Goal: Task Accomplishment & Management: Manage account settings

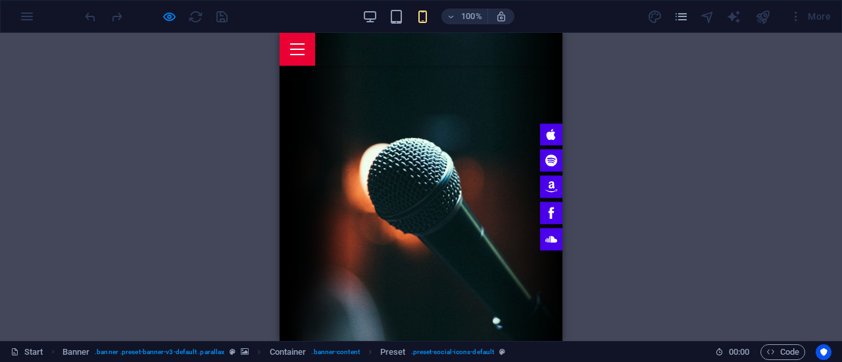
click at [315, 48] on div "Menu" at bounding box center [298, 49] width 36 height 33
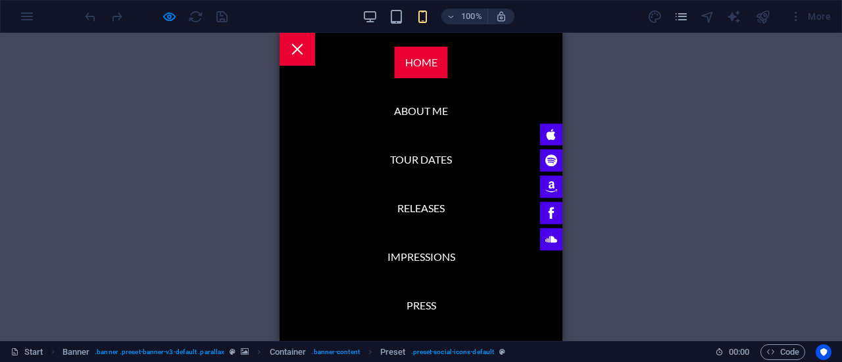
click at [392, 82] on ul "Home About me Tour Dates Releases Impressions Press Booking" at bounding box center [421, 187] width 110 height 308
click at [400, 69] on link "Home" at bounding box center [421, 63] width 53 height 32
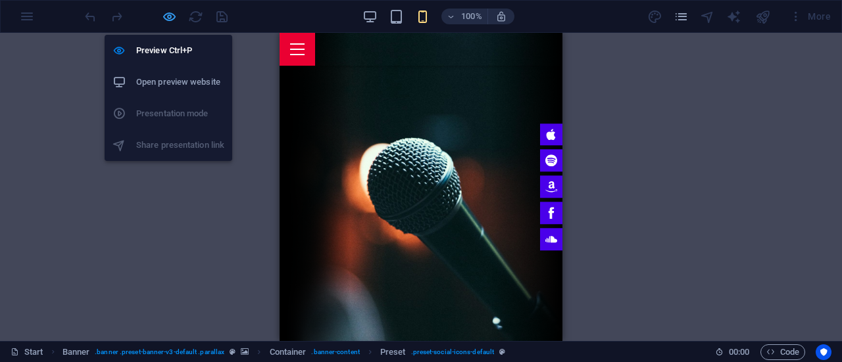
click at [172, 18] on icon "button" at bounding box center [169, 16] width 15 height 15
select select "px"
select select "rem"
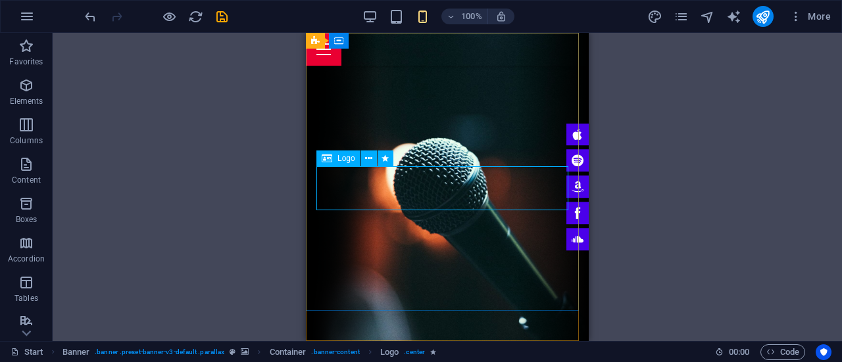
click at [348, 157] on span "Logo" at bounding box center [346, 159] width 18 height 8
click at [371, 157] on icon at bounding box center [368, 159] width 7 height 14
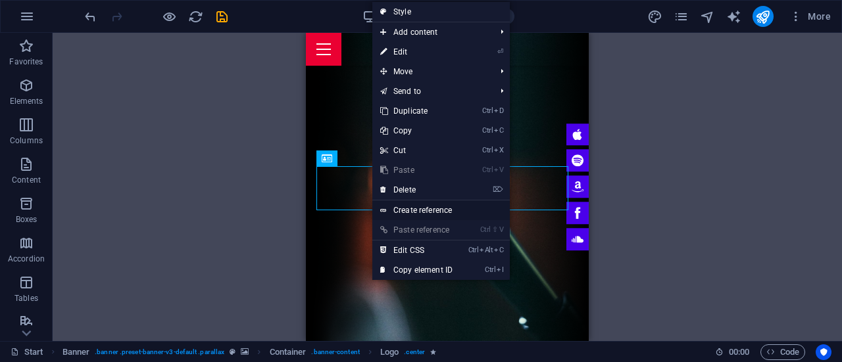
click at [432, 207] on link "Create reference" at bounding box center [440, 211] width 137 height 20
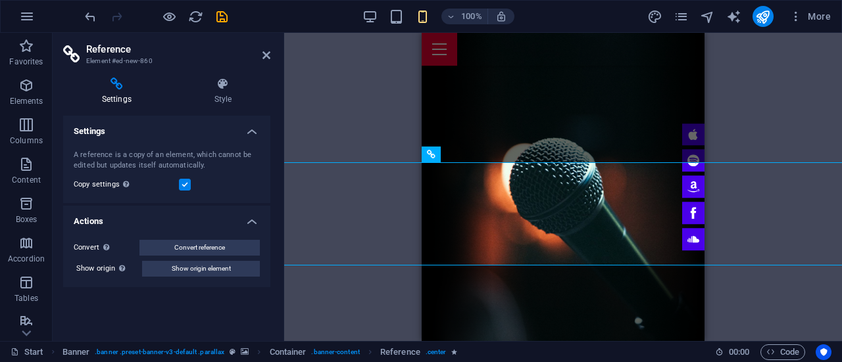
drag, startPoint x: 226, startPoint y: 166, endPoint x: 183, endPoint y: 147, distance: 47.7
click at [183, 147] on div "A reference is a copy of an element, which cannot be edited but updates itself …" at bounding box center [166, 171] width 207 height 64
click at [792, 21] on icon "button" at bounding box center [795, 16] width 13 height 13
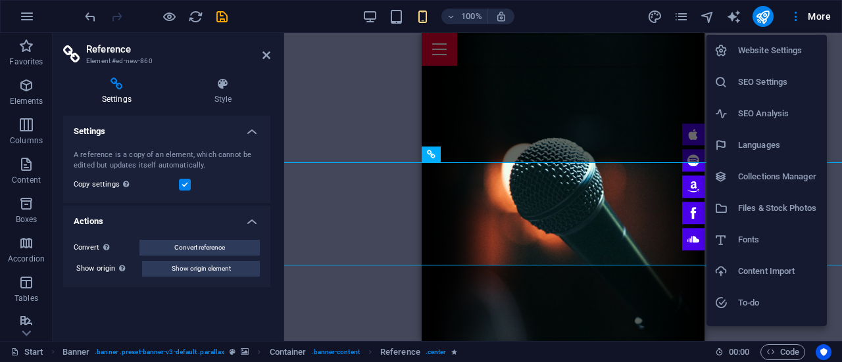
click at [766, 150] on h6 "Languages" at bounding box center [778, 145] width 81 height 16
select select "148"
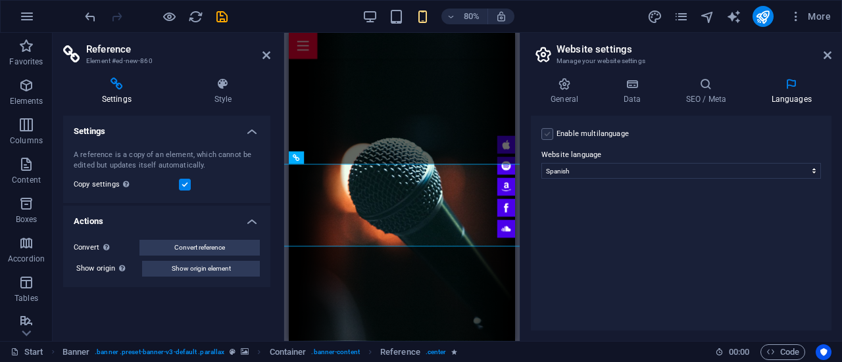
click at [548, 137] on label at bounding box center [547, 134] width 12 height 12
click at [0, 0] on input "Enable multilanguage To disable multilanguage delete all languages until only o…" at bounding box center [0, 0] width 0 height 0
select select
click at [548, 137] on label at bounding box center [547, 134] width 12 height 12
click at [0, 0] on input "Enable multilanguage To disable multilanguage delete all languages until only o…" at bounding box center [0, 0] width 0 height 0
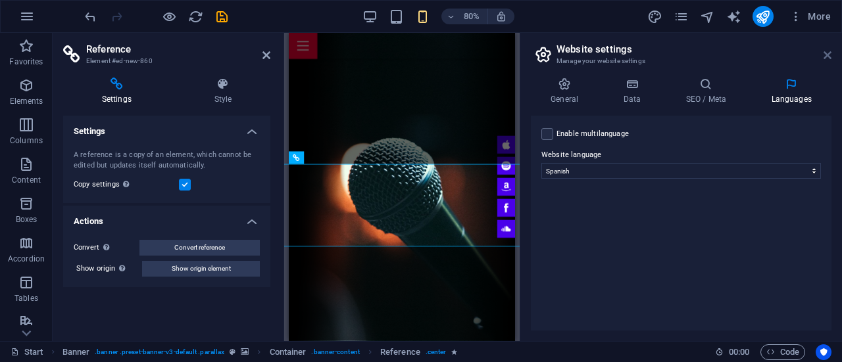
click at [827, 53] on icon at bounding box center [827, 55] width 8 height 11
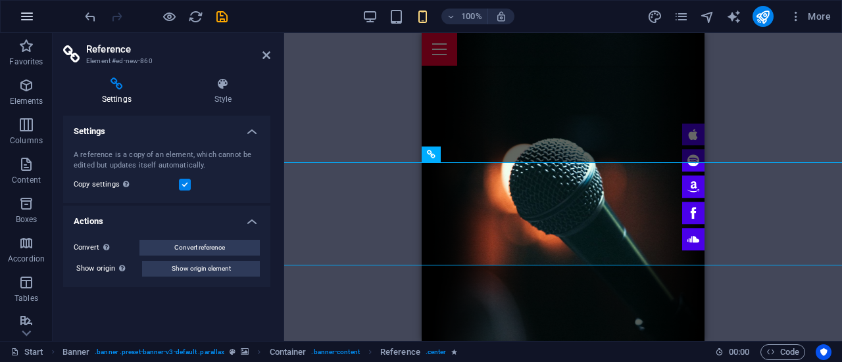
click at [28, 19] on icon "button" at bounding box center [27, 17] width 16 height 16
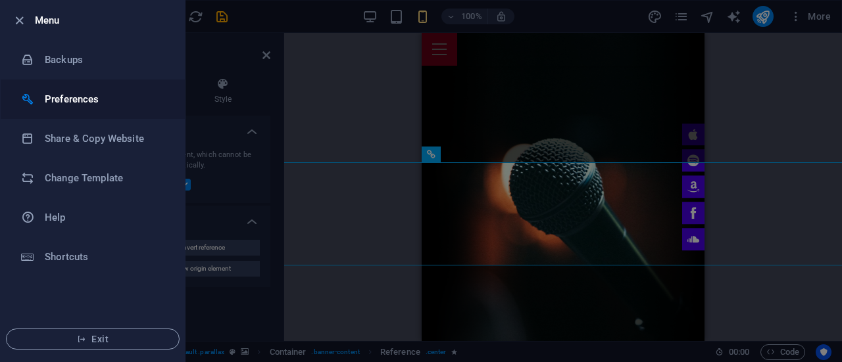
click at [90, 96] on h6 "Preferences" at bounding box center [106, 99] width 122 height 16
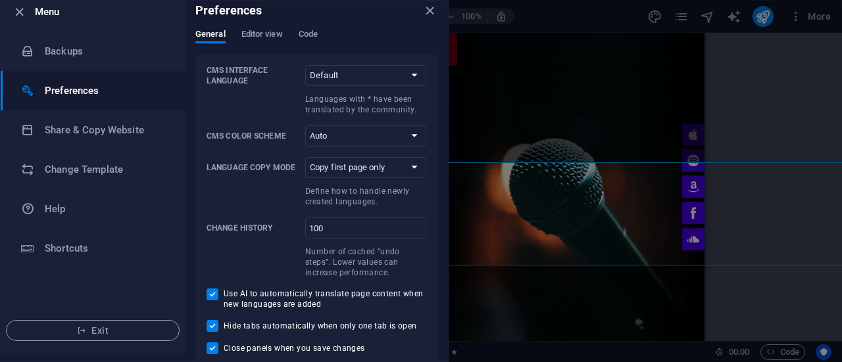
scroll to position [11, 0]
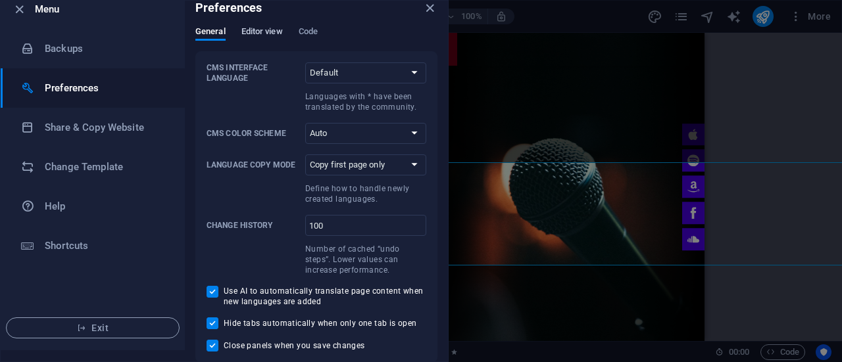
click at [260, 37] on span "Editor view" at bounding box center [261, 33] width 41 height 18
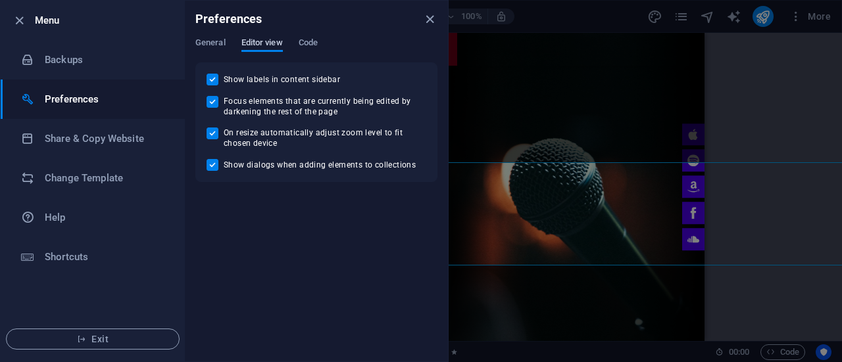
scroll to position [0, 0]
click at [225, 51] on div "General Editor view Code" at bounding box center [316, 49] width 242 height 25
click at [218, 41] on span "General" at bounding box center [210, 44] width 30 height 18
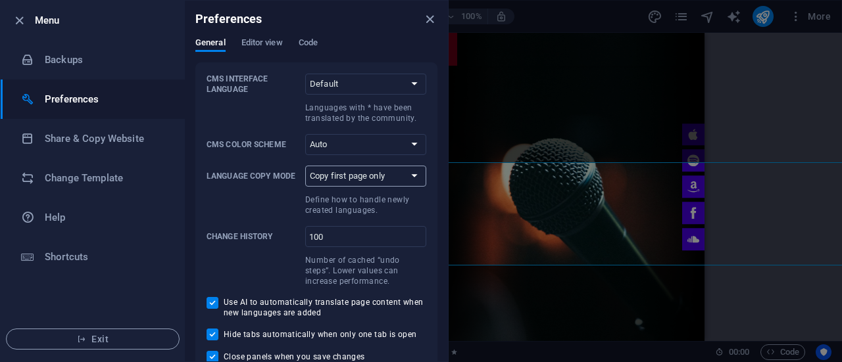
click at [358, 177] on select "Copy first page only Copy all pages" at bounding box center [365, 176] width 121 height 21
click at [337, 84] on select "Default Deutsch English Español Suomi* Français Magyar Italiano Nederlands Pols…" at bounding box center [365, 84] width 121 height 21
select select "es"
click at [305, 74] on select "Default Deutsch English Español Suomi* Français Magyar Italiano Nederlands Pols…" at bounding box center [365, 84] width 121 height 21
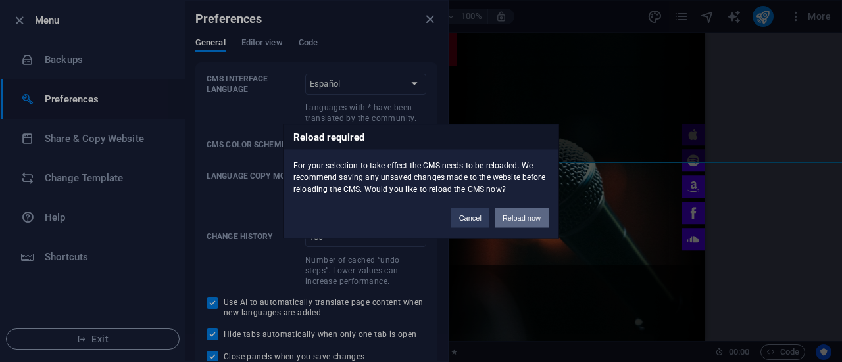
click at [530, 214] on button "Reload now" at bounding box center [522, 218] width 54 height 20
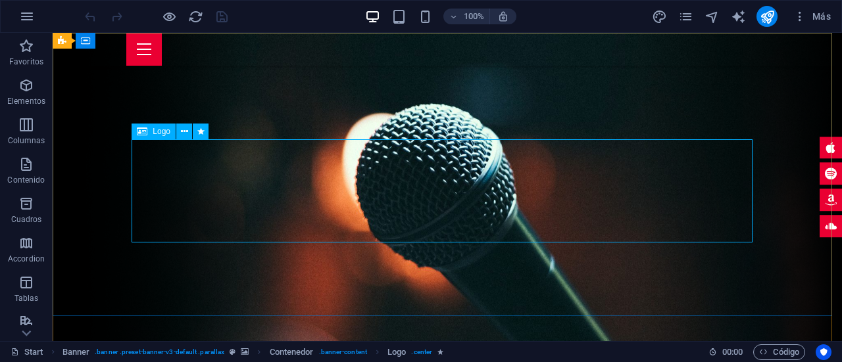
click at [157, 128] on span "Logo" at bounding box center [162, 132] width 18 height 8
click at [185, 131] on icon at bounding box center [184, 132] width 7 height 14
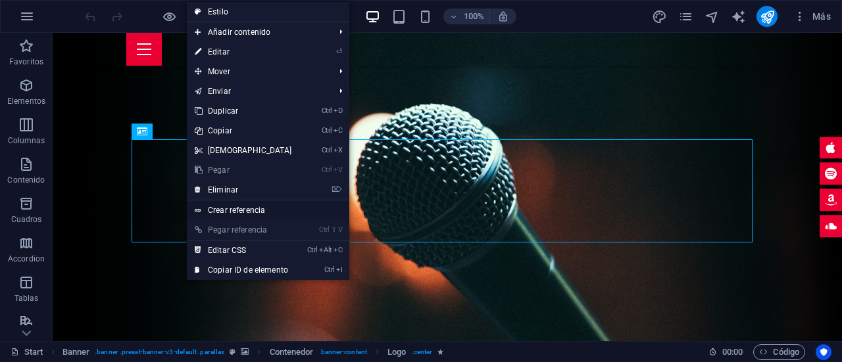
click at [267, 210] on link "Crear referencia" at bounding box center [268, 211] width 162 height 20
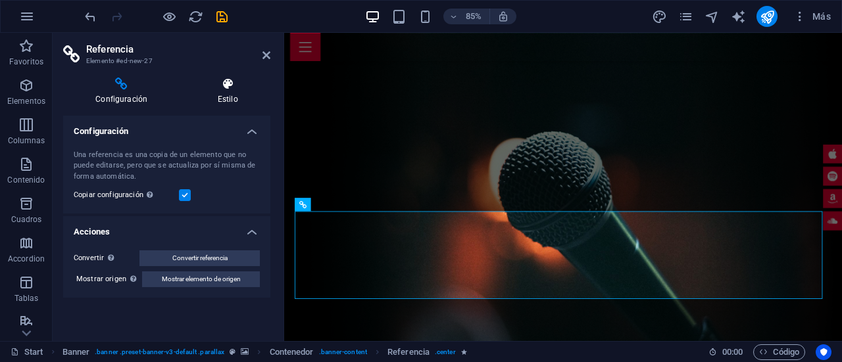
click at [220, 99] on h4 "Estilo" at bounding box center [228, 92] width 86 height 28
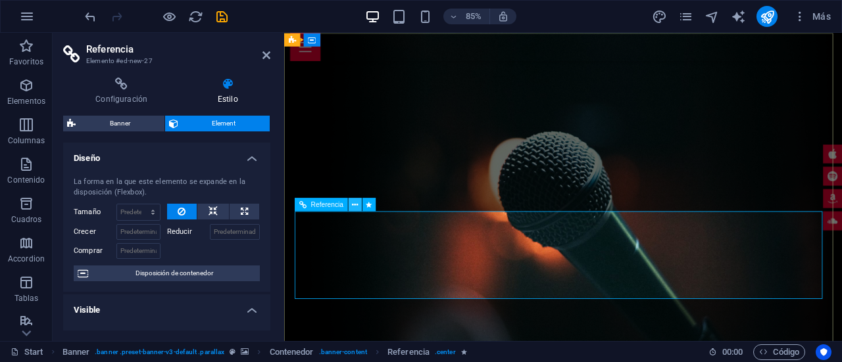
click at [353, 203] on icon at bounding box center [355, 205] width 6 height 12
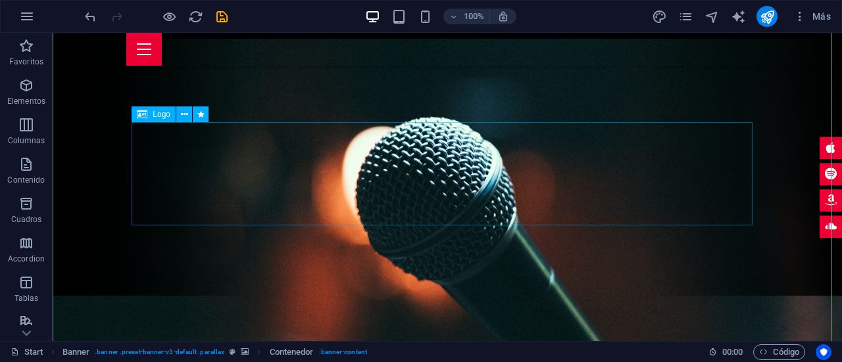
scroll to position [66, 0]
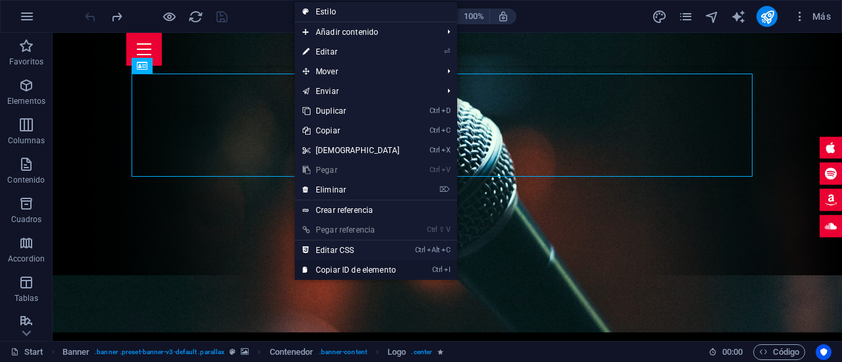
click at [368, 272] on link "Ctrl I Copiar ID de elemento" at bounding box center [351, 270] width 113 height 20
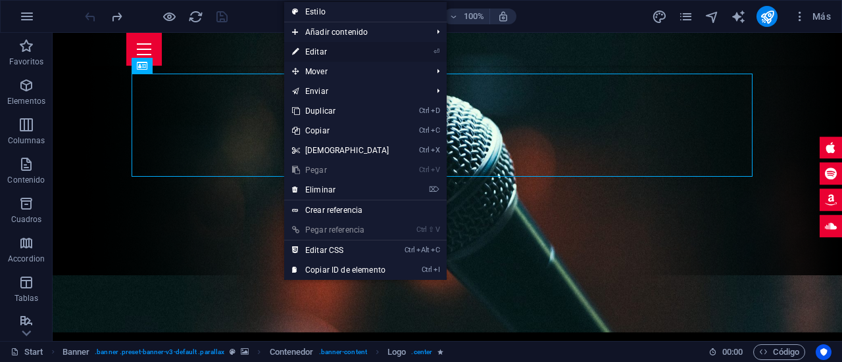
click at [333, 60] on link "⏎ Editar" at bounding box center [340, 52] width 113 height 20
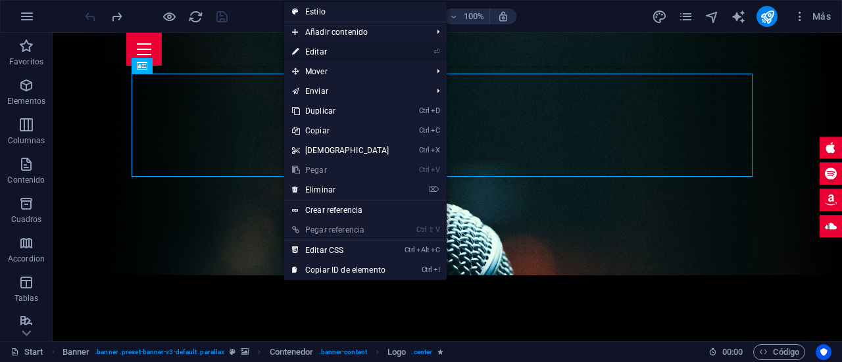
select select "px"
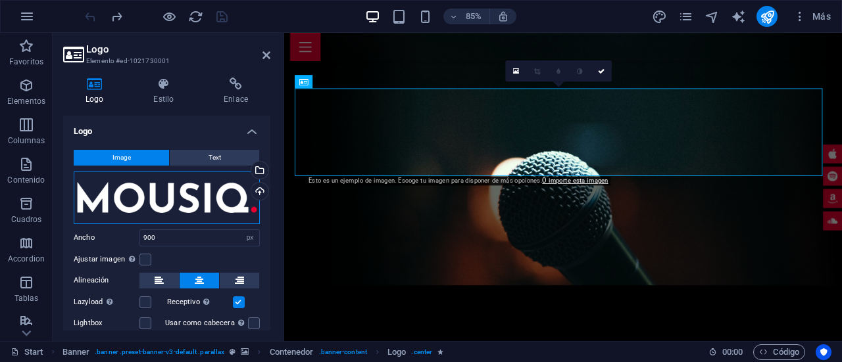
click at [184, 208] on div "Arrastra archivos aquí, haz clic para escoger archivos o selecciona archivos de…" at bounding box center [167, 198] width 186 height 53
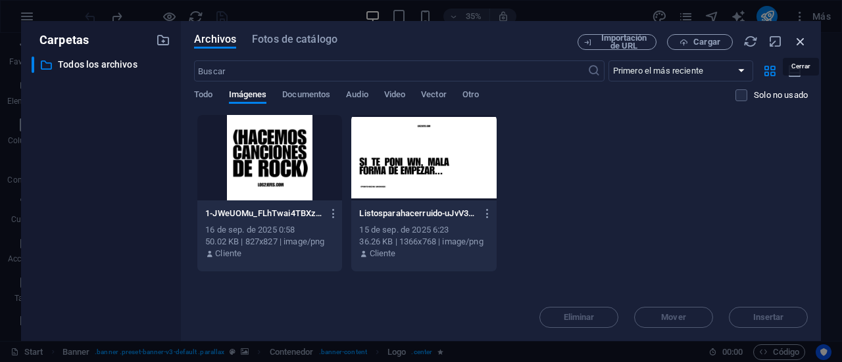
click at [802, 40] on icon "button" at bounding box center [800, 41] width 14 height 14
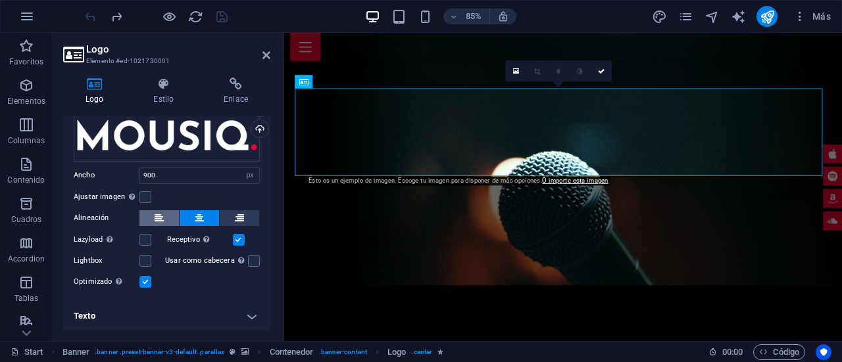
scroll to position [0, 0]
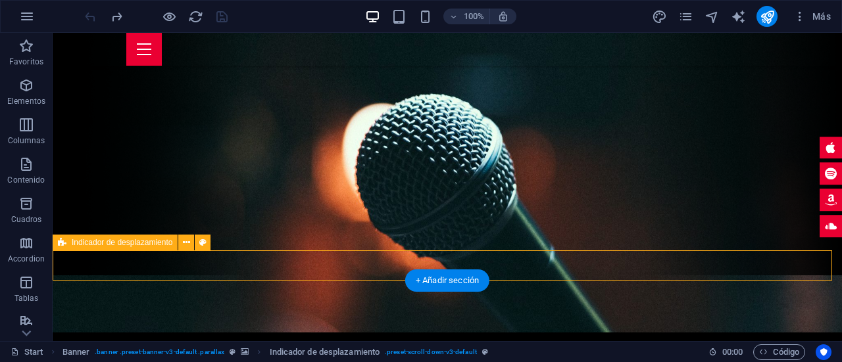
drag, startPoint x: 326, startPoint y: 266, endPoint x: 367, endPoint y: 280, distance: 43.5
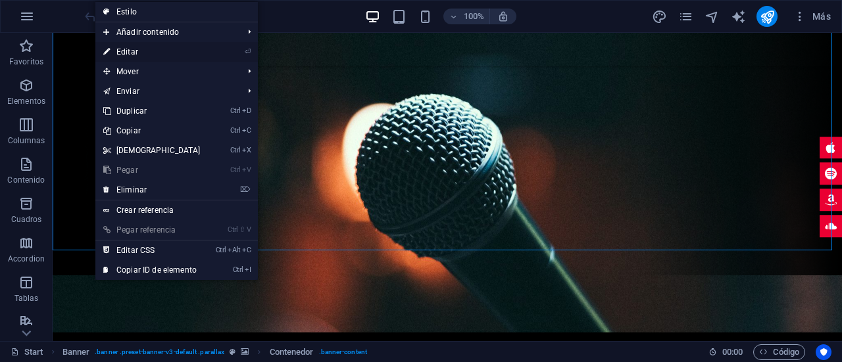
click at [133, 53] on link "⏎ Editar" at bounding box center [151, 52] width 113 height 20
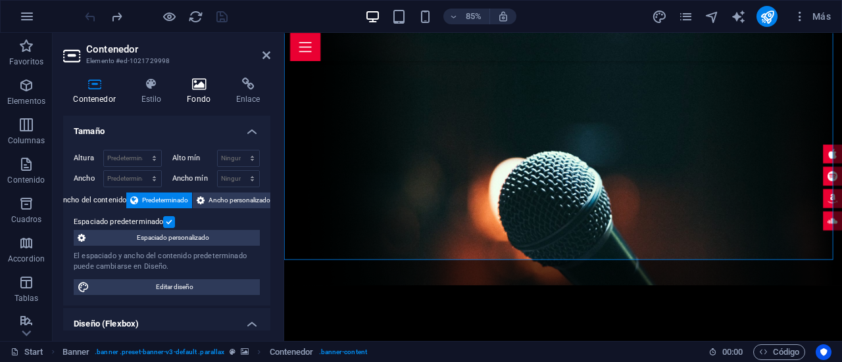
click at [192, 82] on icon at bounding box center [199, 84] width 44 height 13
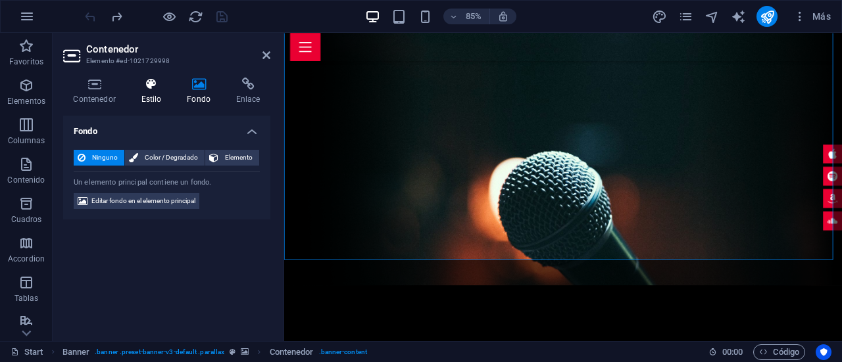
click at [155, 90] on icon at bounding box center [151, 84] width 41 height 13
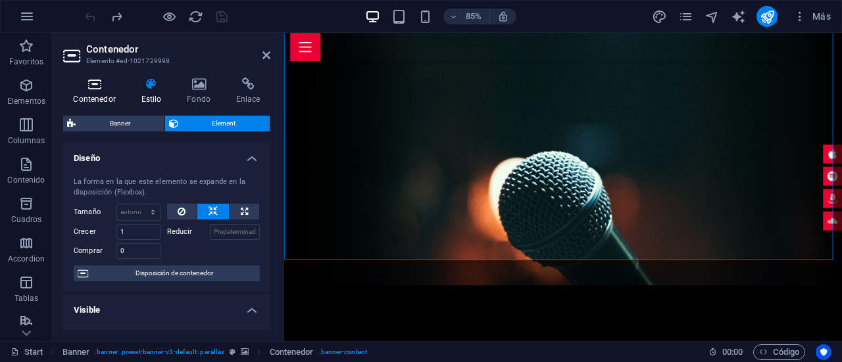
click at [105, 89] on icon at bounding box center [94, 84] width 62 height 13
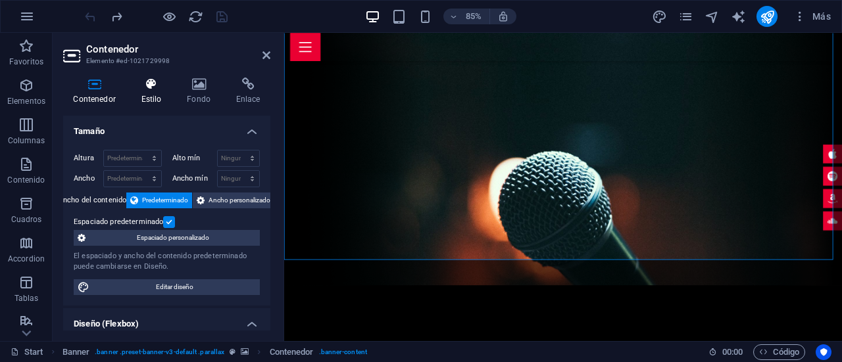
click at [159, 95] on h4 "Estilo" at bounding box center [154, 92] width 46 height 28
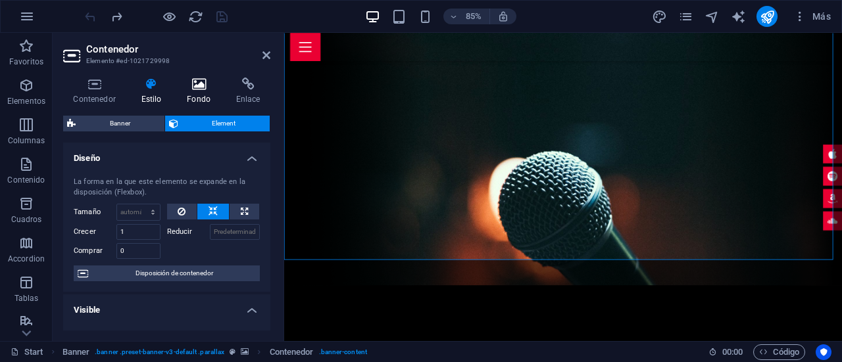
click at [199, 83] on icon at bounding box center [199, 84] width 44 height 13
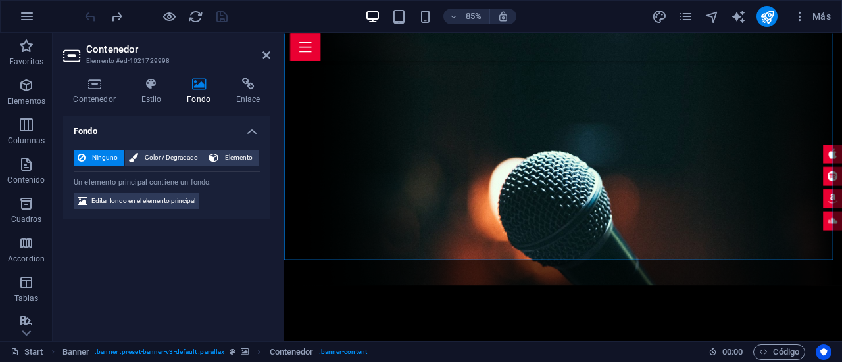
click at [112, 159] on span "Ninguno" at bounding box center [104, 158] width 31 height 16
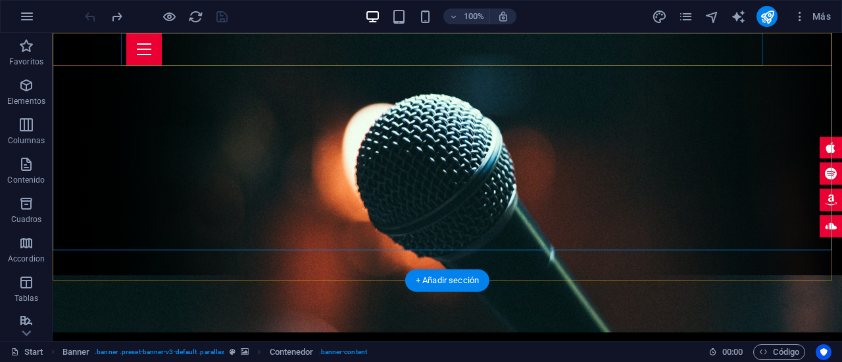
drag, startPoint x: 200, startPoint y: 41, endPoint x: 192, endPoint y: 47, distance: 9.9
click at [197, 43] on div "Menu" at bounding box center [447, 49] width 642 height 33
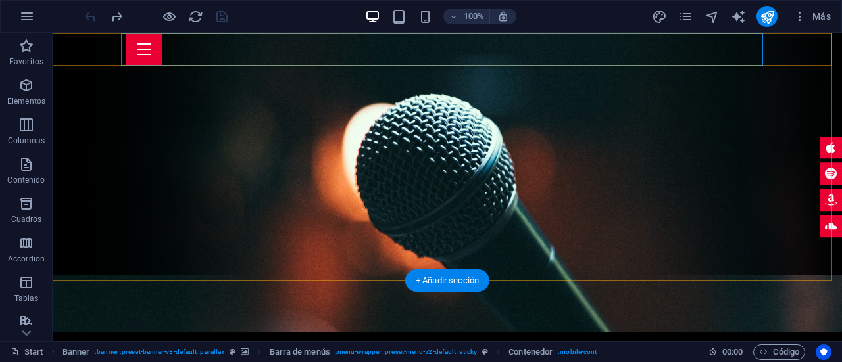
click at [95, 53] on div "Home About me Tour Dates Releases Impressions Press Booking Menu" at bounding box center [447, 49] width 789 height 33
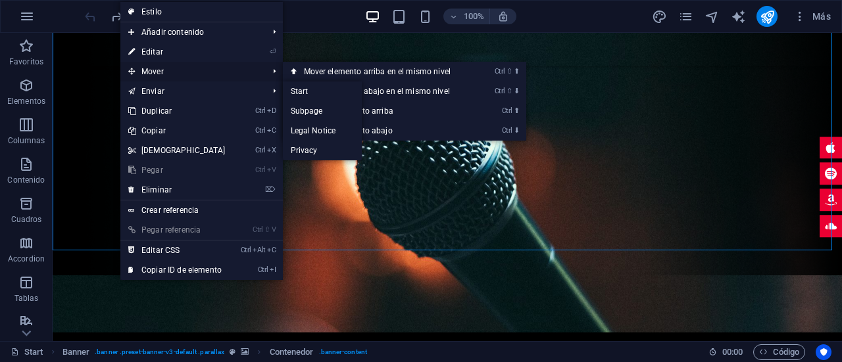
click at [152, 72] on span "Mover" at bounding box center [191, 72] width 143 height 20
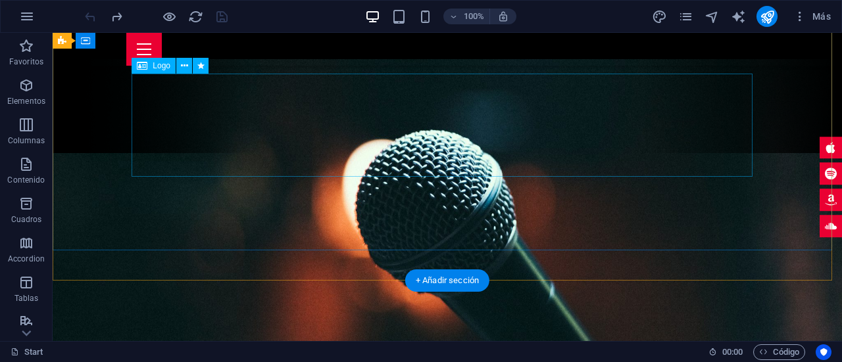
scroll to position [66, 0]
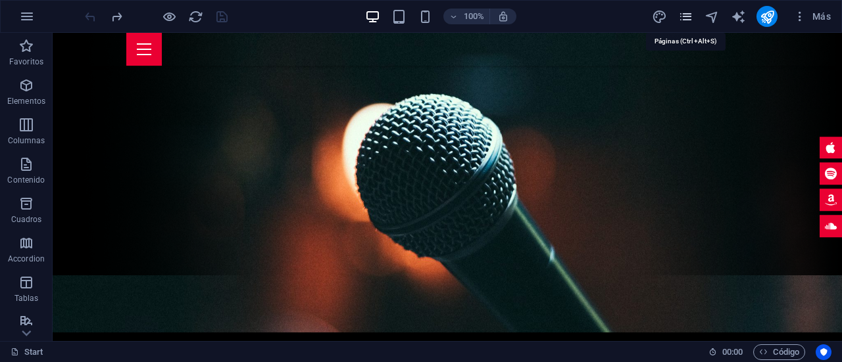
click at [689, 16] on icon "pages" at bounding box center [685, 16] width 15 height 15
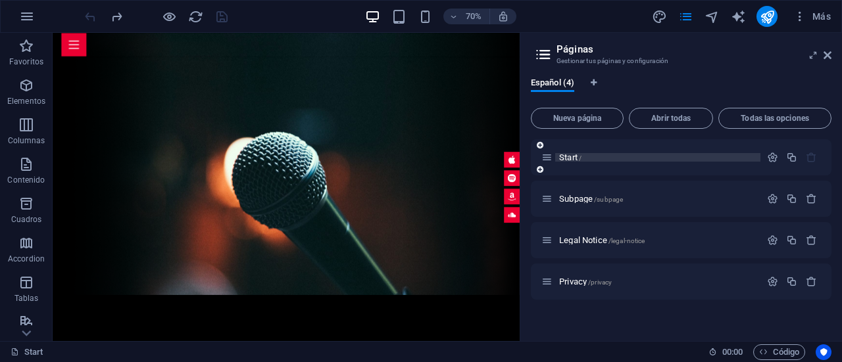
click at [596, 153] on p "Start /" at bounding box center [657, 157] width 197 height 9
click at [549, 155] on icon at bounding box center [546, 157] width 11 height 11
click at [772, 156] on icon "button" at bounding box center [772, 157] width 11 height 11
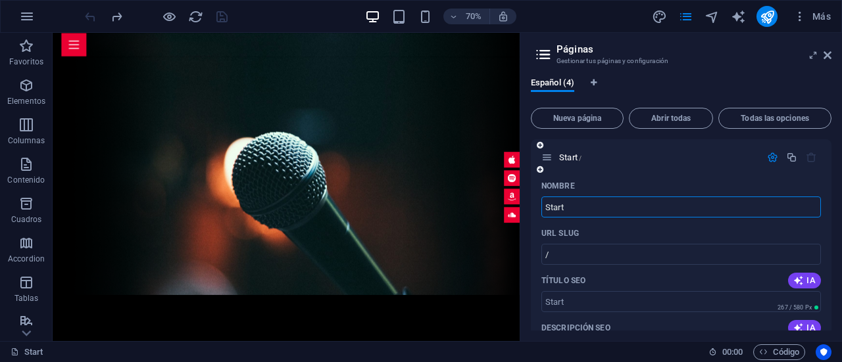
scroll to position [0, 0]
drag, startPoint x: 585, startPoint y: 201, endPoint x: 531, endPoint y: 197, distance: 53.5
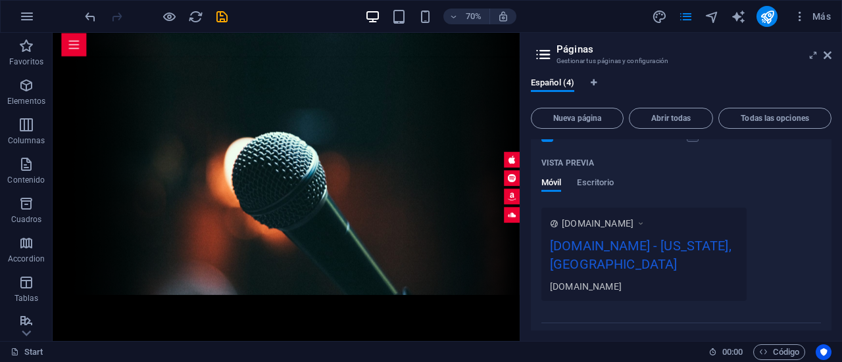
scroll to position [395, 0]
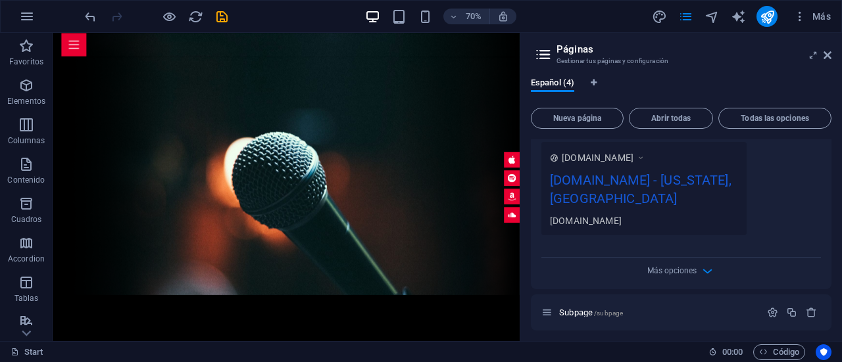
type input "INICIO"
click at [695, 258] on div "Más opciones" at bounding box center [681, 268] width 280 height 21
click at [700, 264] on icon "button" at bounding box center [707, 271] width 15 height 15
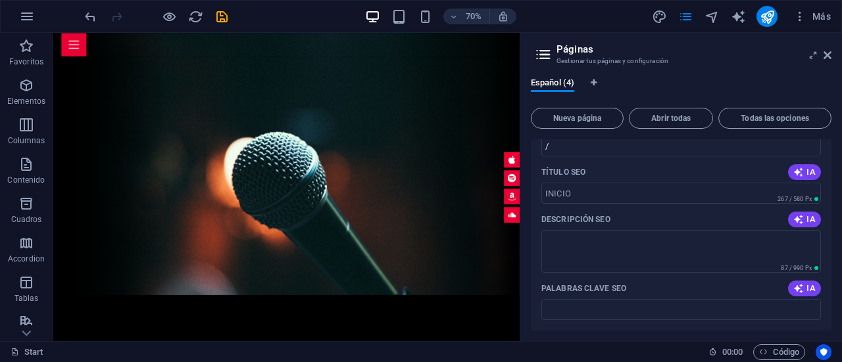
scroll to position [0, 0]
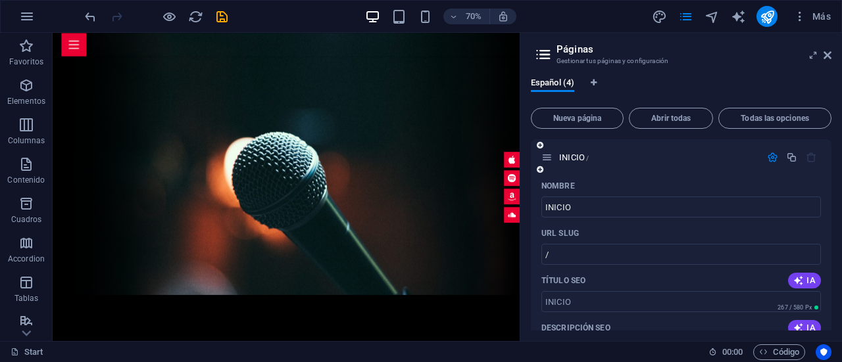
click at [539, 166] on icon at bounding box center [540, 170] width 7 height 8
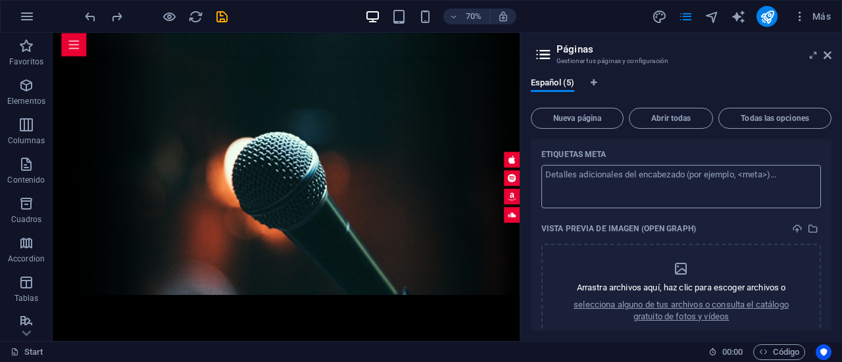
scroll to position [441, 0]
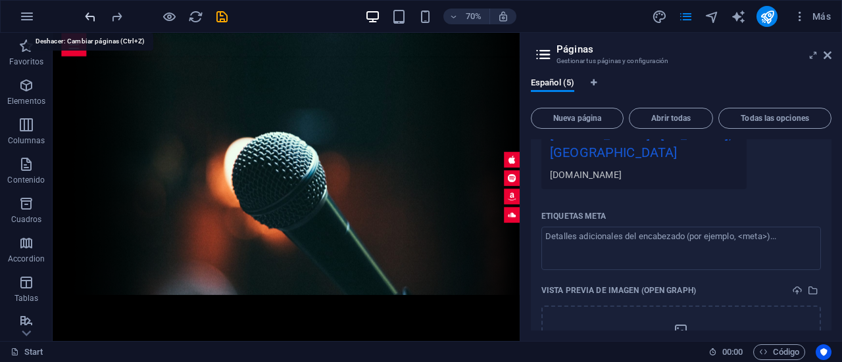
click at [89, 16] on icon "undo" at bounding box center [90, 16] width 15 height 15
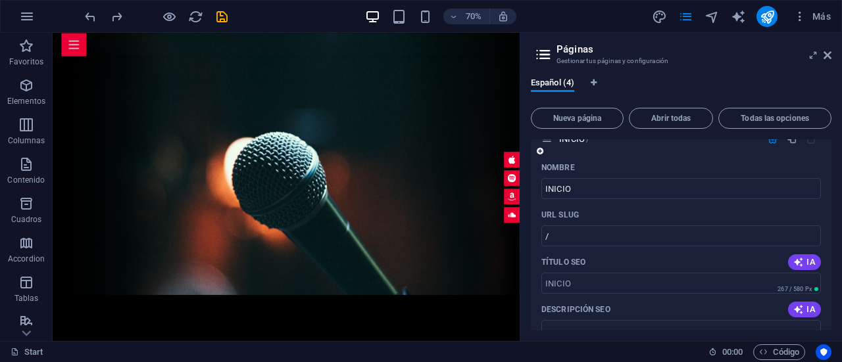
scroll to position [0, 0]
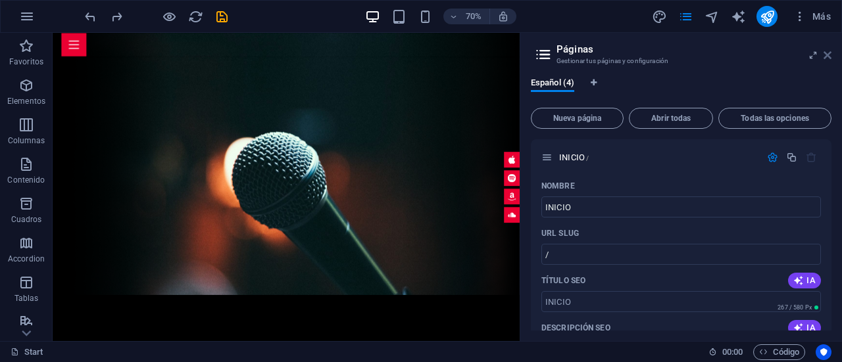
click at [829, 57] on icon at bounding box center [827, 55] width 8 height 11
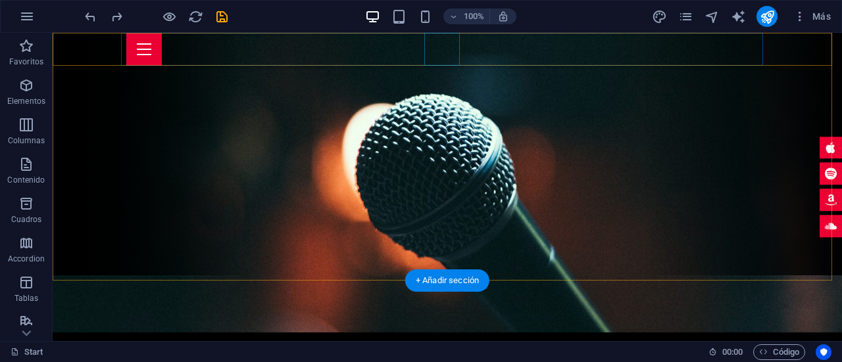
click at [445, 56] on div "Menu" at bounding box center [447, 49] width 642 height 33
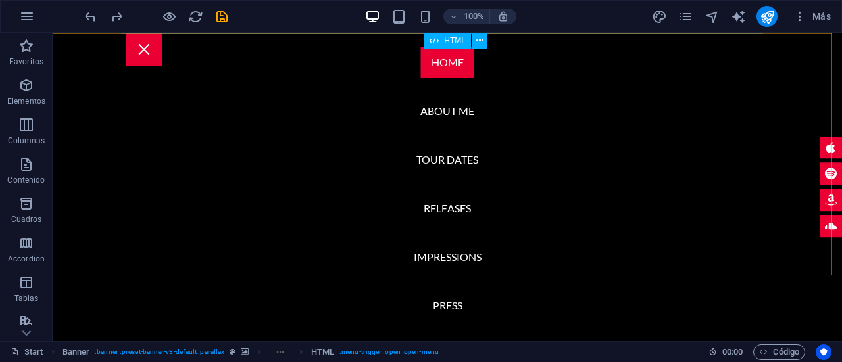
click at [443, 34] on div "HTML" at bounding box center [447, 41] width 47 height 16
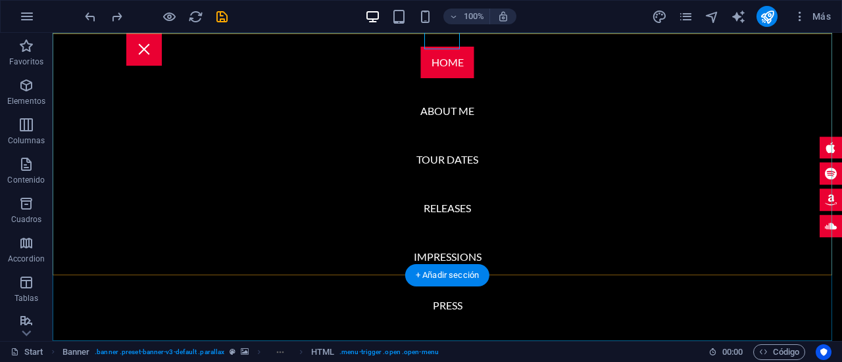
click at [446, 65] on nav "Home About me Tour Dates Releases Impressions Press Booking" at bounding box center [447, 187] width 789 height 308
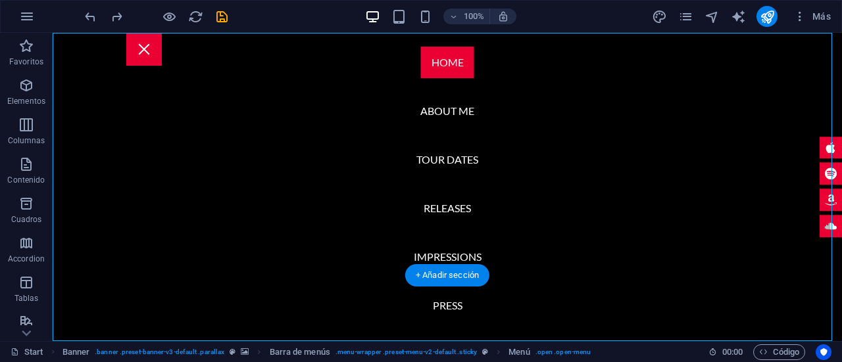
click at [446, 65] on nav "Home About me Tour Dates Releases Impressions Press Booking" at bounding box center [447, 187] width 789 height 308
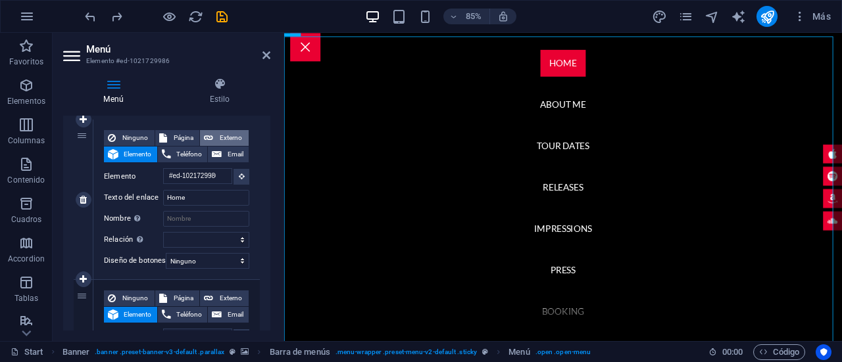
scroll to position [66, 0]
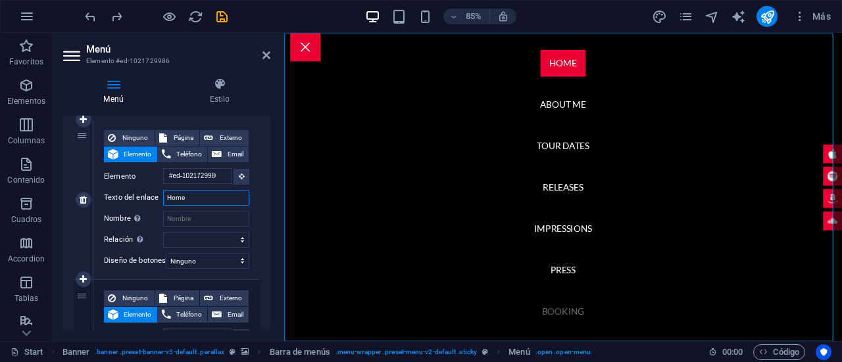
drag, startPoint x: 226, startPoint y: 198, endPoint x: 159, endPoint y: 195, distance: 66.5
click at [159, 194] on div "Texto del enlace Home" at bounding box center [176, 198] width 145 height 16
type input "INICIO"
select select
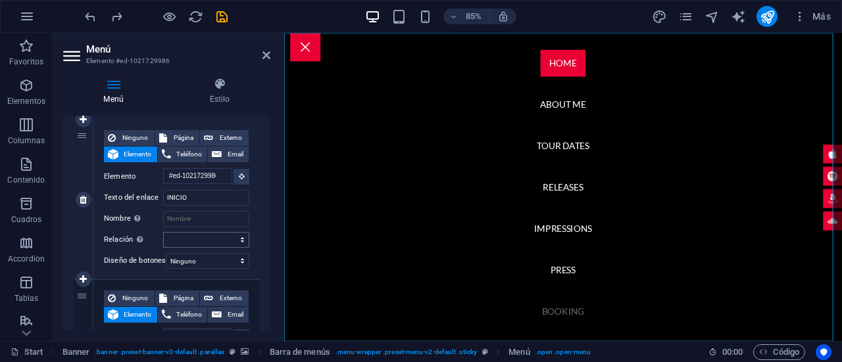
select select
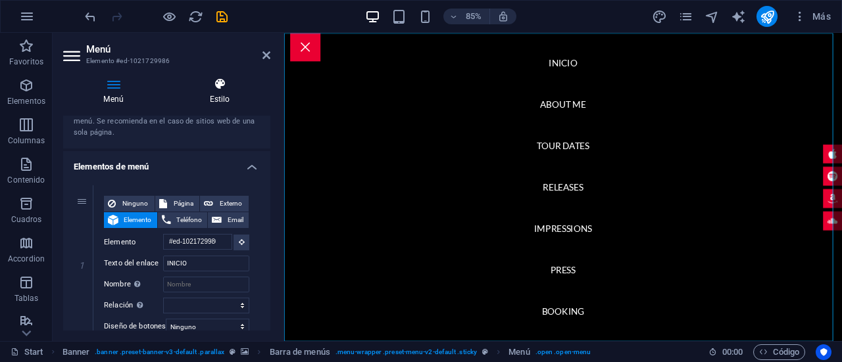
click at [224, 87] on icon at bounding box center [219, 84] width 101 height 13
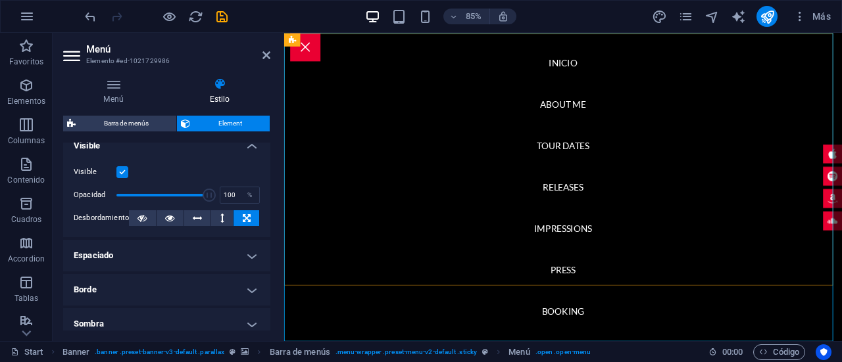
click at [496, 172] on nav "INICIO About me Tour Dates Releases Impressions Press Booking" at bounding box center [612, 214] width 656 height 363
click at [554, 41] on icon at bounding box center [552, 39] width 8 height 13
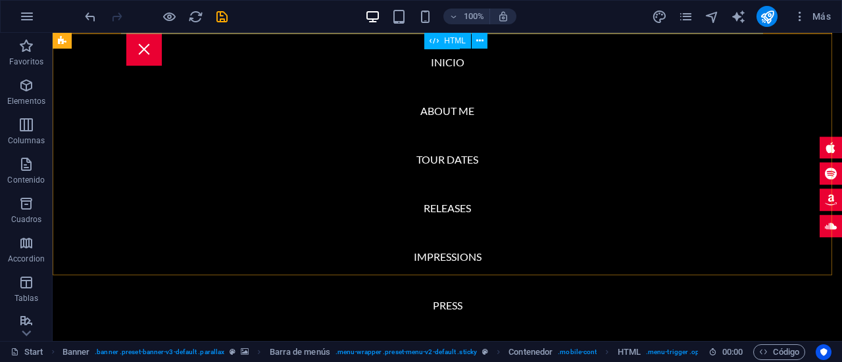
click at [450, 43] on span "HTML" at bounding box center [455, 41] width 22 height 8
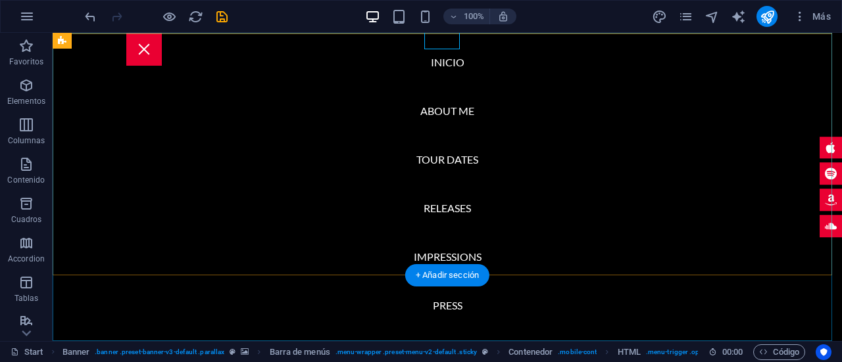
click at [524, 109] on nav "INICIO About me Tour Dates Releases Impressions Press Booking" at bounding box center [447, 187] width 789 height 308
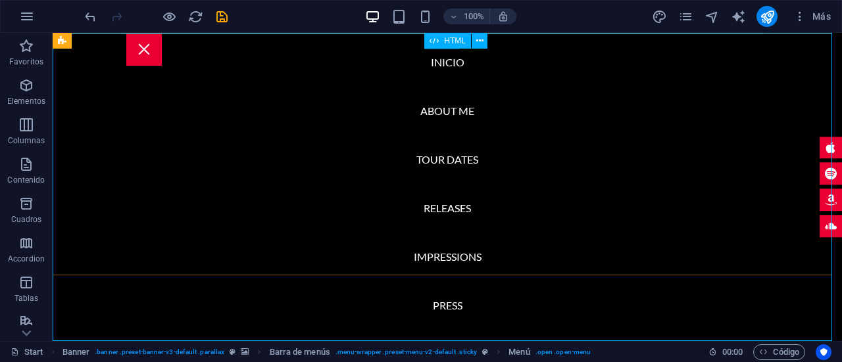
click at [444, 45] on div "HTML" at bounding box center [447, 41] width 47 height 16
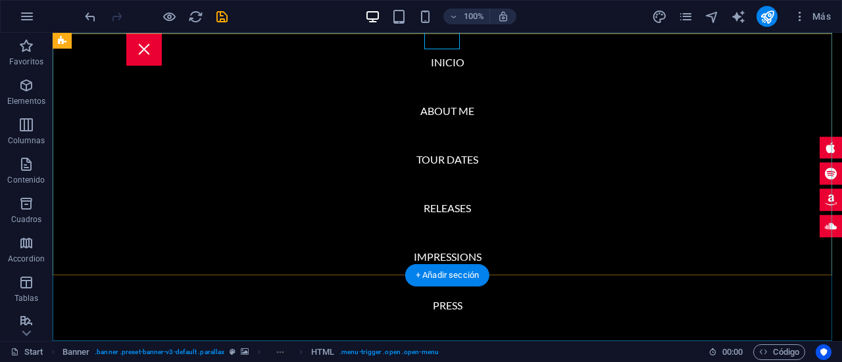
click at [328, 107] on nav "INICIO About me Tour Dates Releases Impressions Press Booking" at bounding box center [447, 187] width 789 height 308
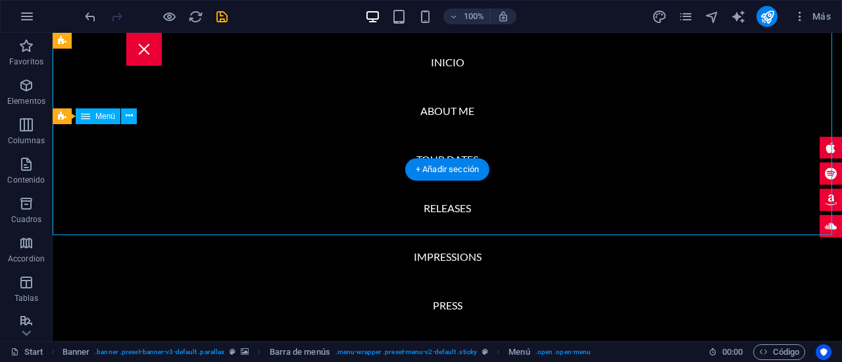
scroll to position [132, 0]
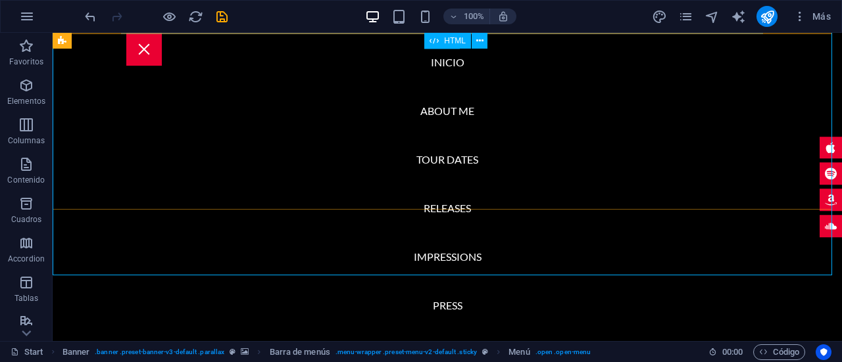
click at [443, 40] on div "HTML" at bounding box center [447, 41] width 47 height 16
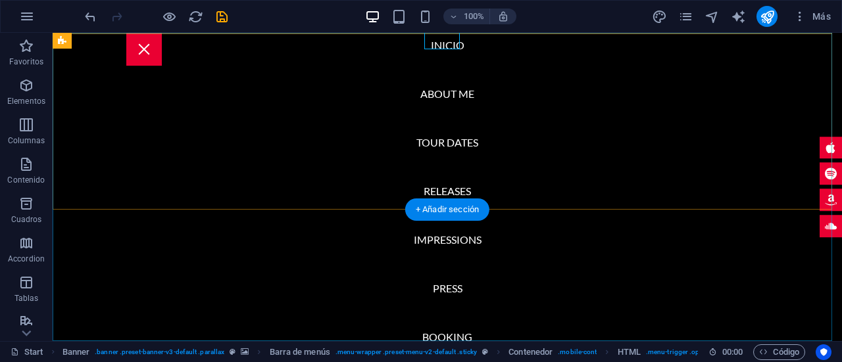
scroll to position [32, 0]
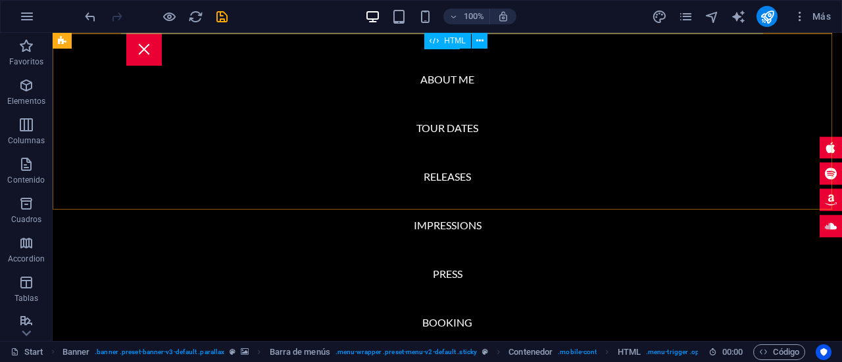
click at [451, 41] on span "HTML" at bounding box center [455, 41] width 22 height 8
click at [430, 43] on icon at bounding box center [433, 41] width 9 height 16
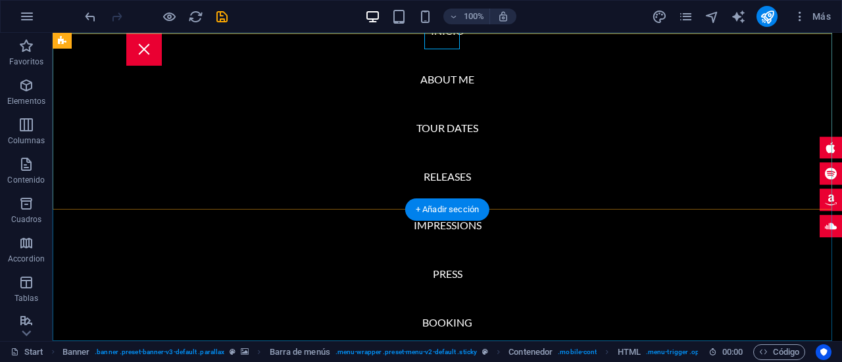
click at [414, 49] on nav "INICIO About me Tour Dates Releases Impressions Press Booking" at bounding box center [447, 187] width 789 height 308
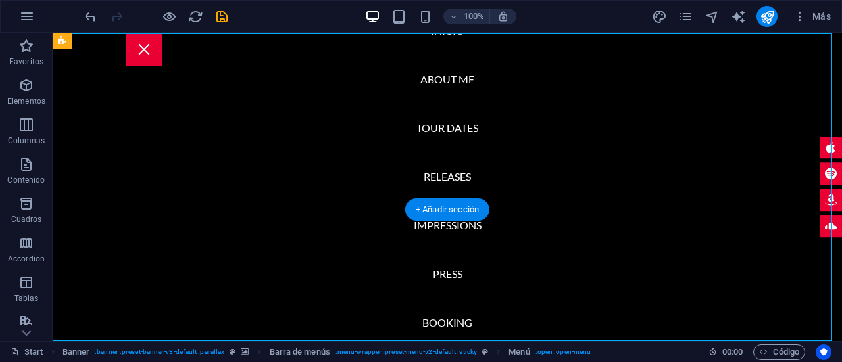
click at [329, 71] on nav "INICIO About me Tour Dates Releases Impressions Press Booking" at bounding box center [447, 187] width 789 height 308
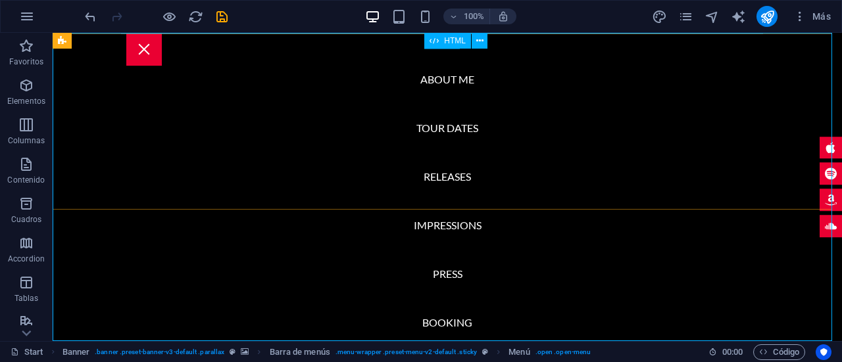
click at [445, 40] on span "HTML" at bounding box center [455, 41] width 22 height 8
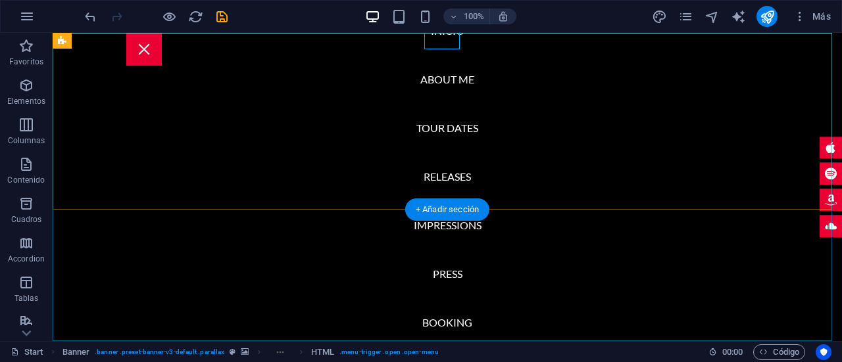
click at [349, 69] on nav "INICIO About me Tour Dates Releases Impressions Press Booking" at bounding box center [447, 187] width 789 height 308
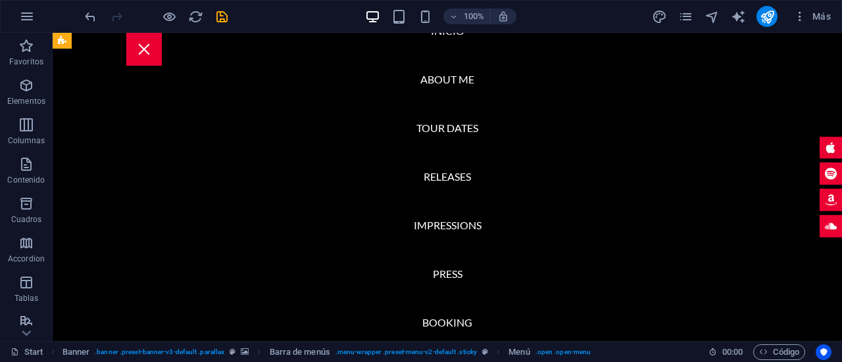
scroll to position [789, 0]
click at [97, 15] on icon "undo" at bounding box center [90, 16] width 15 height 15
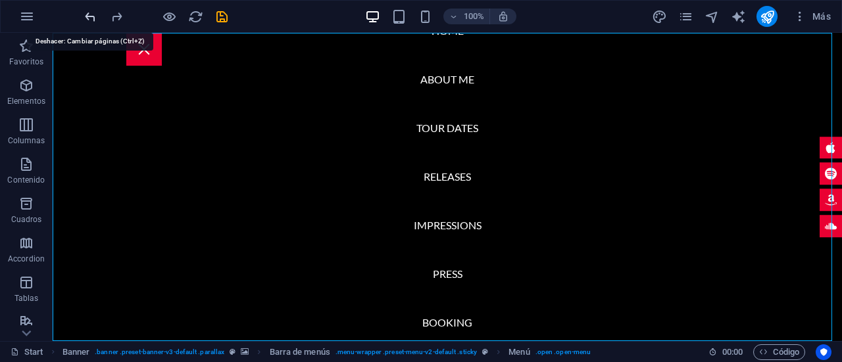
click at [97, 15] on icon "undo" at bounding box center [90, 16] width 15 height 15
click at [89, 18] on icon "undo" at bounding box center [90, 16] width 15 height 15
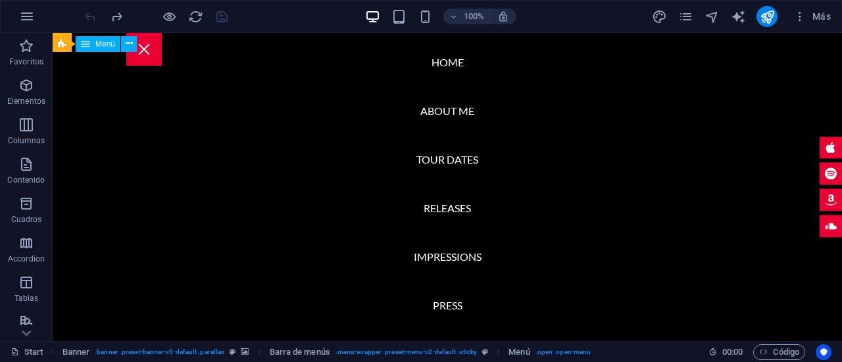
scroll to position [66, 0]
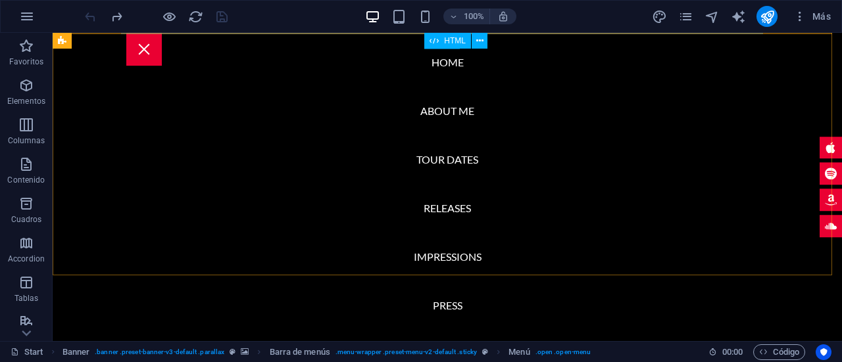
click at [462, 43] on span "HTML" at bounding box center [455, 41] width 22 height 8
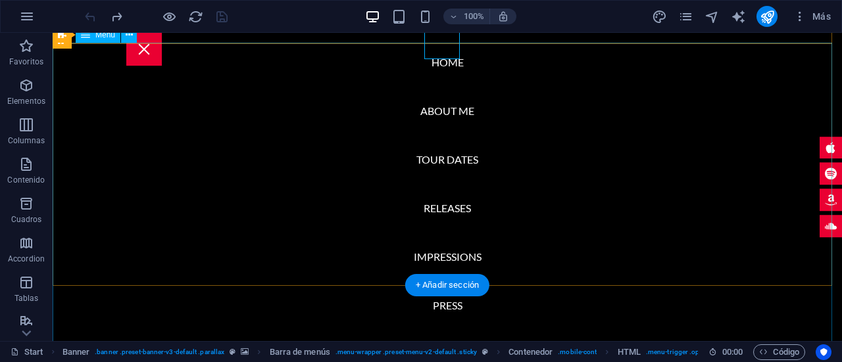
scroll to position [0, 0]
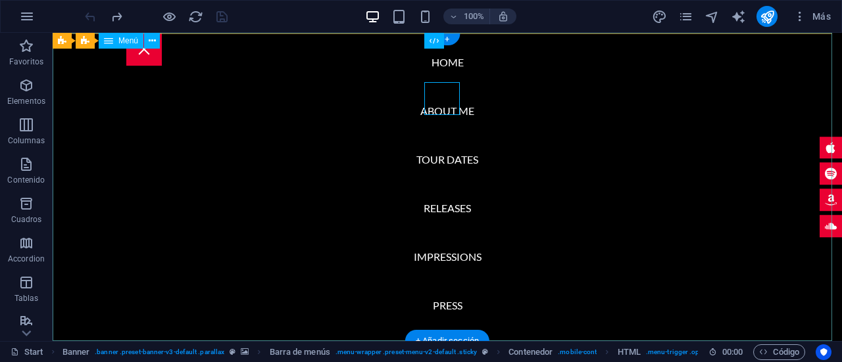
click at [451, 50] on nav "Home About me Tour Dates Releases Impressions Press Booking" at bounding box center [447, 187] width 789 height 308
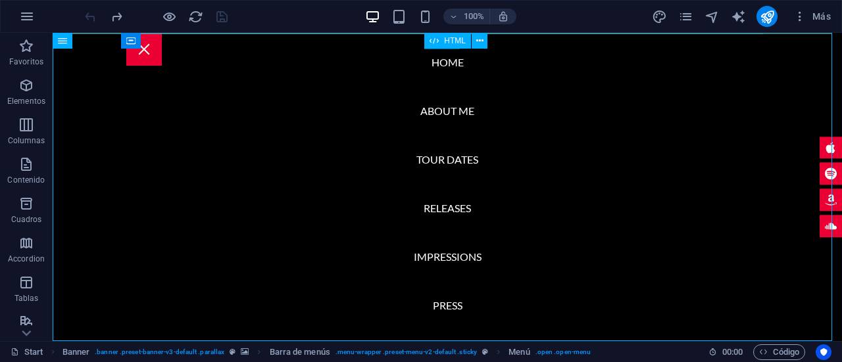
click at [452, 45] on div "HTML" at bounding box center [447, 41] width 47 height 16
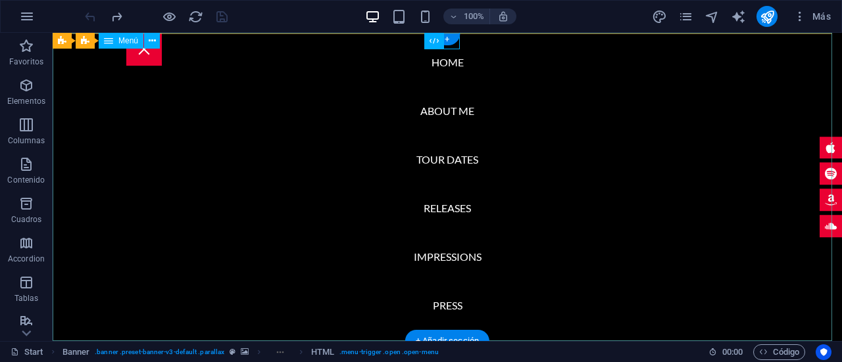
click at [361, 61] on nav "Home About me Tour Dates Releases Impressions Press Booking" at bounding box center [447, 187] width 789 height 308
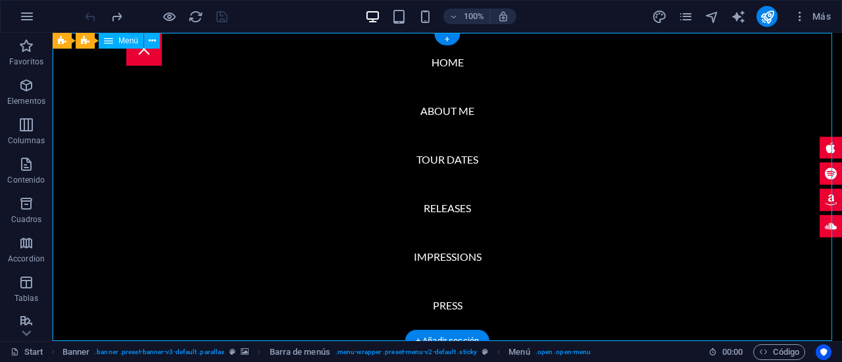
click at [512, 173] on nav "Home About me Tour Dates Releases Impressions Press Booking" at bounding box center [447, 187] width 789 height 308
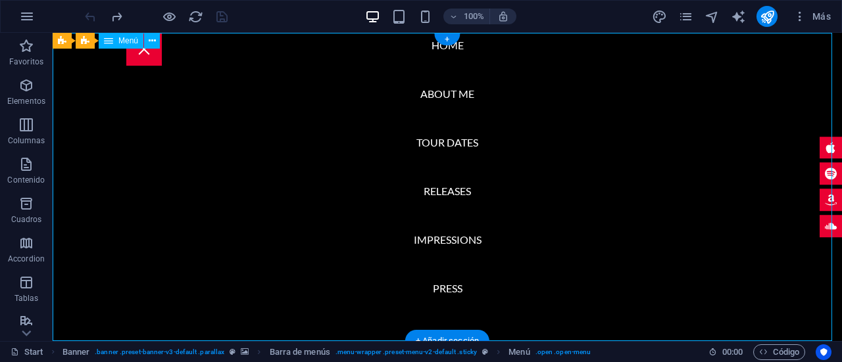
scroll to position [32, 0]
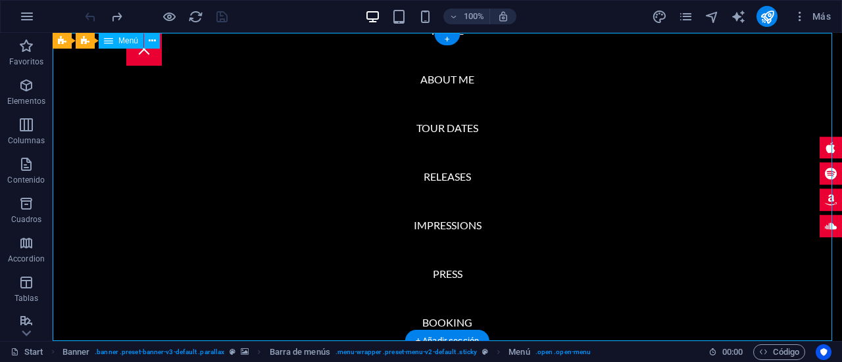
click at [439, 72] on nav "Home About me Tour Dates Releases Impressions Press Booking" at bounding box center [447, 187] width 789 height 308
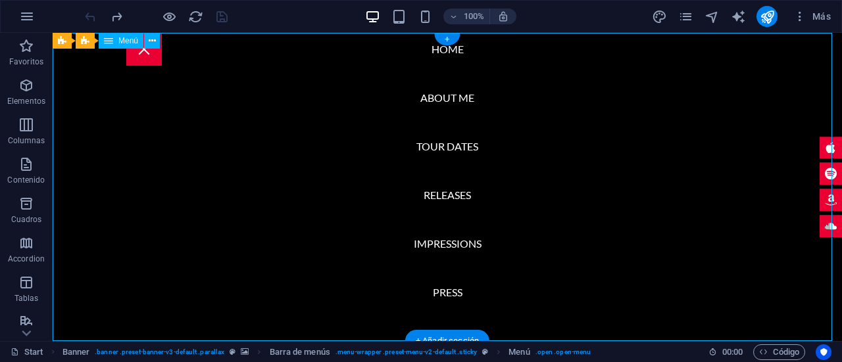
scroll to position [0, 0]
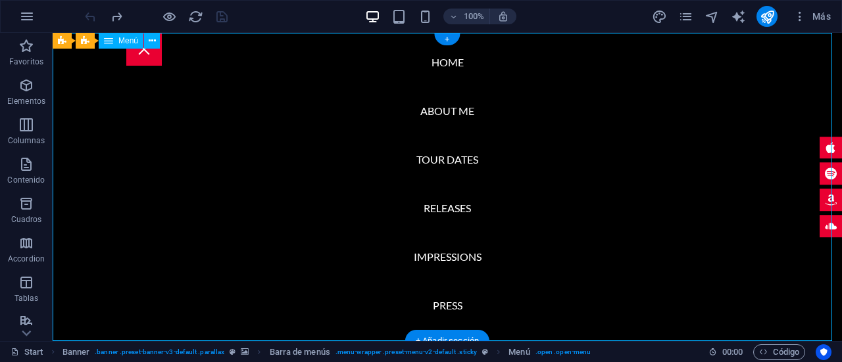
click at [442, 72] on nav "Home About me Tour Dates Releases Impressions Press Booking" at bounding box center [447, 187] width 789 height 308
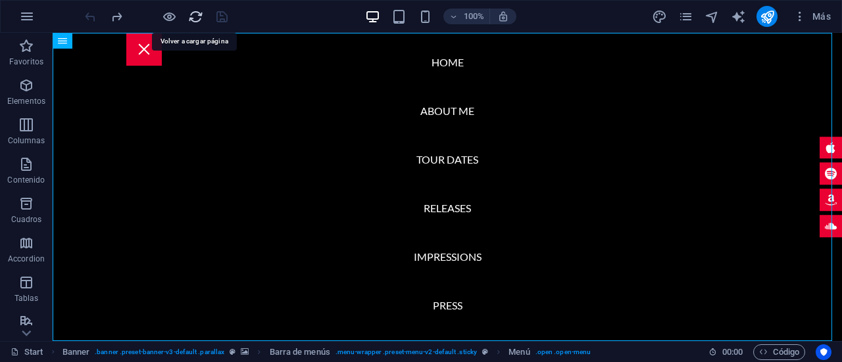
click at [201, 16] on icon "reload" at bounding box center [195, 16] width 15 height 15
click at [195, 18] on icon "reload" at bounding box center [195, 16] width 15 height 15
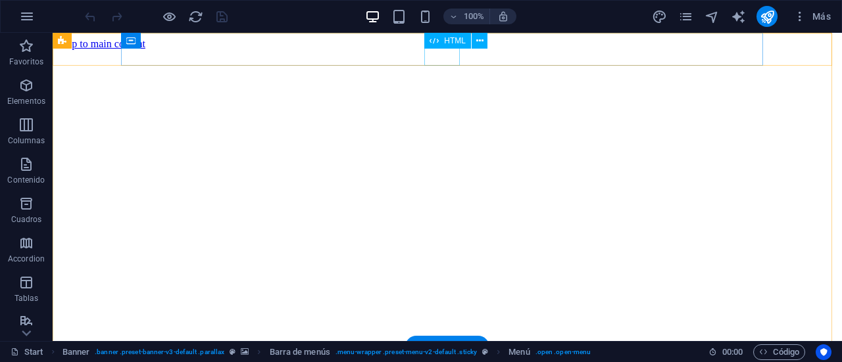
click at [447, 47] on div "HTML" at bounding box center [447, 41] width 47 height 16
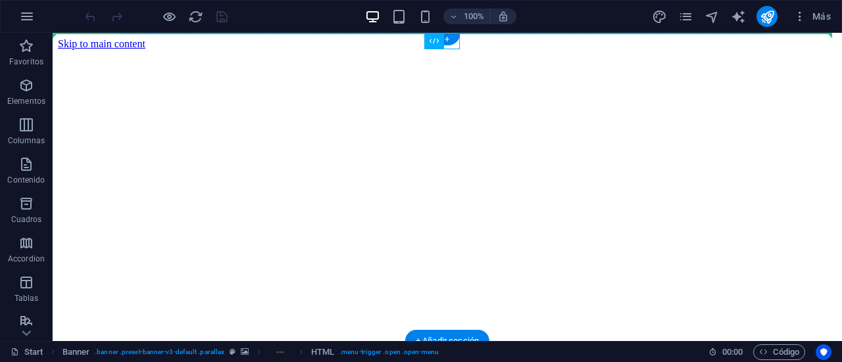
drag, startPoint x: 495, startPoint y: 70, endPoint x: 513, endPoint y: 38, distance: 37.1
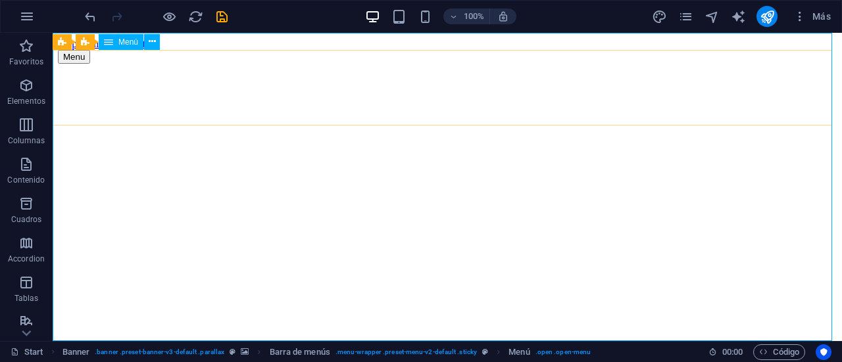
click at [122, 40] on span "Menú" at bounding box center [128, 42] width 20 height 8
click at [151, 39] on icon at bounding box center [152, 42] width 7 height 14
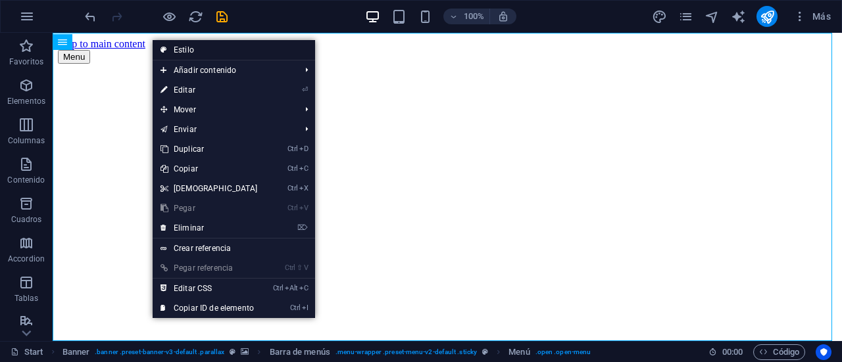
click at [188, 49] on link "Estilo" at bounding box center [234, 50] width 162 height 20
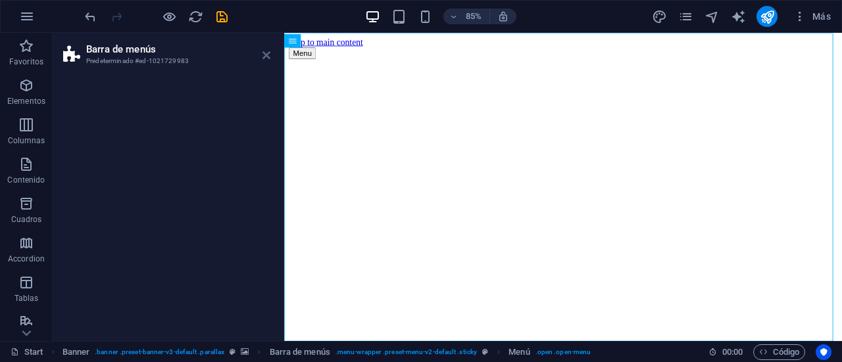
click at [264, 49] on h2 "Barra de menús" at bounding box center [178, 49] width 184 height 12
click at [265, 55] on icon at bounding box center [266, 55] width 8 height 11
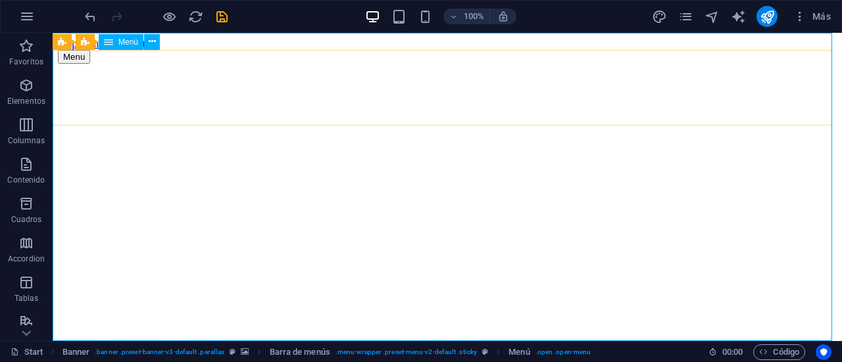
click at [114, 43] on div "Menú" at bounding box center [121, 42] width 45 height 16
click at [145, 43] on button at bounding box center [152, 42] width 16 height 16
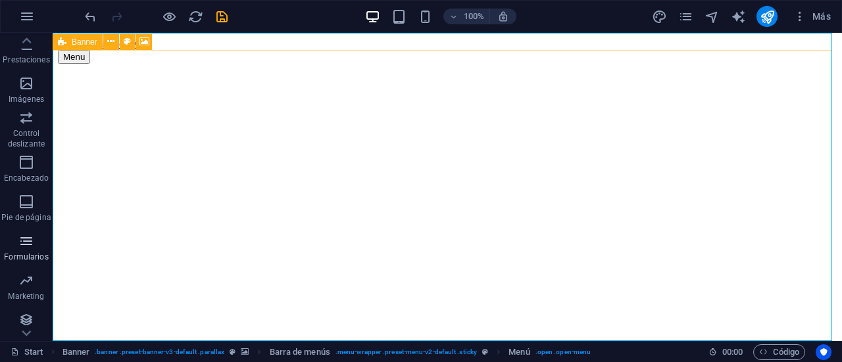
scroll to position [283, 0]
click at [22, 323] on icon "button" at bounding box center [26, 316] width 16 height 16
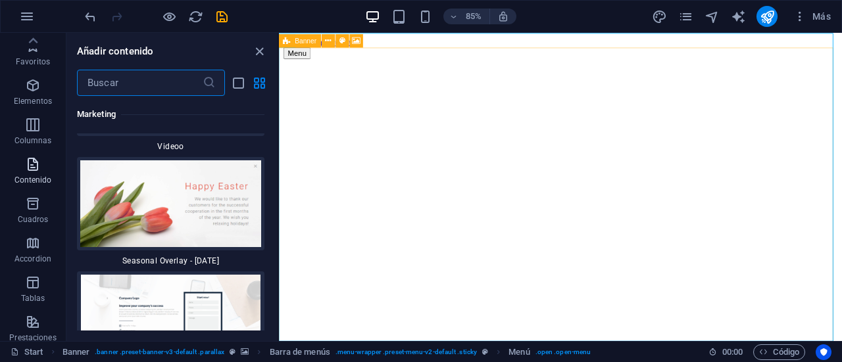
scroll to position [23599, 0]
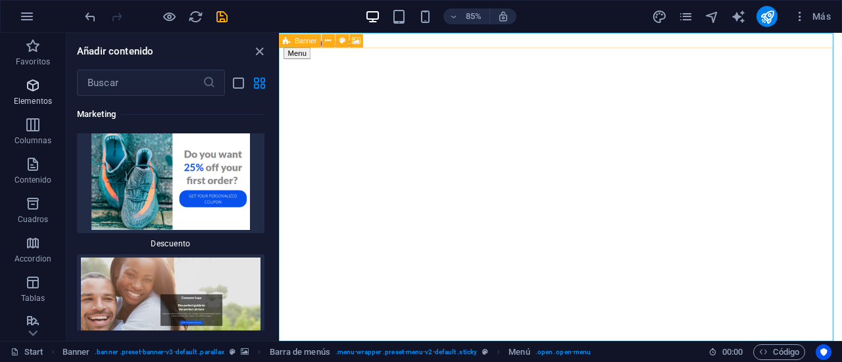
click at [35, 90] on icon "button" at bounding box center [33, 86] width 16 height 16
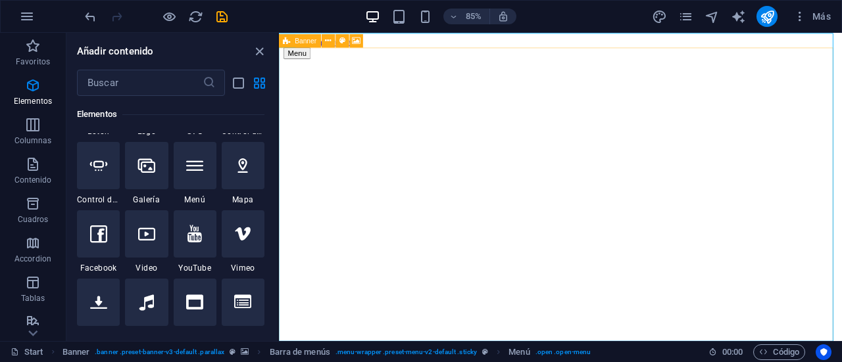
scroll to position [510, 0]
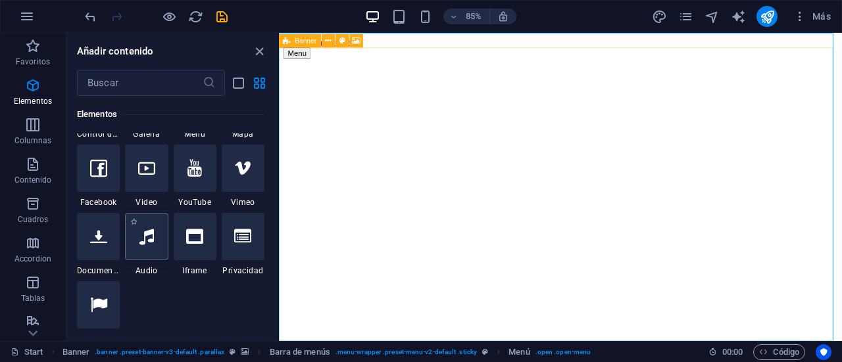
click at [153, 235] on div at bounding box center [146, 236] width 43 height 47
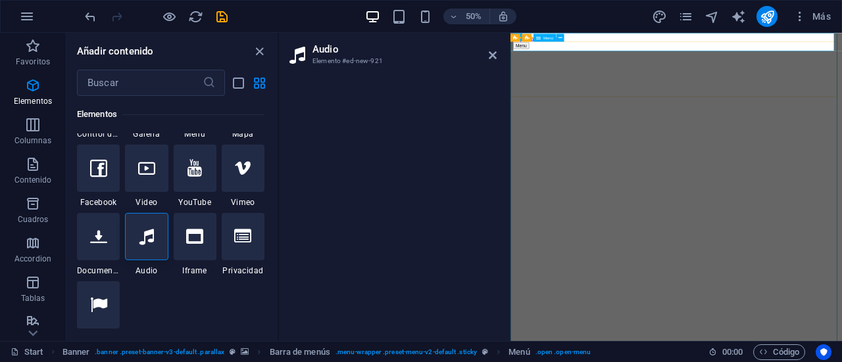
drag, startPoint x: 867, startPoint y: 87, endPoint x: 625, endPoint y: 116, distance: 243.8
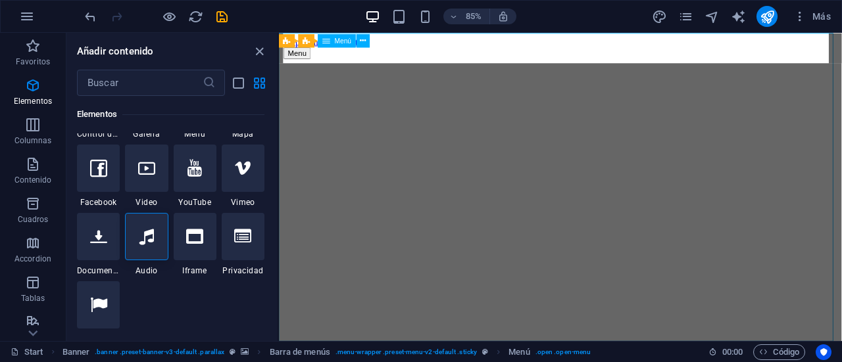
drag, startPoint x: 604, startPoint y: 107, endPoint x: 608, endPoint y: 126, distance: 18.8
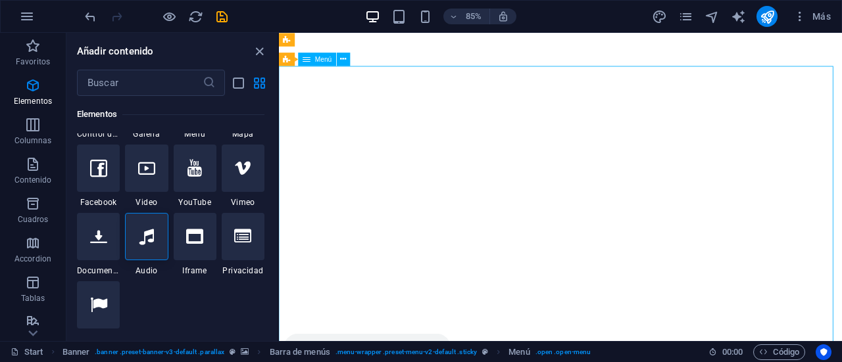
scroll to position [0, 0]
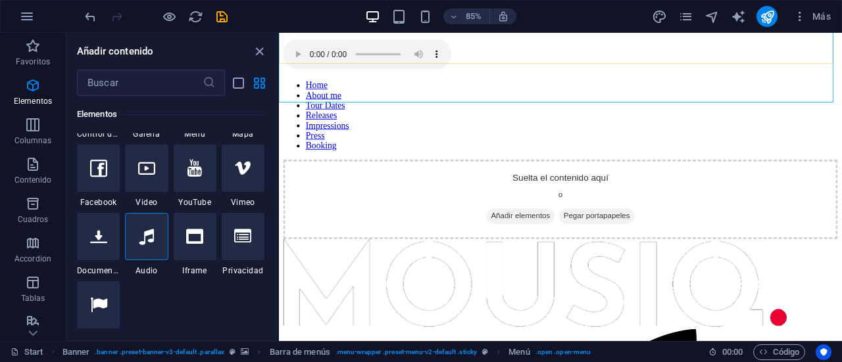
scroll to position [395, 0]
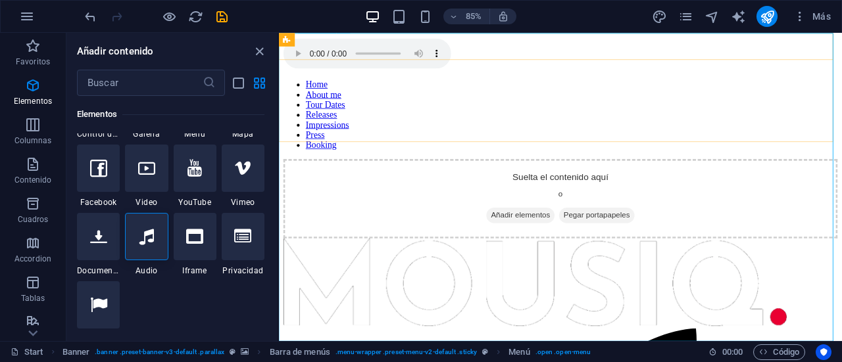
click at [599, 171] on nav "Home About me Tour Dates Releases Impressions Press Booking" at bounding box center [610, 129] width 652 height 83
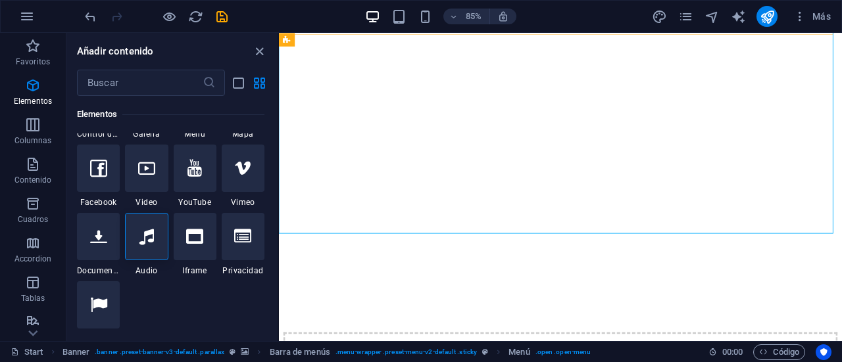
scroll to position [3655, 0]
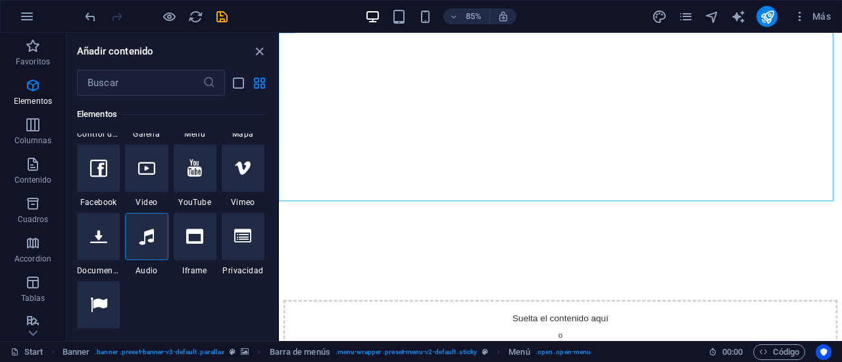
click at [88, 25] on div at bounding box center [155, 16] width 147 height 21
click at [89, 18] on icon "undo" at bounding box center [90, 16] width 15 height 15
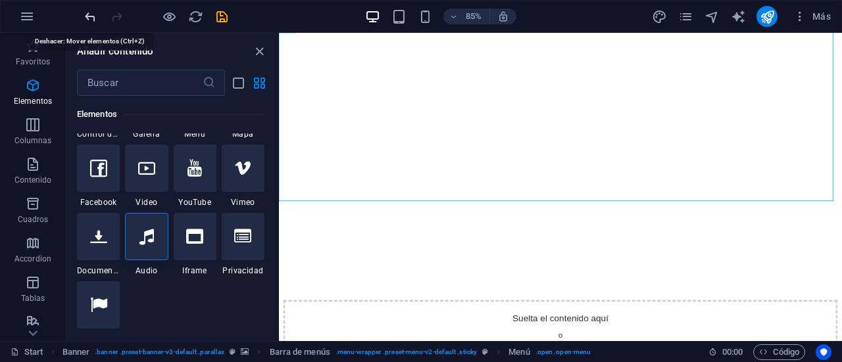
click at [89, 18] on icon "undo" at bounding box center [90, 16] width 15 height 15
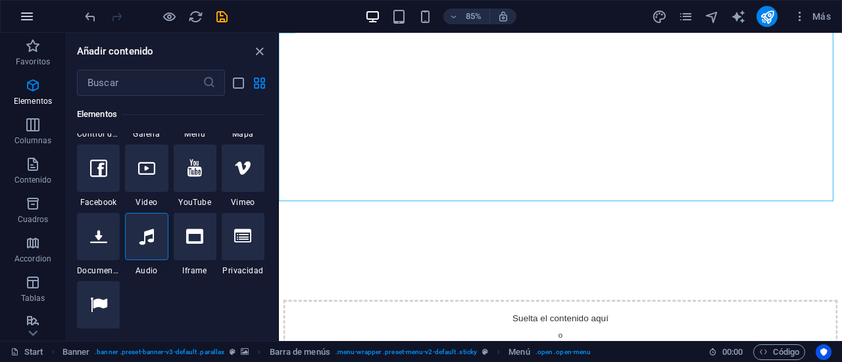
click at [17, 12] on button "button" at bounding box center [27, 17] width 32 height 32
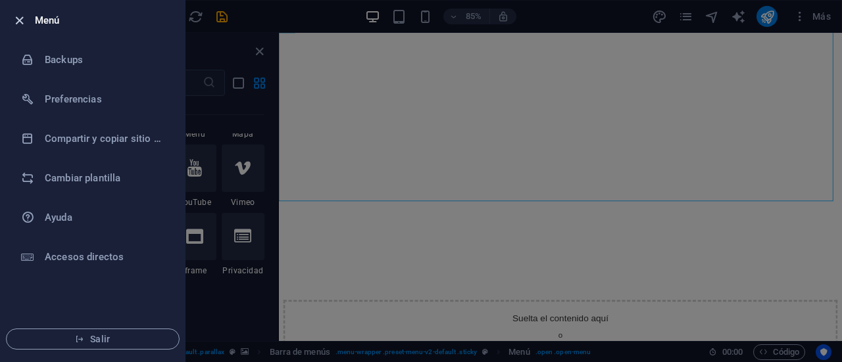
click at [18, 16] on icon "button" at bounding box center [19, 20] width 15 height 15
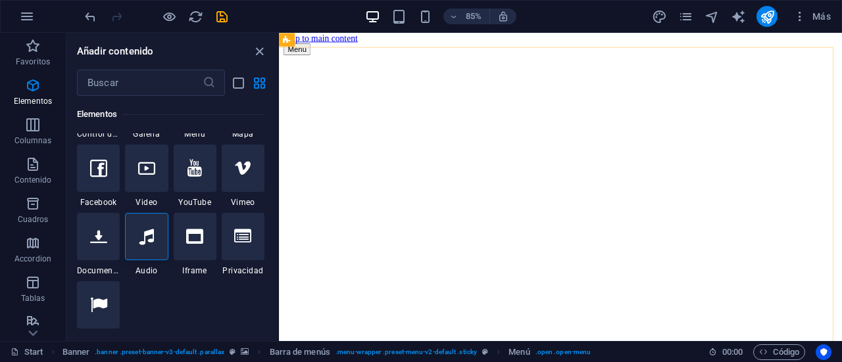
scroll to position [0, 0]
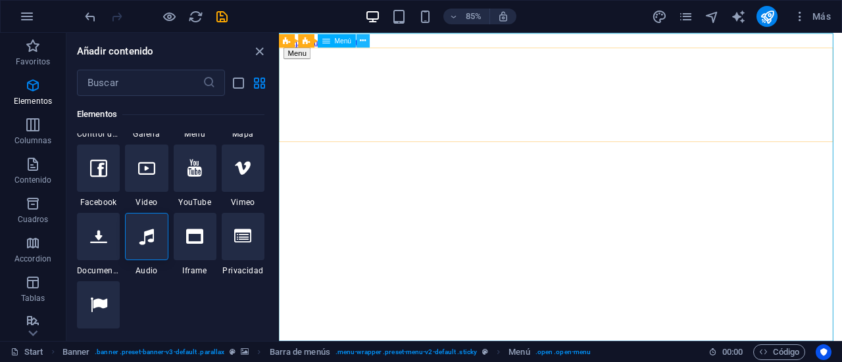
click at [368, 39] on button at bounding box center [362, 40] width 13 height 13
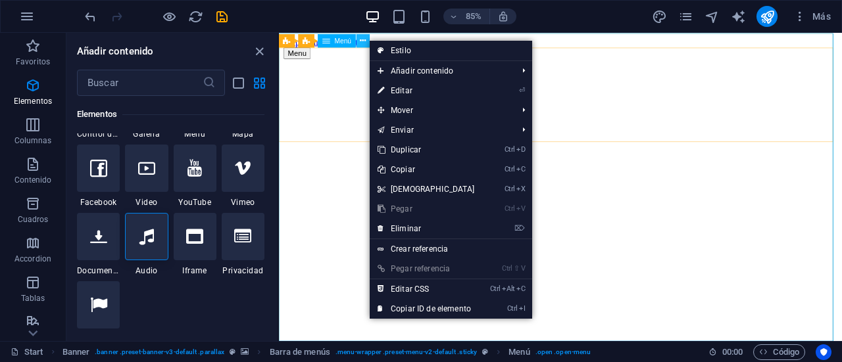
click at [368, 39] on button at bounding box center [362, 40] width 13 height 13
click at [447, 15] on button "85%" at bounding box center [466, 17] width 47 height 16
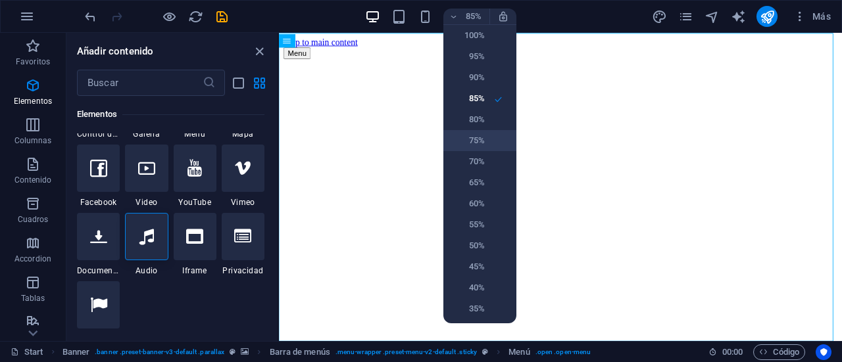
click at [485, 140] on li "75%" at bounding box center [479, 140] width 73 height 21
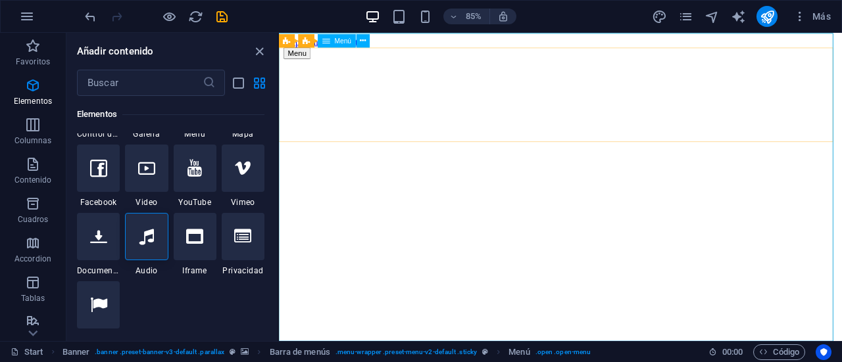
click at [346, 43] on span "Menú" at bounding box center [343, 40] width 17 height 7
click at [322, 41] on icon at bounding box center [326, 40] width 8 height 13
drag, startPoint x: 606, startPoint y: 72, endPoint x: 383, endPoint y: 54, distance: 223.0
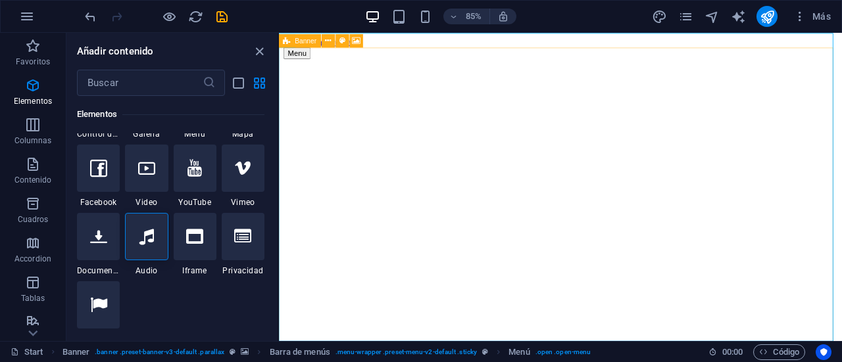
click at [287, 39] on icon at bounding box center [286, 40] width 7 height 13
click at [360, 43] on icon at bounding box center [363, 41] width 6 height 12
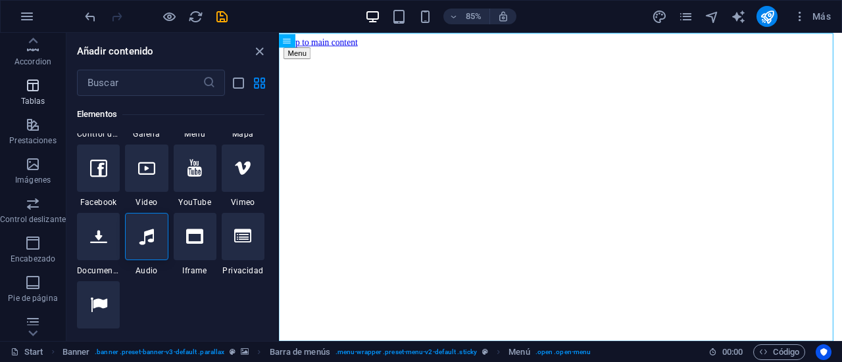
scroll to position [263, 0]
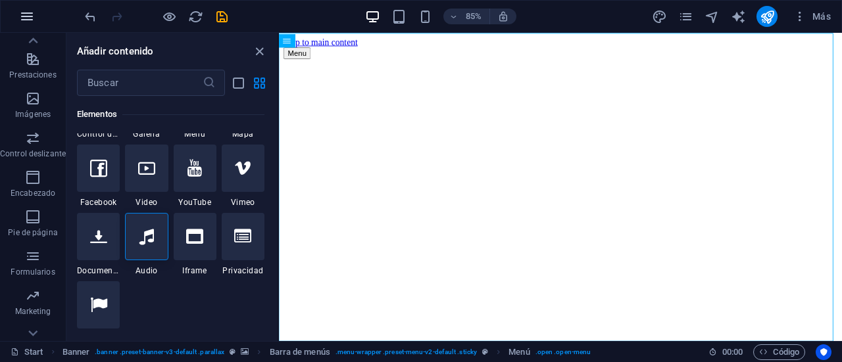
click at [31, 15] on icon "button" at bounding box center [27, 17] width 16 height 16
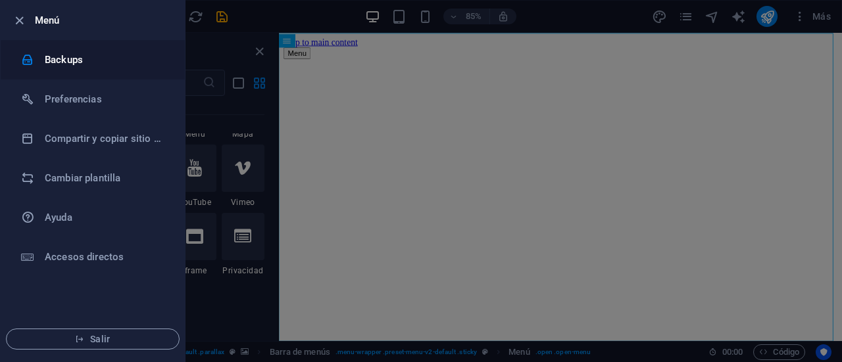
click at [37, 62] on div at bounding box center [33, 59] width 24 height 13
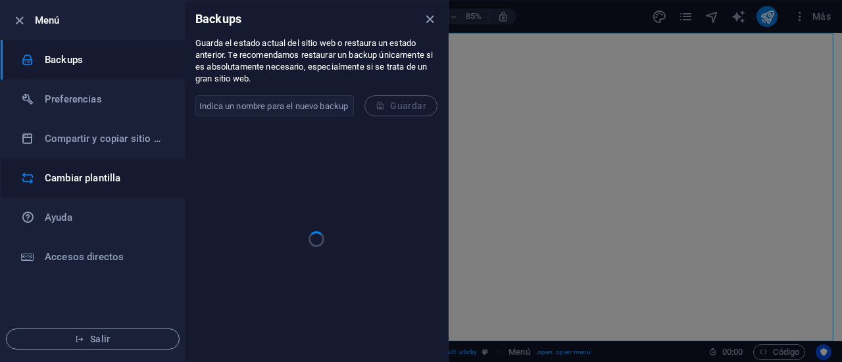
click at [74, 174] on h6 "Cambiar plantilla" at bounding box center [106, 178] width 122 height 16
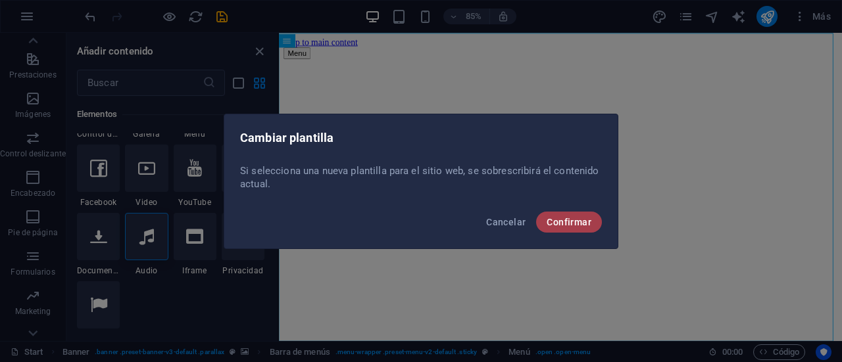
click at [573, 220] on span "Confirmar" at bounding box center [569, 222] width 45 height 11
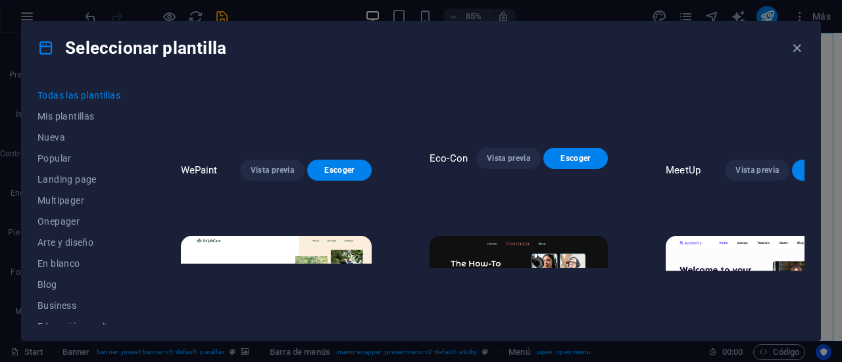
scroll to position [987, 0]
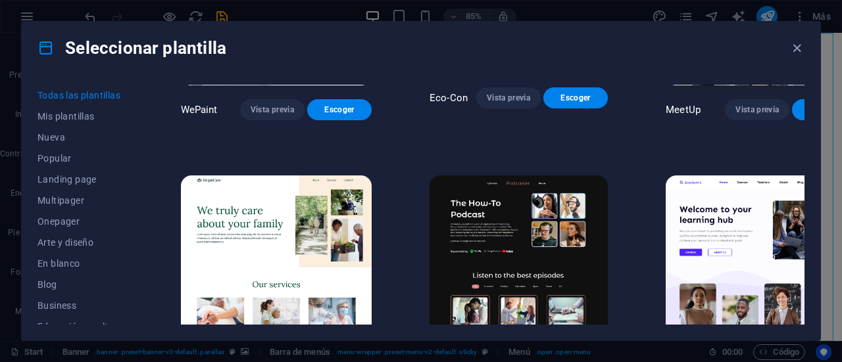
click at [499, 359] on span "Vista previa" at bounding box center [508, 364] width 43 height 11
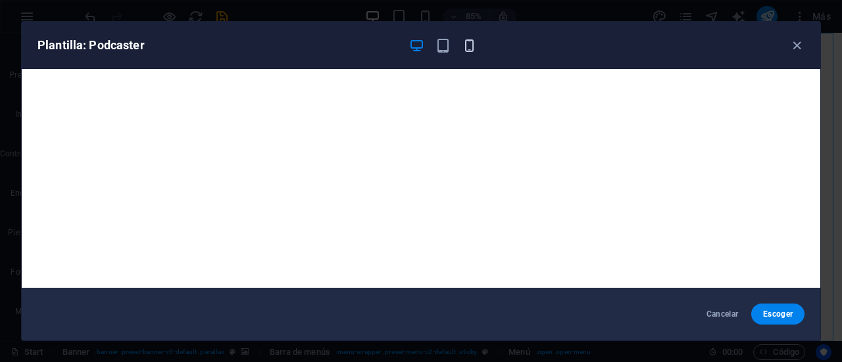
click at [469, 45] on icon "button" at bounding box center [469, 45] width 15 height 15
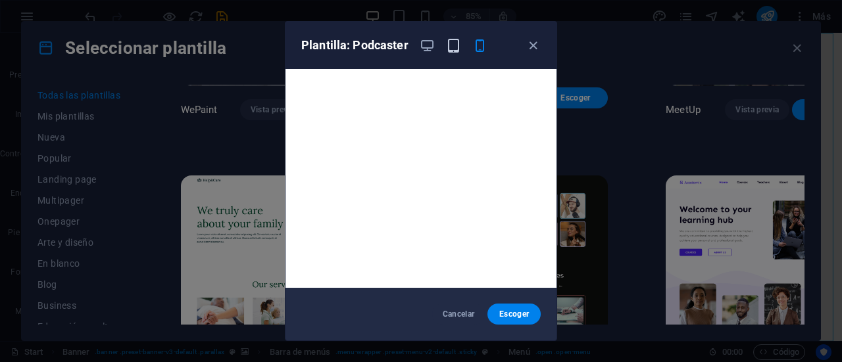
click at [452, 47] on icon "button" at bounding box center [453, 45] width 15 height 15
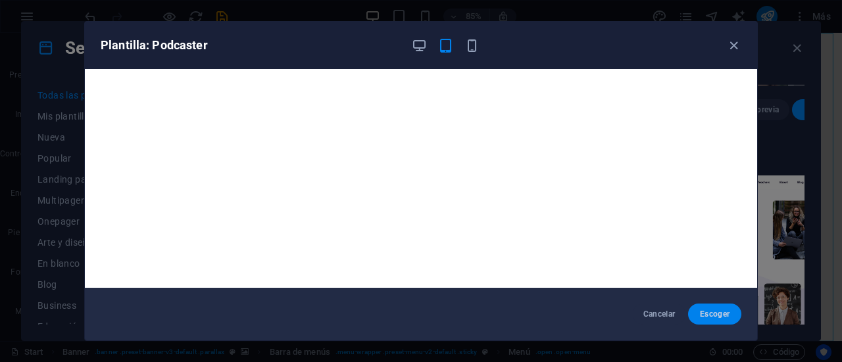
click at [719, 322] on button "Escoger" at bounding box center [714, 314] width 53 height 21
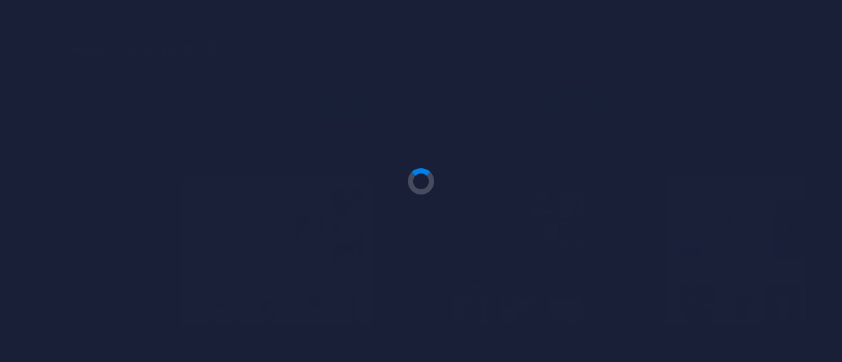
scroll to position [0, 0]
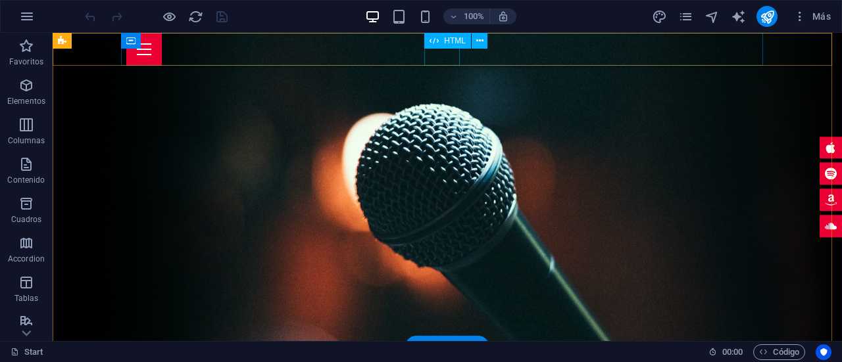
click at [441, 55] on div "Menu" at bounding box center [447, 49] width 642 height 33
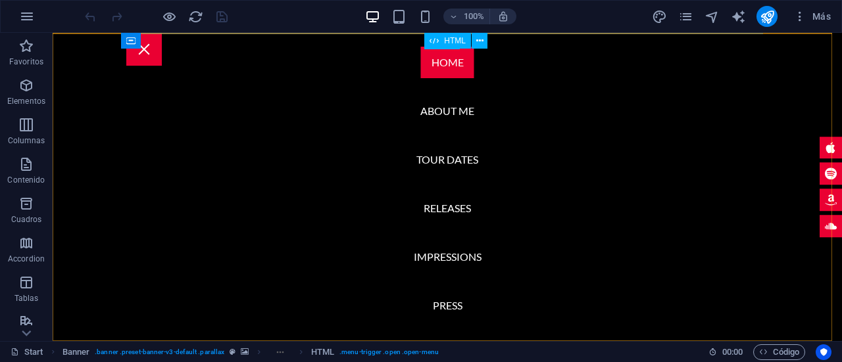
click at [452, 48] on div "HTML" at bounding box center [447, 41] width 47 height 16
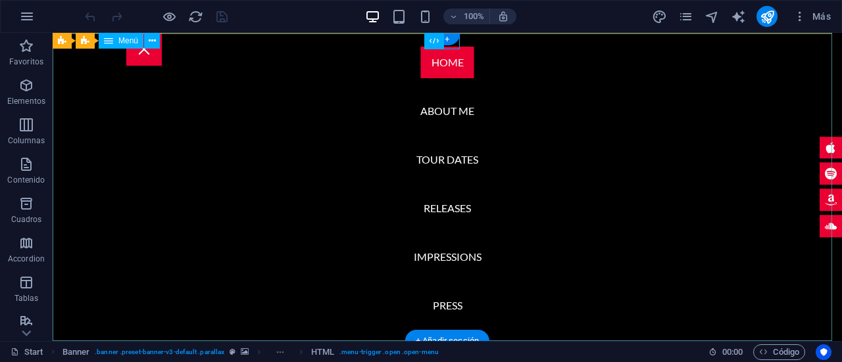
click at [329, 62] on nav "Home About me Tour Dates Releases Impressions Press Booking" at bounding box center [447, 187] width 789 height 308
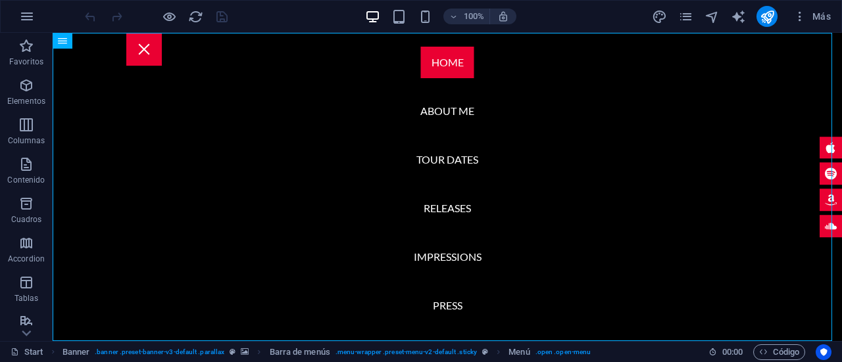
drag, startPoint x: 836, startPoint y: 48, endPoint x: 698, endPoint y: 36, distance: 138.7
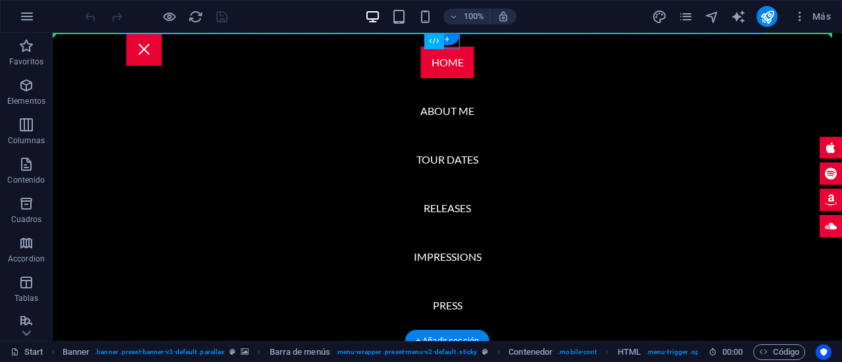
drag, startPoint x: 497, startPoint y: 72, endPoint x: 562, endPoint y: 48, distance: 69.5
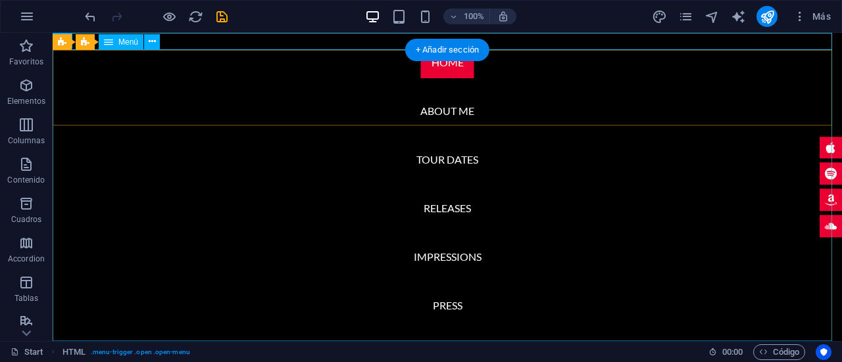
click at [578, 172] on nav "Home About me Tour Dates Releases Impressions Press Booking" at bounding box center [447, 187] width 789 height 308
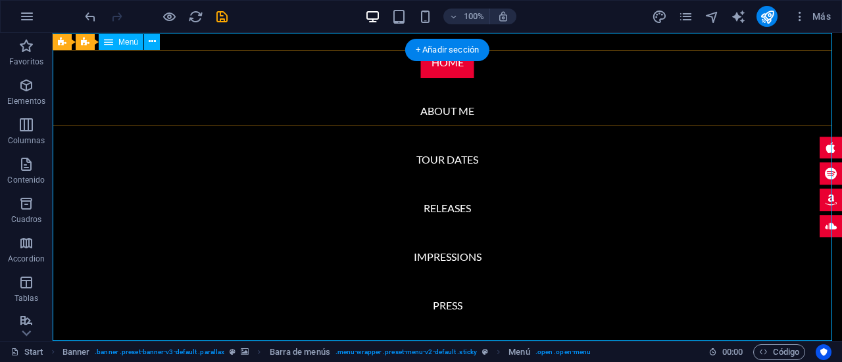
click at [399, 37] on nav "Home About me Tour Dates Releases Impressions Press Booking" at bounding box center [447, 187] width 789 height 308
click at [374, 97] on nav "Home About me Tour Dates Releases Impressions Press Booking" at bounding box center [447, 187] width 789 height 308
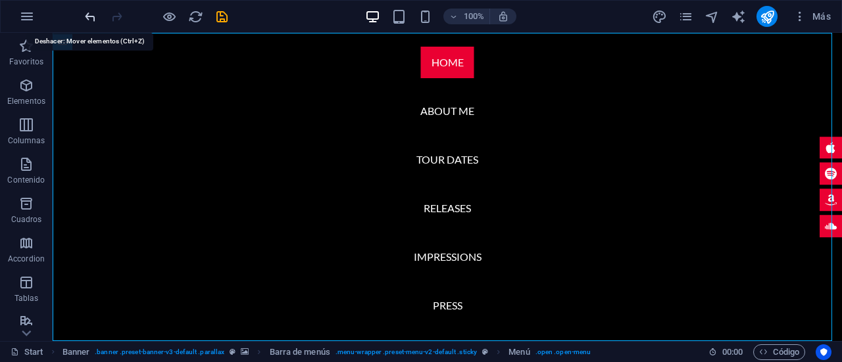
click at [92, 14] on icon "undo" at bounding box center [90, 16] width 15 height 15
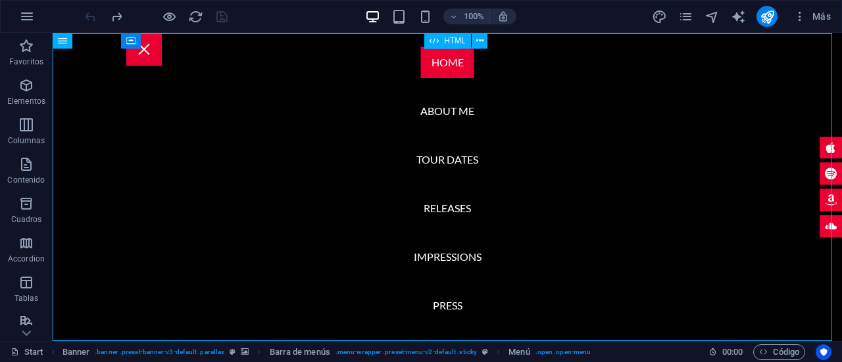
click at [437, 39] on icon at bounding box center [433, 41] width 9 height 16
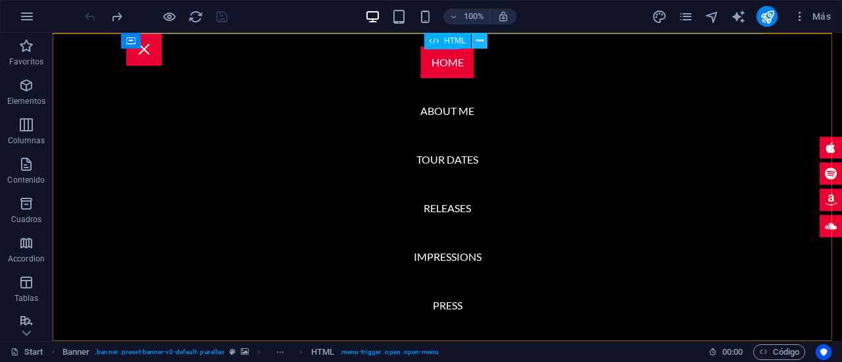
click at [478, 45] on icon at bounding box center [479, 41] width 7 height 14
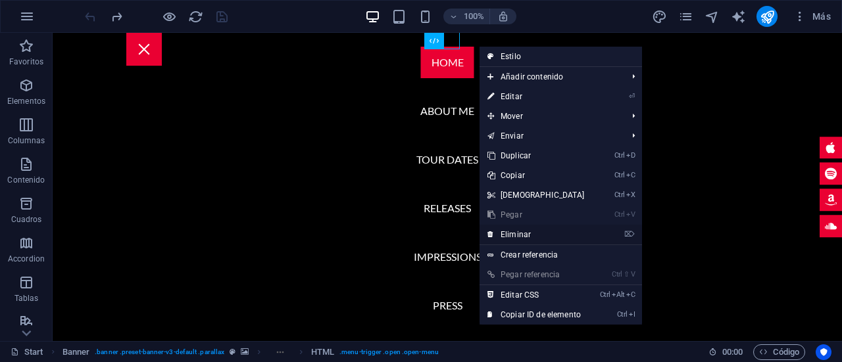
click at [556, 230] on link "⌦ Eliminar" at bounding box center [535, 235] width 113 height 20
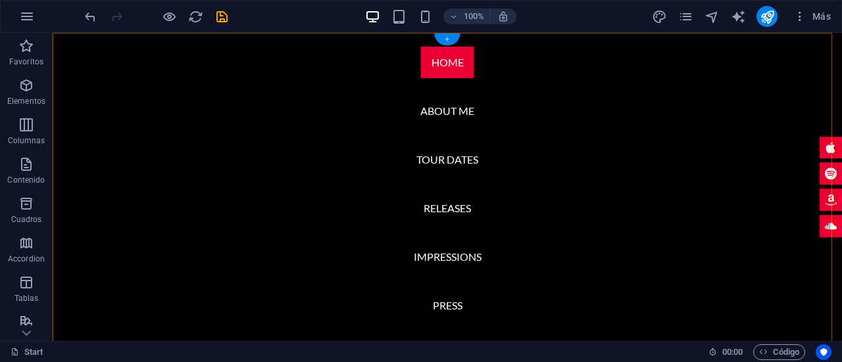
drag, startPoint x: 445, startPoint y: 37, endPoint x: 201, endPoint y: 12, distance: 245.2
click at [445, 37] on div "+" at bounding box center [447, 40] width 26 height 12
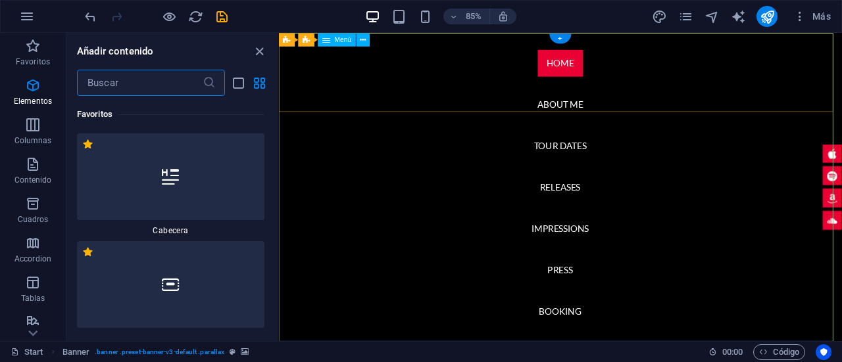
scroll to position [4061, 0]
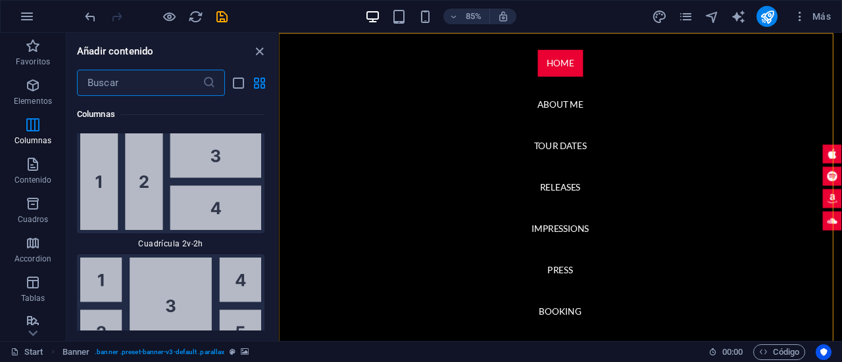
click at [101, 22] on div at bounding box center [155, 16] width 147 height 21
click at [97, 19] on icon "undo" at bounding box center [90, 16] width 15 height 15
click at [550, 39] on icon at bounding box center [549, 39] width 8 height 13
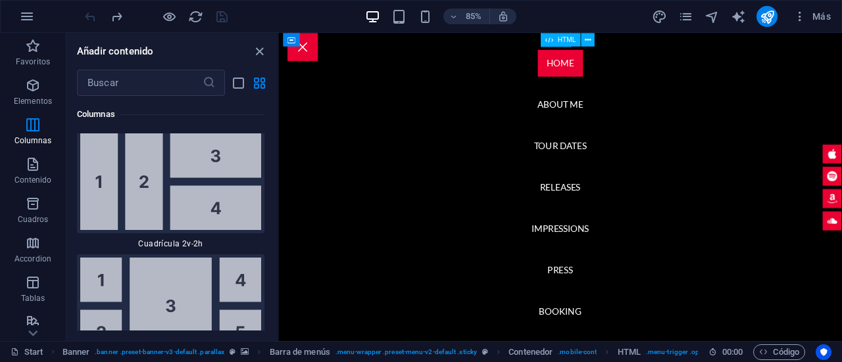
click at [562, 41] on span "HTML" at bounding box center [567, 39] width 18 height 7
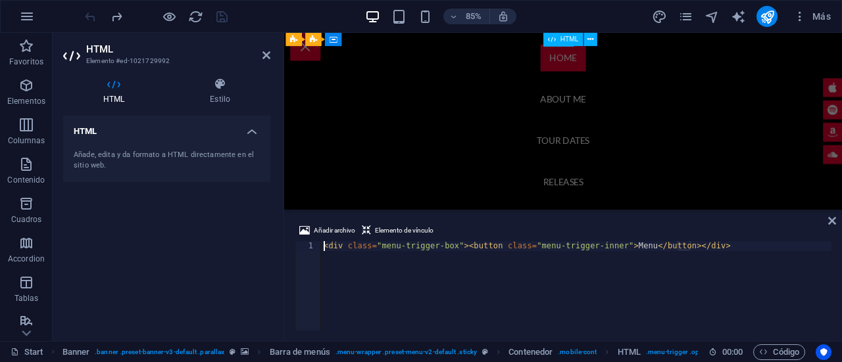
click at [562, 41] on span "HTML" at bounding box center [569, 39] width 18 height 7
click at [830, 222] on icon at bounding box center [832, 221] width 8 height 11
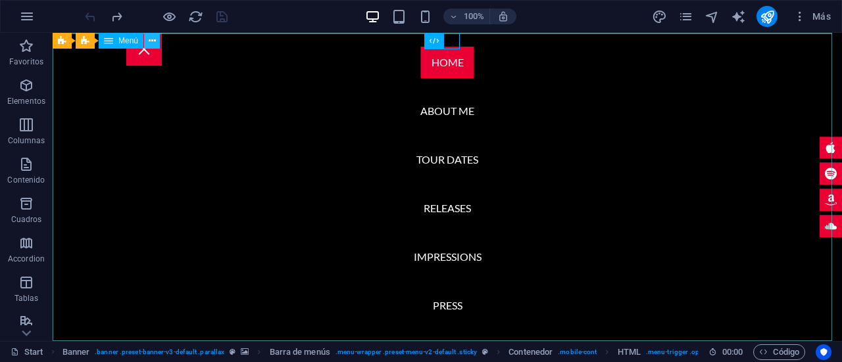
click at [157, 40] on button at bounding box center [152, 41] width 16 height 16
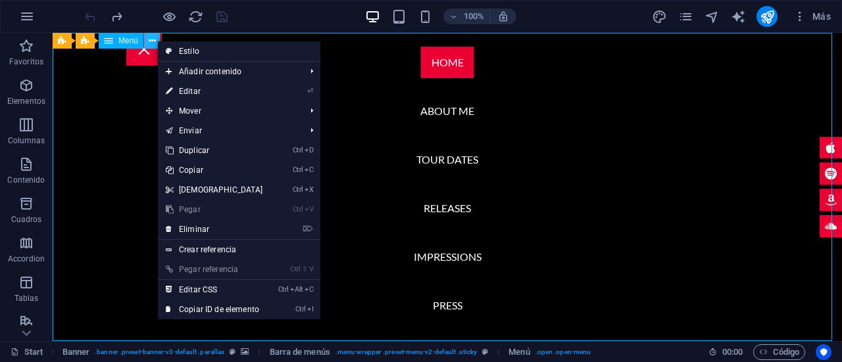
click at [157, 40] on button at bounding box center [152, 41] width 16 height 16
click at [84, 39] on span "Banner" at bounding box center [85, 41] width 26 height 8
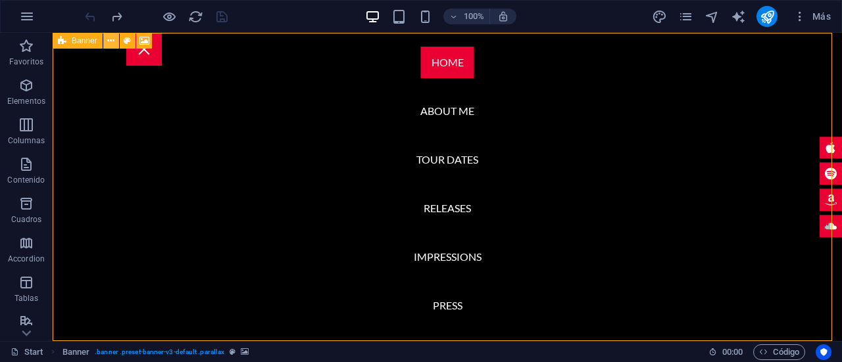
click at [109, 41] on icon at bounding box center [110, 41] width 7 height 14
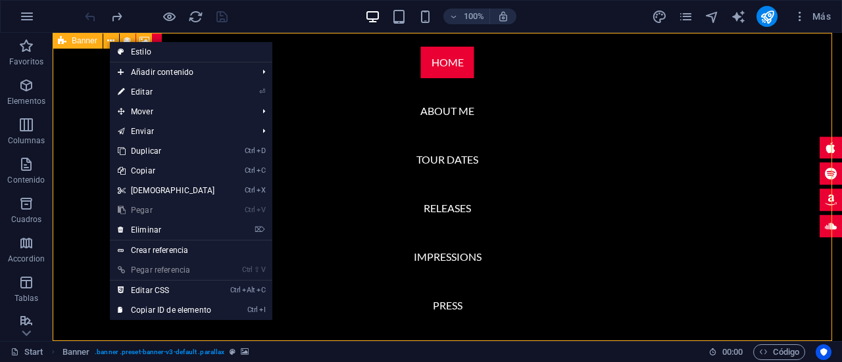
click at [76, 37] on span "Banner" at bounding box center [85, 41] width 26 height 8
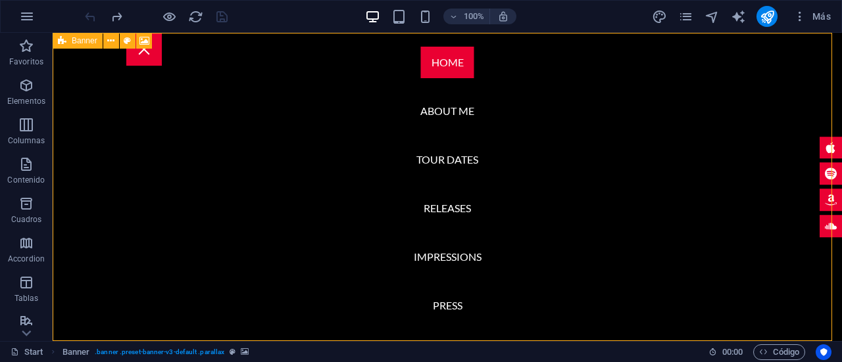
click at [76, 37] on span "Banner" at bounding box center [85, 41] width 26 height 8
click at [76, 37] on div "H2 Imagen amplia con texto Contenedor Logo Banner Banner Contenedor Marcador Co…" at bounding box center [447, 187] width 789 height 308
select select "vh"
select select "header"
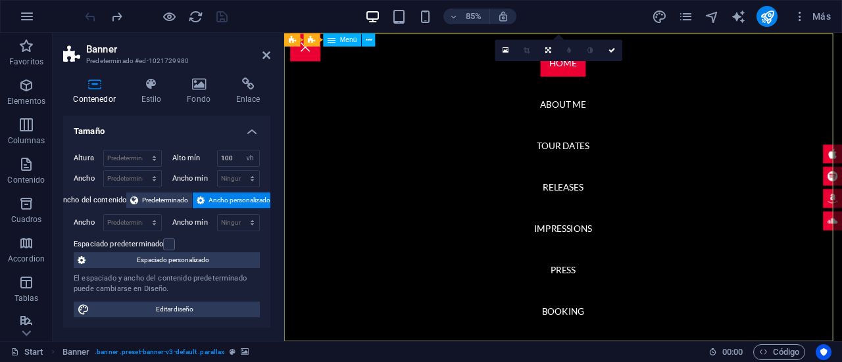
click at [361, 72] on nav "Home About me Tour Dates Releases Impressions Press Booking" at bounding box center [612, 214] width 656 height 363
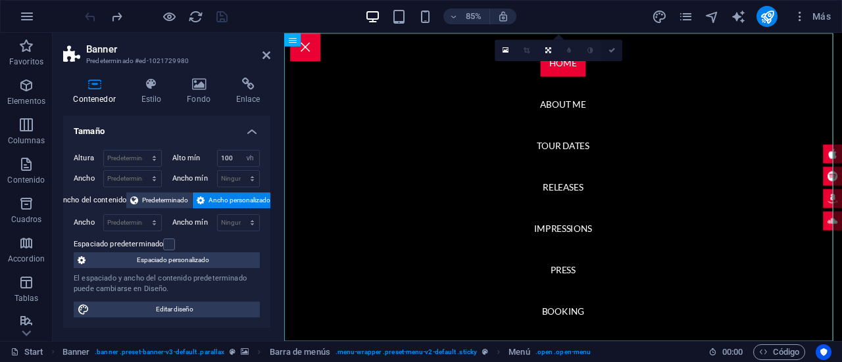
click at [616, 52] on link at bounding box center [611, 49] width 21 height 21
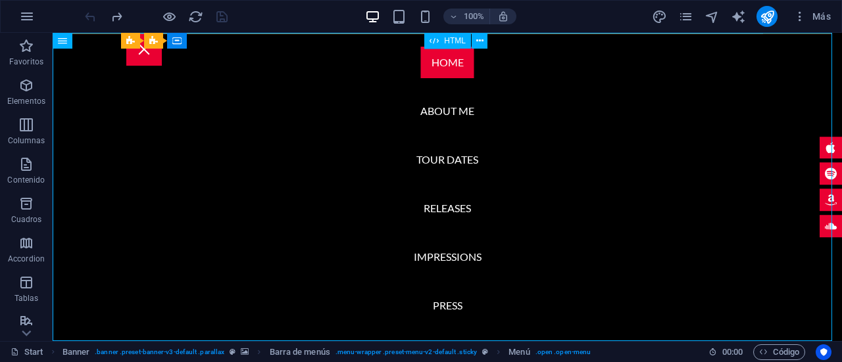
click at [449, 39] on span "HTML" at bounding box center [455, 41] width 22 height 8
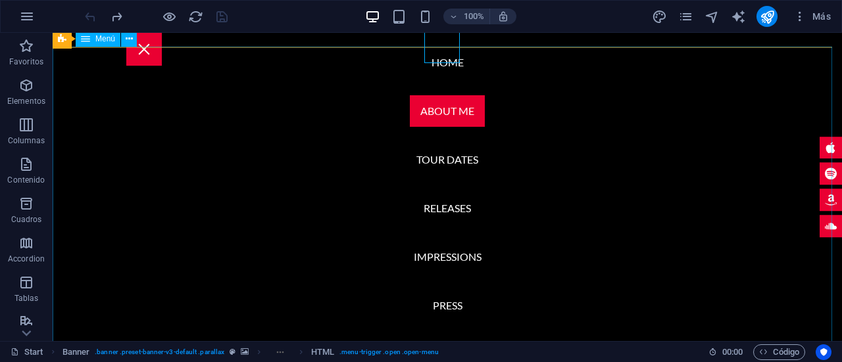
scroll to position [66, 0]
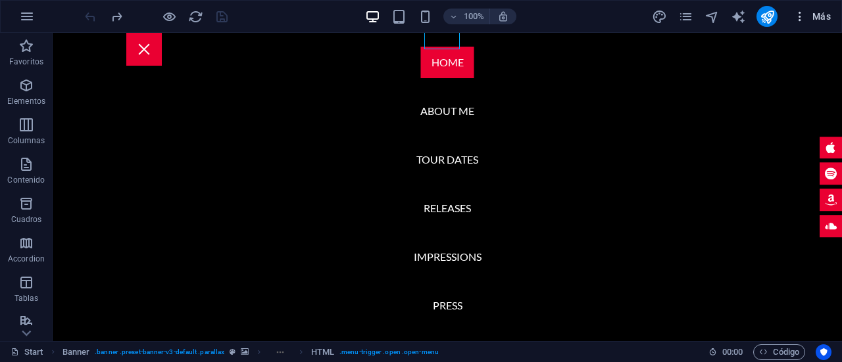
click at [806, 20] on icon "button" at bounding box center [799, 16] width 13 height 13
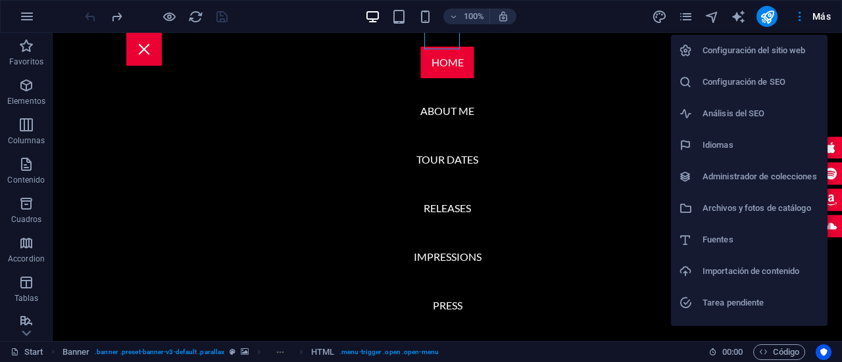
click at [36, 24] on div at bounding box center [421, 181] width 842 height 362
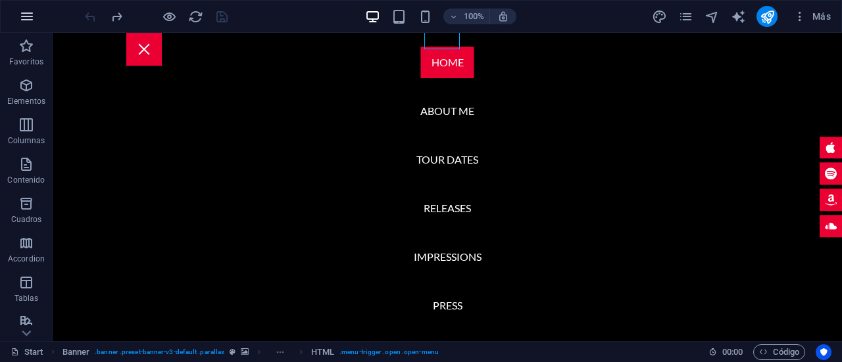
click at [28, 14] on icon "button" at bounding box center [27, 17] width 16 height 16
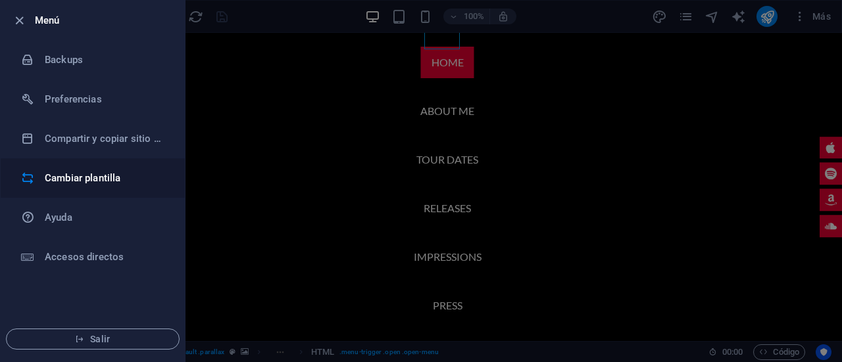
click at [96, 169] on li "Cambiar plantilla" at bounding box center [93, 178] width 184 height 39
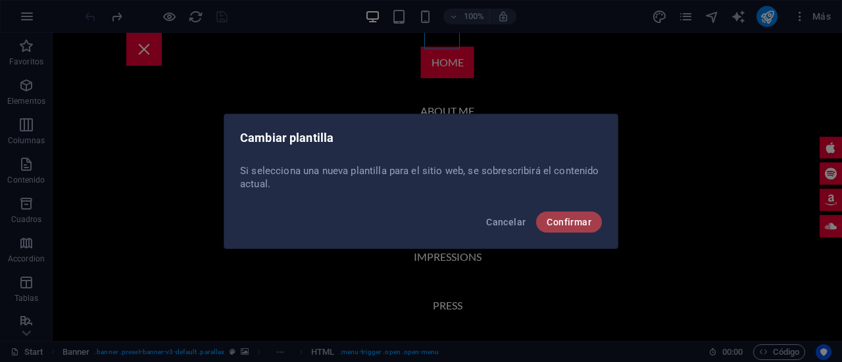
click at [589, 219] on span "Confirmar" at bounding box center [569, 222] width 45 height 11
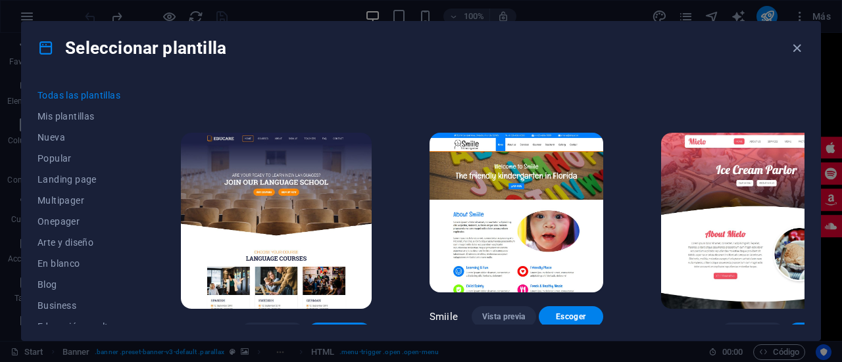
scroll to position [8287, 0]
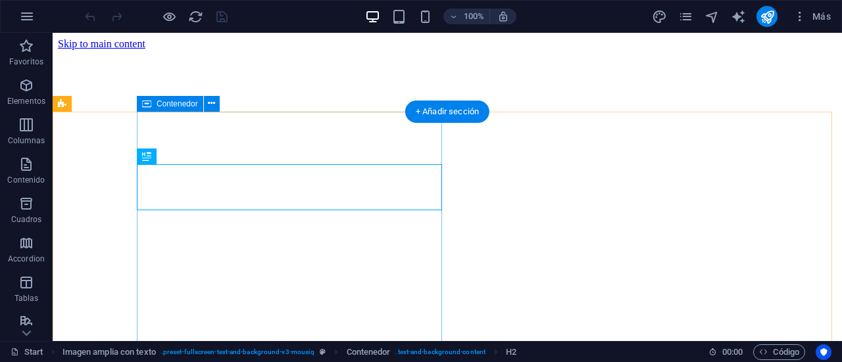
scroll to position [235, 0]
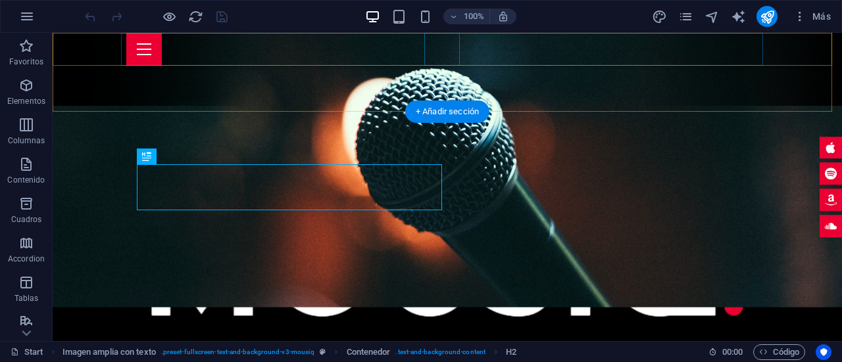
click at [436, 44] on div "Menu" at bounding box center [447, 49] width 642 height 33
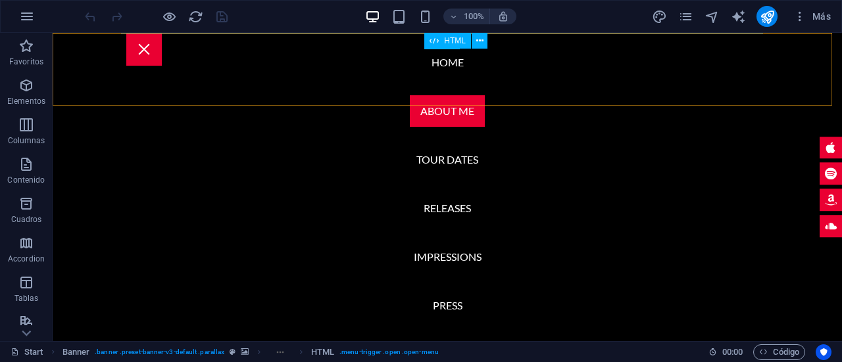
click at [445, 42] on span "HTML" at bounding box center [455, 41] width 22 height 8
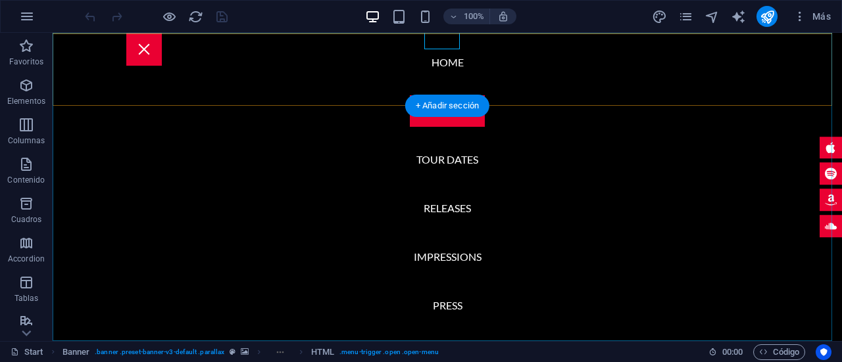
click at [431, 57] on nav "Home About me Tour Dates Releases Impressions Press Booking" at bounding box center [447, 187] width 789 height 308
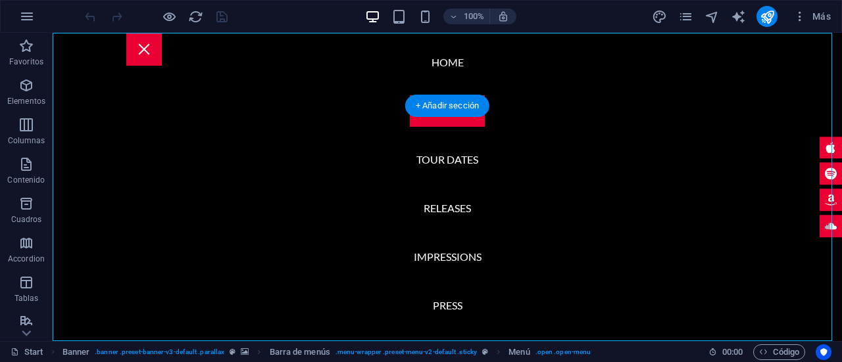
click at [431, 52] on nav "Home About me Tour Dates Releases Impressions Press Booking" at bounding box center [447, 187] width 789 height 308
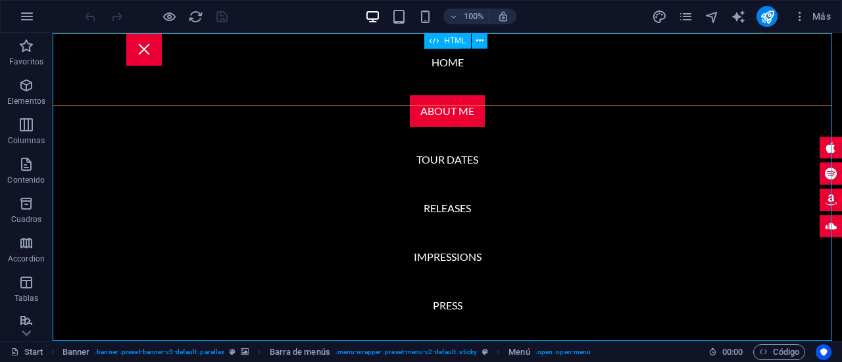
click at [431, 48] on icon at bounding box center [433, 41] width 9 height 16
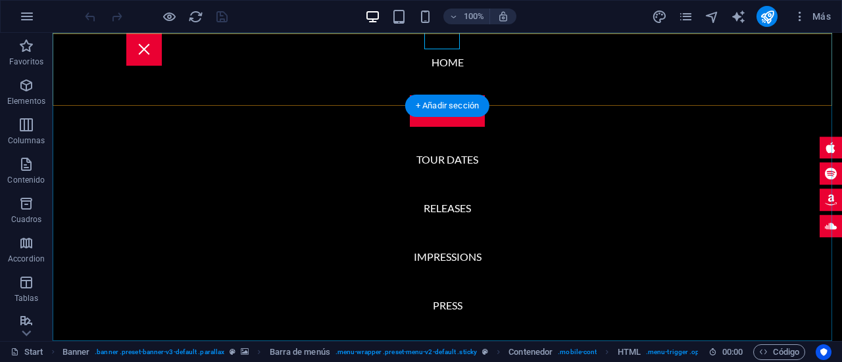
click at [430, 51] on nav "Home About me Tour Dates Releases Impressions Press Booking" at bounding box center [447, 187] width 789 height 308
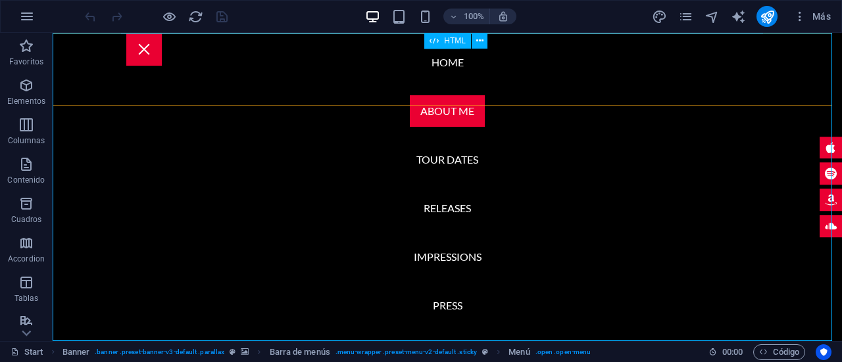
click at [430, 47] on icon at bounding box center [433, 41] width 9 height 16
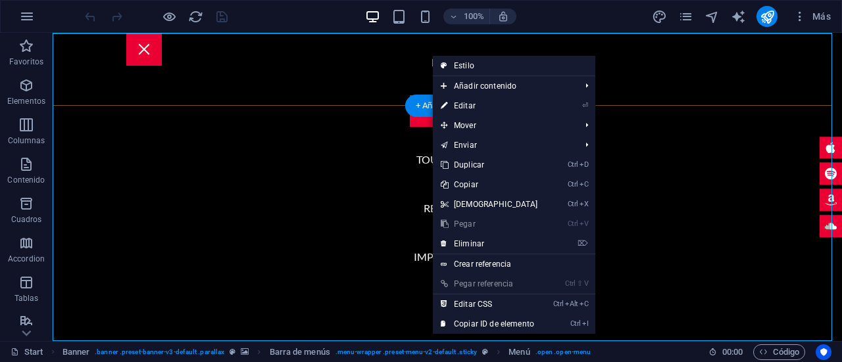
click at [605, 59] on nav "Home About me Tour Dates Releases Impressions Press Booking" at bounding box center [447, 187] width 789 height 308
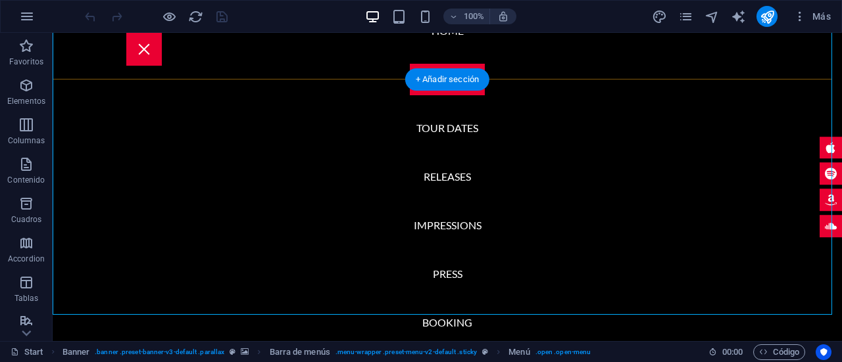
scroll to position [301, 0]
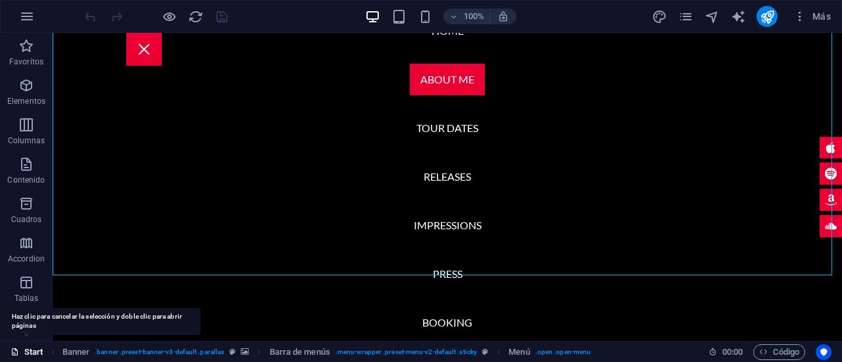
click at [36, 346] on link "Start" at bounding box center [27, 353] width 33 height 16
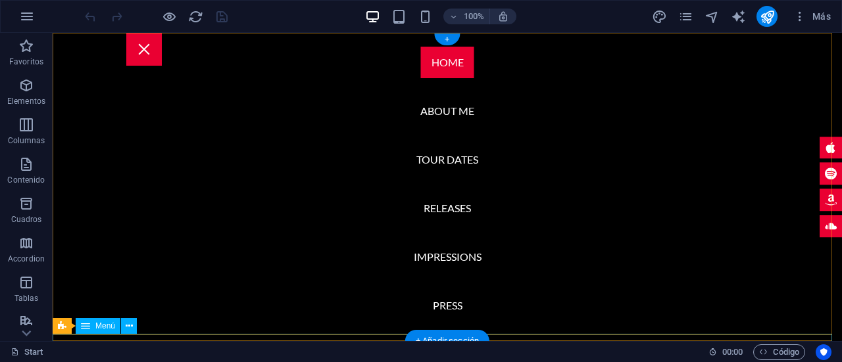
scroll to position [0, 0]
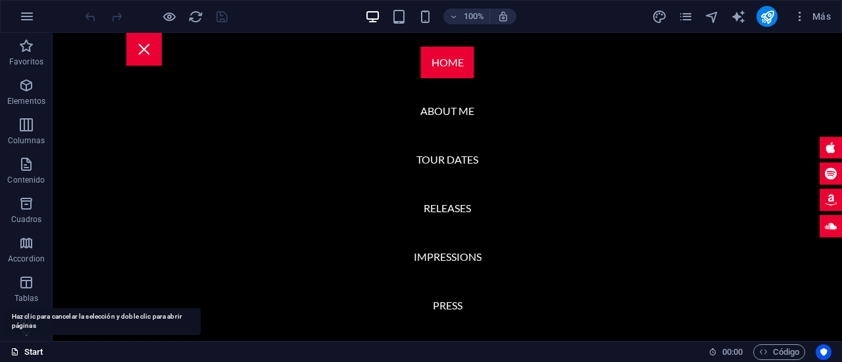
click at [18, 351] on icon at bounding box center [15, 352] width 9 height 9
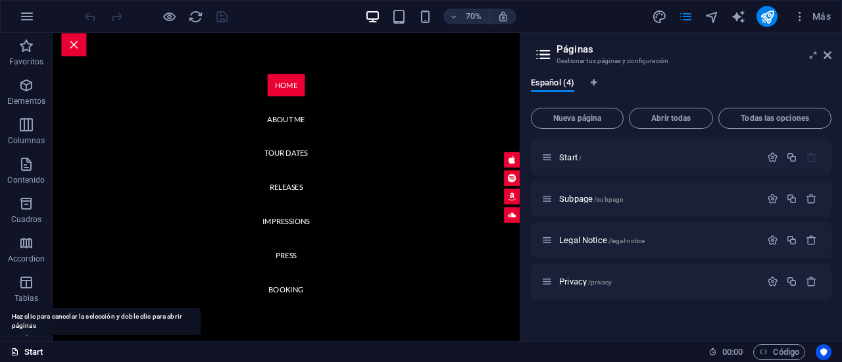
click at [26, 349] on link "Start" at bounding box center [27, 353] width 33 height 16
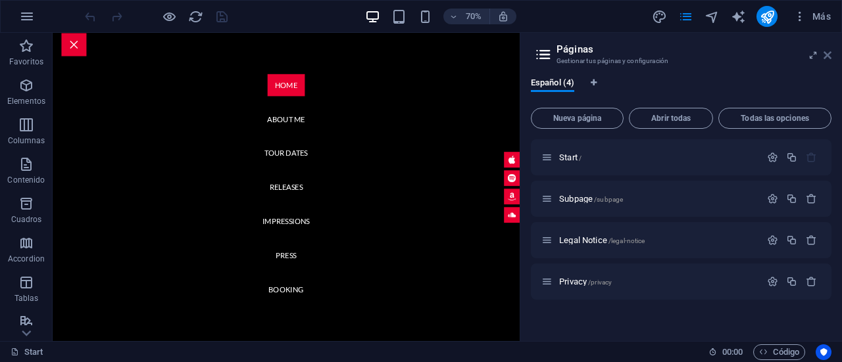
click at [828, 55] on icon at bounding box center [827, 55] width 8 height 11
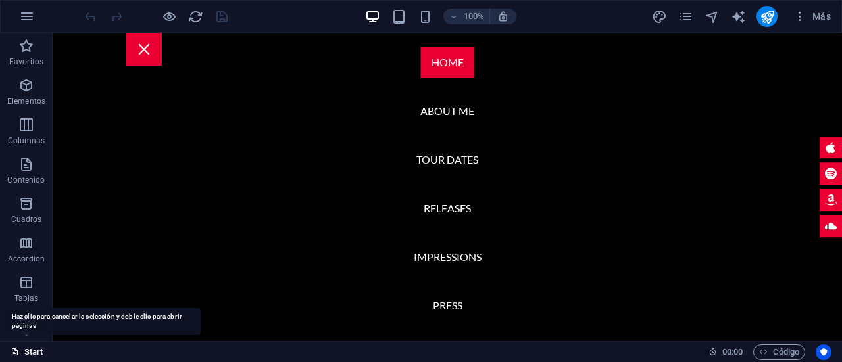
click at [14, 349] on icon at bounding box center [15, 352] width 9 height 9
click at [17, 349] on icon at bounding box center [15, 352] width 9 height 9
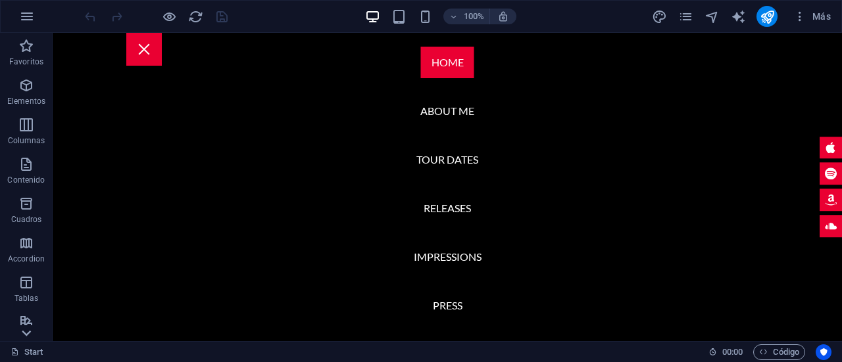
click at [28, 334] on icon at bounding box center [26, 334] width 9 height 6
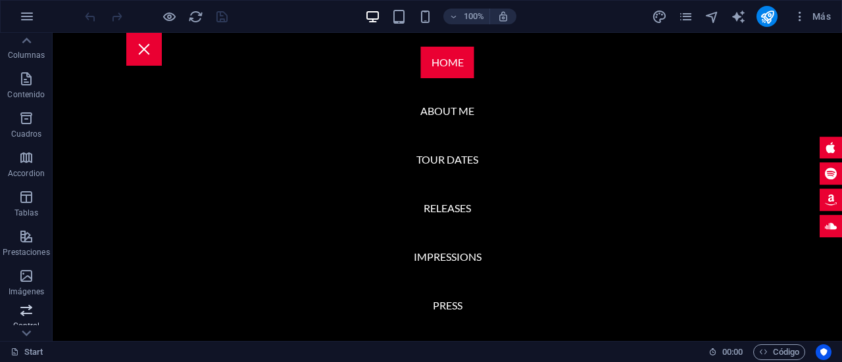
scroll to position [151, 0]
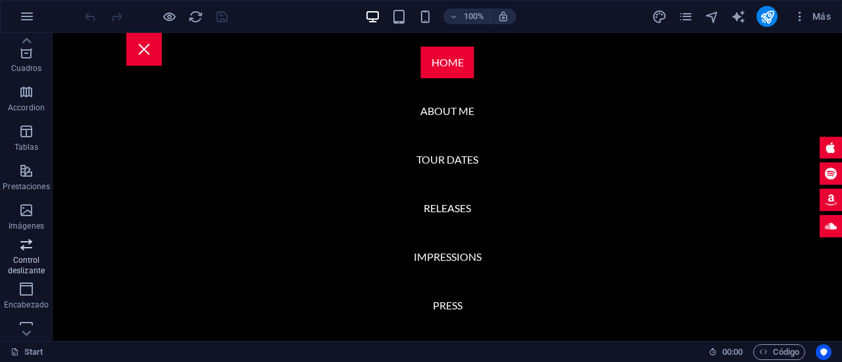
click at [32, 252] on span "Control deslizante" at bounding box center [26, 258] width 53 height 42
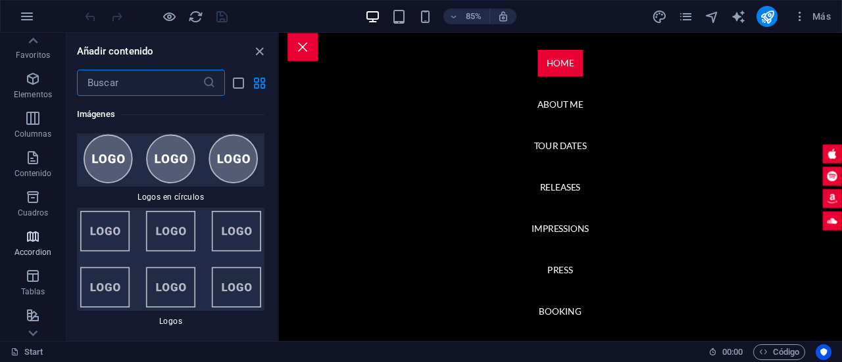
scroll to position [0, 0]
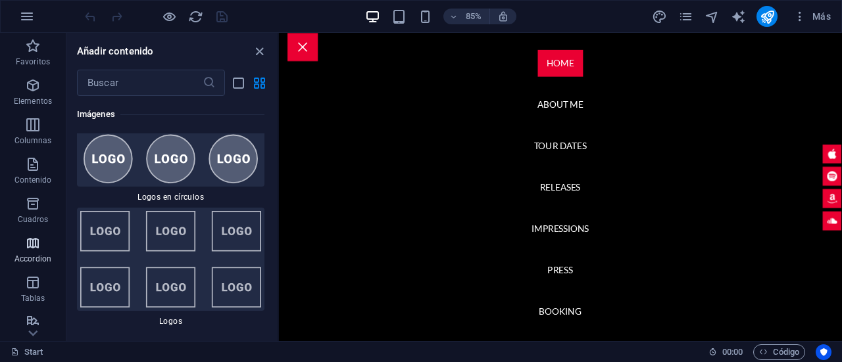
click at [28, 255] on p "Accordion" at bounding box center [32, 259] width 37 height 11
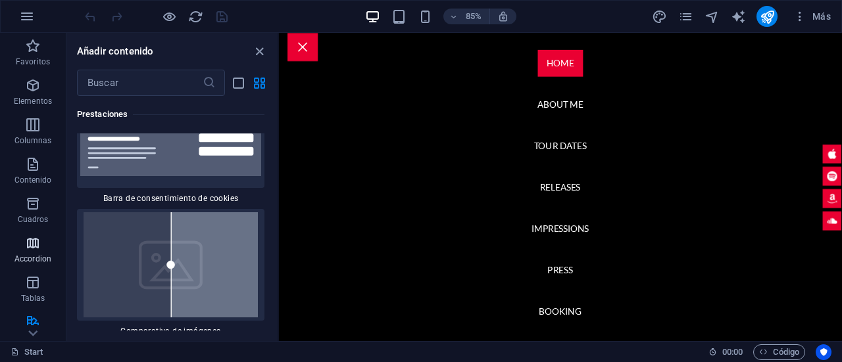
scroll to position [8095, 0]
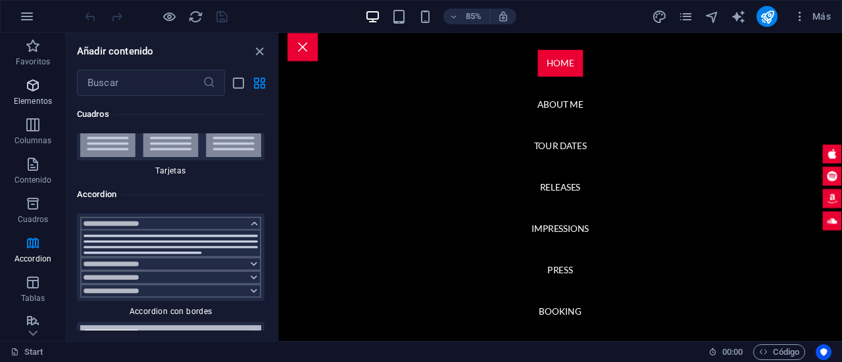
click at [28, 76] on button "Elementos" at bounding box center [33, 91] width 66 height 39
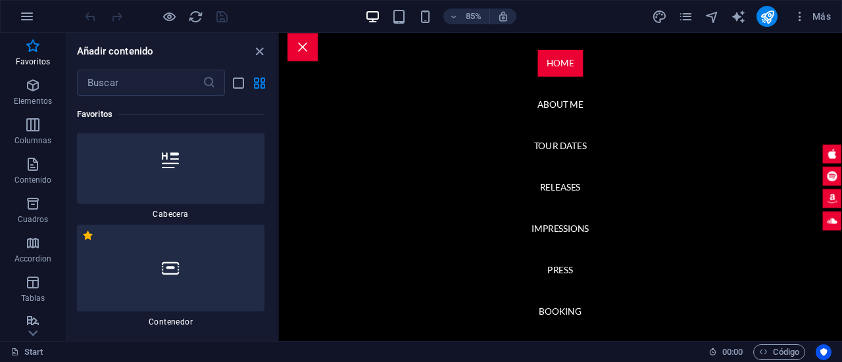
scroll to position [0, 0]
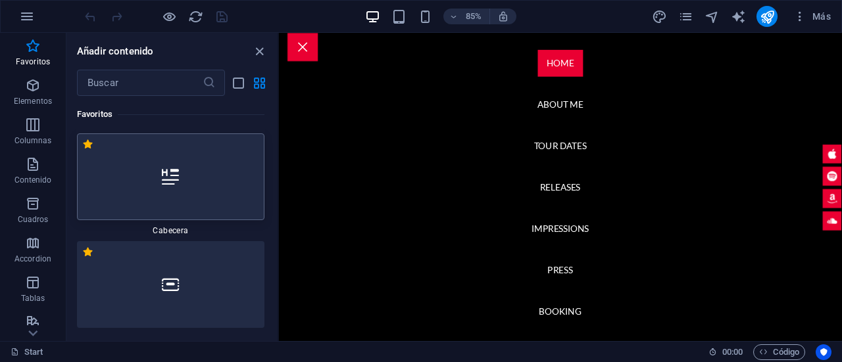
click at [192, 183] on div at bounding box center [170, 177] width 187 height 87
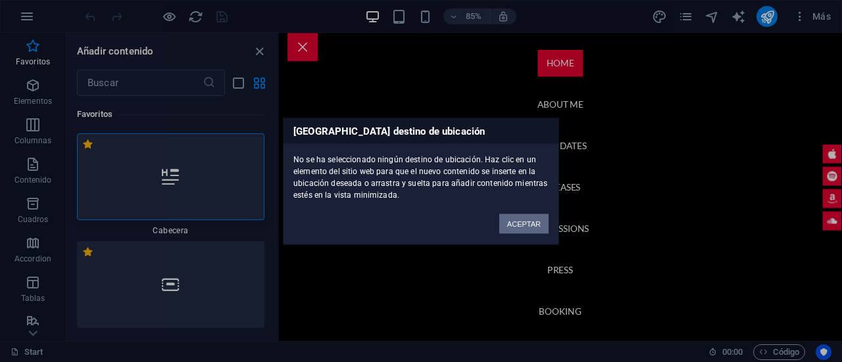
click at [522, 221] on button "ACEPTAR" at bounding box center [523, 224] width 49 height 20
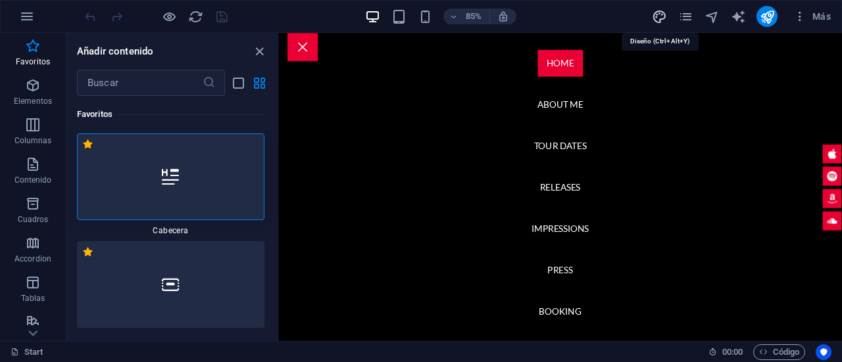
click at [656, 20] on icon "design" at bounding box center [659, 16] width 15 height 15
select select "px"
select select "400"
select select "px"
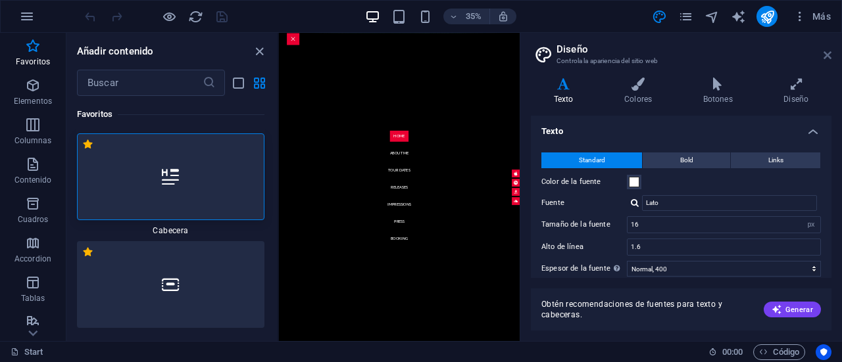
click at [825, 51] on icon at bounding box center [827, 55] width 8 height 11
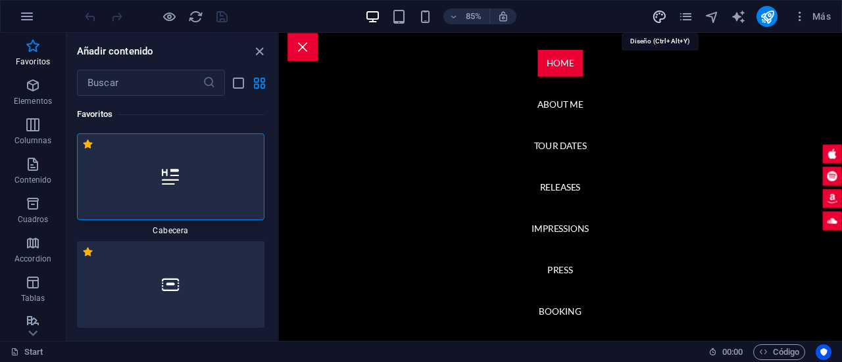
click at [660, 15] on icon "design" at bounding box center [659, 16] width 15 height 15
select select "px"
select select "400"
select select "px"
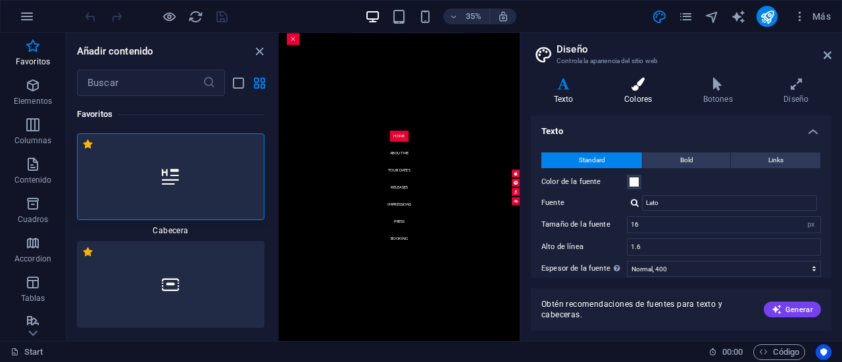
click at [631, 94] on h4 "Colores" at bounding box center [640, 92] width 79 height 28
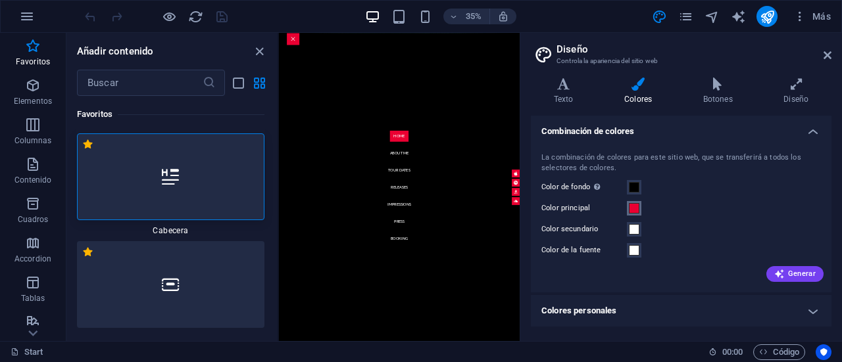
click at [631, 210] on span at bounding box center [634, 208] width 11 height 11
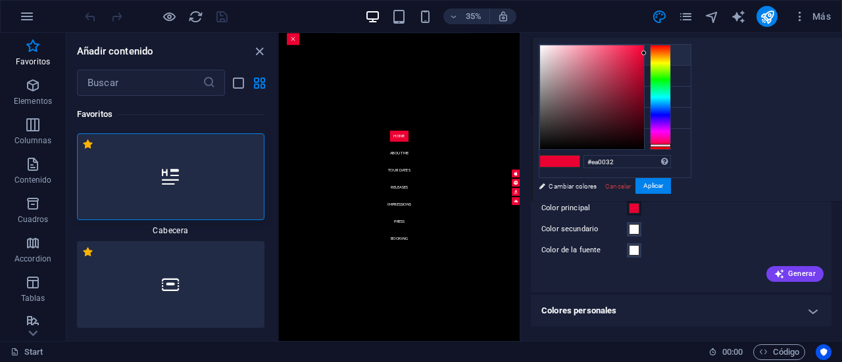
click at [549, 51] on icon at bounding box center [549, 54] width 9 height 9
type input "#000000"
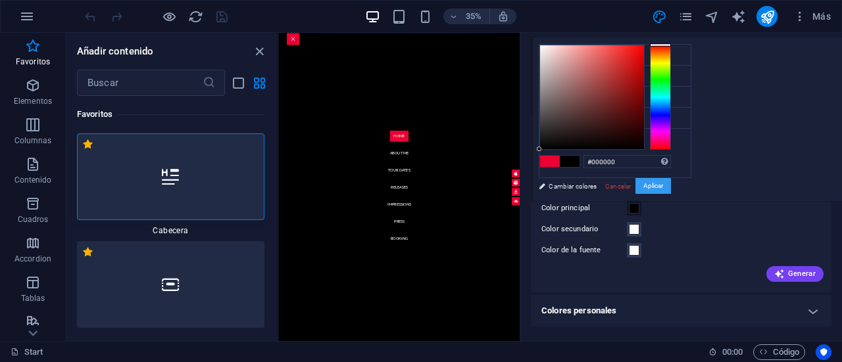
click at [671, 184] on button "Aplicar" at bounding box center [653, 186] width 36 height 16
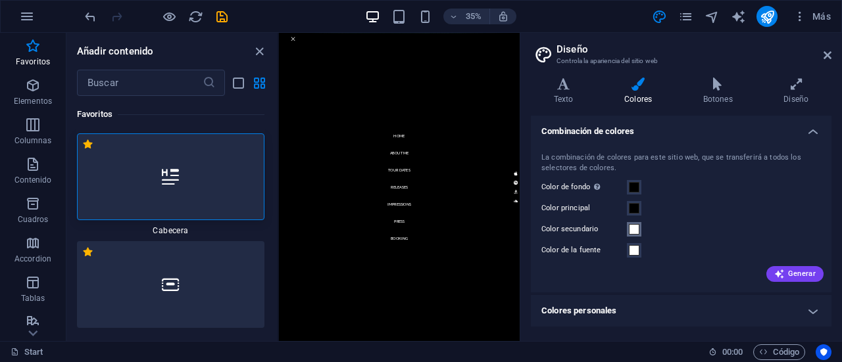
click at [634, 228] on span at bounding box center [634, 229] width 11 height 11
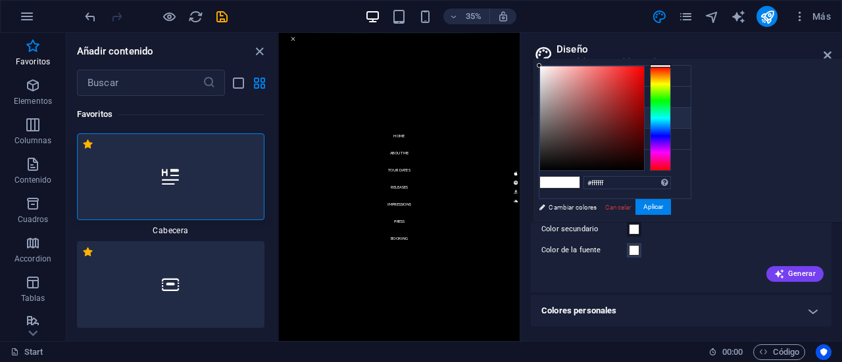
click at [643, 117] on li "Color secundario #ffffff" at bounding box center [614, 118] width 151 height 21
click at [634, 118] on li "Color secundario #ffffff" at bounding box center [614, 118] width 151 height 21
click at [574, 112] on li "Color secundario #ffffff" at bounding box center [614, 118] width 151 height 21
click at [550, 116] on icon at bounding box center [549, 117] width 9 height 9
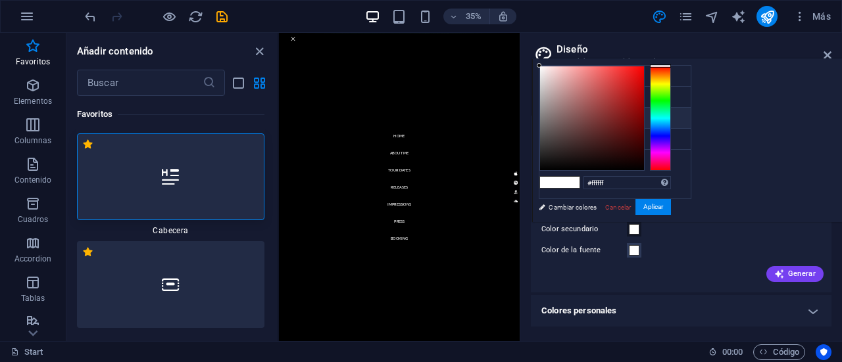
click at [571, 110] on li "Color secundario #ffffff" at bounding box center [614, 118] width 151 height 21
click at [677, 171] on div "#ffffff Formatos soportados #0852ed rgb(8, 82, 237) rgba(8, 82, 237, 90%) hsv(2…" at bounding box center [604, 236] width 145 height 354
click at [671, 181] on input "#ffffff" at bounding box center [626, 182] width 87 height 13
drag, startPoint x: 788, startPoint y: 181, endPoint x: 720, endPoint y: 185, distance: 68.5
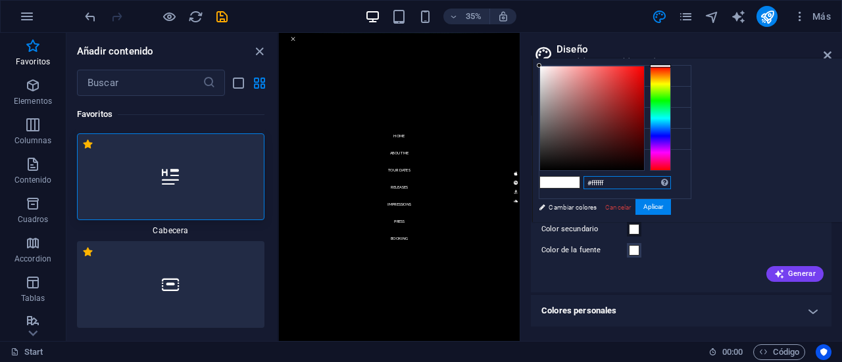
click at [677, 185] on div "#ffffff Formatos soportados #0852ed rgb(8, 82, 237) rgba(8, 82, 237, 90%) hsv(2…" at bounding box center [604, 236] width 145 height 354
paste input "2b1cdc"
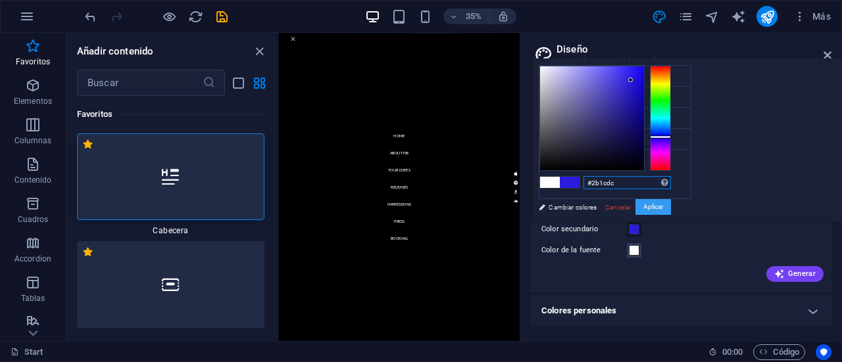
type input "#2b1cdc"
click at [671, 209] on button "Aplicar" at bounding box center [653, 207] width 36 height 16
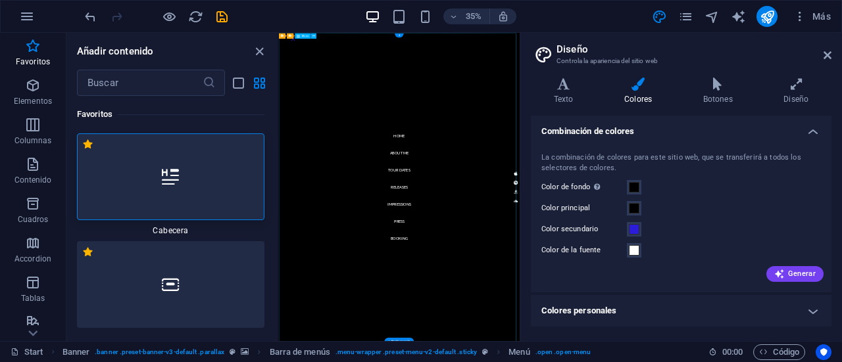
click at [827, 55] on icon at bounding box center [827, 55] width 8 height 11
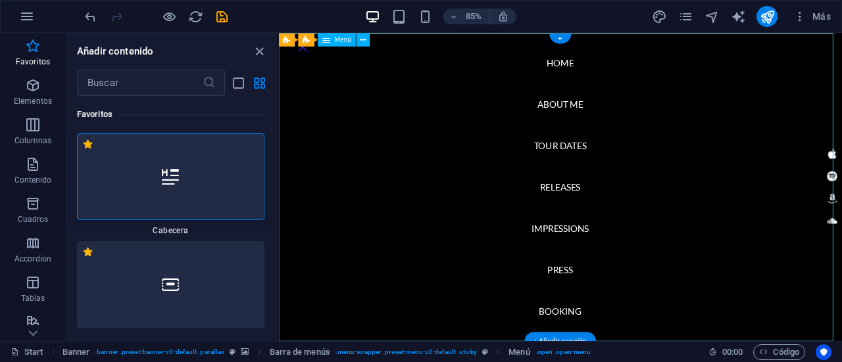
click at [616, 168] on nav "Home About me Tour Dates Releases Impressions Press Booking" at bounding box center [610, 214] width 662 height 363
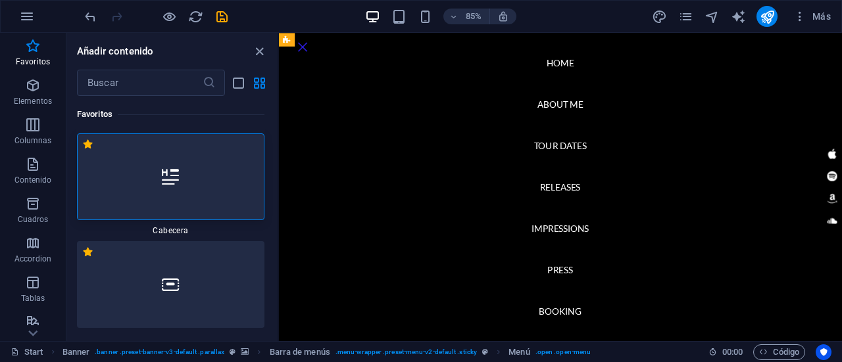
scroll to position [526, 0]
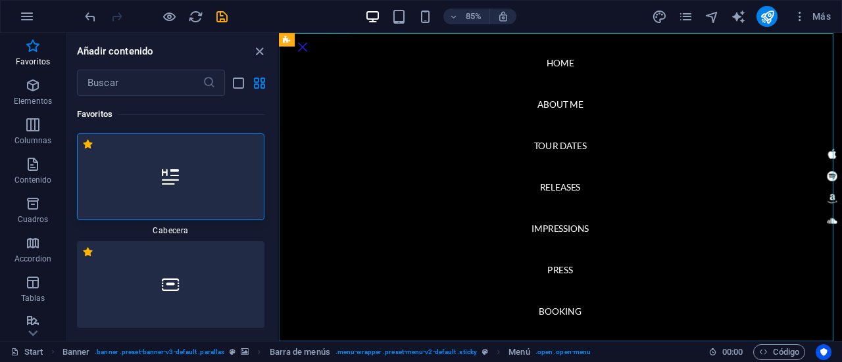
click at [593, 197] on nav "Home About me Tour Dates Releases Impressions Press Booking" at bounding box center [610, 214] width 662 height 363
click at [603, 214] on nav "Home About me Tour Dates Releases Impressions Press Booking" at bounding box center [610, 214] width 662 height 363
click at [606, 168] on nav "Home About me Tour Dates Releases Impressions Press Booking" at bounding box center [610, 214] width 662 height 363
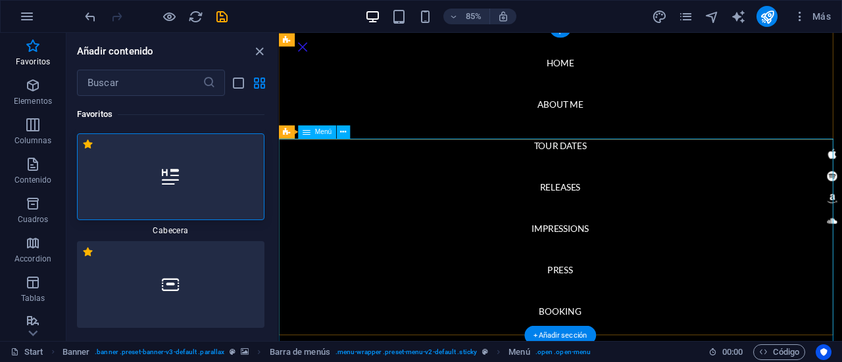
scroll to position [0, 0]
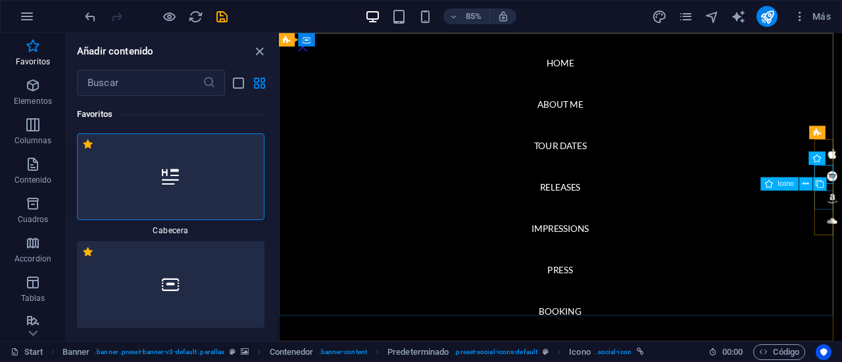
drag, startPoint x: 640, startPoint y: 185, endPoint x: 643, endPoint y: 172, distance: 13.6
click at [823, 191] on button at bounding box center [819, 184] width 13 height 13
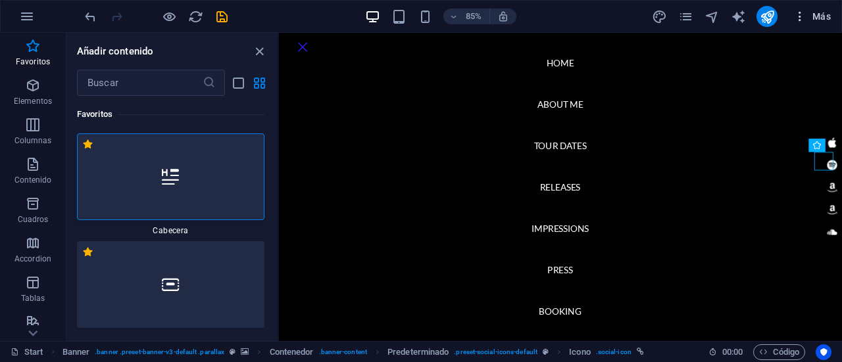
click at [798, 20] on icon "button" at bounding box center [799, 16] width 13 height 13
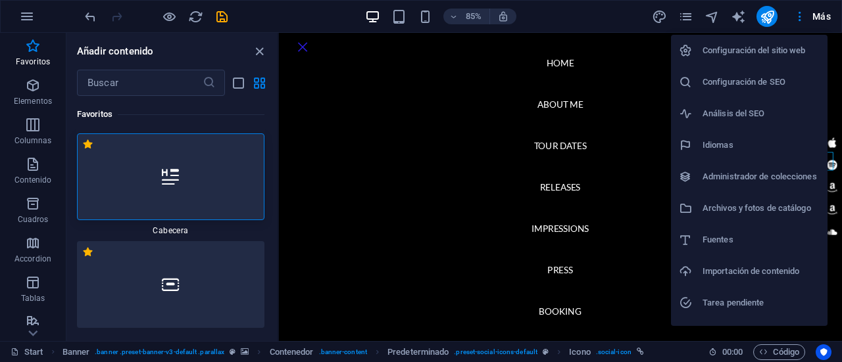
click at [735, 12] on div at bounding box center [421, 181] width 842 height 362
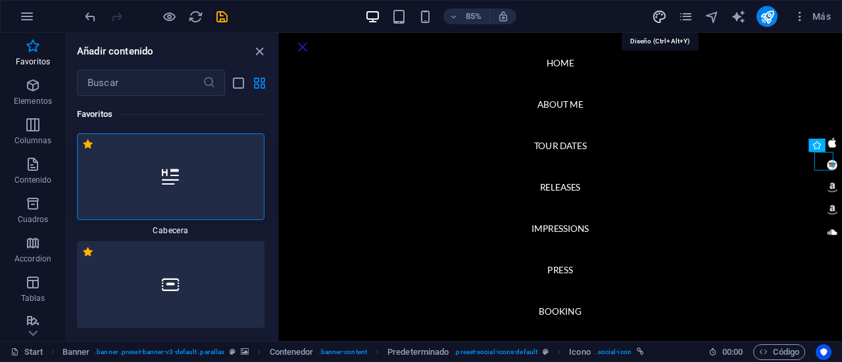
click at [663, 12] on icon "design" at bounding box center [659, 16] width 15 height 15
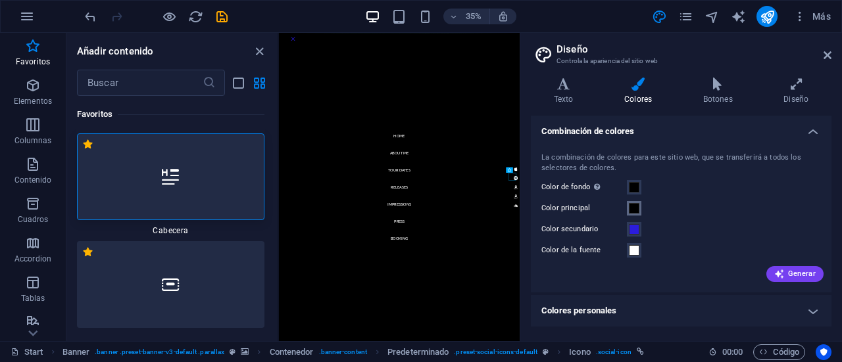
click at [634, 206] on span at bounding box center [634, 208] width 11 height 11
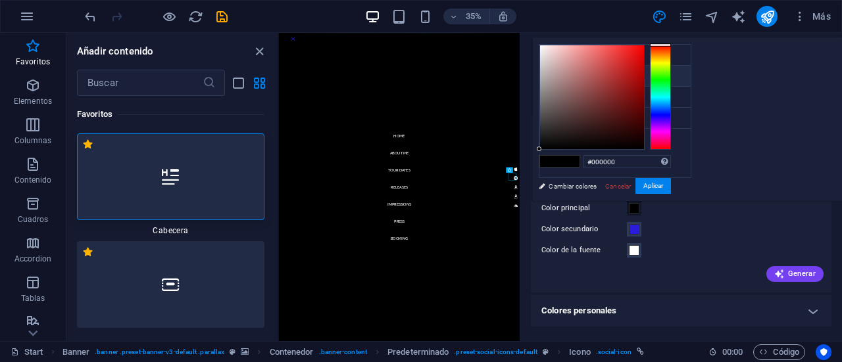
click at [579, 80] on li "Color principal #000000" at bounding box center [614, 76] width 151 height 21
click at [554, 75] on li "Color principal #000000" at bounding box center [614, 76] width 151 height 21
click at [671, 156] on input "#000000" at bounding box center [626, 161] width 87 height 13
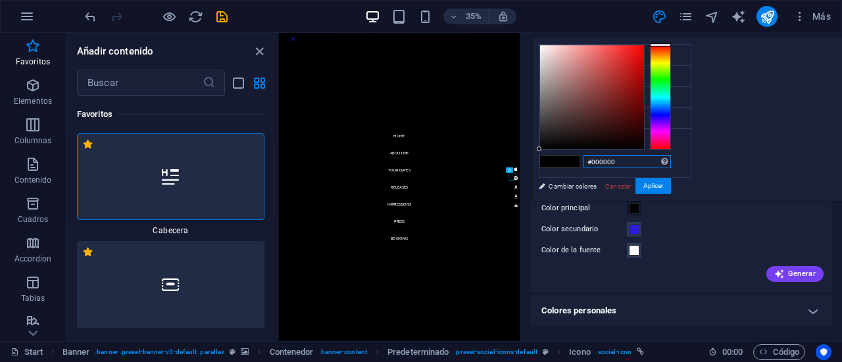
paste input "2b1cdc"
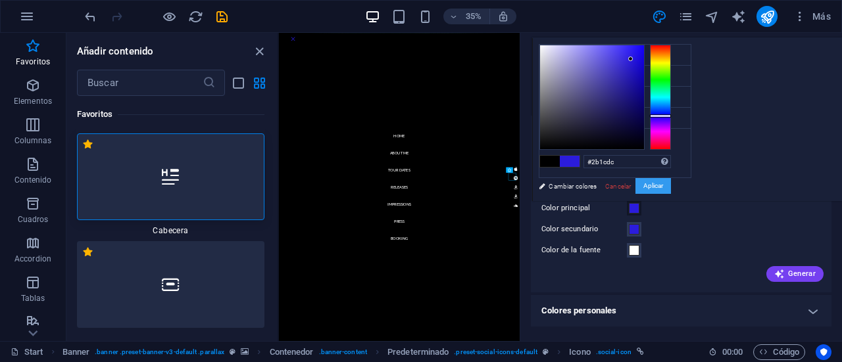
click at [671, 185] on button "Aplicar" at bounding box center [653, 186] width 36 height 16
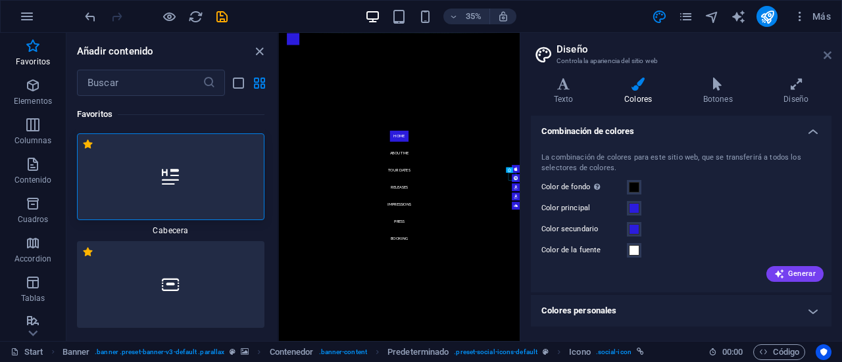
click at [824, 56] on icon at bounding box center [827, 55] width 8 height 11
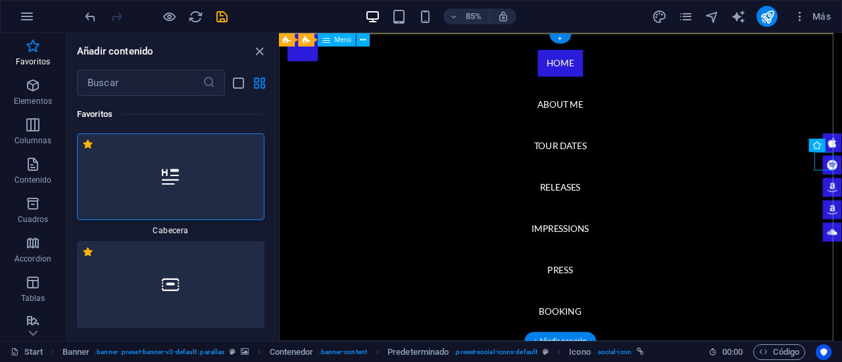
click at [681, 122] on nav "Home About me Tour Dates Releases Impressions Press Booking" at bounding box center [610, 214] width 662 height 363
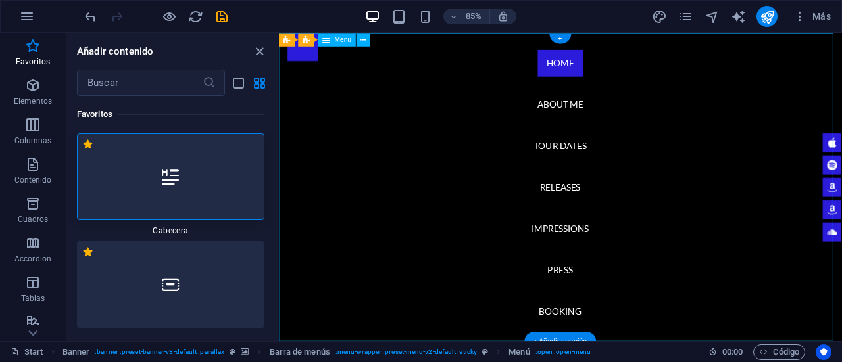
click at [597, 170] on nav "Home About me Tour Dates Releases Impressions Press Booking" at bounding box center [610, 214] width 662 height 363
click at [608, 114] on nav "Home About me Tour Dates Releases Impressions Press Booking" at bounding box center [610, 214] width 662 height 363
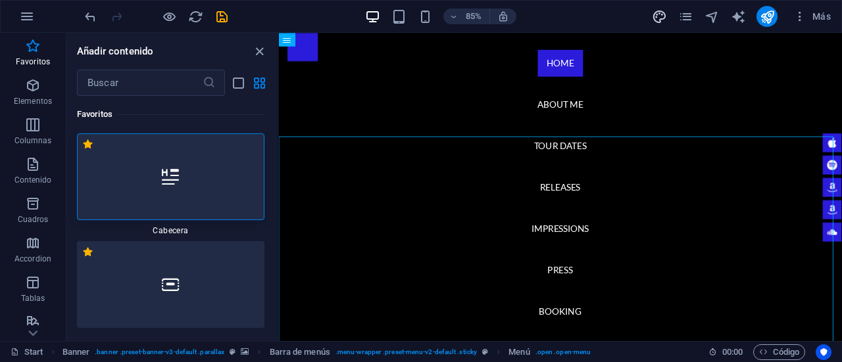
click at [662, 15] on icon "design" at bounding box center [659, 16] width 15 height 15
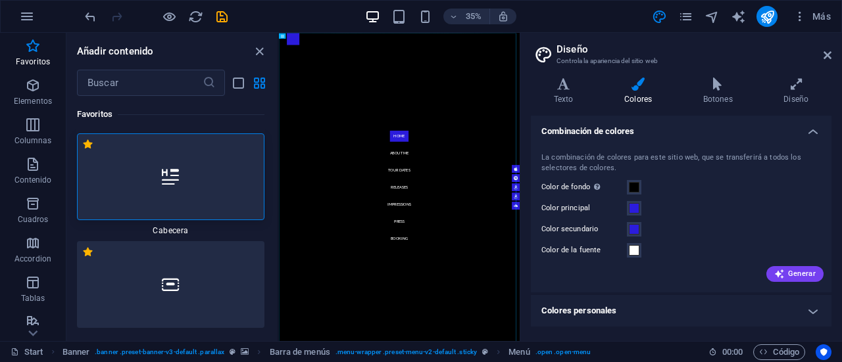
click at [659, 311] on h4 "Colores personales" at bounding box center [681, 311] width 301 height 32
click at [633, 207] on span at bounding box center [634, 208] width 11 height 11
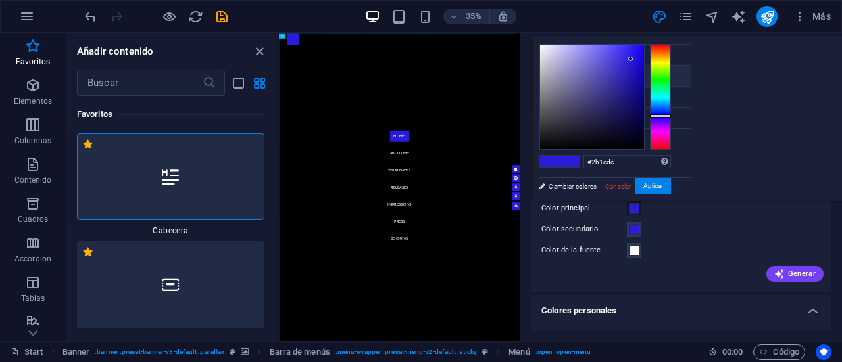
click at [575, 74] on li "Color principal #2b1cdc" at bounding box center [614, 76] width 151 height 21
click at [550, 82] on li "Color principal #2b1cdc" at bounding box center [614, 76] width 151 height 21
type input "#000000"
drag, startPoint x: 795, startPoint y: 64, endPoint x: 677, endPoint y: 185, distance: 168.8
click at [677, 185] on div "less Color de fondo #000000 Color principal #2b1cdc Color secundario #2b1cdc Co…" at bounding box center [687, 119] width 310 height 164
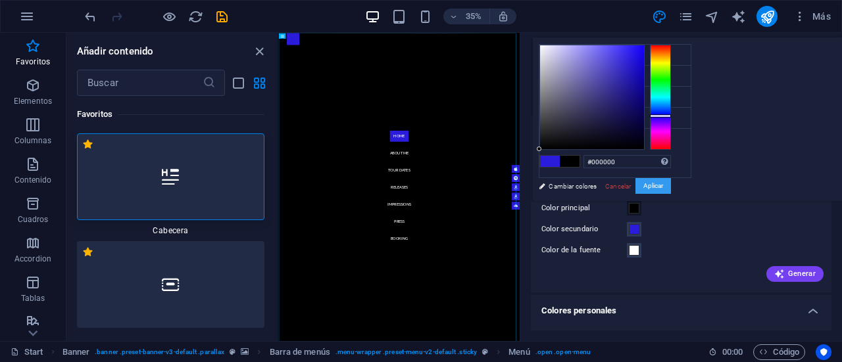
click at [671, 191] on button "Aplicar" at bounding box center [653, 186] width 36 height 16
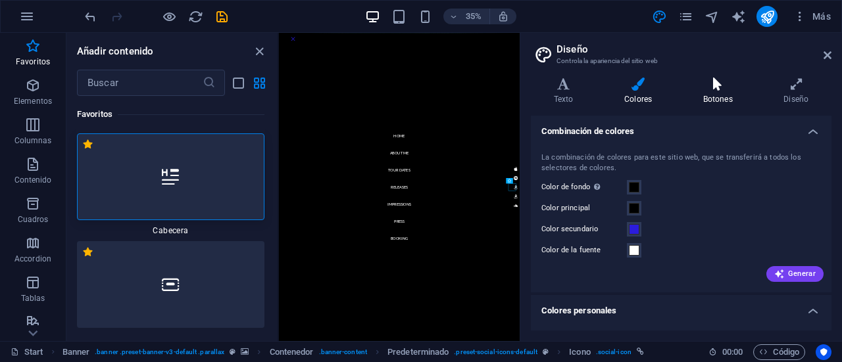
click at [722, 99] on h4 "Botones" at bounding box center [720, 92] width 81 height 28
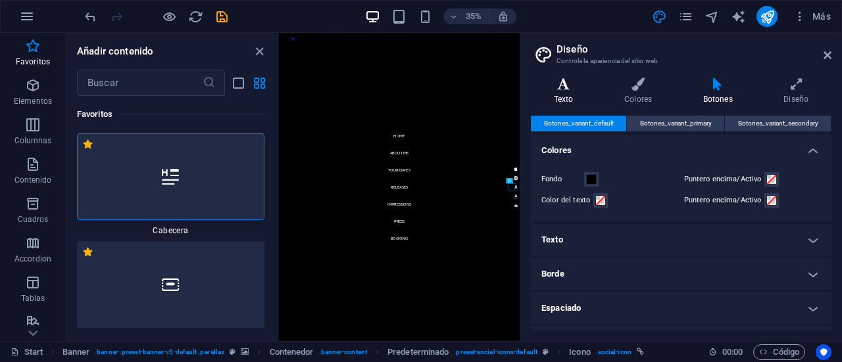
click at [556, 86] on icon at bounding box center [563, 84] width 65 height 13
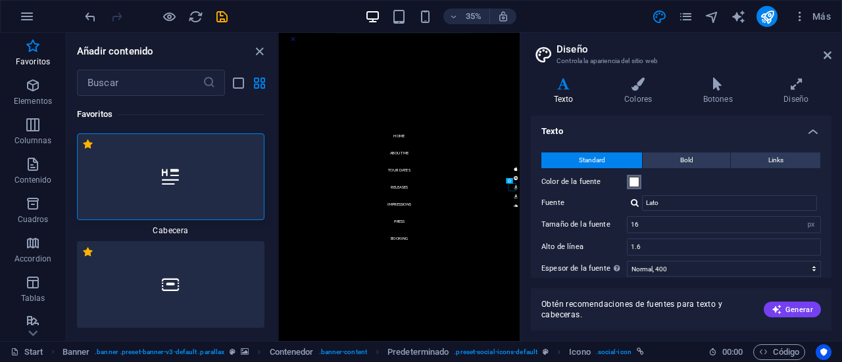
click at [635, 183] on span at bounding box center [634, 182] width 11 height 11
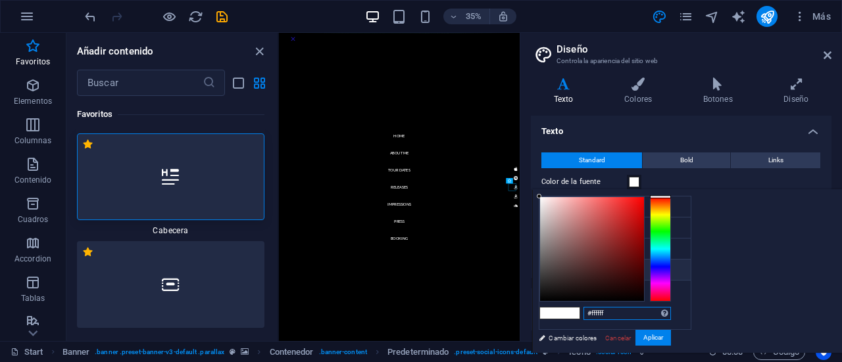
click at [671, 315] on input "#ffffff" at bounding box center [626, 313] width 87 height 13
paste input "2b1cdc"
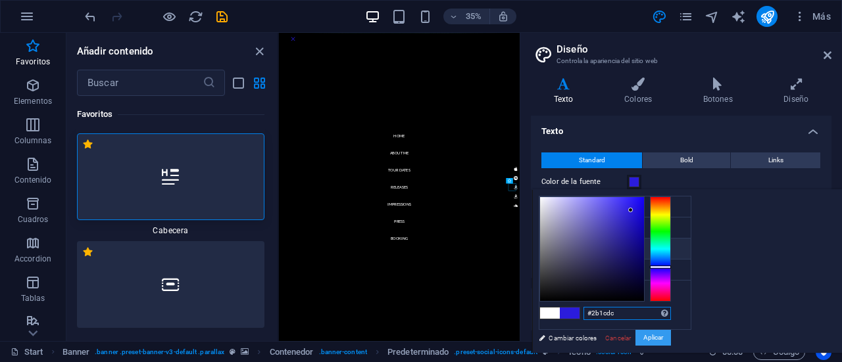
type input "#2b1cdc"
click at [671, 336] on button "Aplicar" at bounding box center [653, 338] width 36 height 16
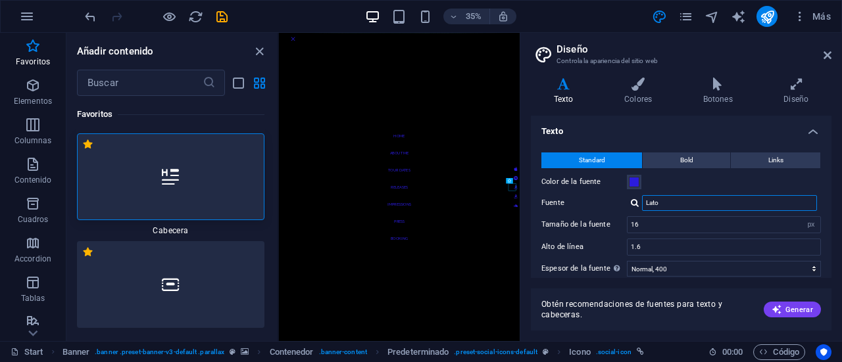
click at [685, 205] on input "Lato" at bounding box center [729, 203] width 175 height 16
drag, startPoint x: 685, startPoint y: 205, endPoint x: 635, endPoint y: 208, distance: 50.1
click at [635, 208] on div "Lato" at bounding box center [724, 203] width 194 height 16
type input "impact"
click at [825, 53] on icon at bounding box center [827, 55] width 8 height 11
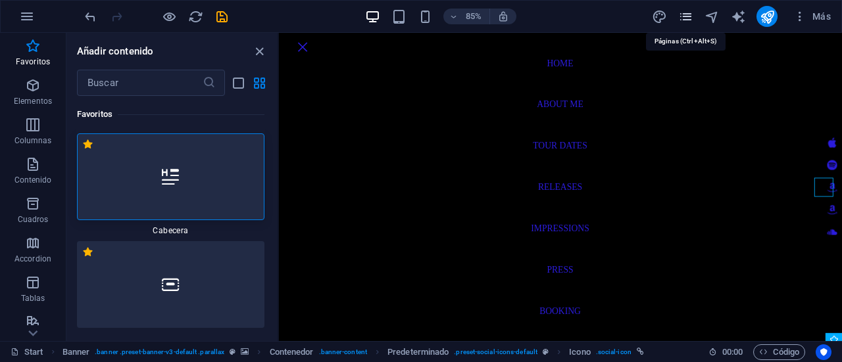
click at [692, 20] on icon "pages" at bounding box center [685, 16] width 15 height 15
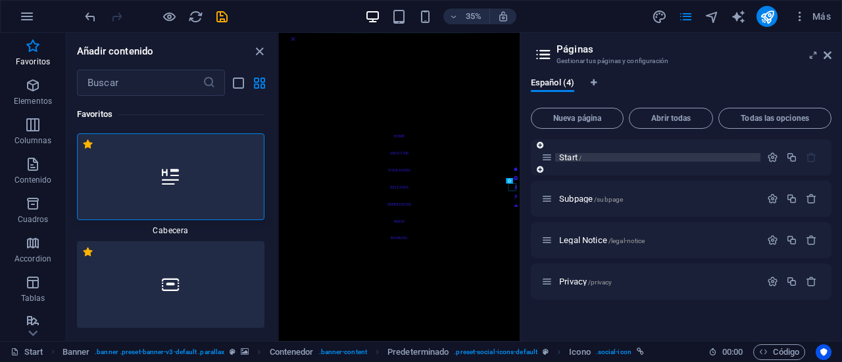
click at [607, 159] on p "Start /" at bounding box center [657, 157] width 197 height 9
click at [573, 199] on span "Subpage /subpage" at bounding box center [591, 199] width 64 height 10
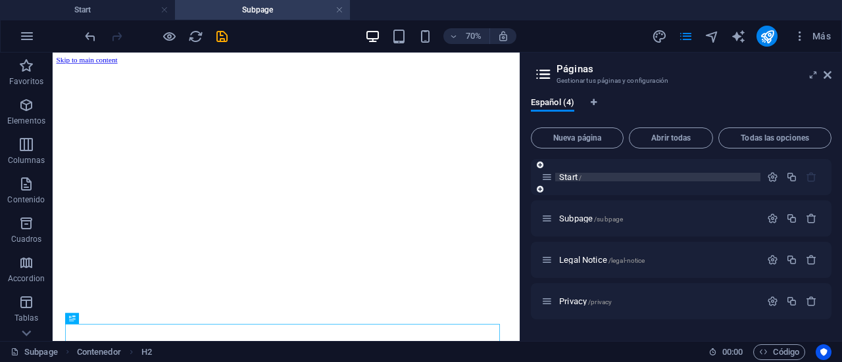
click at [571, 178] on span "Start /" at bounding box center [570, 177] width 22 height 10
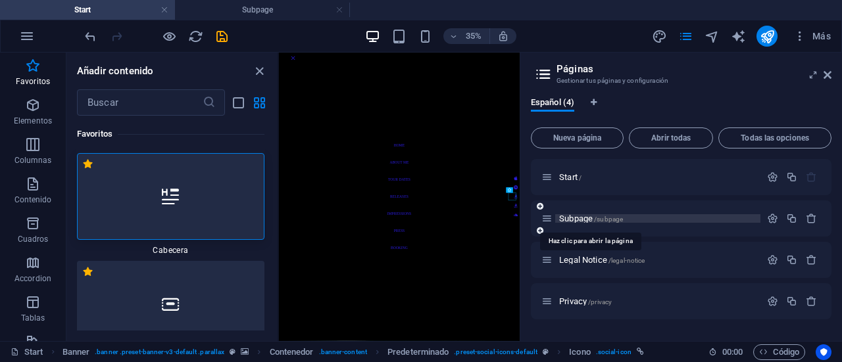
click at [585, 219] on span "Subpage /subpage" at bounding box center [591, 219] width 64 height 10
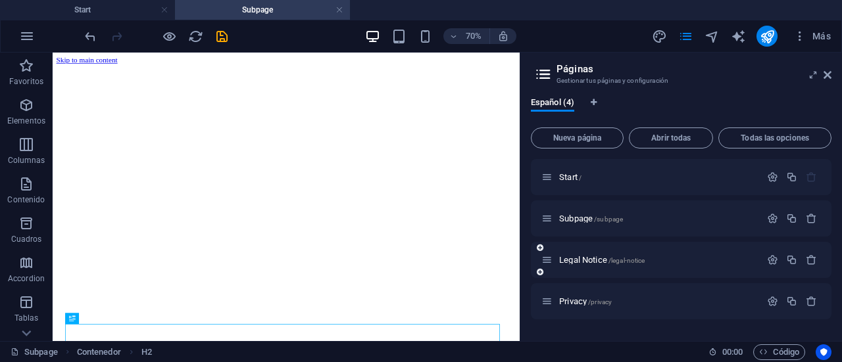
click at [582, 246] on div "Legal Notice /legal-notice" at bounding box center [681, 260] width 301 height 36
click at [584, 258] on span "Legal Notice /legal-notice" at bounding box center [602, 260] width 86 height 10
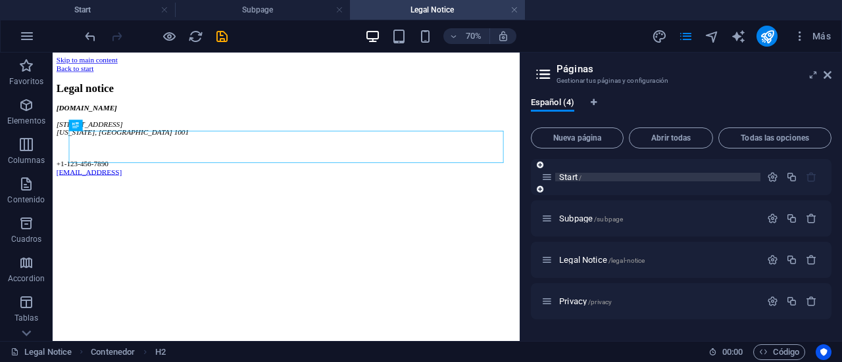
click at [571, 176] on span "Start /" at bounding box center [570, 177] width 22 height 10
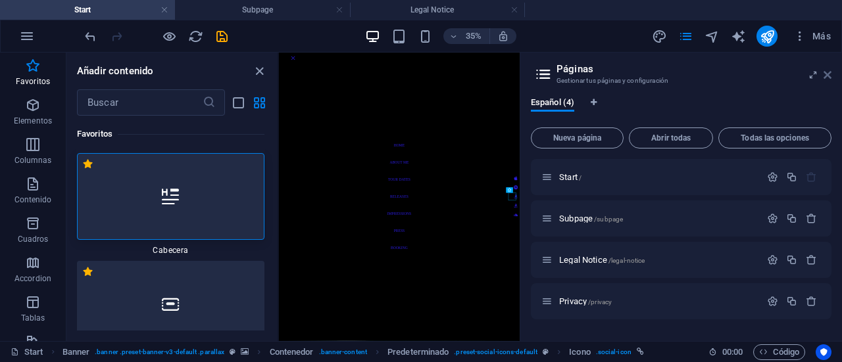
click at [827, 78] on icon at bounding box center [827, 75] width 8 height 11
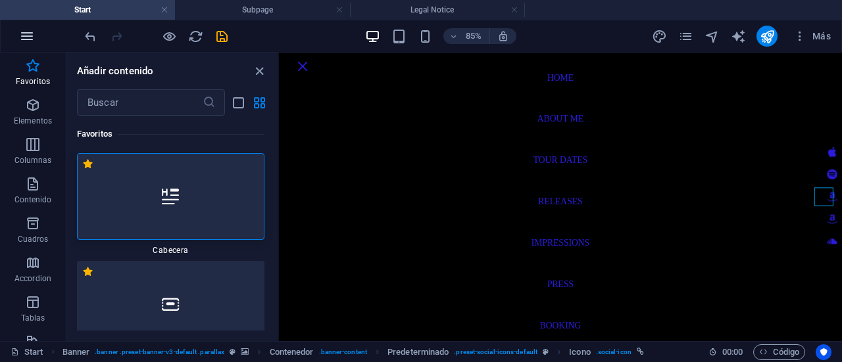
click at [30, 36] on icon "button" at bounding box center [27, 36] width 16 height 16
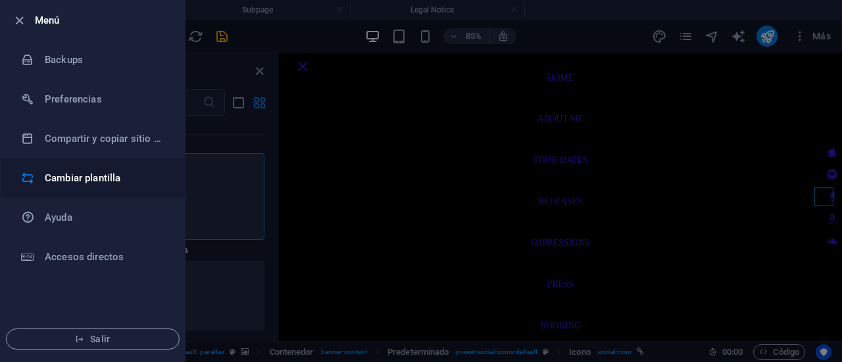
click at [118, 172] on h6 "Cambiar plantilla" at bounding box center [106, 178] width 122 height 16
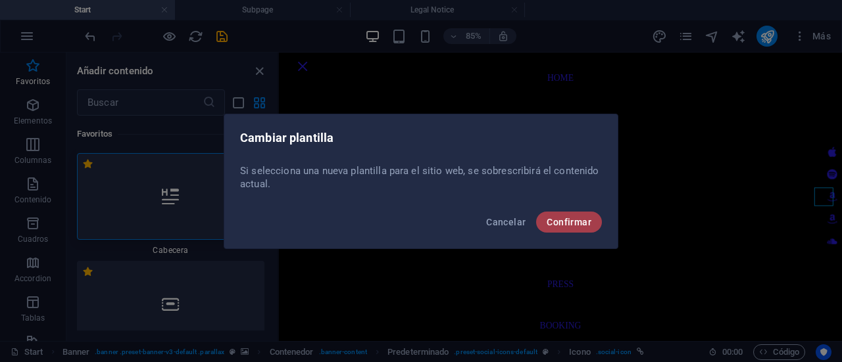
click at [575, 223] on span "Confirmar" at bounding box center [569, 222] width 45 height 11
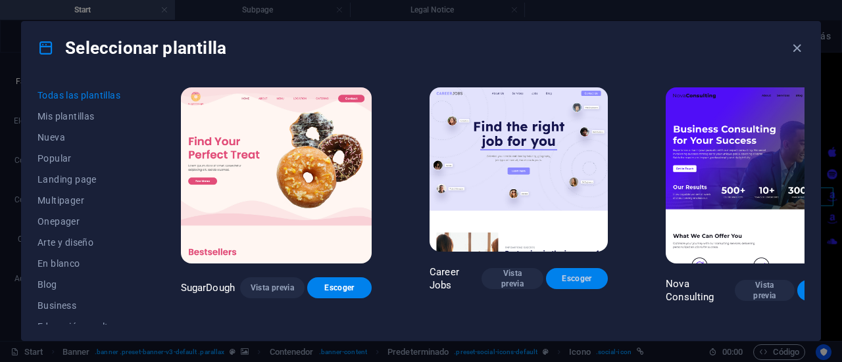
click at [556, 276] on span "Escoger" at bounding box center [576, 279] width 41 height 11
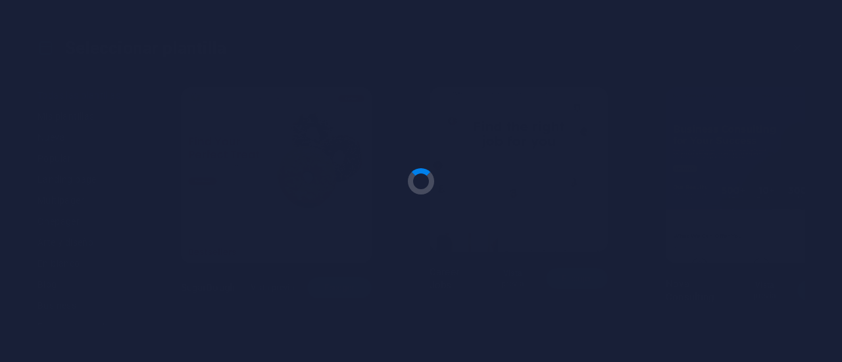
checkbox input "false"
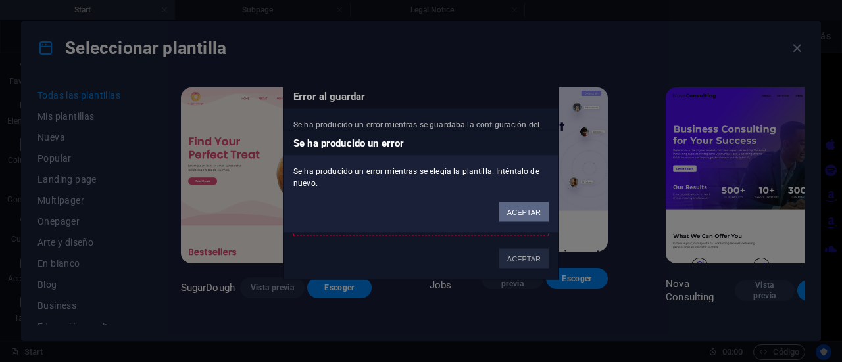
click at [517, 209] on button "ACEPTAR" at bounding box center [523, 212] width 49 height 20
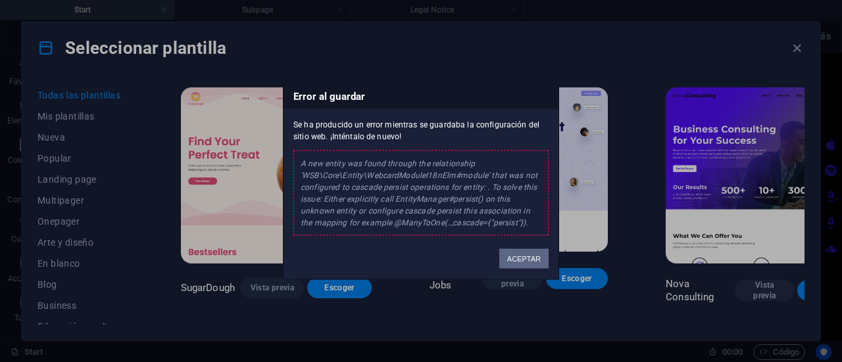
click at [536, 258] on button "ACEPTAR" at bounding box center [523, 259] width 49 height 20
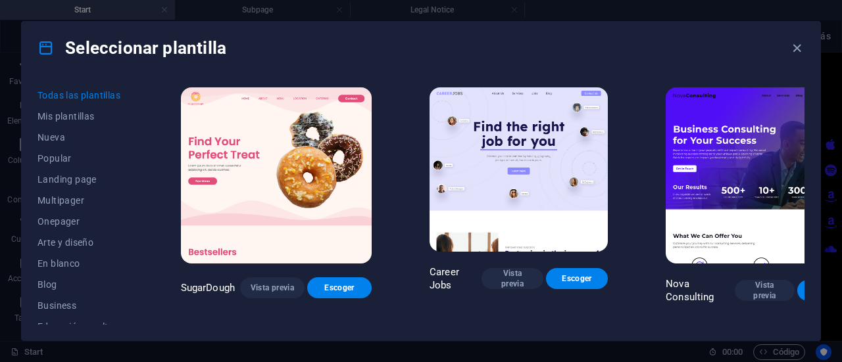
click at [808, 285] on span "Escoger" at bounding box center [827, 290] width 39 height 11
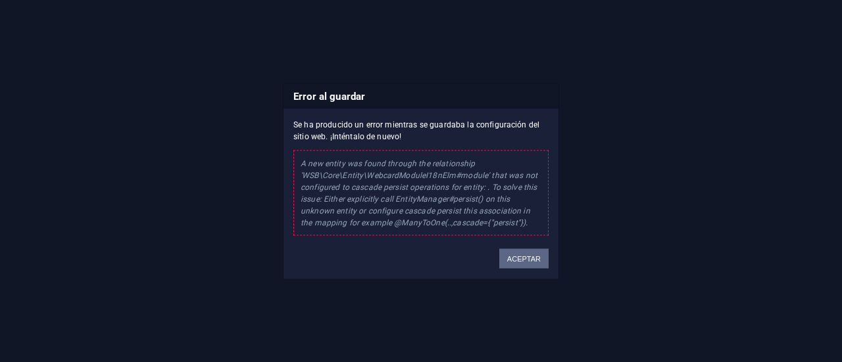
click at [529, 255] on button "ACEPTAR" at bounding box center [523, 259] width 49 height 20
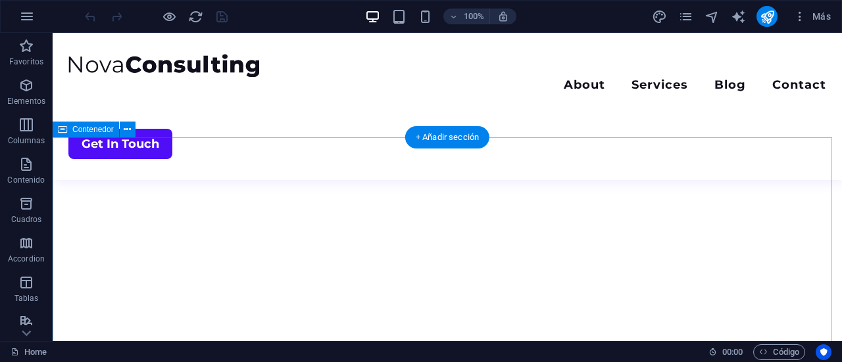
scroll to position [526, 0]
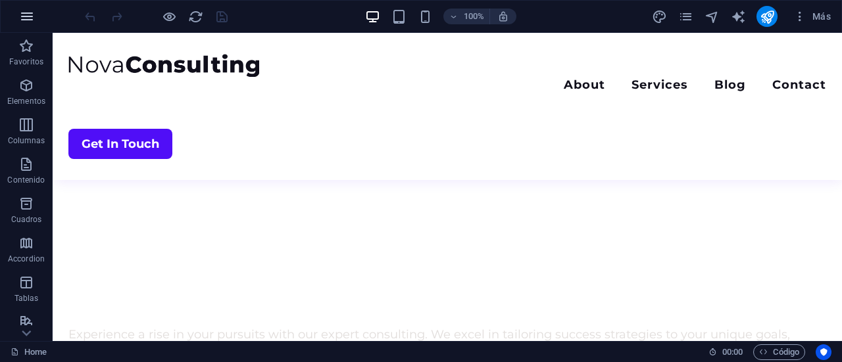
click at [26, 16] on icon "button" at bounding box center [27, 17] width 16 height 16
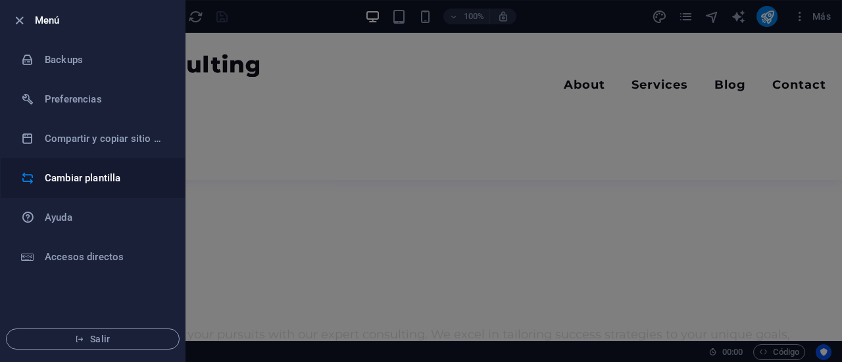
click at [107, 177] on h6 "Cambiar plantilla" at bounding box center [106, 178] width 122 height 16
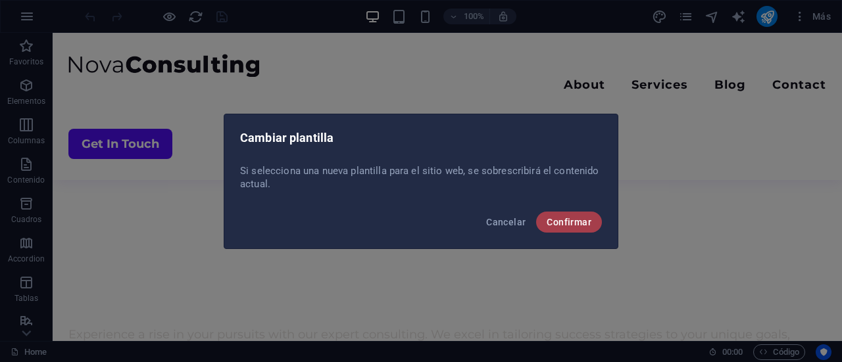
click at [562, 215] on button "Confirmar" at bounding box center [569, 222] width 66 height 21
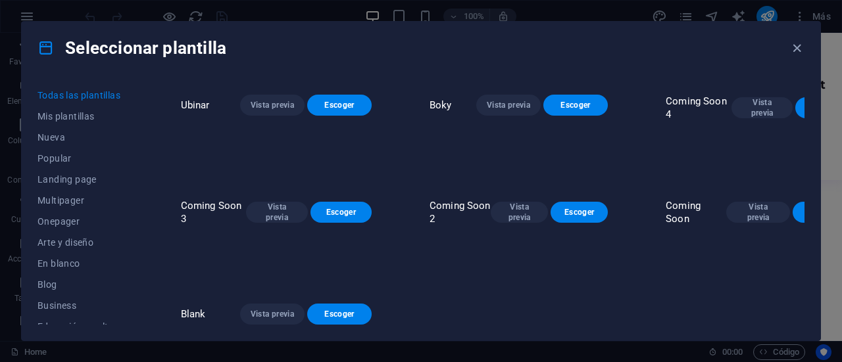
scroll to position [10786, 0]
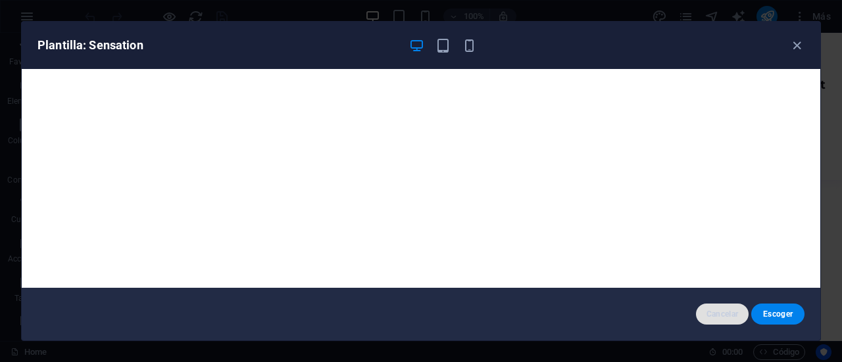
click at [712, 320] on button "Cancelar" at bounding box center [722, 314] width 53 height 21
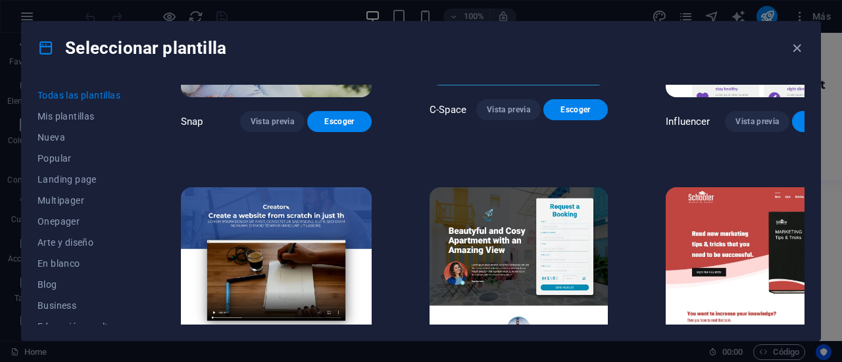
scroll to position [13558, 0]
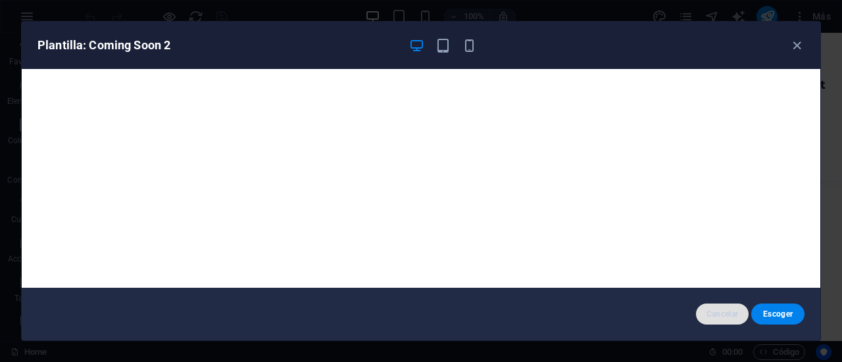
click at [707, 310] on span "Cancelar" at bounding box center [722, 314] width 32 height 11
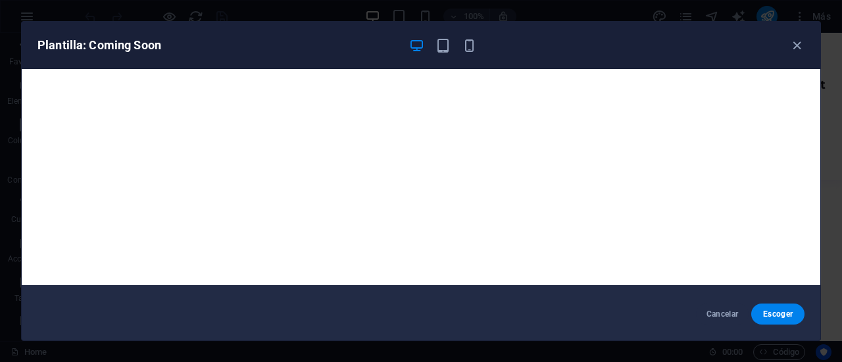
scroll to position [0, 0]
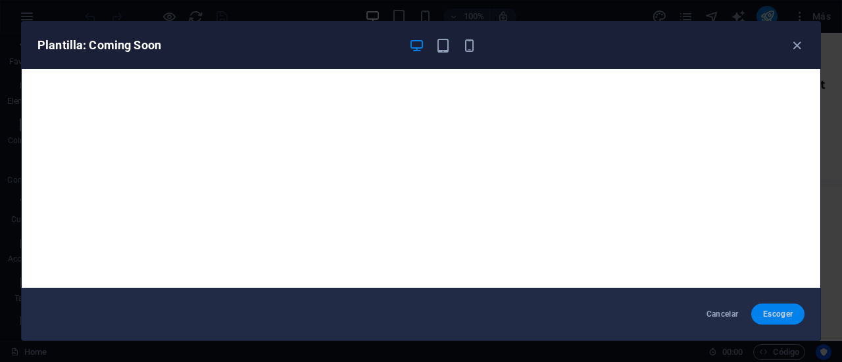
click at [771, 316] on span "Escoger" at bounding box center [778, 314] width 32 height 11
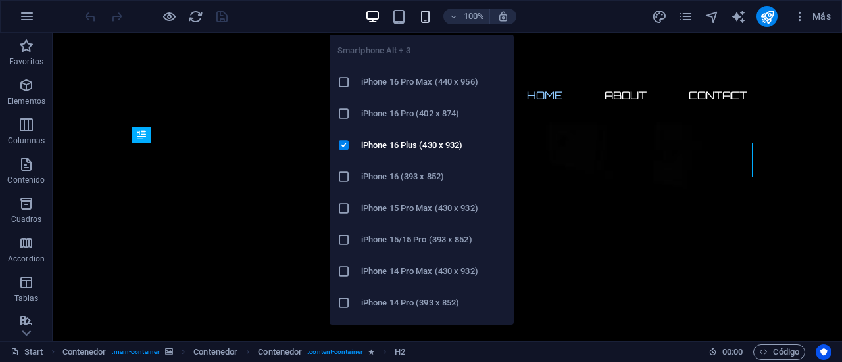
click at [426, 16] on icon "button" at bounding box center [425, 16] width 15 height 15
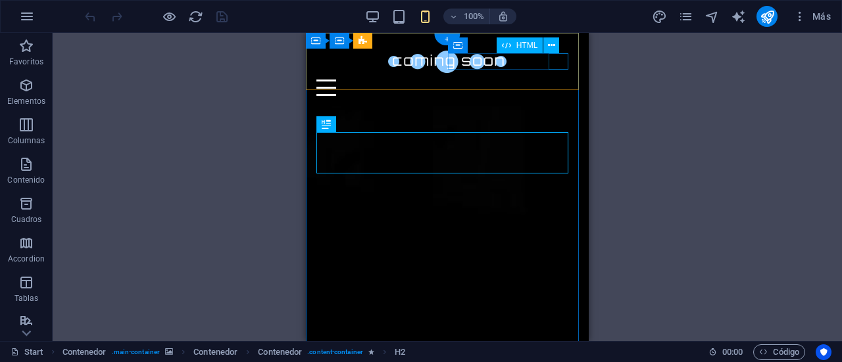
click at [564, 80] on div "Menu" at bounding box center [447, 88] width 262 height 16
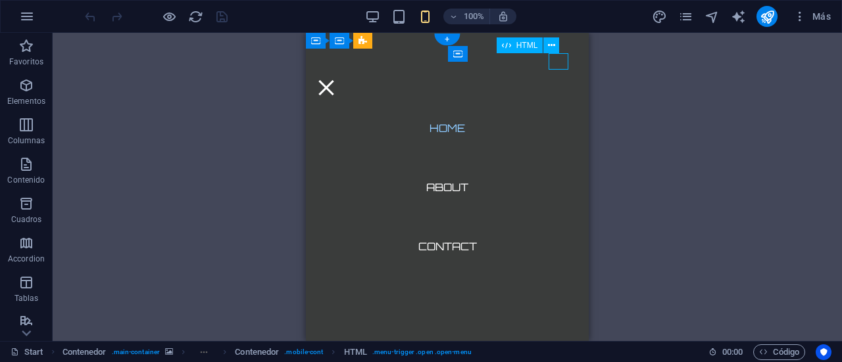
click at [336, 80] on div "Menu" at bounding box center [326, 88] width 20 height 16
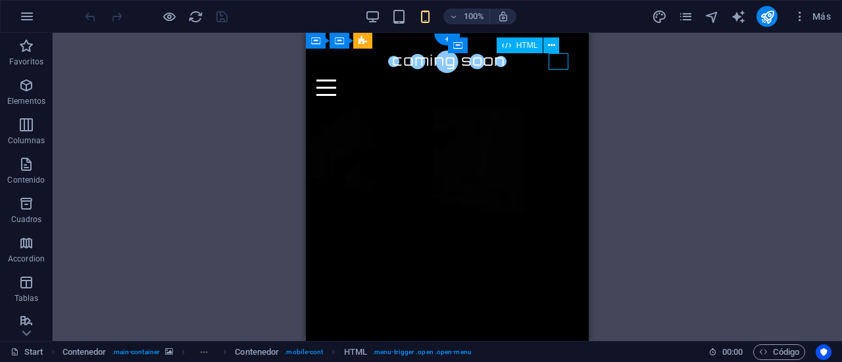
click at [564, 80] on div "Menu" at bounding box center [447, 88] width 262 height 16
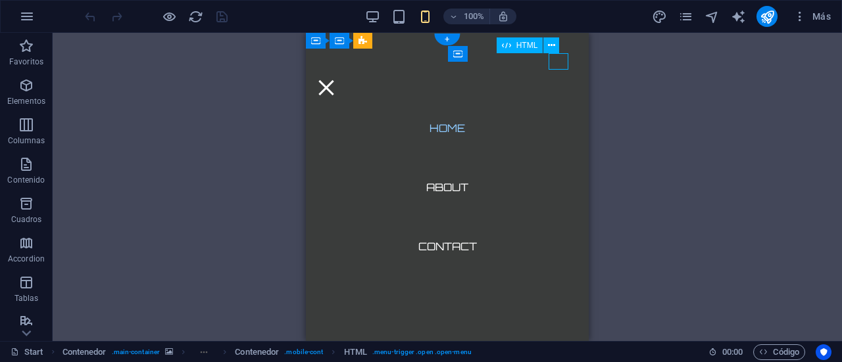
click at [336, 80] on div "Menu" at bounding box center [326, 88] width 20 height 16
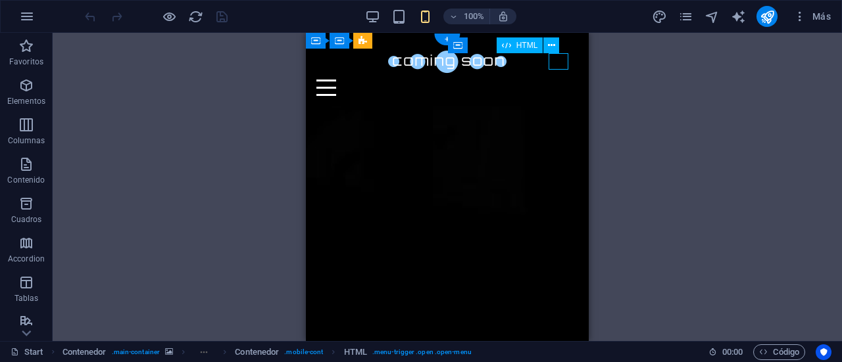
click at [564, 80] on div "Menu" at bounding box center [447, 88] width 262 height 16
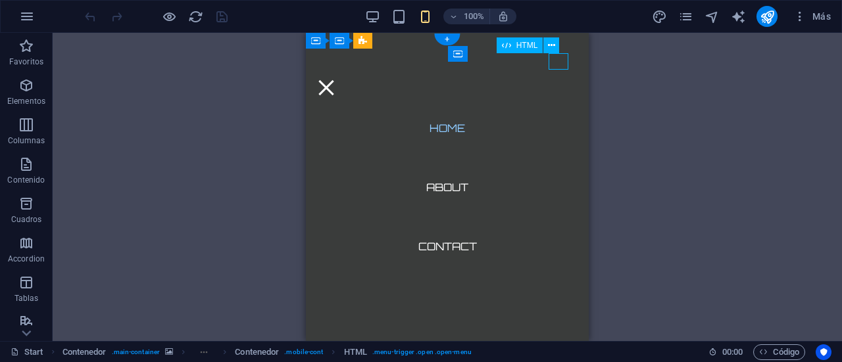
click at [336, 80] on div "Menu" at bounding box center [326, 88] width 20 height 16
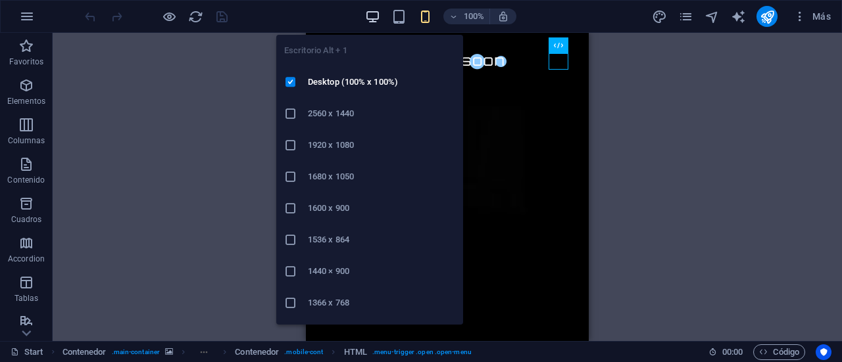
click at [374, 20] on icon "button" at bounding box center [372, 16] width 15 height 15
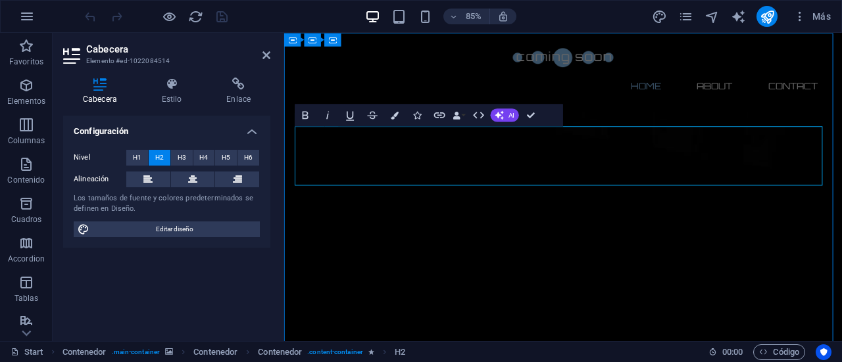
drag, startPoint x: 670, startPoint y: 191, endPoint x: 336, endPoint y: 163, distance: 334.6
drag, startPoint x: 681, startPoint y: 197, endPoint x: 339, endPoint y: 164, distance: 343.6
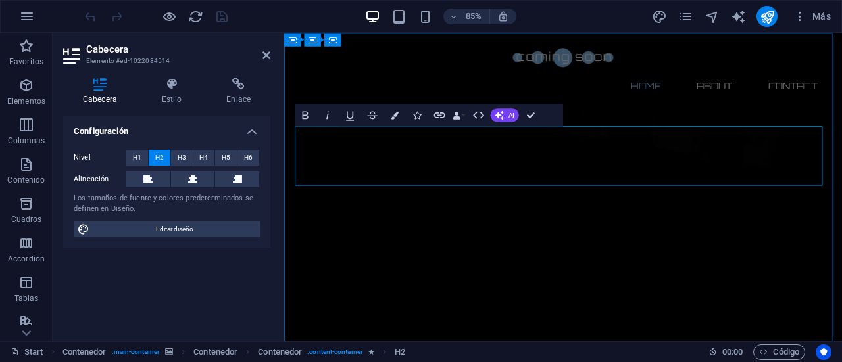
drag, startPoint x: 807, startPoint y: 198, endPoint x: 290, endPoint y: 184, distance: 517.1
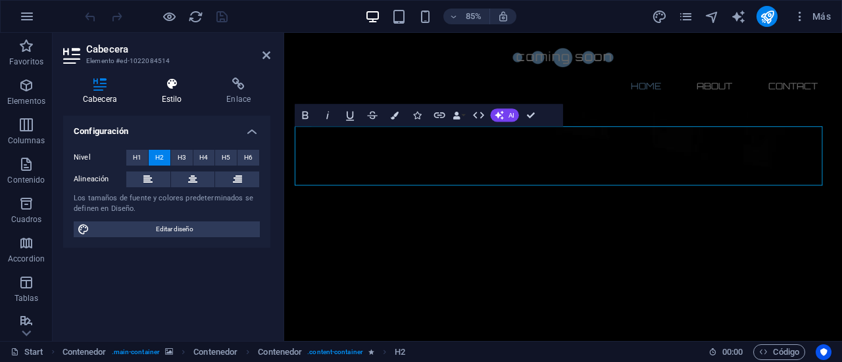
click at [183, 94] on h4 "Estilo" at bounding box center [174, 92] width 65 height 28
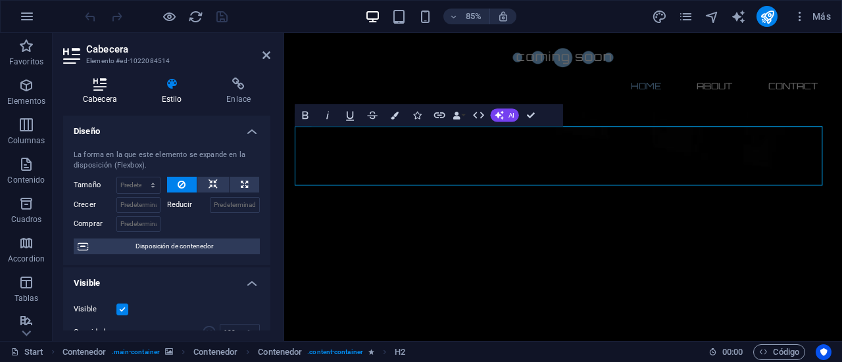
click at [99, 89] on icon at bounding box center [100, 84] width 74 height 13
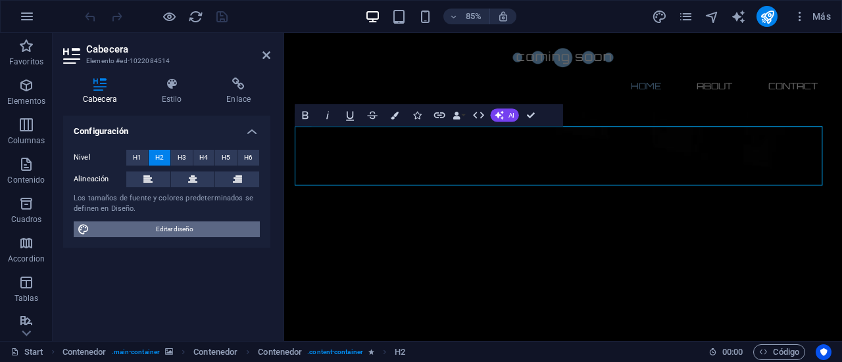
click at [171, 228] on span "Editar diseño" at bounding box center [174, 230] width 162 height 16
select select "px"
select select "300"
select select "px"
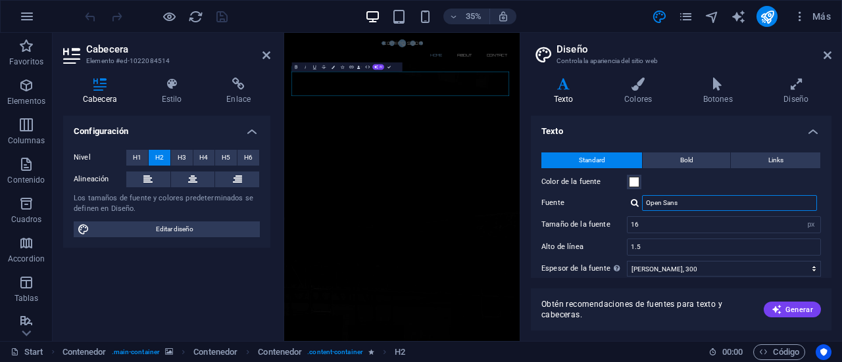
click at [691, 208] on input "Open Sans" at bounding box center [729, 203] width 175 height 16
click at [691, 202] on input "Open Sans" at bounding box center [729, 203] width 175 height 16
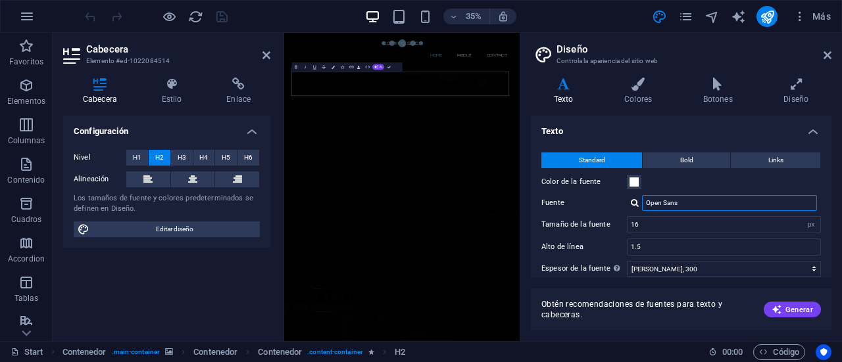
click at [691, 202] on input "Open Sans" at bounding box center [729, 203] width 175 height 16
type input "IMPACT"
click at [692, 185] on div "Color de la fuente" at bounding box center [681, 182] width 280 height 16
click at [633, 181] on span at bounding box center [634, 182] width 11 height 11
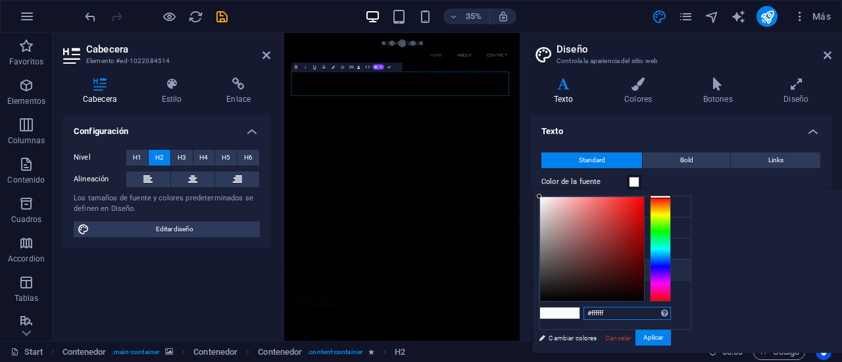
click at [671, 308] on input "#ffffff" at bounding box center [626, 313] width 87 height 13
paste input "2b1cdc"
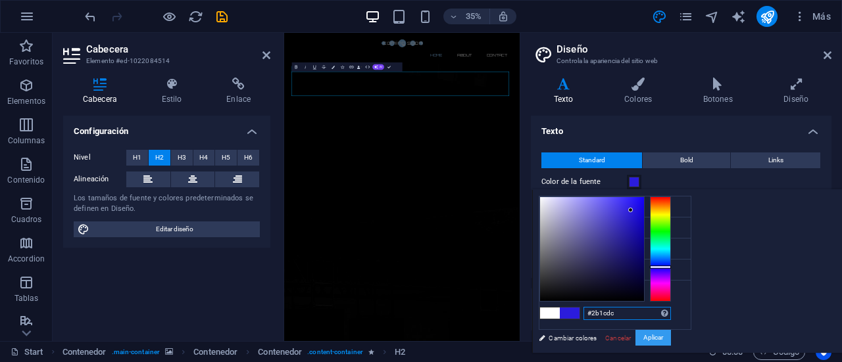
type input "#2b1cdc"
click at [671, 336] on button "Aplicar" at bounding box center [653, 338] width 36 height 16
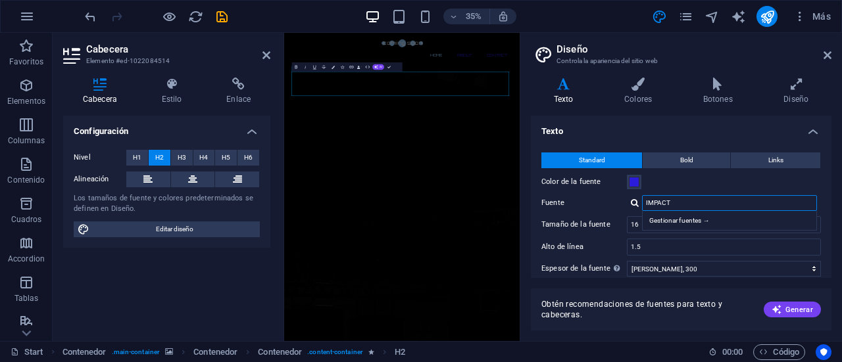
click at [706, 201] on input "IMPACT" at bounding box center [729, 203] width 175 height 16
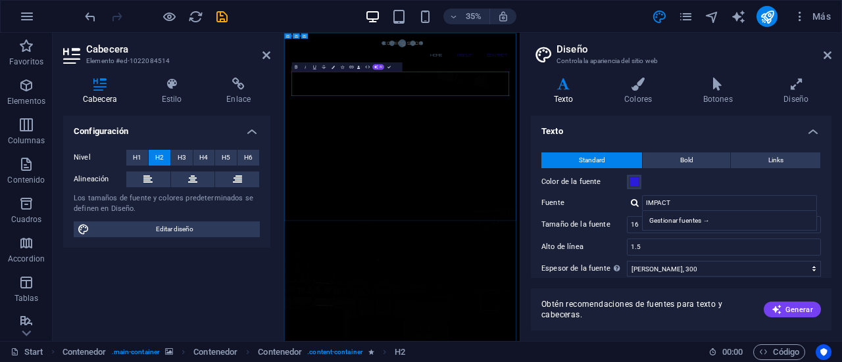
drag, startPoint x: 835, startPoint y: 201, endPoint x: 345, endPoint y: 160, distance: 491.7
click at [701, 203] on input "IMPACT" at bounding box center [729, 203] width 175 height 16
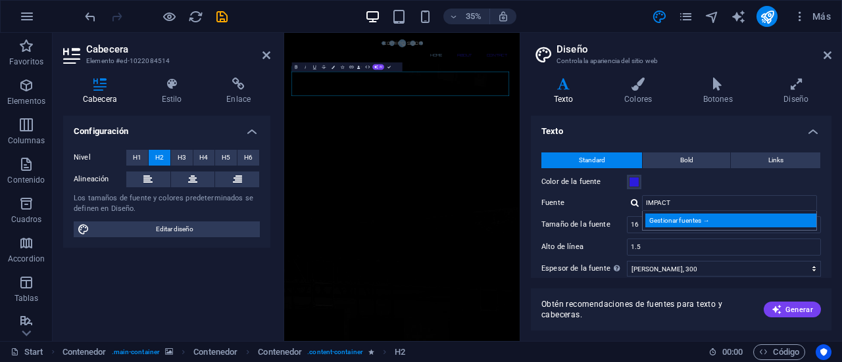
click at [696, 223] on div "Gestionar fuentes →" at bounding box center [732, 221] width 174 height 14
select select "popularity"
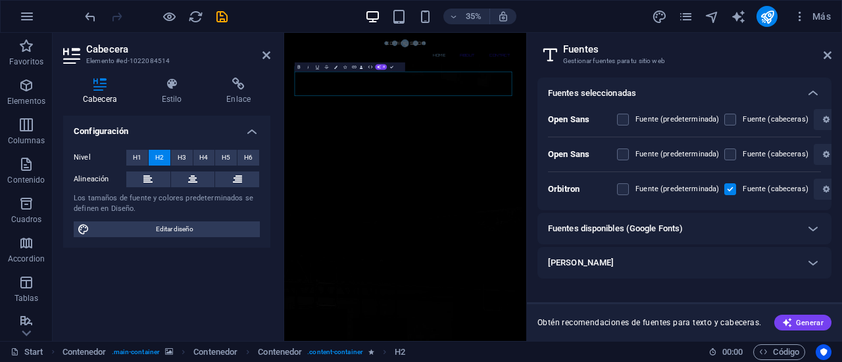
click at [718, 230] on div "Fuentes disponibles (Google Fonts)" at bounding box center [672, 229] width 249 height 16
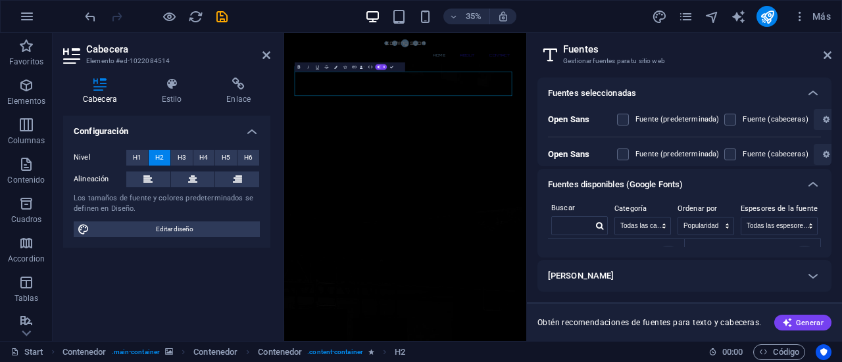
click at [604, 274] on h6 "[PERSON_NAME]" at bounding box center [581, 276] width 66 height 16
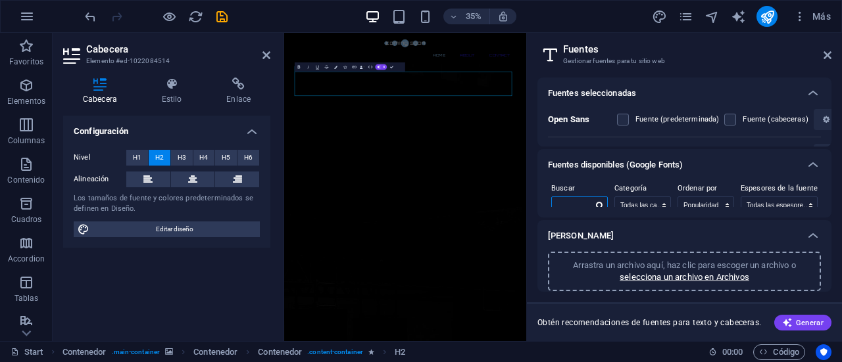
click at [589, 203] on input "text" at bounding box center [572, 205] width 41 height 17
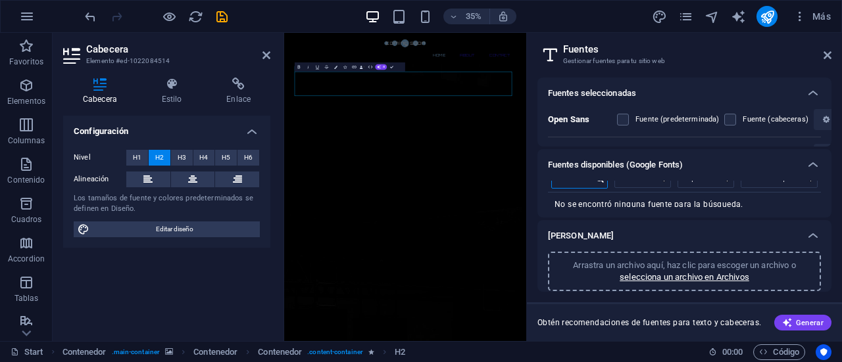
type input "IMPACT"
click at [825, 50] on header "Fuentes Gestionar fuentes para tu sitio web" at bounding box center [685, 50] width 291 height 34
click at [269, 56] on icon at bounding box center [266, 55] width 8 height 11
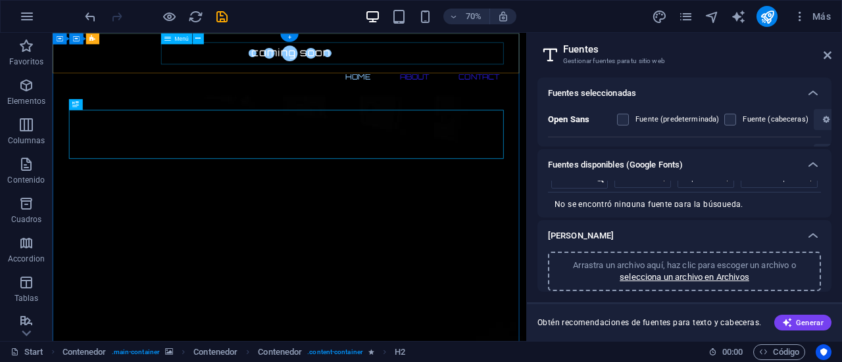
click at [493, 80] on nav "Home About Contact" at bounding box center [391, 96] width 621 height 32
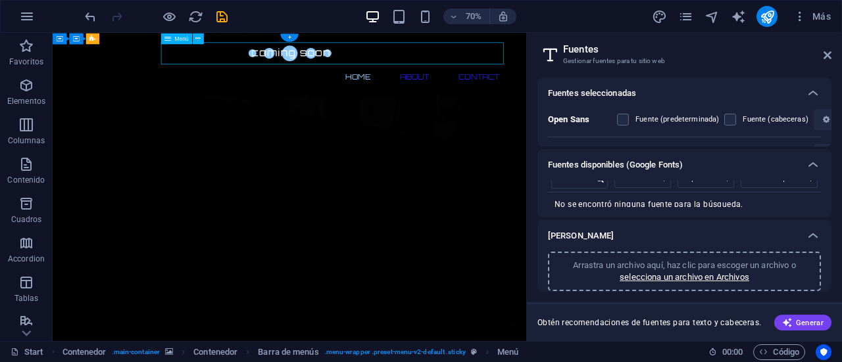
click at [485, 80] on nav "Home About Contact" at bounding box center [391, 96] width 621 height 32
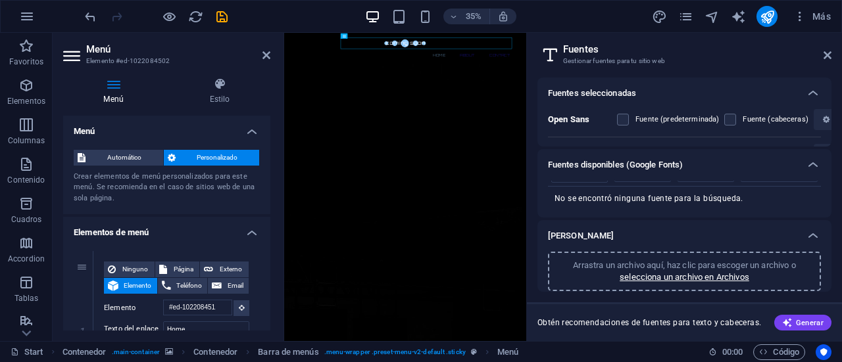
scroll to position [34, 0]
click at [833, 57] on aside "[PERSON_NAME] Gestionar [PERSON_NAME] para tu sitio web [PERSON_NAME] seleccion…" at bounding box center [684, 187] width 316 height 308
click at [829, 59] on icon at bounding box center [827, 55] width 8 height 11
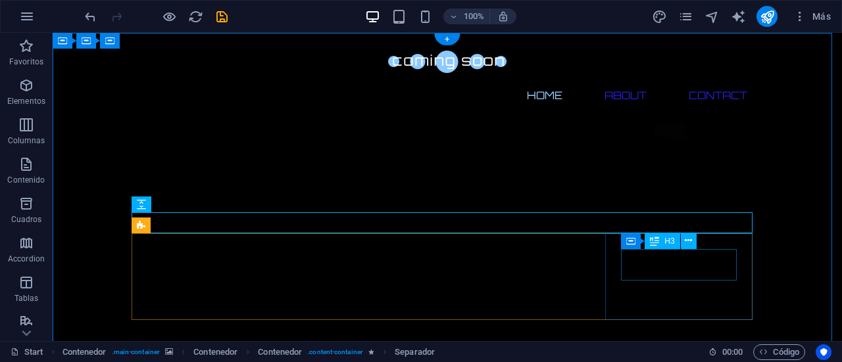
scroll to position [0, 0]
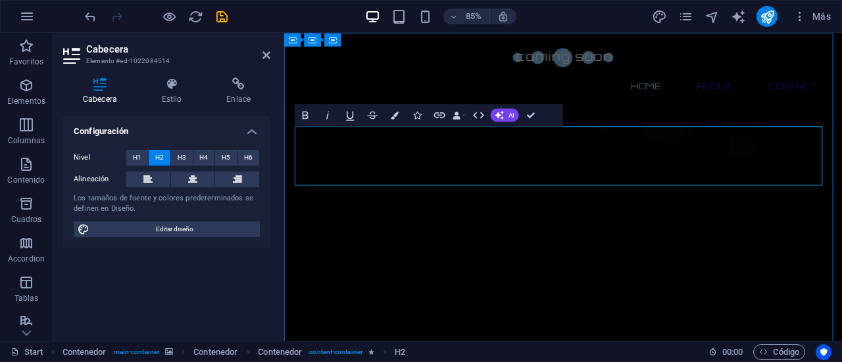
drag, startPoint x: 804, startPoint y: 201, endPoint x: 368, endPoint y: 149, distance: 439.2
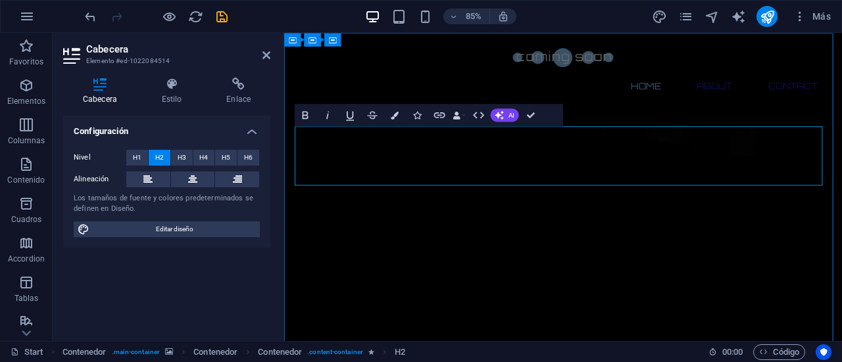
drag, startPoint x: 816, startPoint y: 182, endPoint x: 377, endPoint y: 162, distance: 439.2
drag, startPoint x: 473, startPoint y: 176, endPoint x: 437, endPoint y: 180, distance: 36.3
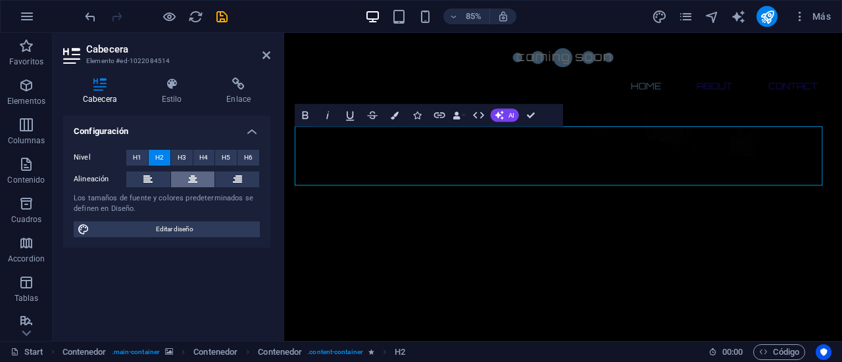
click at [199, 182] on button at bounding box center [193, 180] width 44 height 16
click at [174, 91] on h4 "Estilo" at bounding box center [174, 92] width 65 height 28
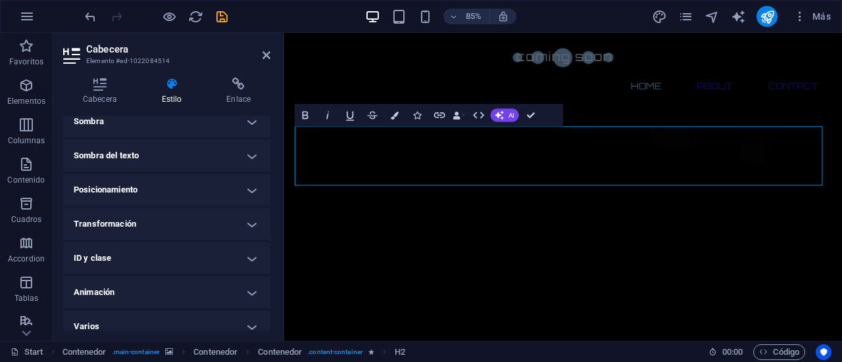
scroll to position [351, 0]
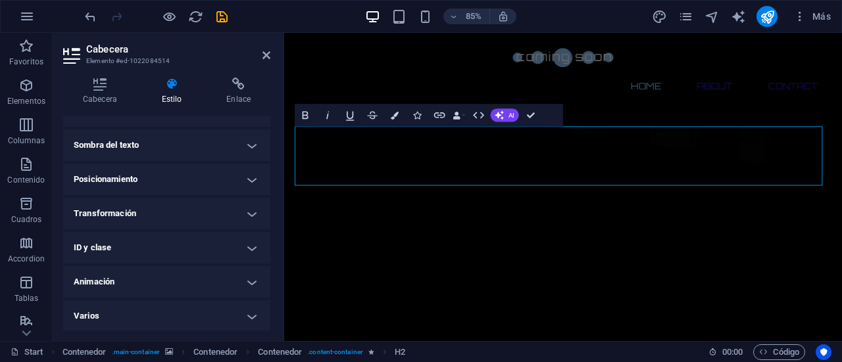
click at [204, 280] on h4 "Animación" at bounding box center [166, 282] width 207 height 32
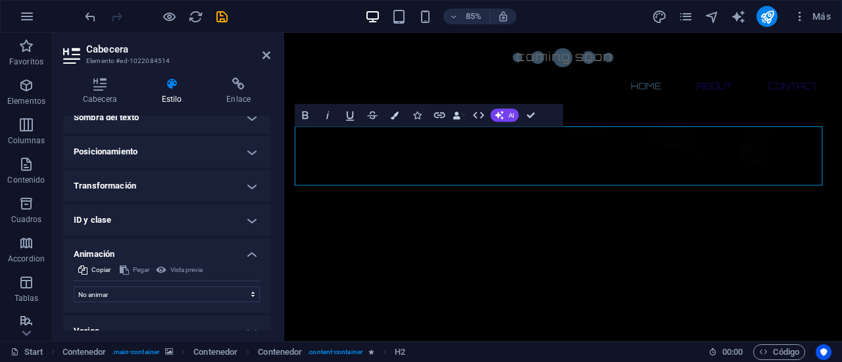
scroll to position [393, 0]
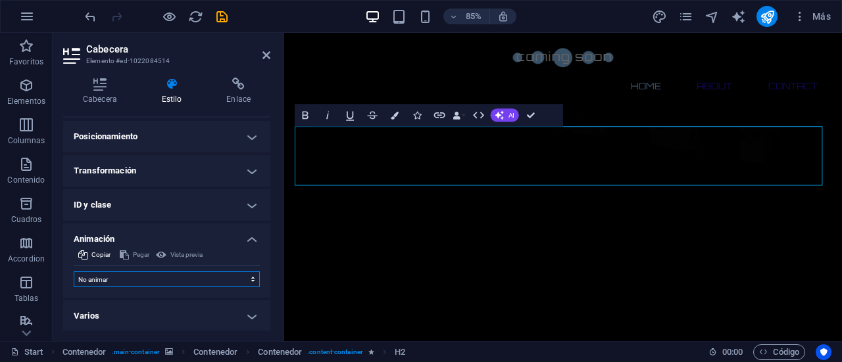
click at [201, 272] on select "No animar Mostrar / Ocultar Subir/bajar Acercar/alejar Deslizar de izquierda a …" at bounding box center [167, 280] width 186 height 16
click at [200, 276] on select "No animar Mostrar / Ocultar Subir/bajar Acercar/alejar Deslizar de izquierda a …" at bounding box center [167, 280] width 186 height 16
select select "flash"
click at [74, 272] on select "No animar Mostrar / Ocultar Subir/bajar Acercar/alejar Deslizar de izquierda a …" at bounding box center [167, 280] width 186 height 16
select select "scroll"
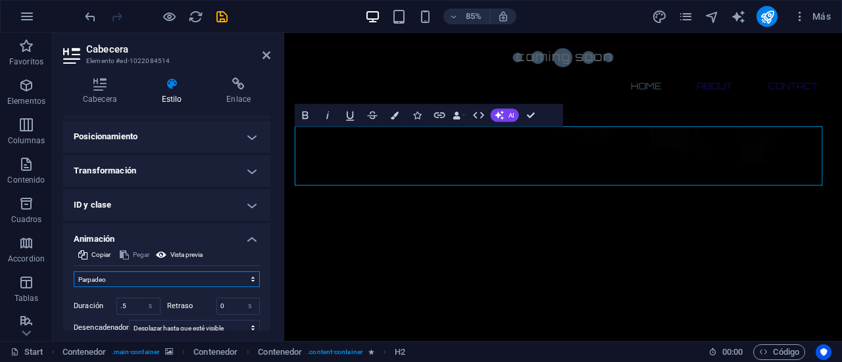
click at [191, 276] on select "No animar Mostrar / Ocultar Subir/bajar Acercar/alejar Deslizar de izquierda a …" at bounding box center [167, 280] width 186 height 16
click at [74, 272] on select "No animar Mostrar / Ocultar Subir/bajar Acercar/alejar Deslizar de izquierda a …" at bounding box center [167, 280] width 186 height 16
click at [175, 277] on select "No animar Mostrar / Ocultar Subir/bajar Acercar/alejar Deslizar de izquierda a …" at bounding box center [167, 280] width 186 height 16
click at [74, 272] on select "No animar Mostrar / Ocultar Subir/bajar Acercar/alejar Deslizar de izquierda a …" at bounding box center [167, 280] width 186 height 16
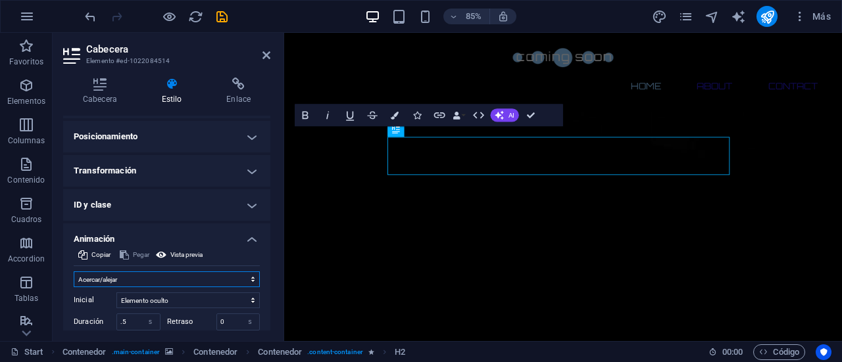
click at [164, 275] on select "No animar Mostrar / Ocultar Subir/bajar Acercar/alejar Deslizar de izquierda a …" at bounding box center [167, 280] width 186 height 16
click at [74, 272] on select "No animar Mostrar / Ocultar Subir/bajar Acercar/alejar Deslizar de izquierda a …" at bounding box center [167, 280] width 186 height 16
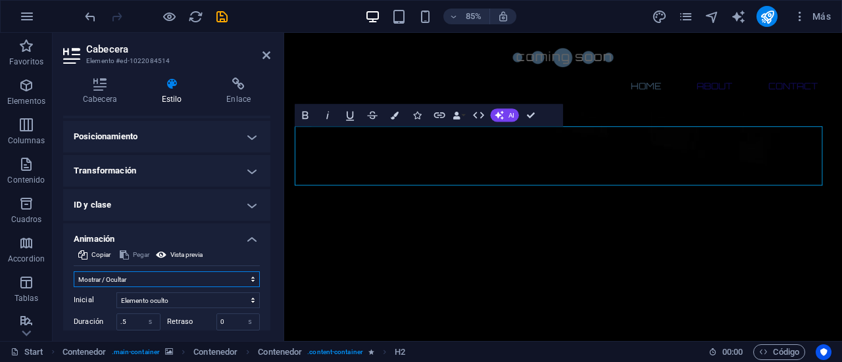
click at [154, 276] on select "No animar Mostrar / Ocultar Subir/bajar Acercar/alejar Deslizar de izquierda a …" at bounding box center [167, 280] width 186 height 16
click at [74, 272] on select "No animar Mostrar / Ocultar Subir/bajar Acercar/alejar Deslizar de izquierda a …" at bounding box center [167, 280] width 186 height 16
click at [151, 280] on select "No animar Mostrar / Ocultar Subir/bajar Acercar/alejar Deslizar de izquierda a …" at bounding box center [167, 280] width 186 height 16
click at [74, 272] on select "No animar Mostrar / Ocultar Subir/bajar Acercar/alejar Deslizar de izquierda a …" at bounding box center [167, 280] width 186 height 16
click at [159, 276] on select "No animar Mostrar / Ocultar Subir/bajar Acercar/alejar Deslizar de izquierda a …" at bounding box center [167, 280] width 186 height 16
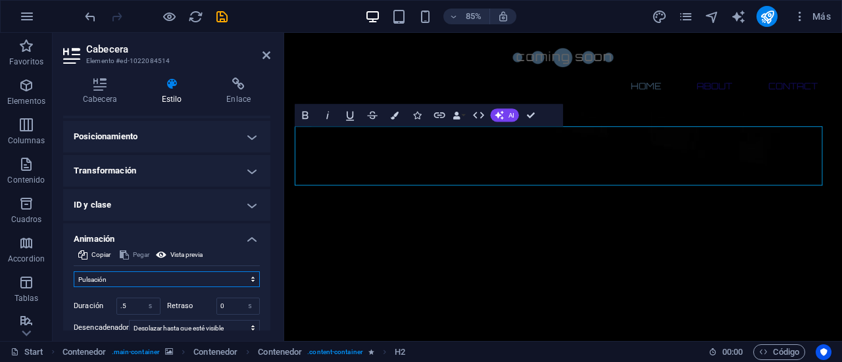
select select "none"
click at [74, 272] on select "No animar Mostrar / Ocultar Subir/bajar Acercar/alejar Deslizar de izquierda a …" at bounding box center [167, 280] width 186 height 16
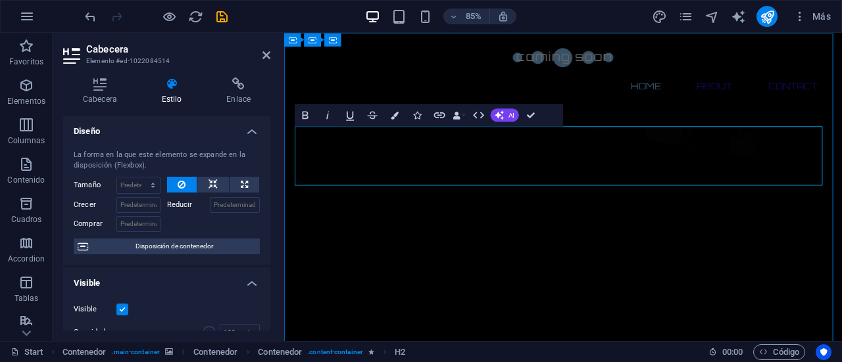
drag, startPoint x: 655, startPoint y: 186, endPoint x: 595, endPoint y: 182, distance: 60.7
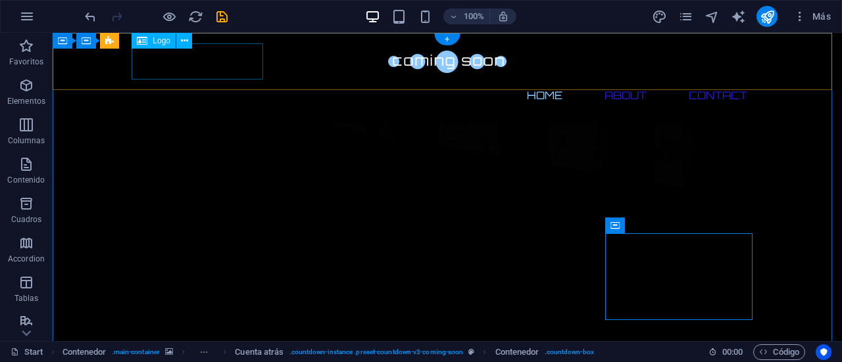
click at [234, 57] on div at bounding box center [447, 61] width 621 height 36
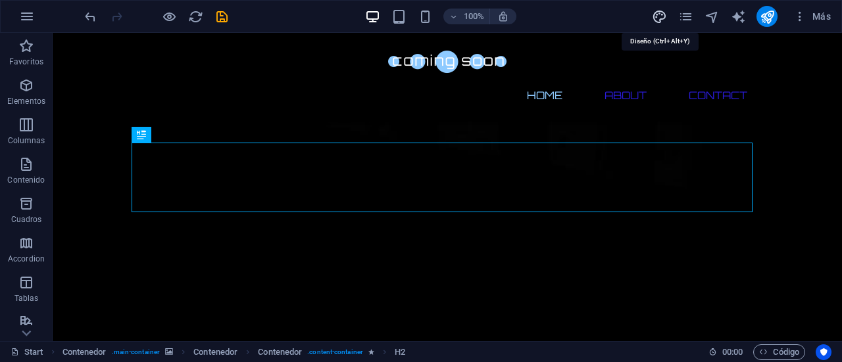
click at [658, 12] on icon "design" at bounding box center [659, 16] width 15 height 15
select select "px"
select select "300"
select select "px"
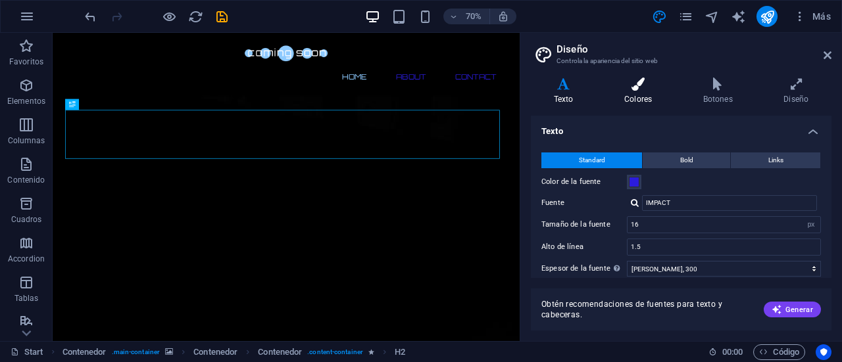
click at [637, 93] on h4 "Colores" at bounding box center [640, 92] width 79 height 28
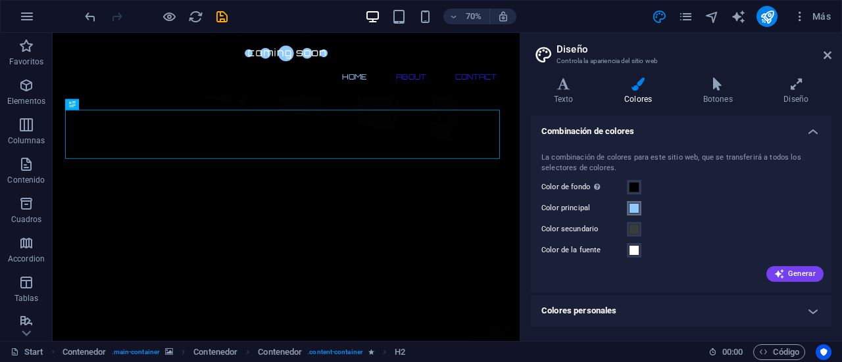
click at [638, 208] on span at bounding box center [634, 208] width 11 height 11
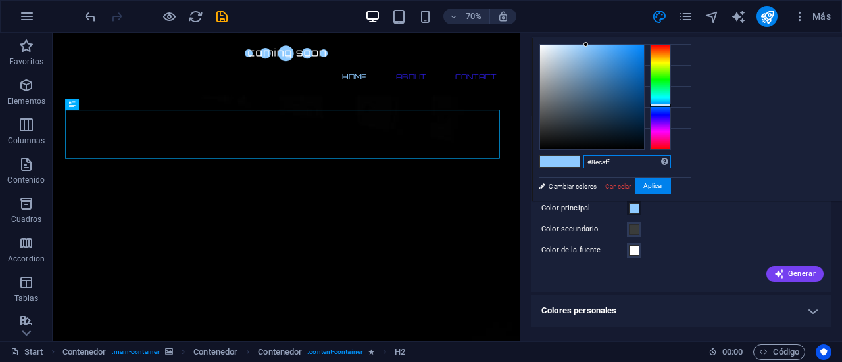
click at [671, 159] on input "#8ecaff" at bounding box center [626, 161] width 87 height 13
click at [671, 157] on input "#8ecaff" at bounding box center [626, 161] width 87 height 13
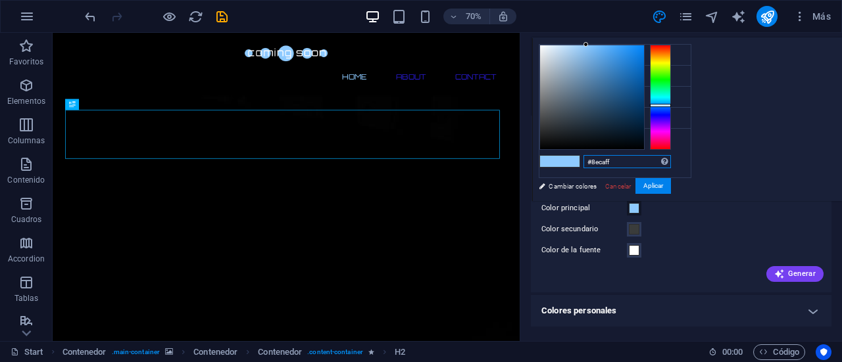
click at [671, 157] on input "#8ecaff" at bounding box center [626, 161] width 87 height 13
paste input "2b1cdc"
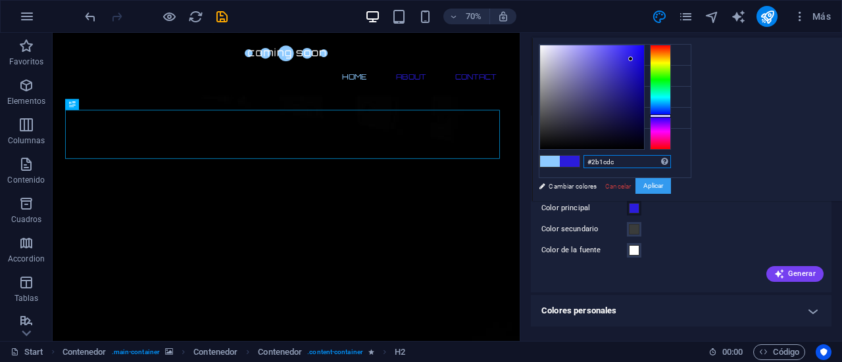
type input "#2b1cdc"
drag, startPoint x: 812, startPoint y: 189, endPoint x: 797, endPoint y: 166, distance: 27.0
click at [671, 189] on button "Aplicar" at bounding box center [653, 186] width 36 height 16
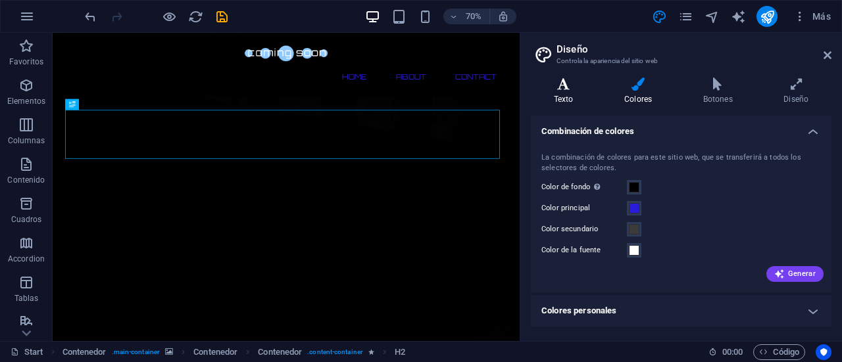
click at [574, 84] on icon at bounding box center [563, 84] width 65 height 13
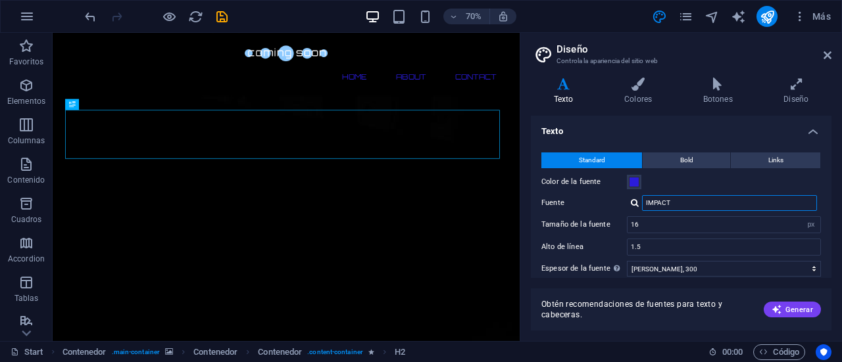
click at [687, 206] on input "IMPACT" at bounding box center [729, 203] width 175 height 16
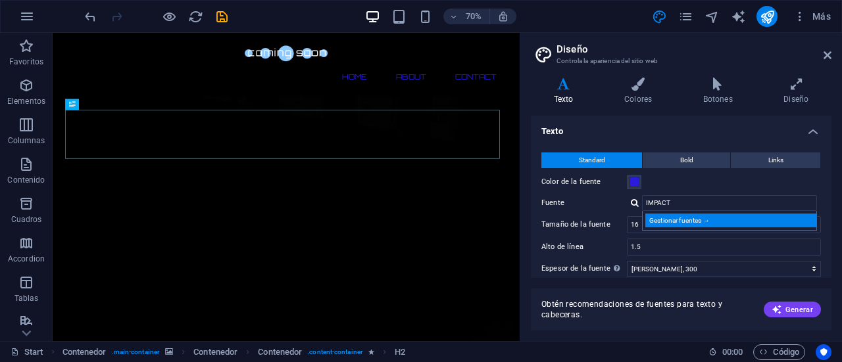
click at [668, 220] on div "Gestionar fuentes →" at bounding box center [732, 221] width 174 height 14
select select "popularity"
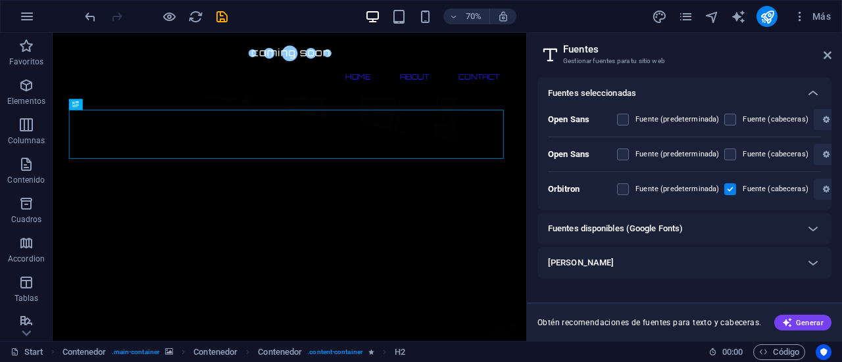
click at [616, 257] on div "[PERSON_NAME]" at bounding box center [672, 263] width 249 height 16
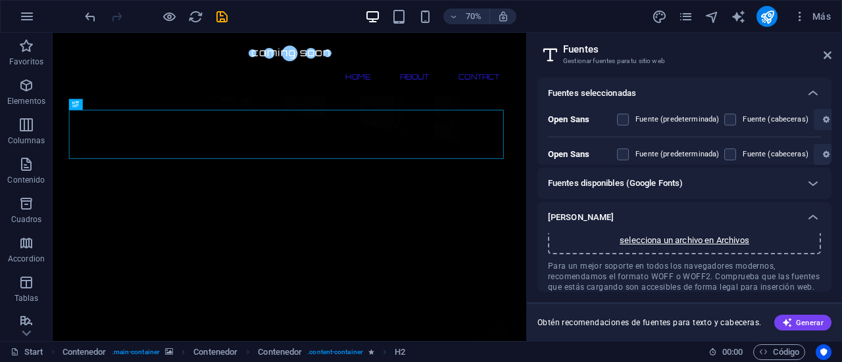
scroll to position [0, 0]
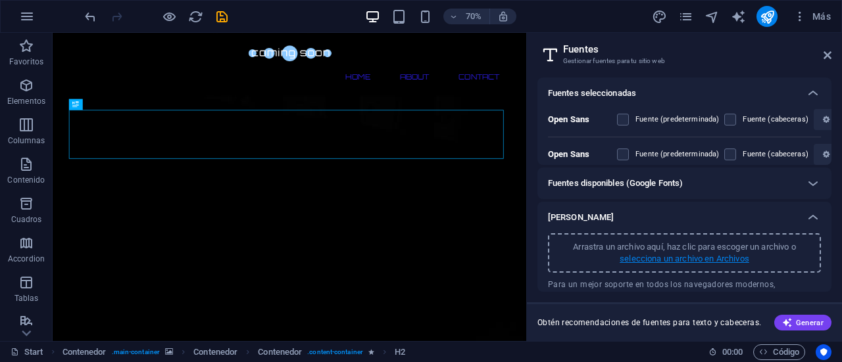
click at [633, 260] on p "selecciona un archivo en Archivos" at bounding box center [685, 259] width 130 height 12
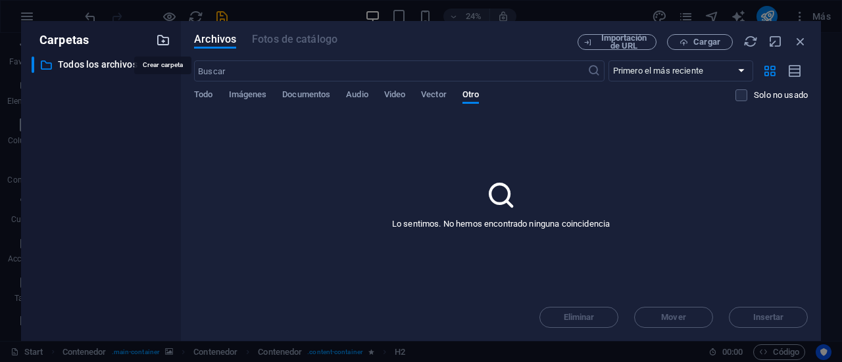
click at [166, 43] on icon "button" at bounding box center [163, 40] width 14 height 14
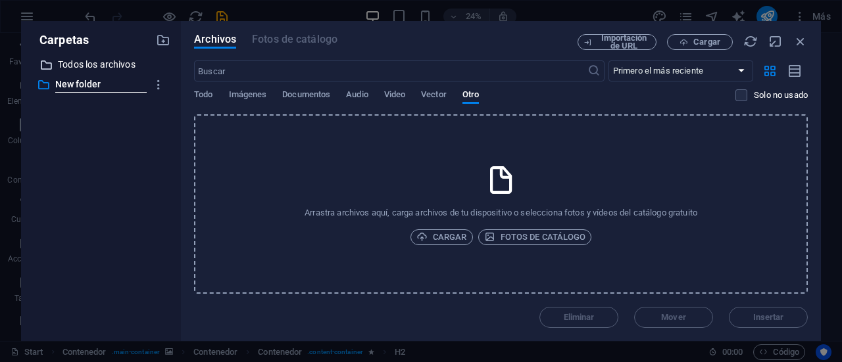
click at [112, 66] on p "Todos los archivos" at bounding box center [102, 64] width 88 height 15
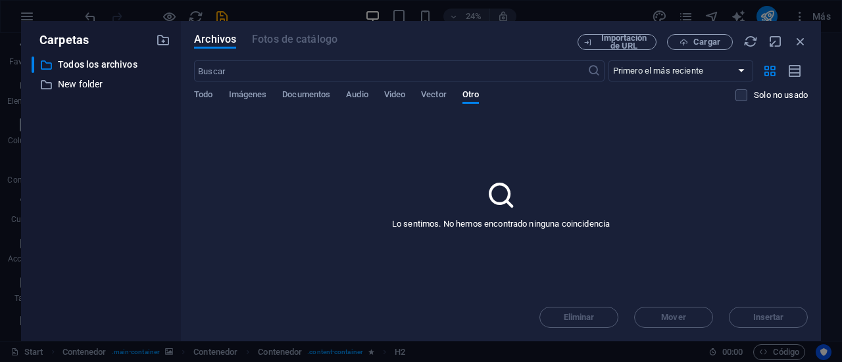
click at [706, 50] on div "Archivos Fotos de catálogo Importación de URL Cargar ​ Primero el más reciente …" at bounding box center [501, 181] width 614 height 294
click at [708, 40] on span "Cargar" at bounding box center [706, 42] width 27 height 8
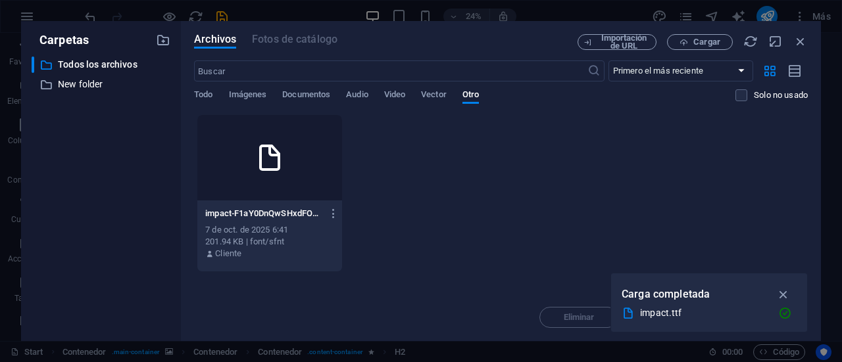
click at [257, 166] on icon at bounding box center [270, 158] width 32 height 32
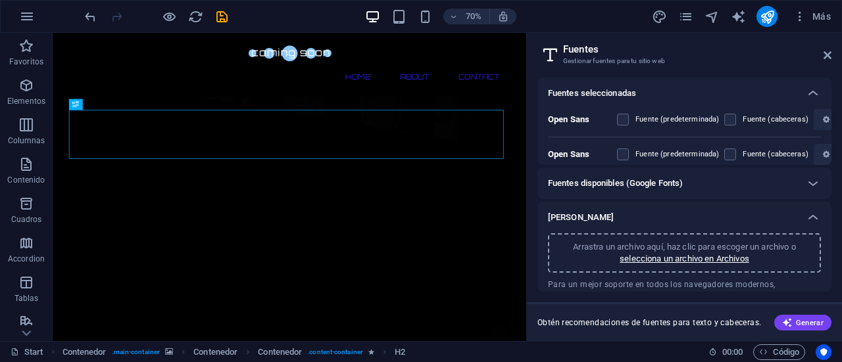
click at [646, 247] on p "Arrastra un archivo aquí, haz clic para escoger un archivo o" at bounding box center [684, 247] width 222 height 12
drag, startPoint x: 827, startPoint y: 261, endPoint x: 829, endPoint y: 275, distance: 14.0
click at [829, 277] on div "Arrastra un archivo aquí, haz clic para escoger un archivo o selecciona un arch…" at bounding box center [684, 262] width 294 height 59
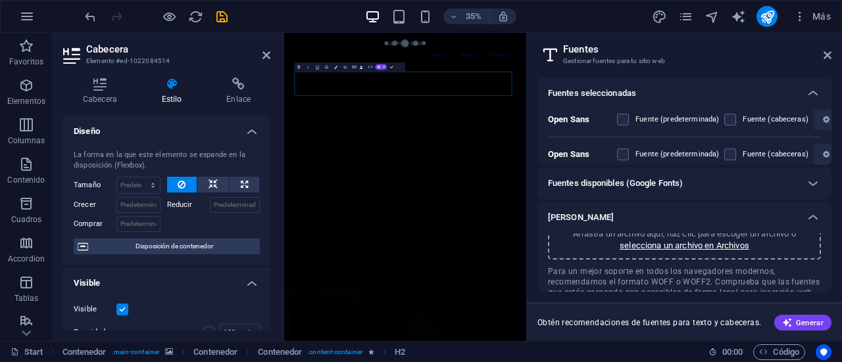
scroll to position [18, 0]
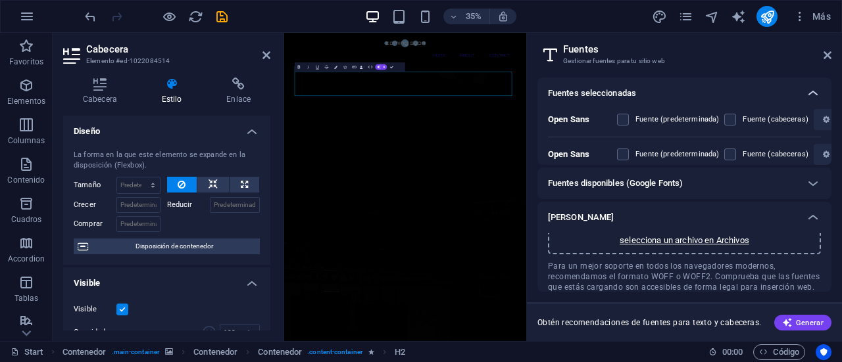
click at [810, 93] on icon at bounding box center [813, 94] width 16 height 16
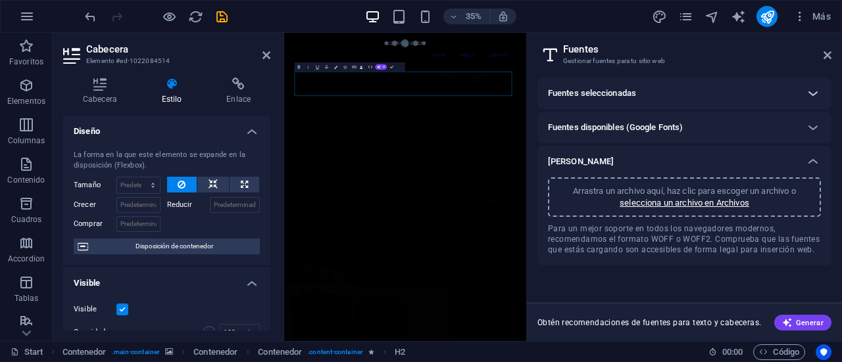
scroll to position [0, 0]
click at [726, 126] on div "Fuentes disponibles (Google Fonts)" at bounding box center [672, 128] width 249 height 16
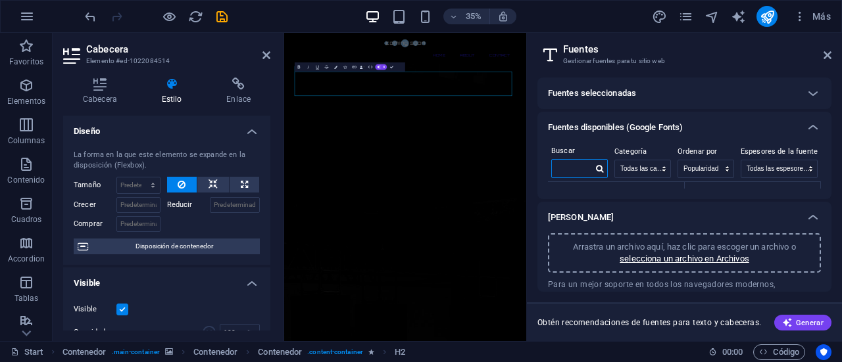
click at [570, 165] on input "text" at bounding box center [572, 168] width 41 height 17
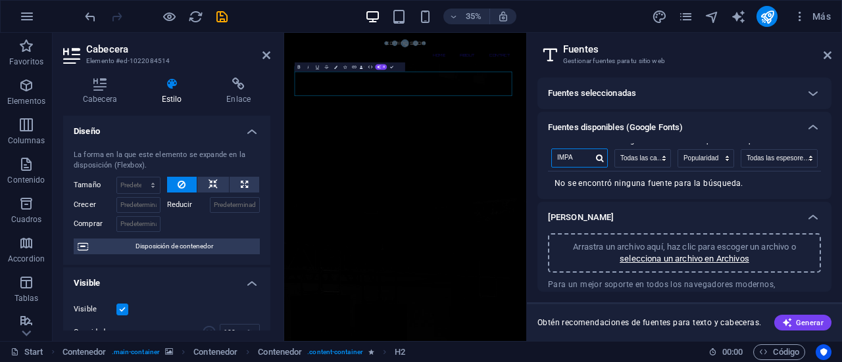
scroll to position [16, 0]
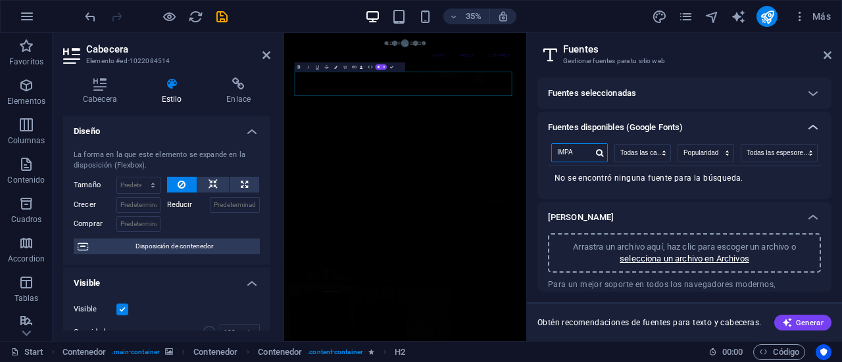
type input "IMPA"
click at [813, 118] on div at bounding box center [813, 128] width 32 height 32
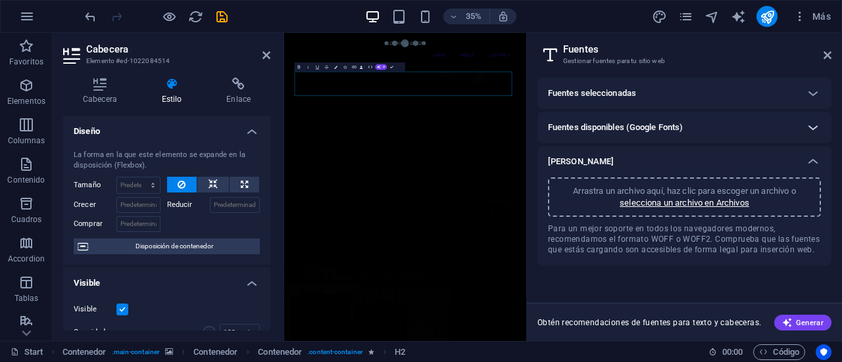
scroll to position [0, 0]
click at [831, 54] on icon at bounding box center [827, 55] width 8 height 11
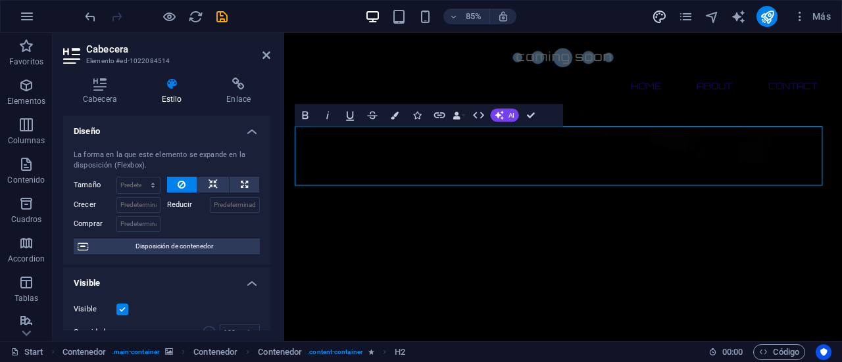
click at [654, 15] on icon "design" at bounding box center [659, 16] width 15 height 15
select select "px"
select select "300"
select select "px"
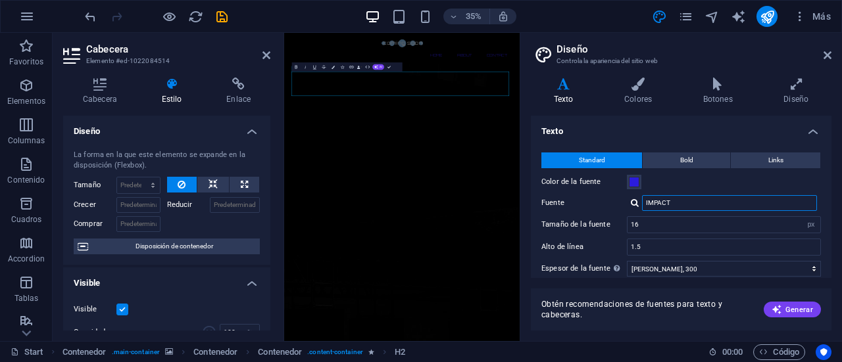
click at [708, 204] on input "IMPACT" at bounding box center [729, 203] width 175 height 16
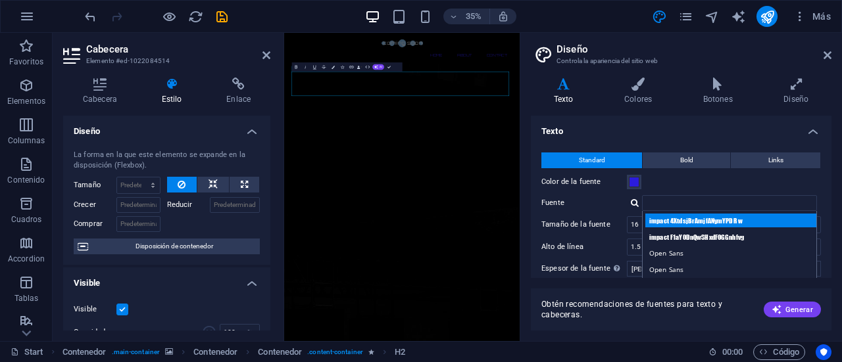
click at [698, 217] on div "impact 4XtdsjBrAmjfANymYPDR w" at bounding box center [732, 221] width 174 height 14
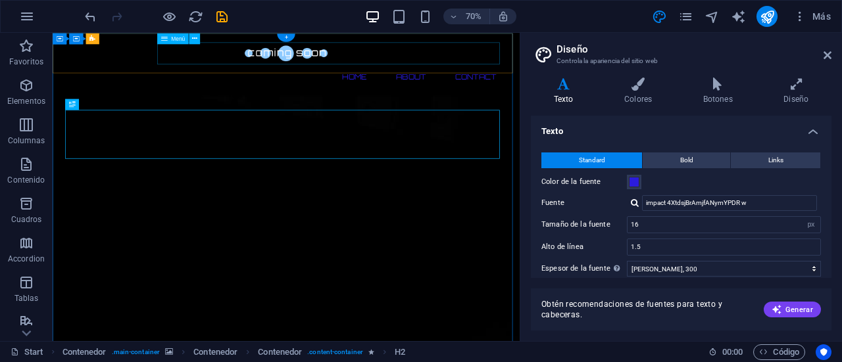
click at [511, 80] on nav "Home About Contact" at bounding box center [386, 96] width 621 height 32
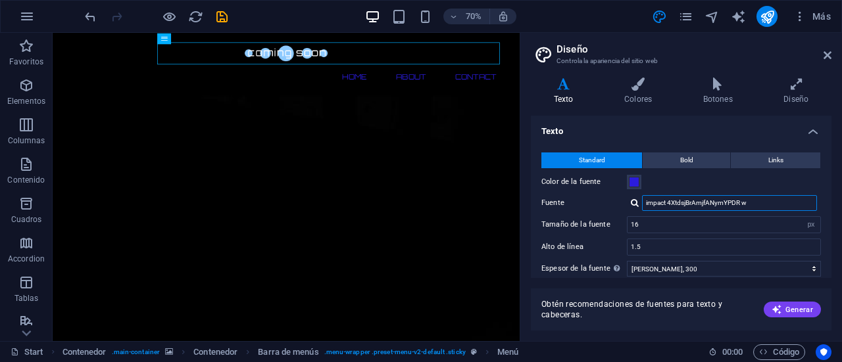
click at [739, 200] on input "impact 4XtdsjBrAmjfANymYPDR w" at bounding box center [729, 203] width 175 height 16
drag, startPoint x: 764, startPoint y: 204, endPoint x: 660, endPoint y: 195, distance: 104.3
click at [660, 195] on input "impact 4XtdsjBrAmjfANymYPDR w" at bounding box center [729, 203] width 175 height 16
click at [660, 198] on input "impact 4XtdsjBrAmjfANymYPDR w" at bounding box center [729, 203] width 175 height 16
click at [669, 205] on input "impact 4XtdsjBrAmjfANymYPDR w" at bounding box center [729, 203] width 175 height 16
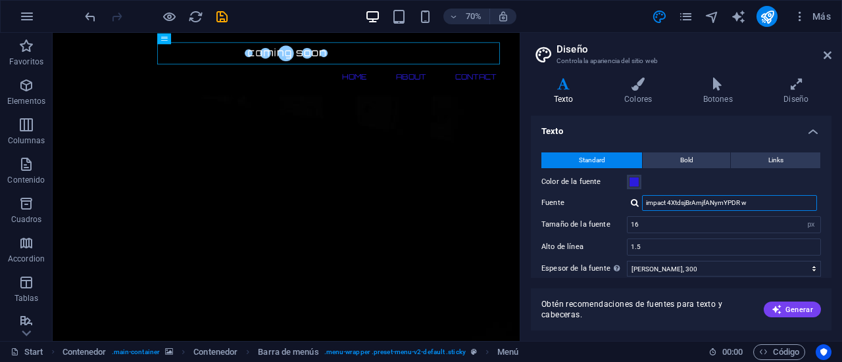
drag, startPoint x: 669, startPoint y: 205, endPoint x: 783, endPoint y: 211, distance: 113.9
click at [783, 211] on div "Standard Bold Links Color de la fuente Fuente impact 4XtdsjBrAmjfANymYPDR w Ges…" at bounding box center [681, 260] width 306 height 242
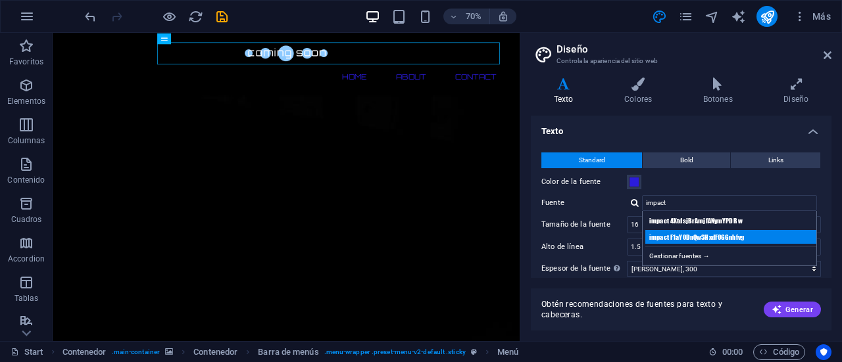
click at [747, 238] on div "impact F1aY0DnQwSHxdFOGGnhfvg" at bounding box center [732, 237] width 174 height 14
type input "impact F1aY0DnQwSHxdFOGGnhfvg"
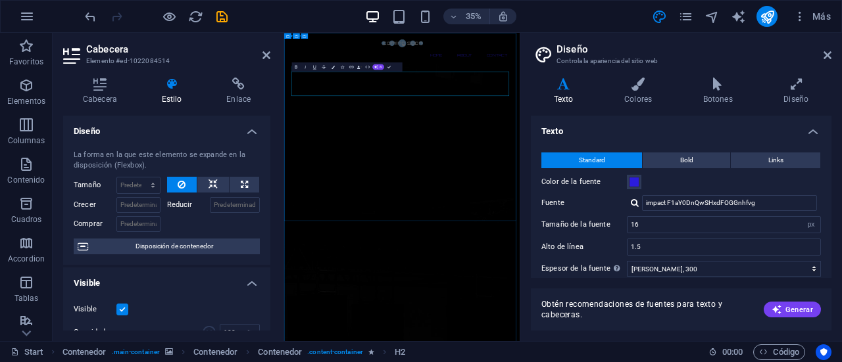
drag, startPoint x: 543, startPoint y: 190, endPoint x: 481, endPoint y: 197, distance: 62.2
click at [830, 57] on icon at bounding box center [827, 55] width 8 height 11
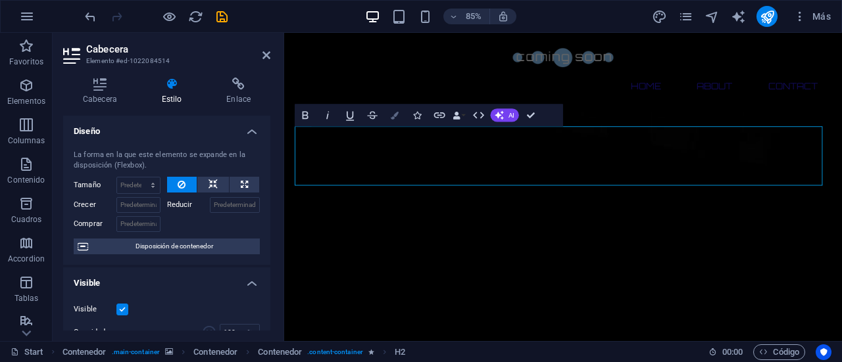
click at [393, 112] on icon "button" at bounding box center [395, 115] width 8 height 8
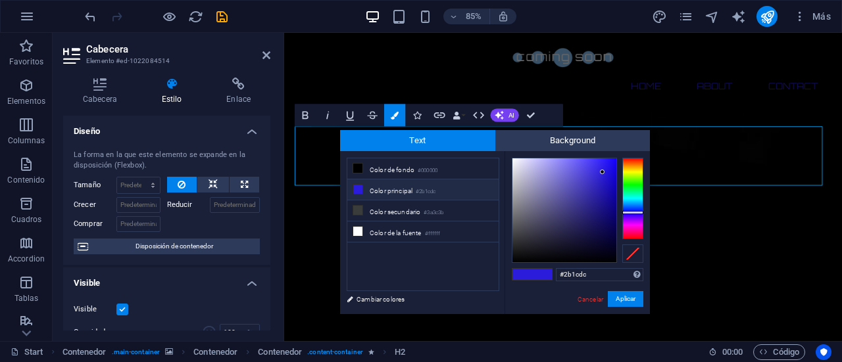
drag, startPoint x: 433, startPoint y: 226, endPoint x: 500, endPoint y: 299, distance: 99.6
click at [495, 297] on div "less Color de fondo #000000 Color principal #2b1cdc Color secundario #3a3c3b Co…" at bounding box center [495, 232] width 310 height 163
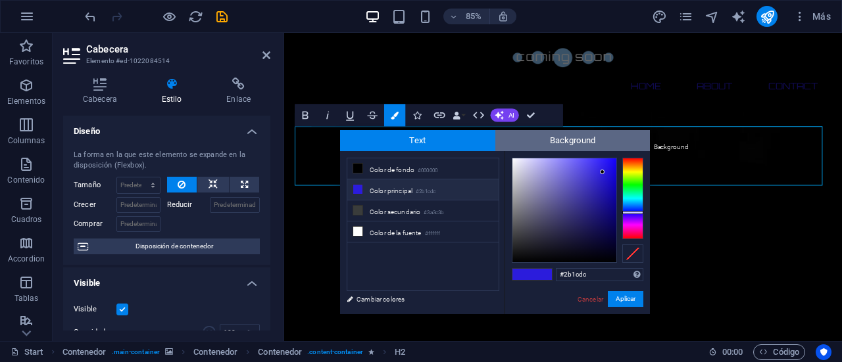
click at [566, 140] on span "Background" at bounding box center [572, 140] width 155 height 21
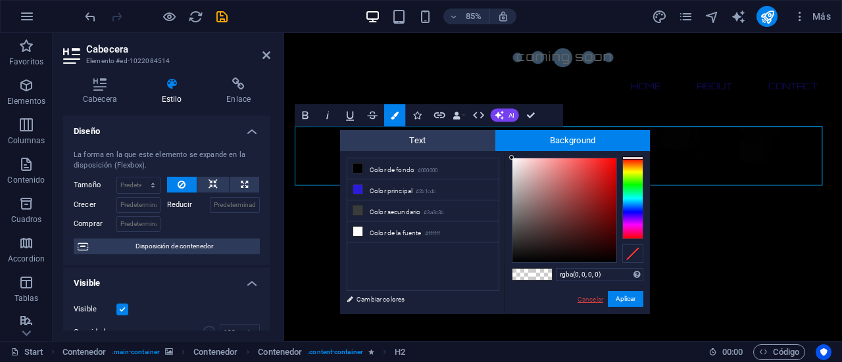
click at [579, 300] on link "Cancelar" at bounding box center [590, 300] width 28 height 10
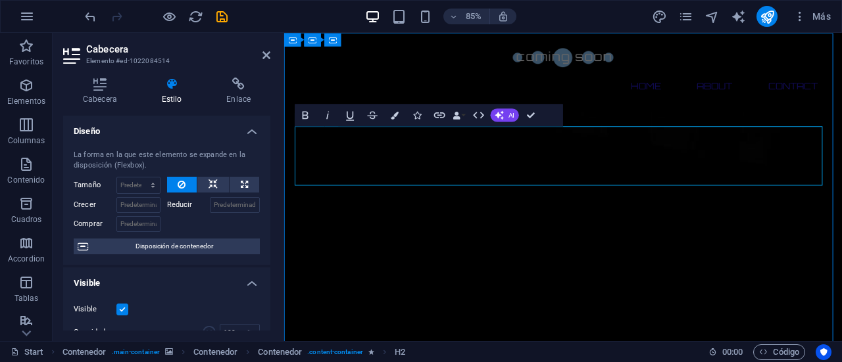
drag, startPoint x: 808, startPoint y: 194, endPoint x: 349, endPoint y: 146, distance: 462.2
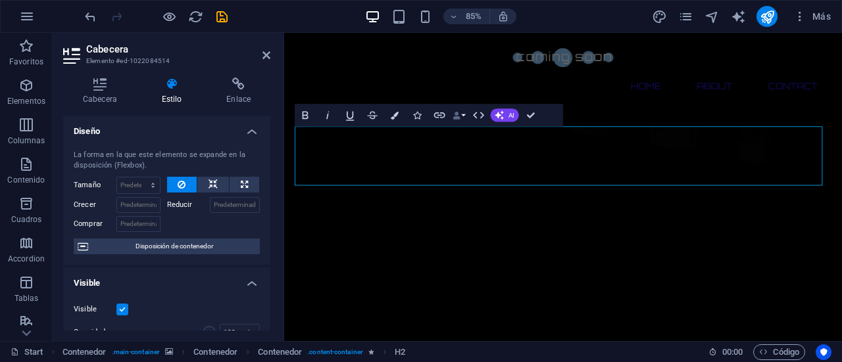
click at [465, 115] on button "Data Bindings" at bounding box center [459, 115] width 16 height 22
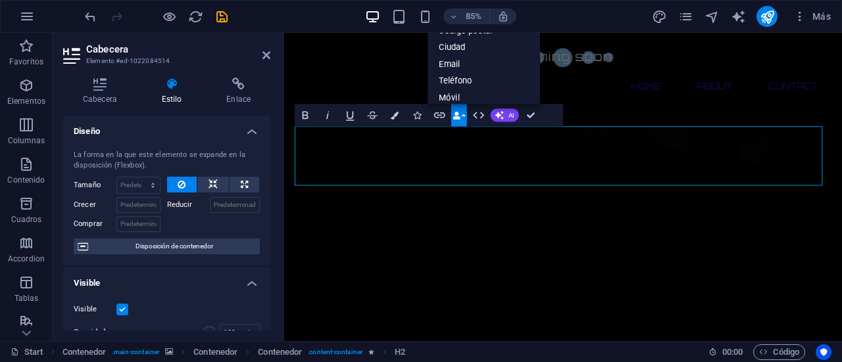
click at [463, 115] on button "Data Bindings" at bounding box center [459, 115] width 16 height 22
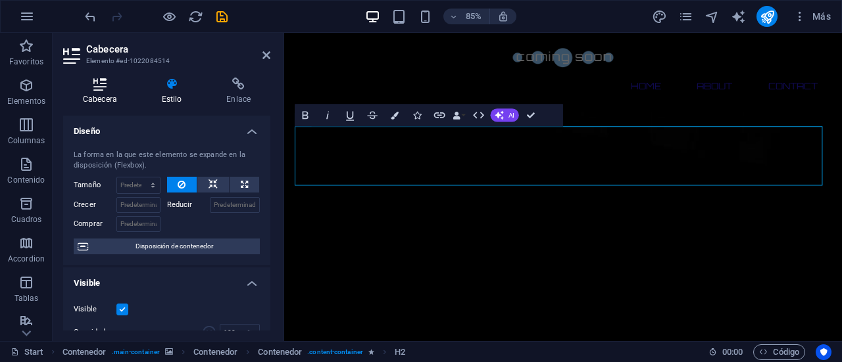
click at [102, 80] on icon at bounding box center [100, 84] width 74 height 13
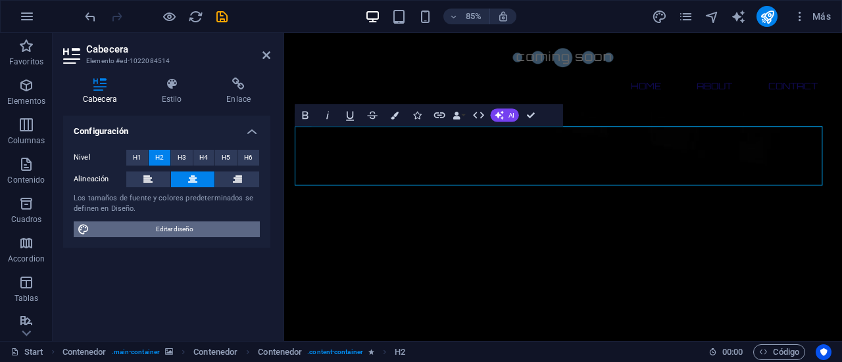
click at [167, 233] on span "Editar diseño" at bounding box center [174, 230] width 162 height 16
select select "px"
select select "300"
select select "px"
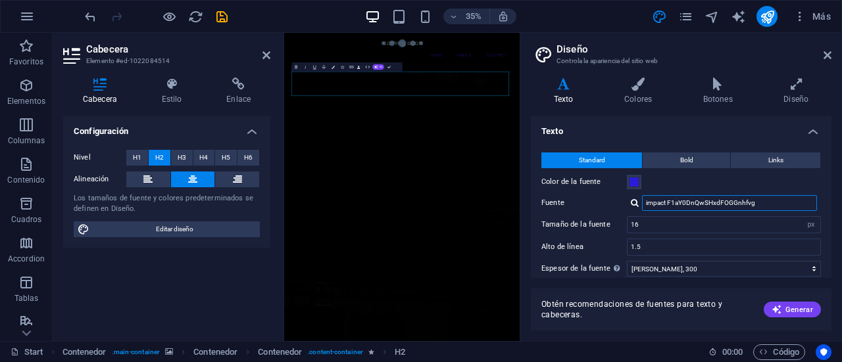
click at [698, 203] on input "impact F1aY0DnQwSHxdFOGGnhfvg" at bounding box center [729, 203] width 175 height 16
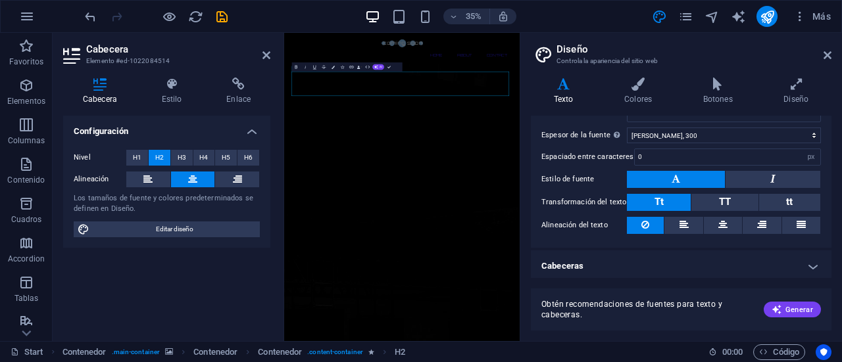
scroll to position [134, 0]
click at [608, 258] on h4 "Cabeceras" at bounding box center [681, 266] width 301 height 32
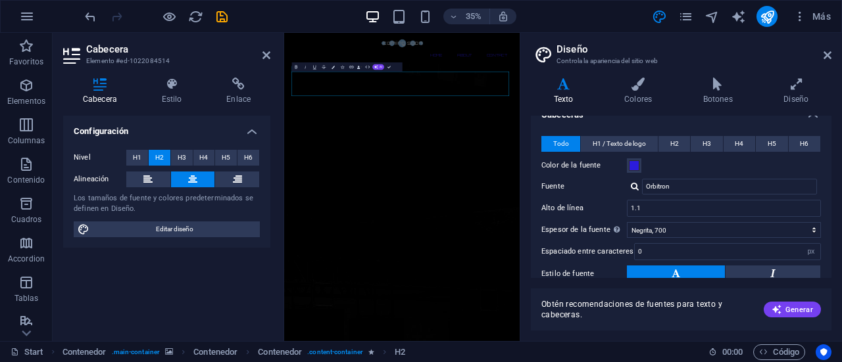
scroll to position [266, 0]
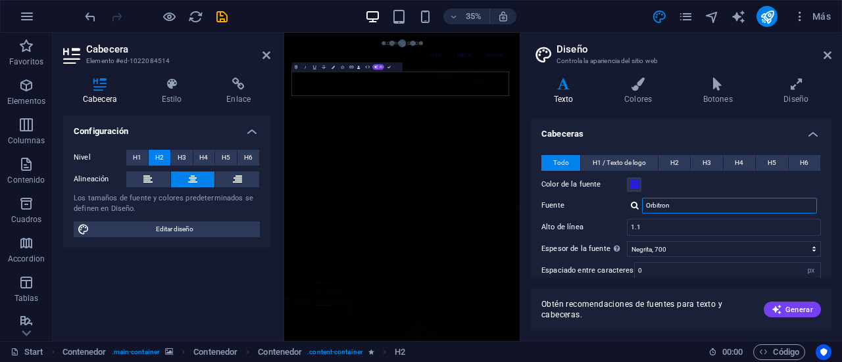
click at [685, 205] on input "Orbitron" at bounding box center [729, 206] width 175 height 16
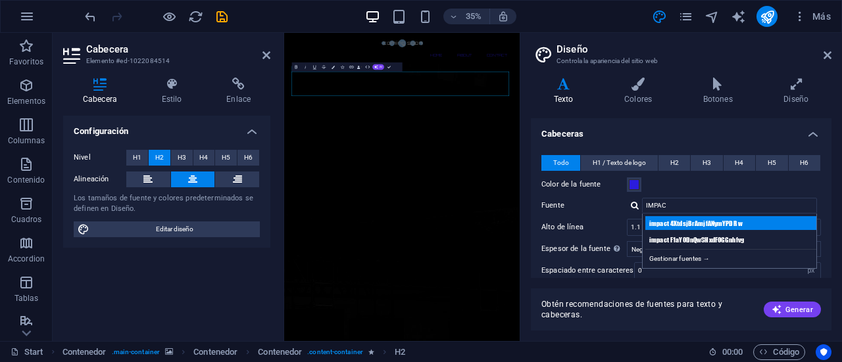
click at [684, 219] on div "impact 4XtdsjBrAmjfANymYPDR w" at bounding box center [732, 223] width 174 height 14
type input "impact 4XtdsjBrAmjfANymYPDR w"
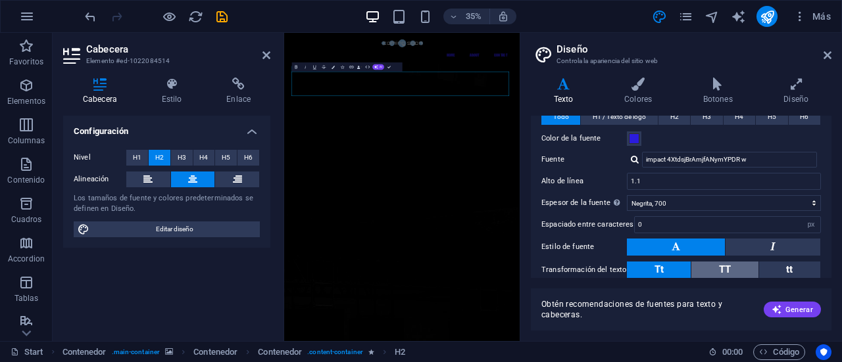
scroll to position [331, 0]
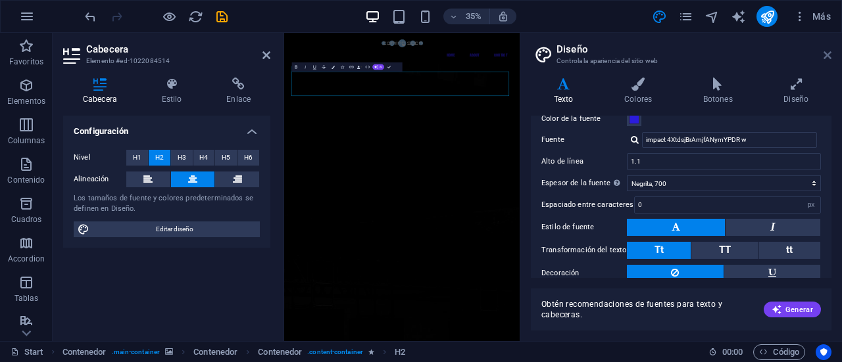
click at [829, 50] on icon at bounding box center [827, 55] width 8 height 11
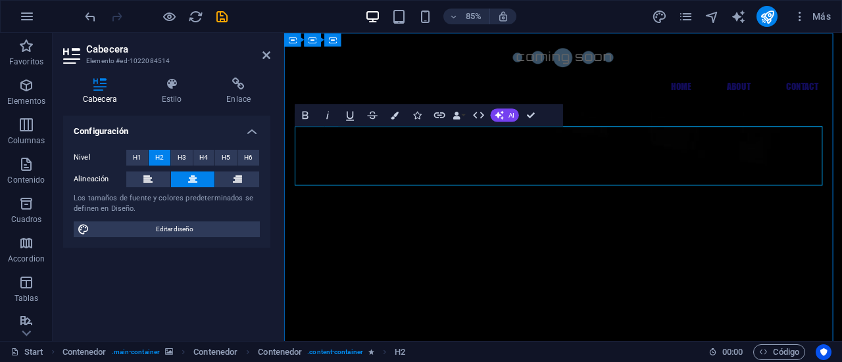
drag, startPoint x: 741, startPoint y: 191, endPoint x: 666, endPoint y: 182, distance: 75.0
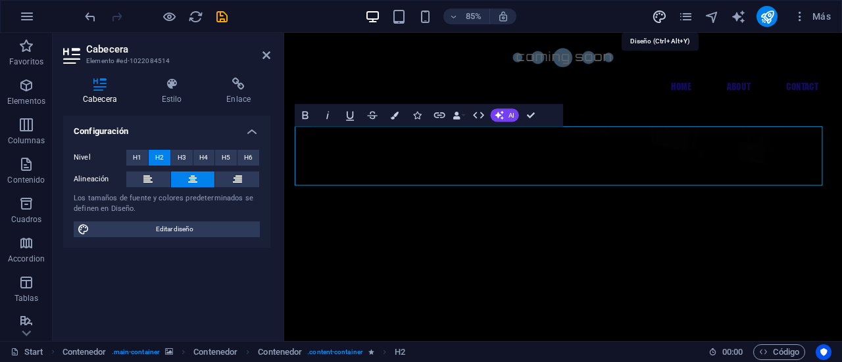
click at [660, 12] on icon "design" at bounding box center [659, 16] width 15 height 15
select select "px"
select select "300"
select select "px"
select select "700"
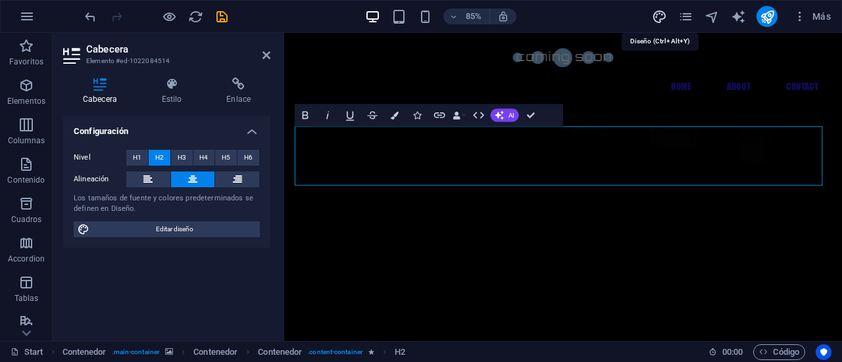
select select "px"
select select "rem"
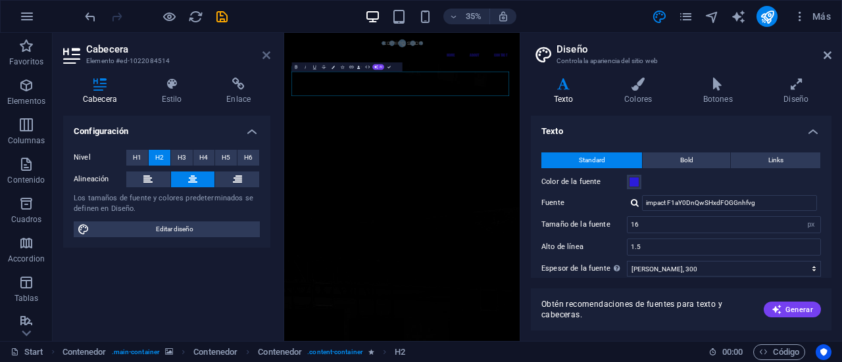
click at [266, 55] on icon at bounding box center [266, 55] width 8 height 11
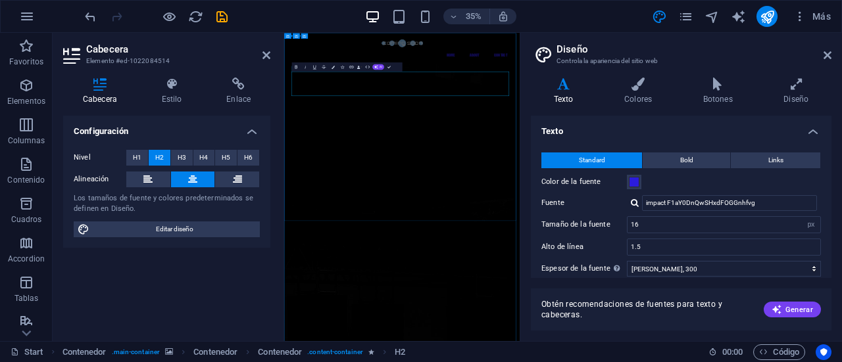
drag, startPoint x: 755, startPoint y: 200, endPoint x: 408, endPoint y: 155, distance: 350.2
click at [825, 57] on icon at bounding box center [827, 55] width 8 height 11
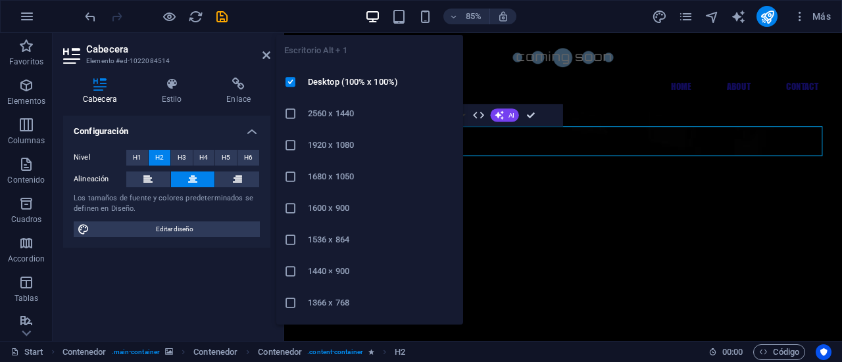
click at [373, 16] on icon "button" at bounding box center [372, 16] width 15 height 15
click at [377, 16] on icon "button" at bounding box center [372, 16] width 15 height 15
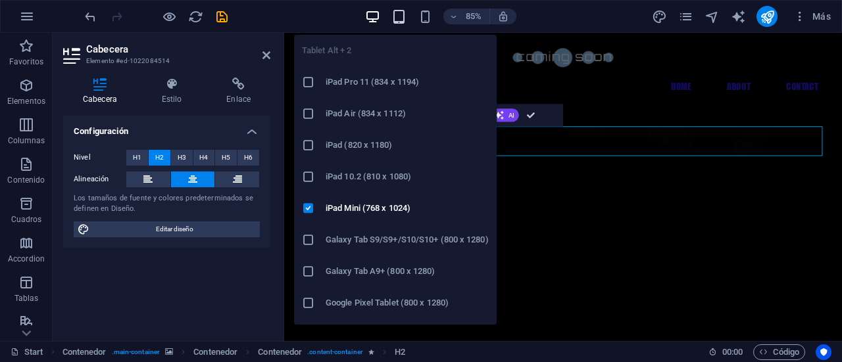
click at [394, 16] on icon "button" at bounding box center [398, 16] width 15 height 15
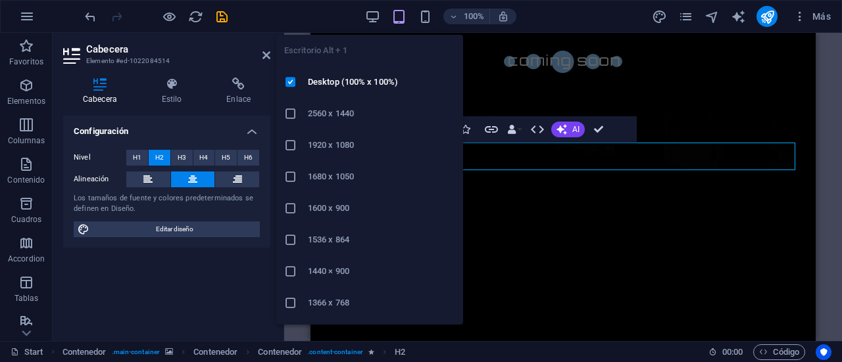
click at [380, 12] on span "button" at bounding box center [372, 16] width 16 height 15
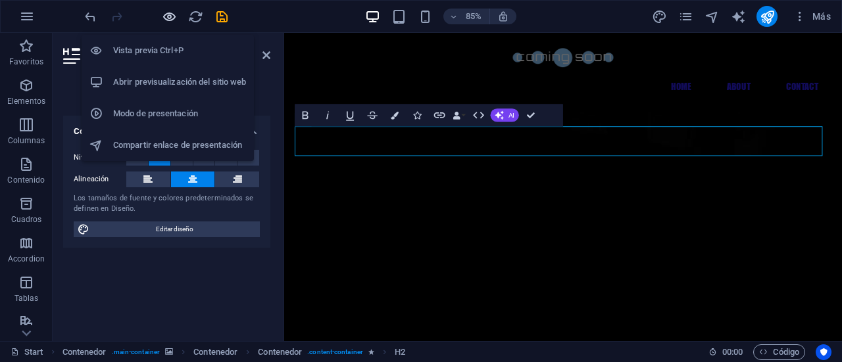
click at [169, 13] on icon "button" at bounding box center [169, 16] width 15 height 15
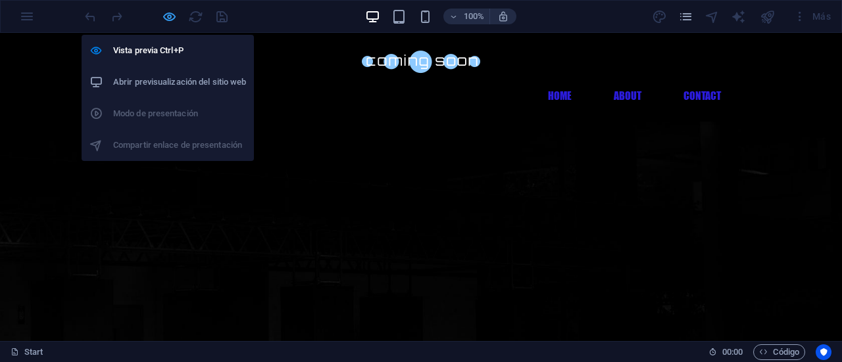
click at [168, 16] on icon "button" at bounding box center [169, 16] width 15 height 15
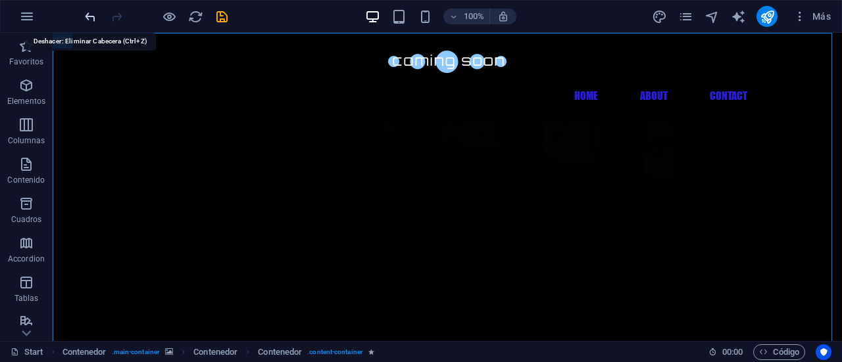
click at [93, 11] on icon "undo" at bounding box center [90, 16] width 15 height 15
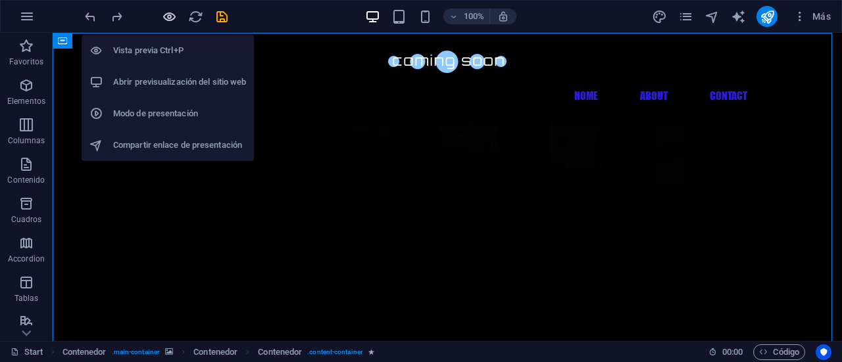
click at [172, 19] on icon "button" at bounding box center [169, 16] width 15 height 15
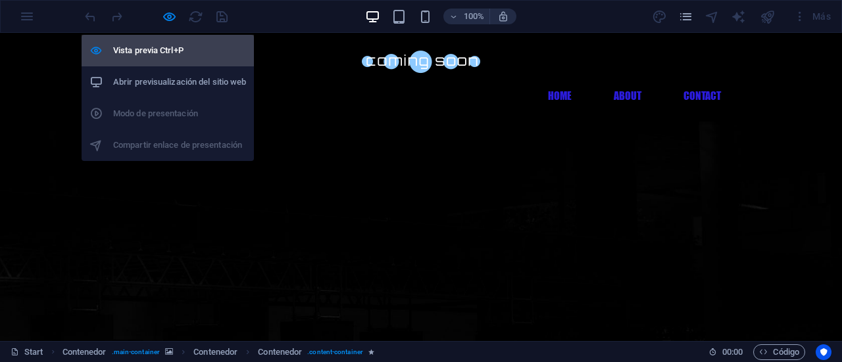
click at [174, 51] on h6 "Vista previa Ctrl+P" at bounding box center [179, 51] width 133 height 16
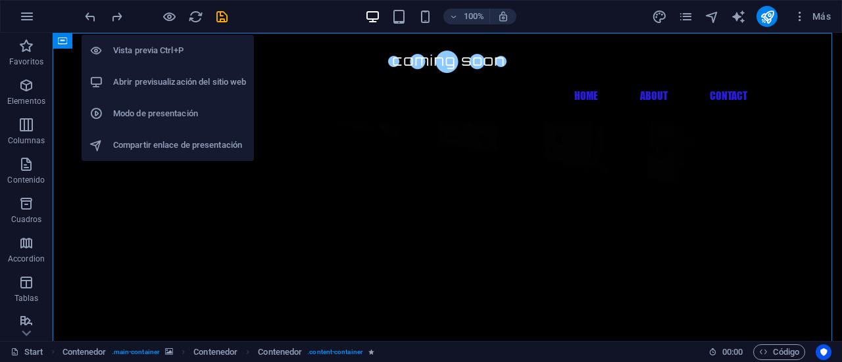
click at [168, 77] on h6 "Abrir previsualización del sitio web" at bounding box center [179, 82] width 133 height 16
click at [170, 12] on icon "button" at bounding box center [169, 16] width 15 height 15
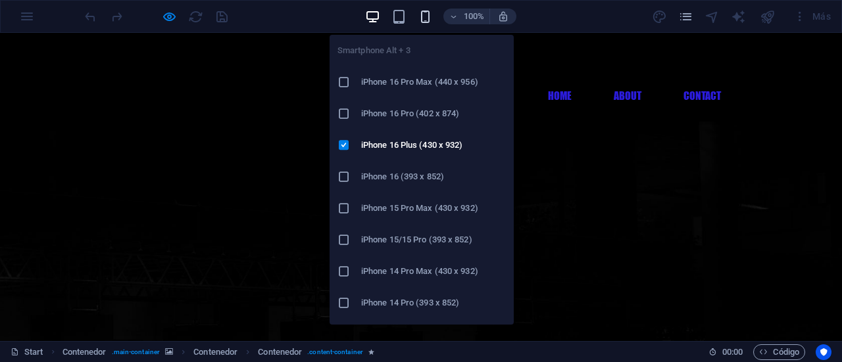
click at [422, 18] on icon "button" at bounding box center [425, 16] width 15 height 15
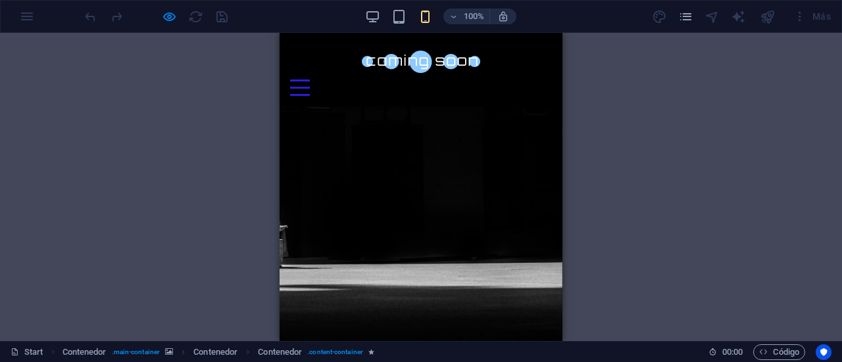
scroll to position [322, 0]
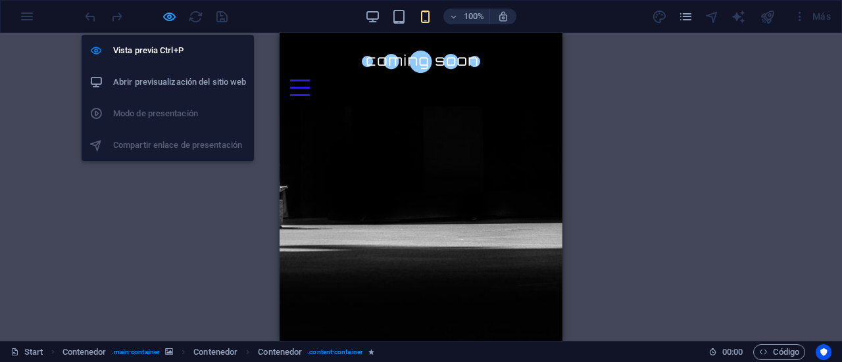
click at [162, 16] on icon "button" at bounding box center [169, 16] width 15 height 15
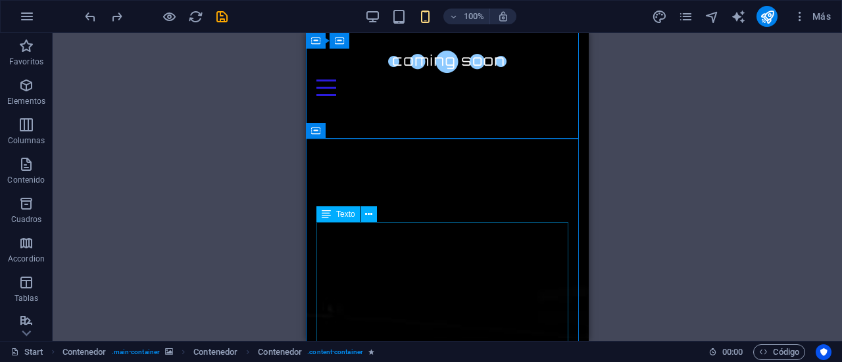
scroll to position [388, 0]
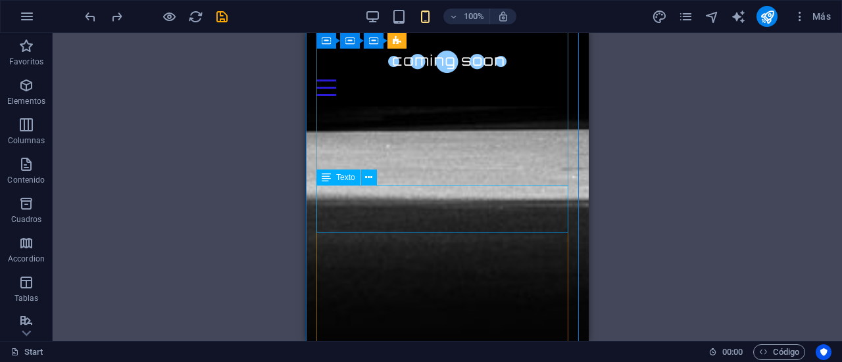
scroll to position [1634, 0]
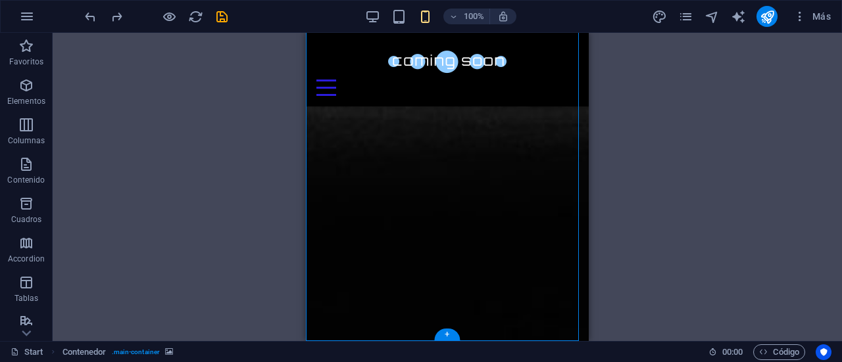
drag, startPoint x: 459, startPoint y: 304, endPoint x: 481, endPoint y: 103, distance: 202.4
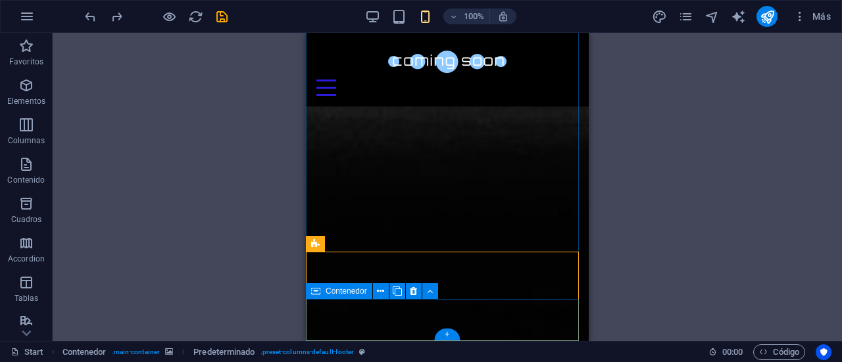
click at [429, 293] on icon at bounding box center [430, 292] width 6 height 14
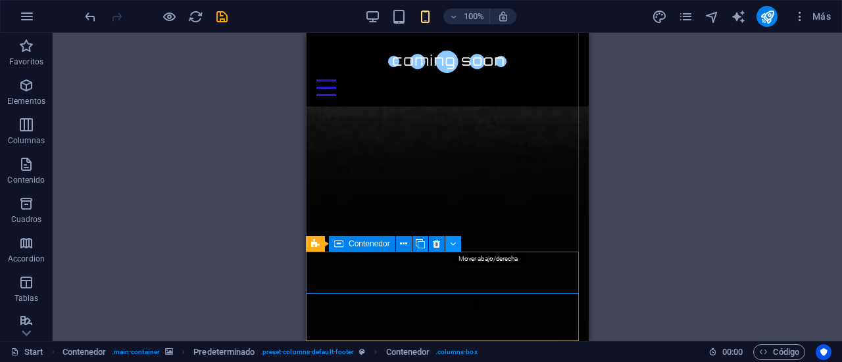
click at [458, 247] on button at bounding box center [453, 244] width 16 height 16
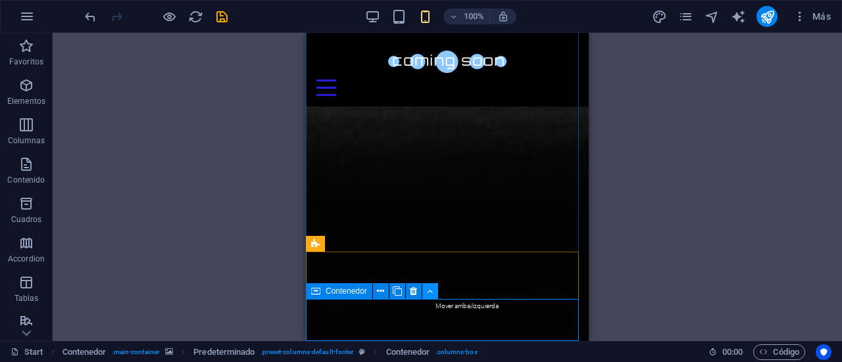
click at [429, 289] on icon at bounding box center [430, 292] width 6 height 14
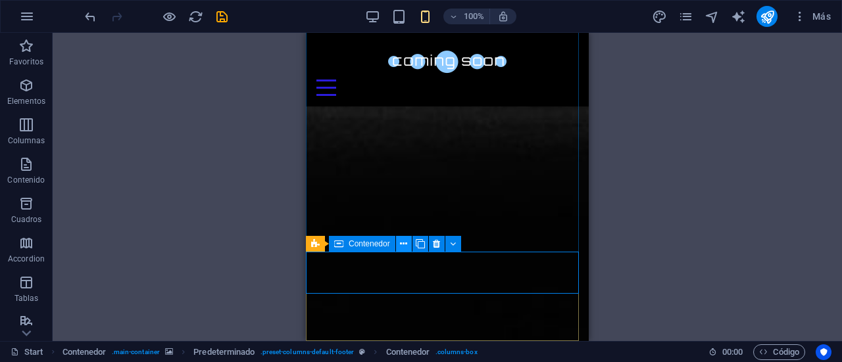
click at [407, 243] on button at bounding box center [404, 244] width 16 height 16
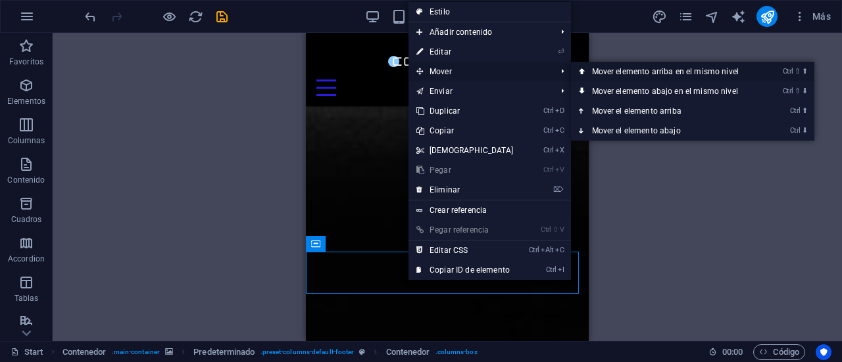
click at [635, 73] on link "Ctrl ⇧ ⬆ Mover elemento arriba en el mismo nivel" at bounding box center [668, 72] width 194 height 20
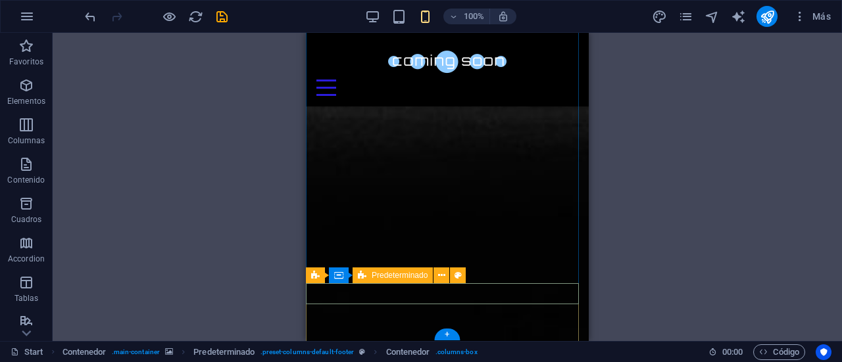
scroll to position [1602, 0]
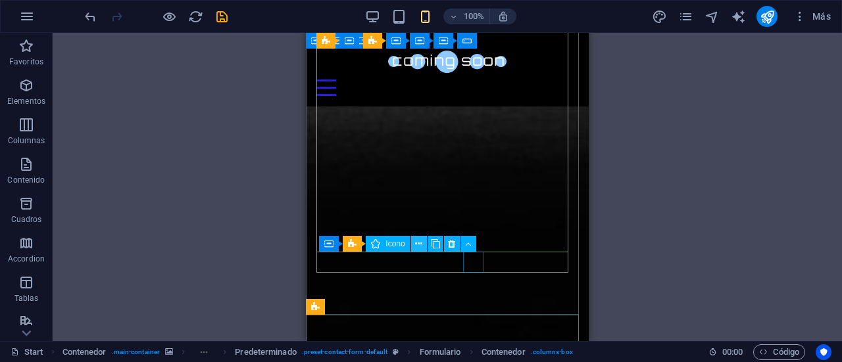
click at [422, 244] on icon at bounding box center [418, 244] width 7 height 14
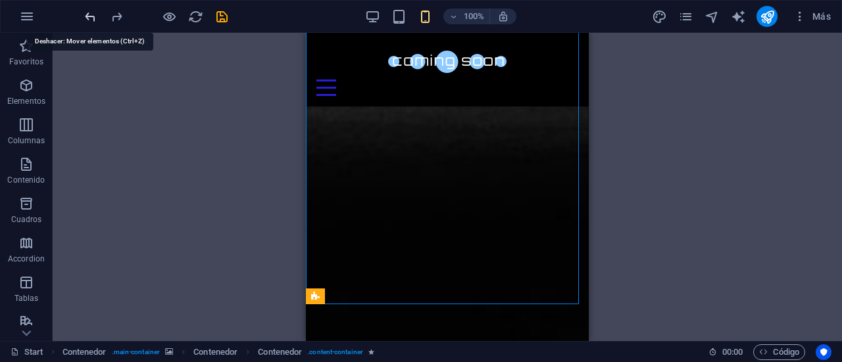
click at [88, 12] on icon "undo" at bounding box center [90, 16] width 15 height 15
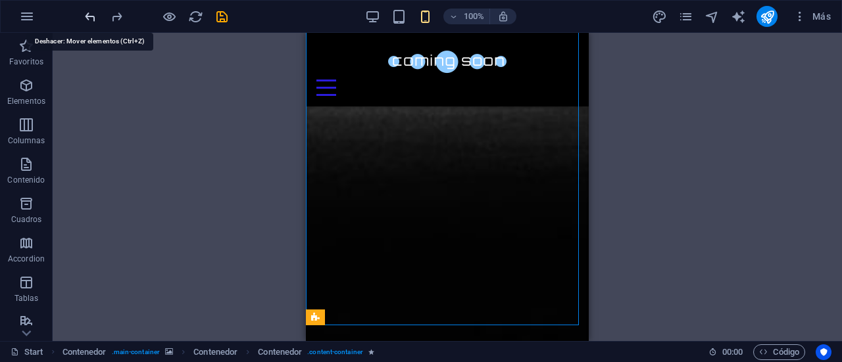
click at [88, 12] on icon "undo" at bounding box center [90, 16] width 15 height 15
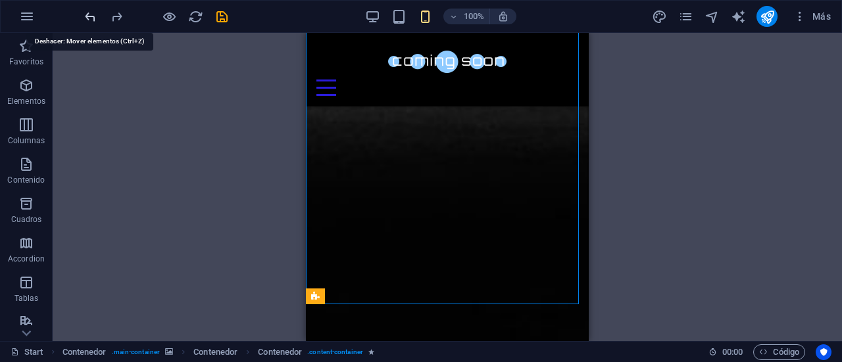
click at [88, 12] on icon "undo" at bounding box center [90, 16] width 15 height 15
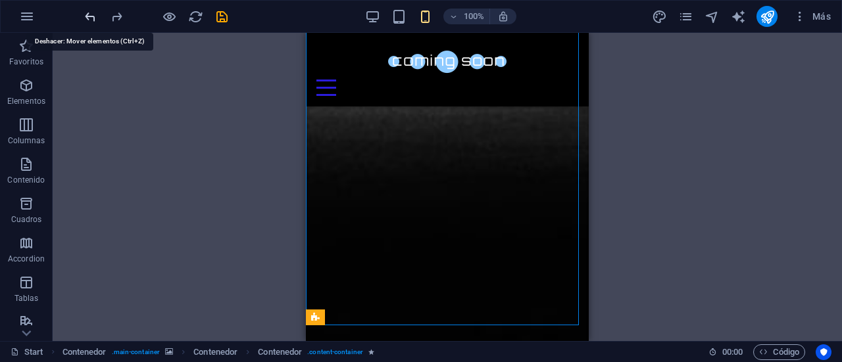
click at [88, 12] on icon "undo" at bounding box center [90, 16] width 15 height 15
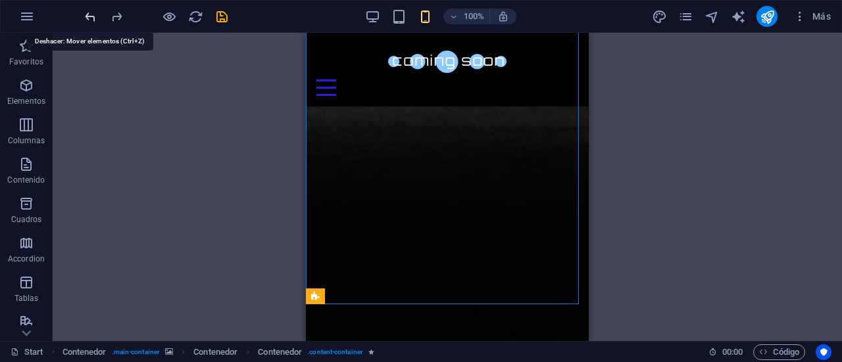
click at [88, 12] on icon "undo" at bounding box center [90, 16] width 15 height 15
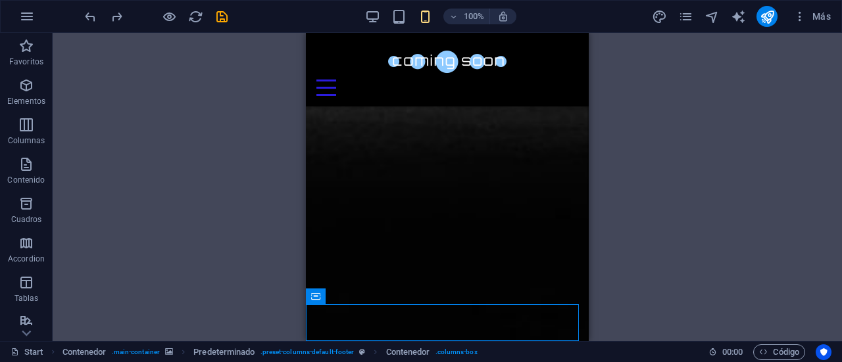
click at [80, 11] on div "100% Más" at bounding box center [421, 17] width 841 height 32
click at [89, 16] on icon "undo" at bounding box center [90, 16] width 15 height 15
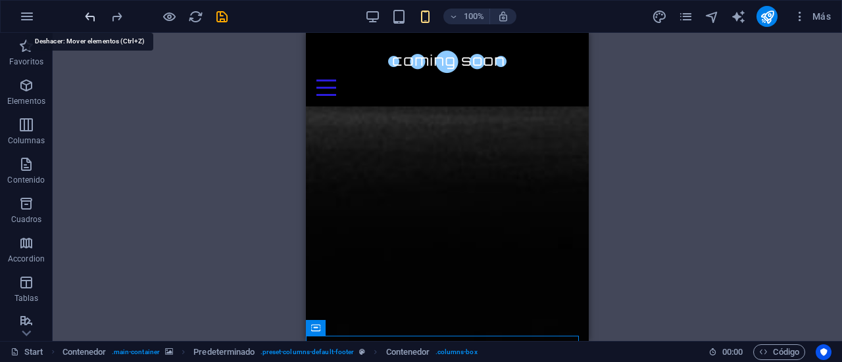
click at [89, 16] on icon "undo" at bounding box center [90, 16] width 15 height 15
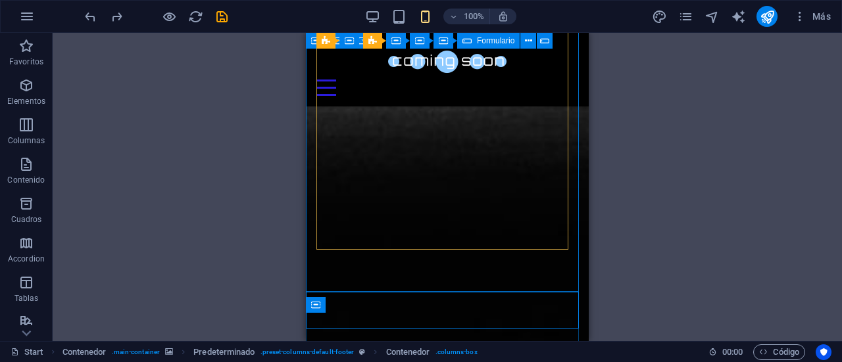
scroll to position [1634, 0]
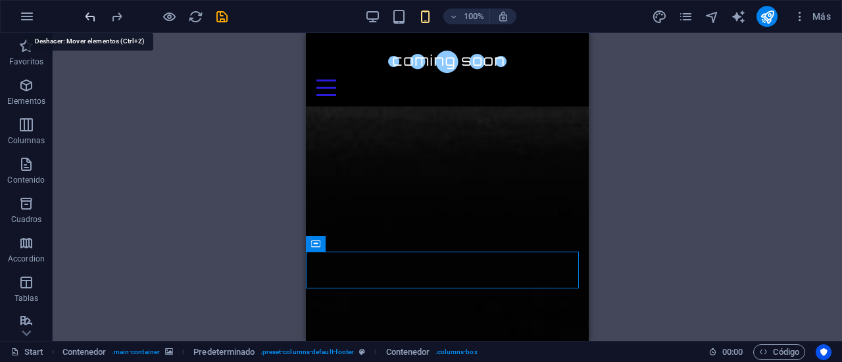
click at [93, 15] on icon "undo" at bounding box center [90, 16] width 15 height 15
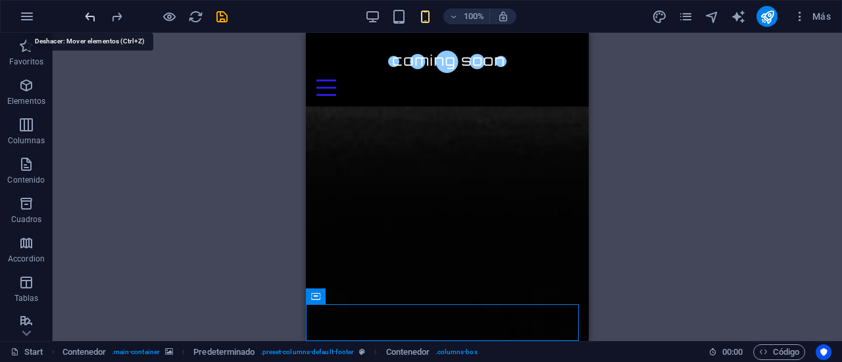
click at [93, 15] on icon "undo" at bounding box center [90, 16] width 15 height 15
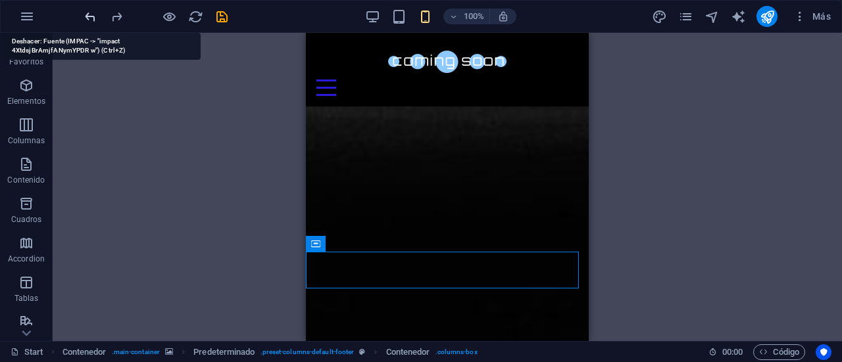
click at [93, 15] on icon "undo" at bounding box center [90, 16] width 15 height 15
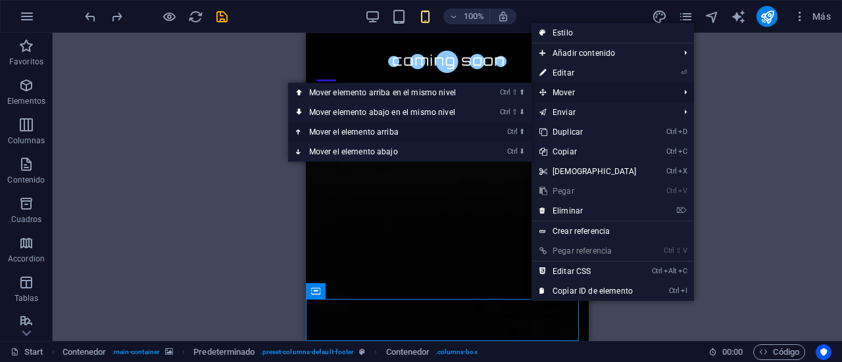
click at [407, 131] on link "Ctrl ⬆ Mover el elemento arriba" at bounding box center [385, 132] width 194 height 20
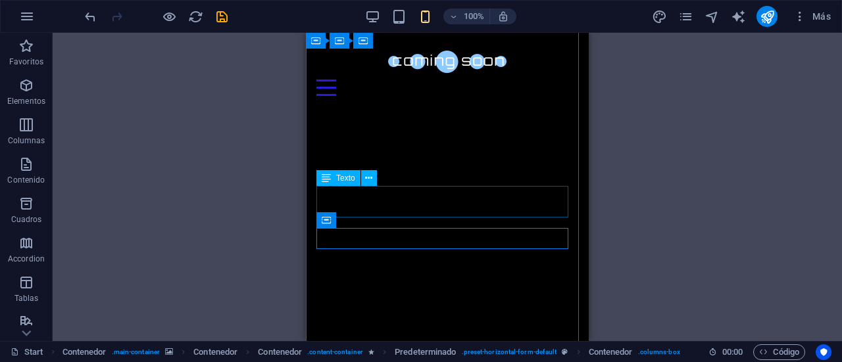
scroll to position [148, 0]
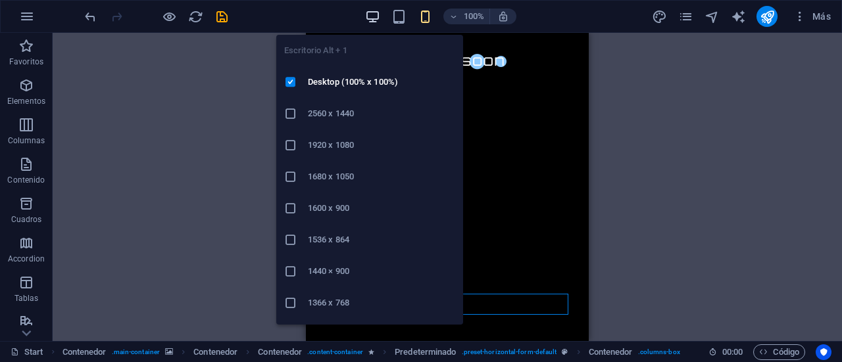
click at [370, 16] on icon "button" at bounding box center [372, 16] width 15 height 15
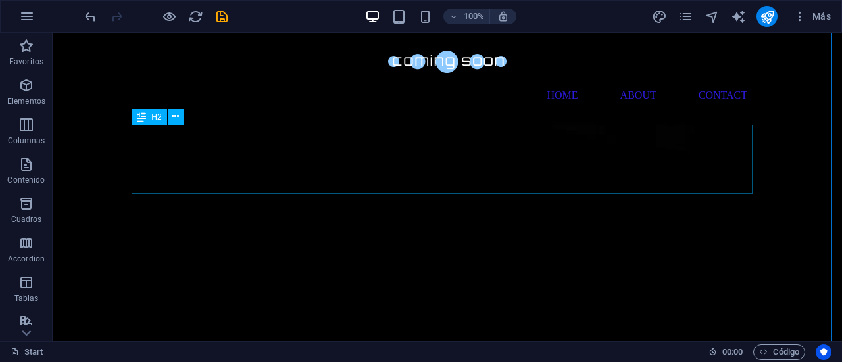
scroll to position [66, 0]
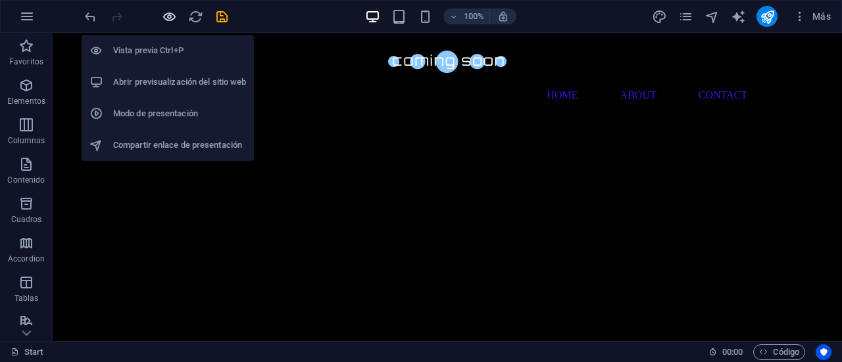
click at [174, 18] on icon "button" at bounding box center [169, 16] width 15 height 15
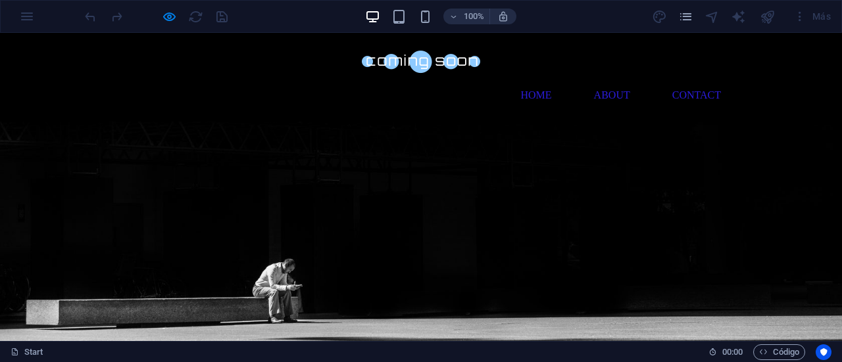
scroll to position [200, 0]
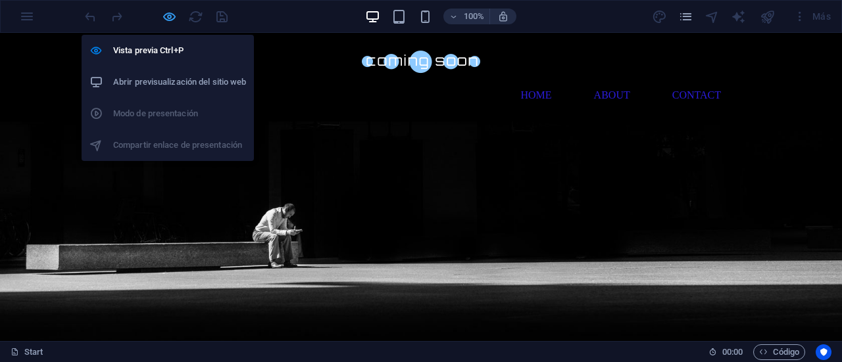
click at [168, 11] on icon "button" at bounding box center [169, 16] width 15 height 15
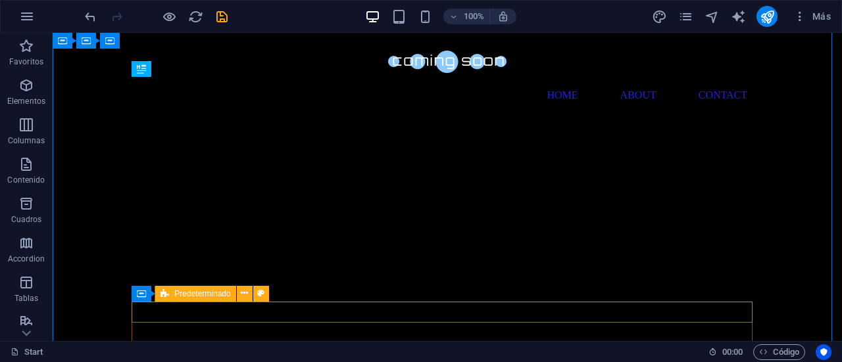
scroll to position [0, 0]
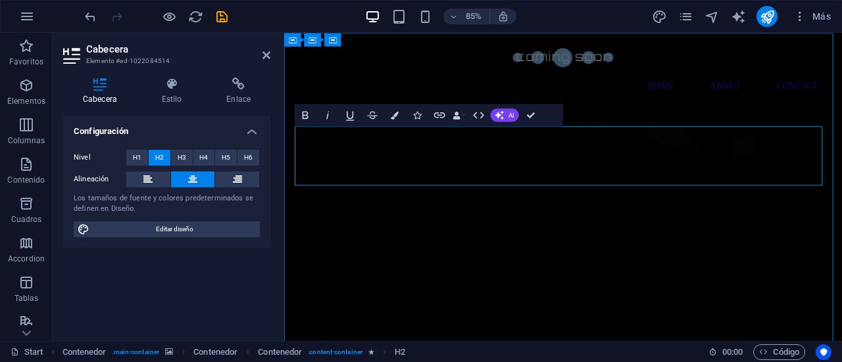
drag, startPoint x: 776, startPoint y: 189, endPoint x: 417, endPoint y: 172, distance: 359.5
click at [313, 62] on div at bounding box center [612, 61] width 621 height 36
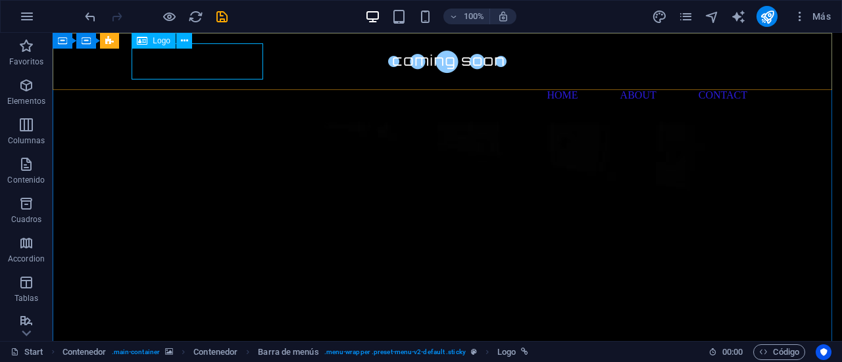
click at [168, 42] on span "Logo" at bounding box center [162, 41] width 18 height 8
click at [183, 43] on icon at bounding box center [184, 41] width 7 height 14
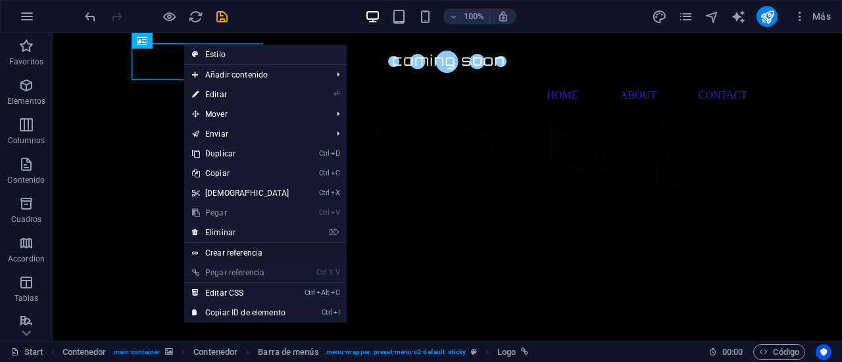
click at [276, 250] on link "Crear referencia" at bounding box center [265, 253] width 162 height 20
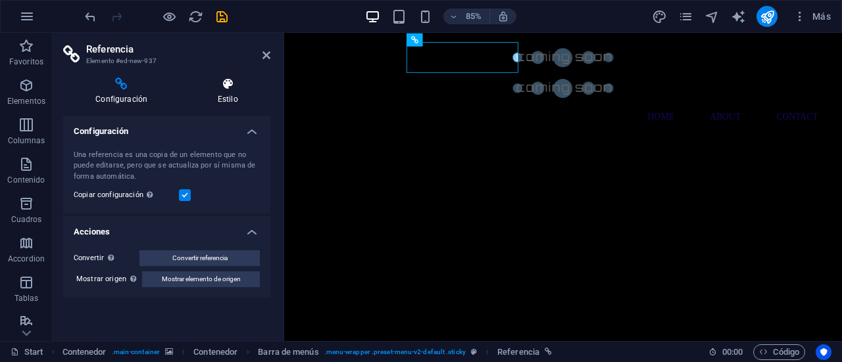
click at [214, 83] on icon at bounding box center [228, 84] width 86 height 13
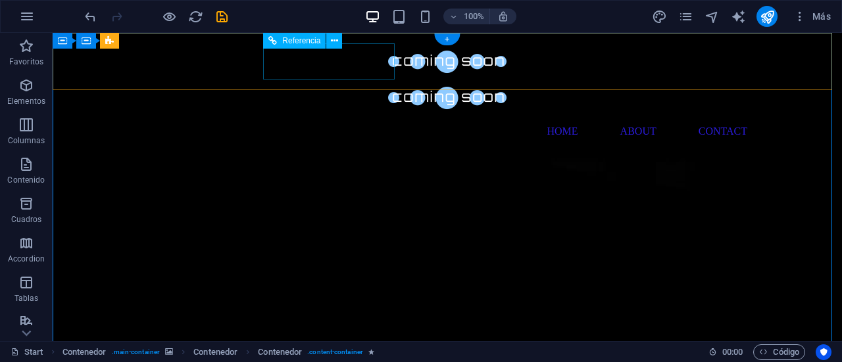
click at [342, 80] on div at bounding box center [447, 98] width 621 height 36
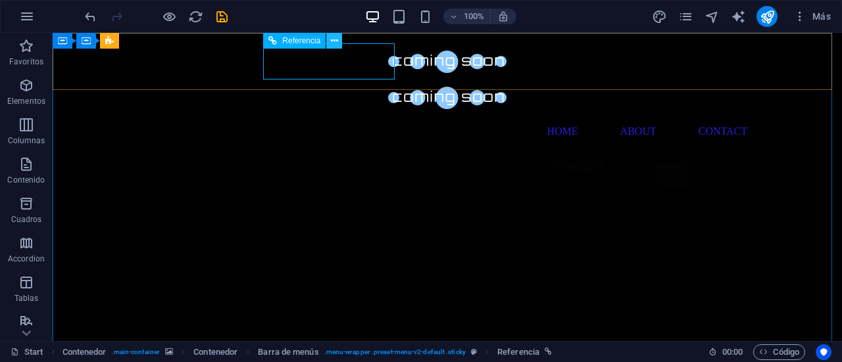
click at [327, 39] on button at bounding box center [334, 41] width 16 height 16
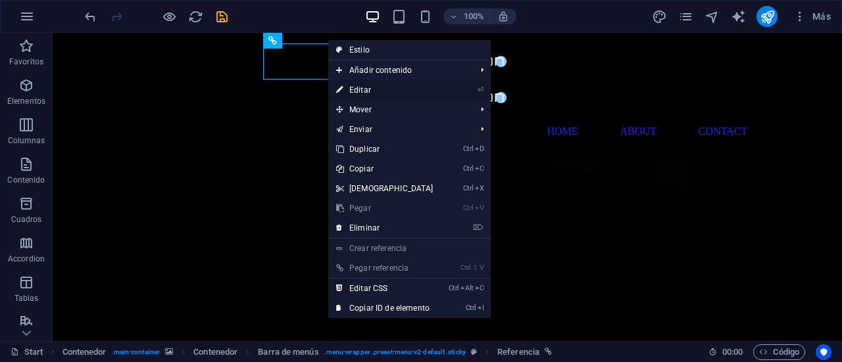
click at [445, 91] on li "⏎ Editar" at bounding box center [409, 90] width 162 height 20
click at [355, 91] on link "⏎ Editar" at bounding box center [384, 90] width 113 height 20
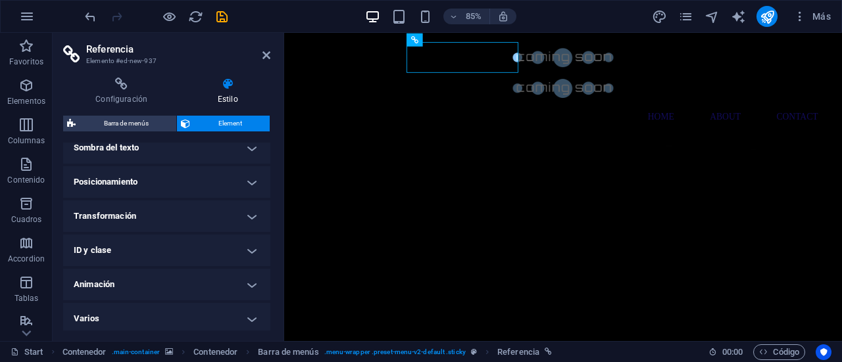
scroll to position [378, 0]
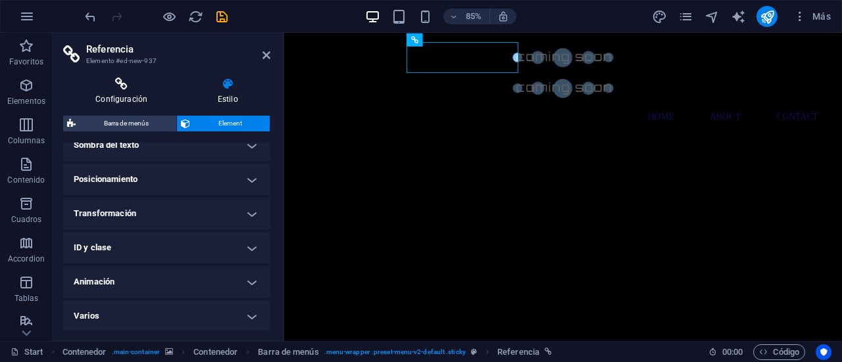
click at [138, 101] on h4 "Configuración" at bounding box center [124, 92] width 122 height 28
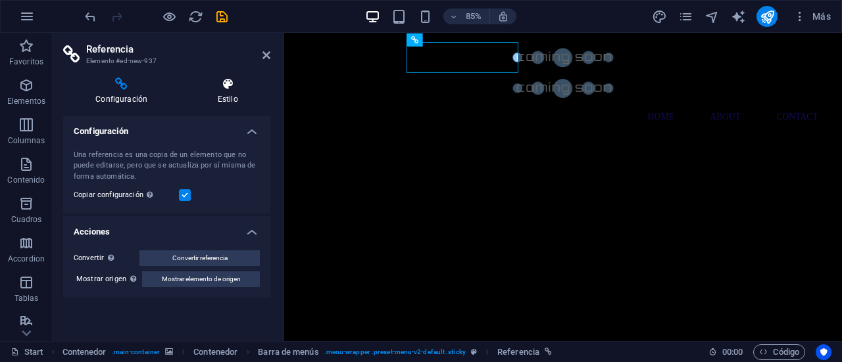
click at [216, 87] on icon at bounding box center [228, 84] width 86 height 13
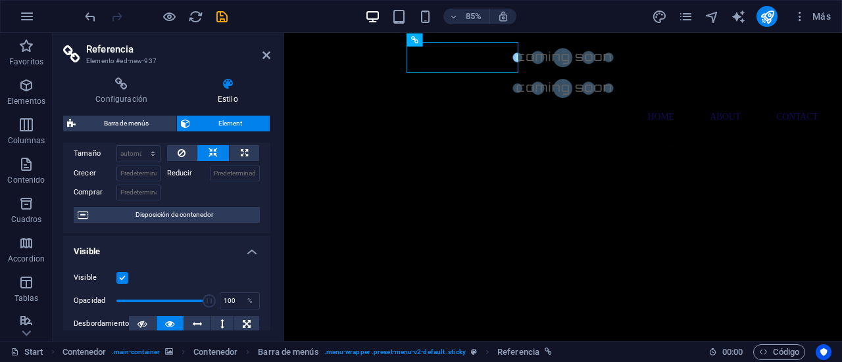
scroll to position [0, 0]
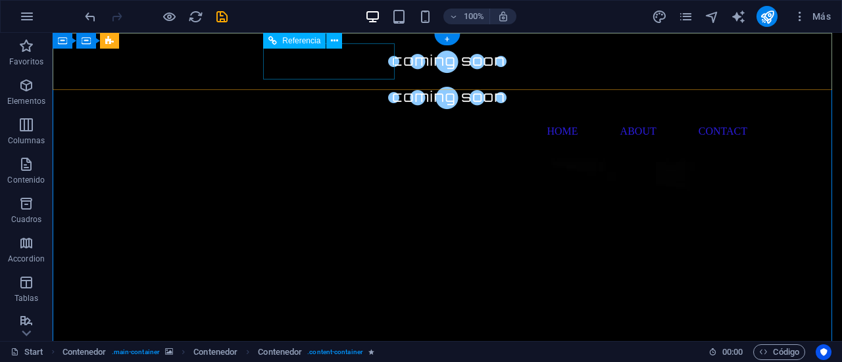
click at [368, 80] on div at bounding box center [447, 98] width 621 height 36
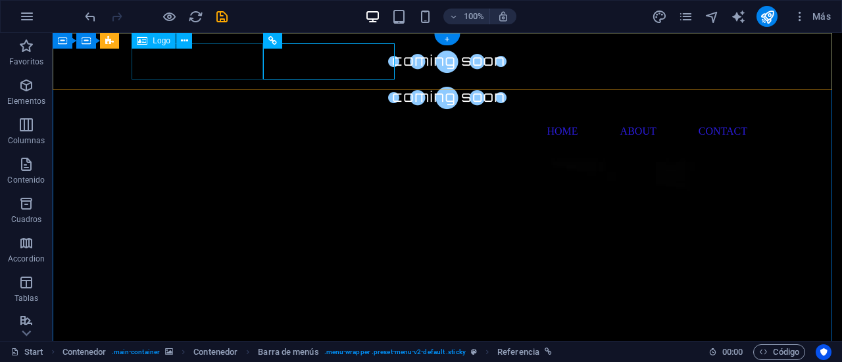
click at [228, 74] on div at bounding box center [447, 61] width 621 height 36
click at [299, 80] on div at bounding box center [447, 98] width 621 height 36
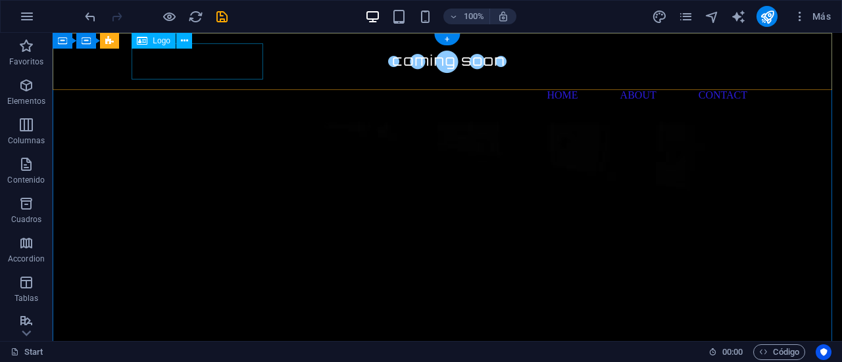
click at [204, 65] on div at bounding box center [447, 61] width 621 height 36
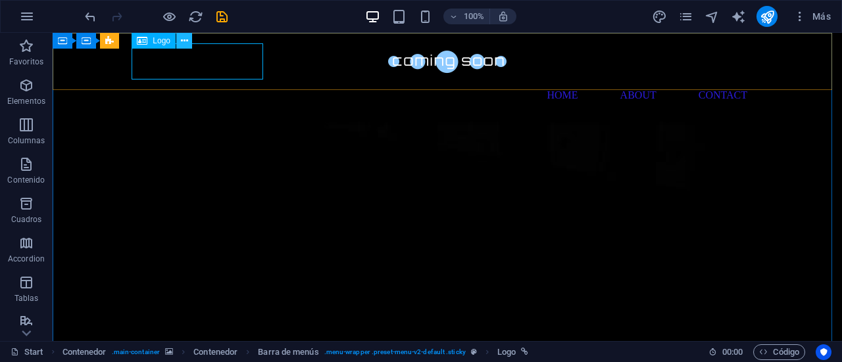
click at [187, 35] on icon at bounding box center [184, 41] width 7 height 14
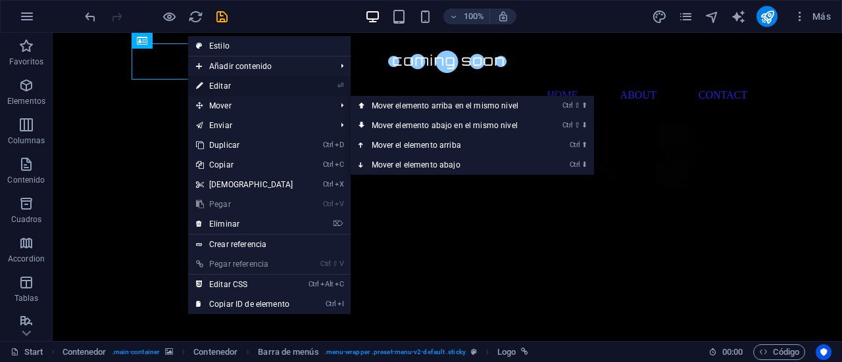
click at [255, 86] on link "⏎ Editar" at bounding box center [244, 86] width 113 height 20
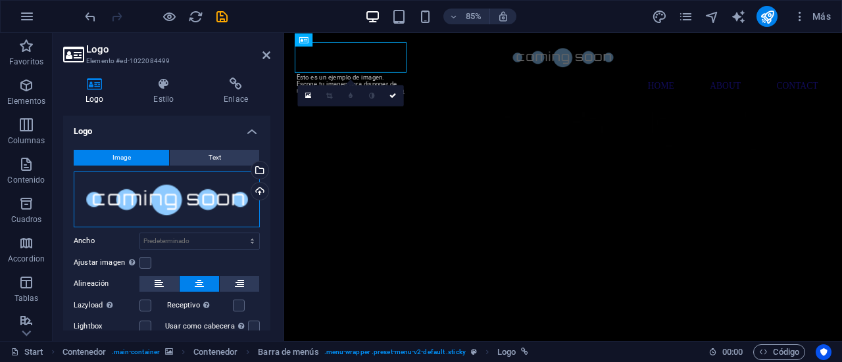
click at [193, 189] on div "Arrastra archivos aquí, haz clic para escoger archivos o selecciona archivos de…" at bounding box center [167, 200] width 186 height 56
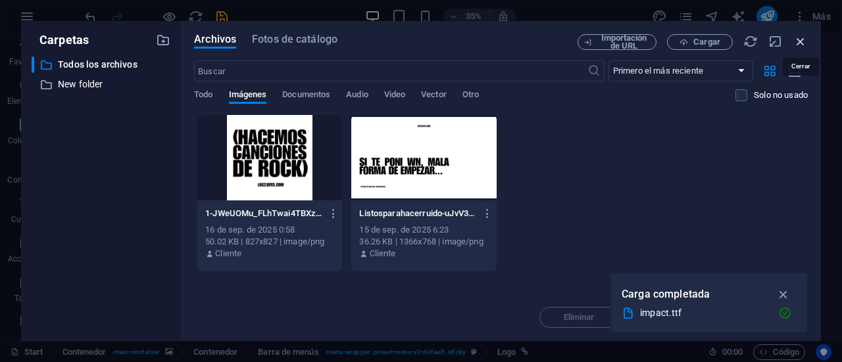
click at [803, 44] on icon "button" at bounding box center [800, 41] width 14 height 14
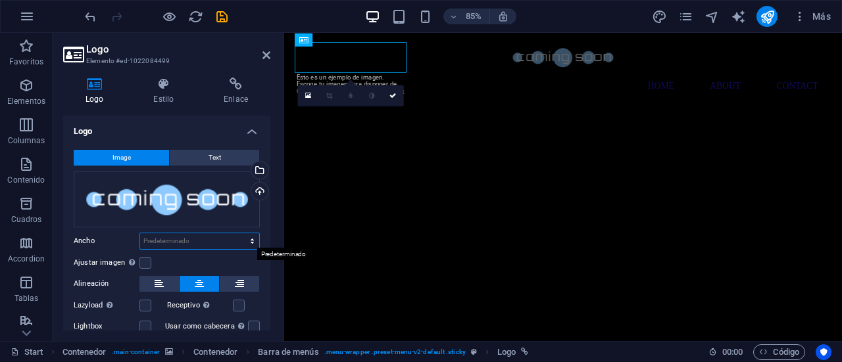
click at [172, 239] on select "Predeterminado automático px rem % em vh vw" at bounding box center [199, 241] width 119 height 16
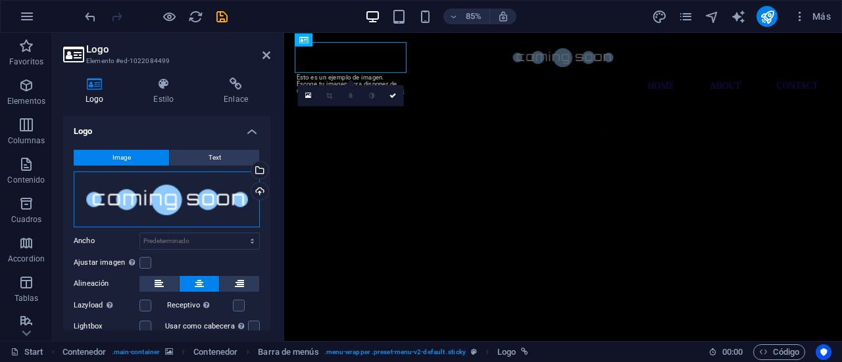
drag, startPoint x: 171, startPoint y: 197, endPoint x: 124, endPoint y: 199, distance: 46.8
click at [124, 199] on div "Arrastra archivos aquí, haz clic para escoger archivos o selecciona archivos de…" at bounding box center [167, 200] width 186 height 56
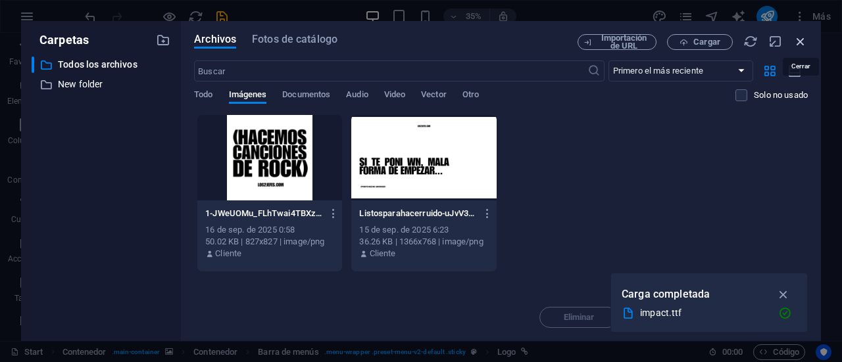
click at [796, 41] on icon "button" at bounding box center [800, 41] width 14 height 14
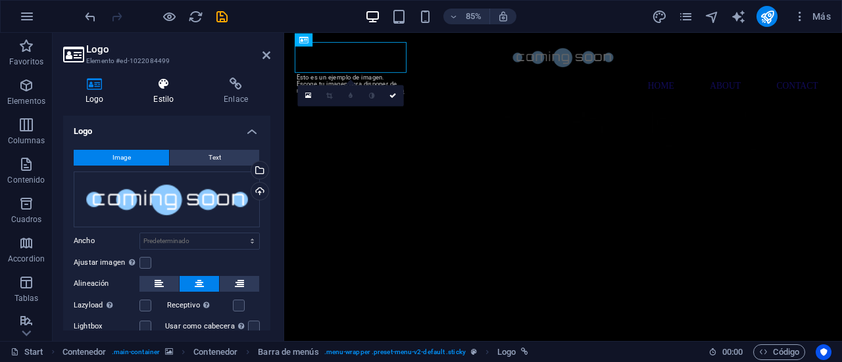
click at [174, 89] on icon at bounding box center [163, 84] width 65 height 13
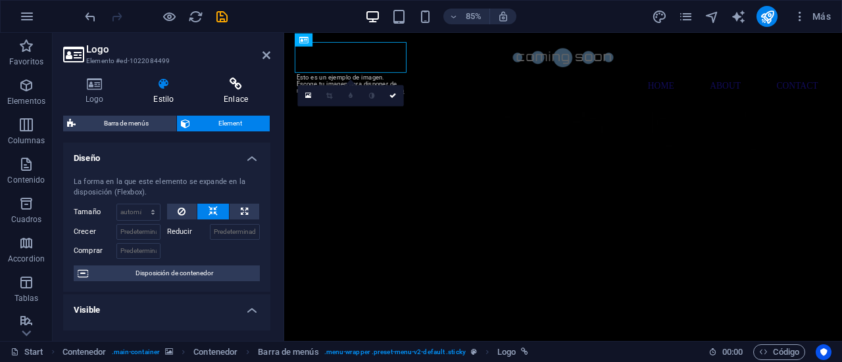
click at [249, 96] on h4 "Enlace" at bounding box center [235, 92] width 69 height 28
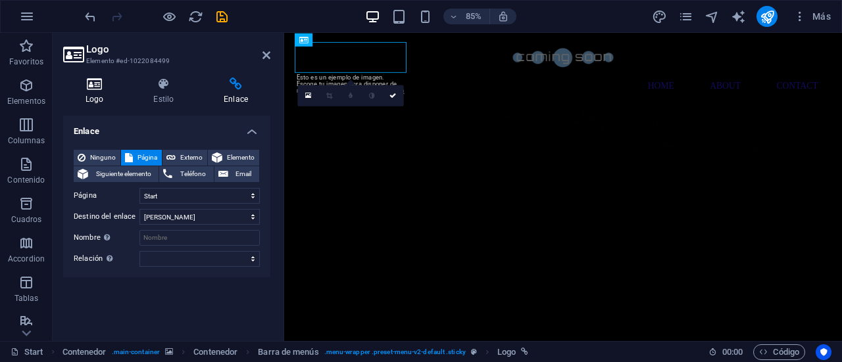
click at [86, 90] on icon at bounding box center [94, 84] width 62 height 13
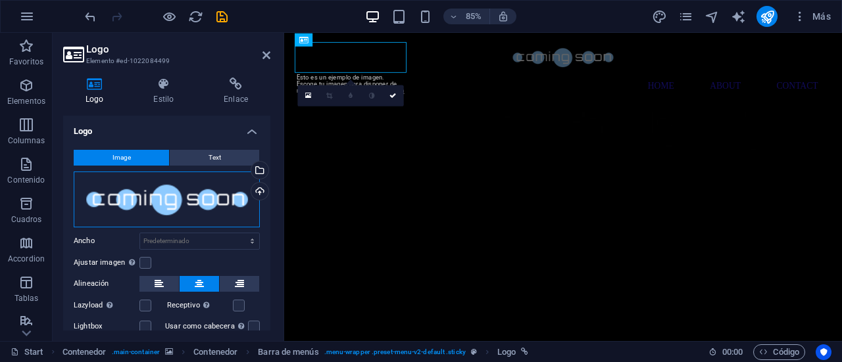
click at [207, 195] on div "Arrastra archivos aquí, haz clic para escoger archivos o selecciona archivos de…" at bounding box center [167, 200] width 186 height 56
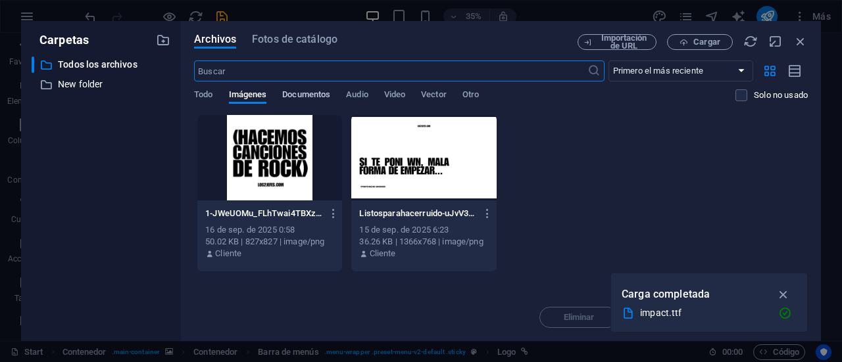
click at [305, 91] on span "Documentos" at bounding box center [306, 96] width 48 height 18
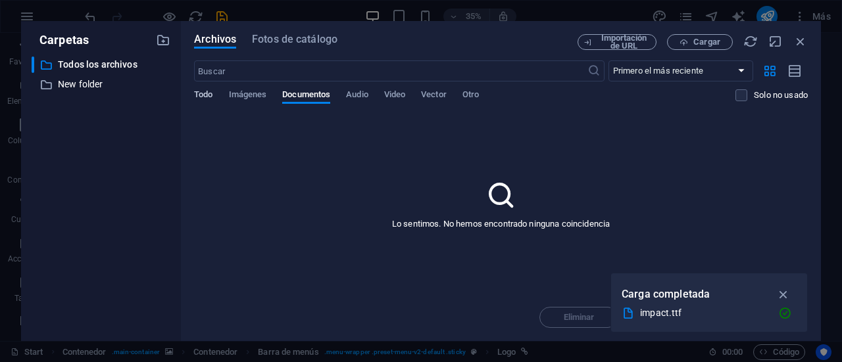
click at [201, 98] on span "Todo" at bounding box center [203, 96] width 18 height 18
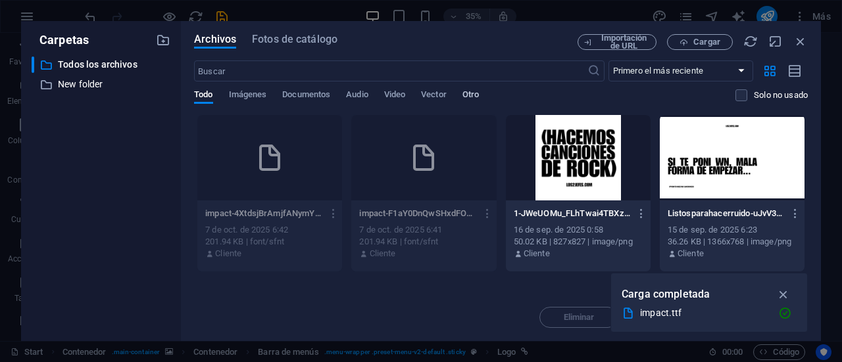
click at [475, 94] on span "Otro" at bounding box center [470, 96] width 16 height 18
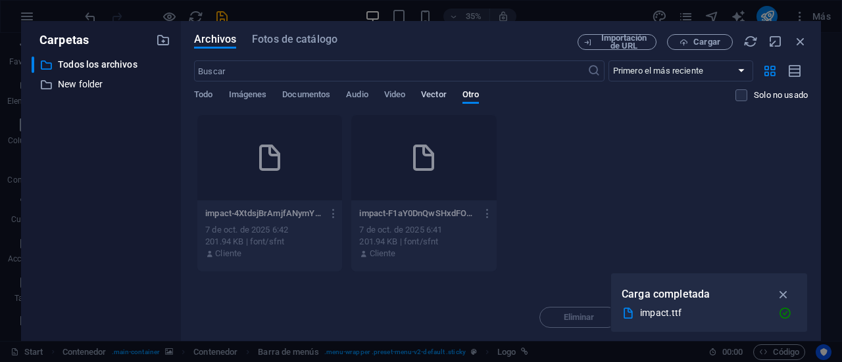
click at [442, 99] on span "Vector" at bounding box center [434, 96] width 26 height 18
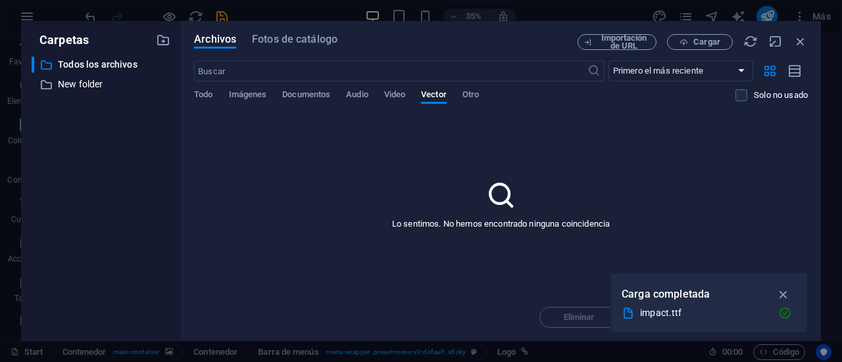
click at [218, 101] on div "Todo Imágenes Documentos Audio Video Vector Otro" at bounding box center [464, 101] width 541 height 25
click at [293, 43] on span "Fotos de catálogo" at bounding box center [295, 40] width 86 height 16
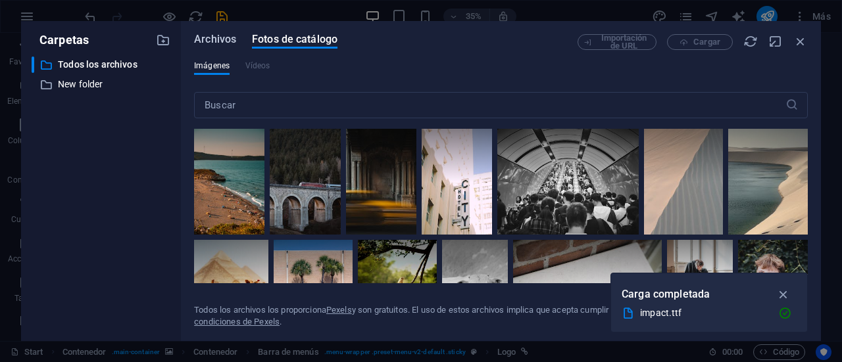
click at [224, 39] on span "Archivos" at bounding box center [215, 40] width 42 height 16
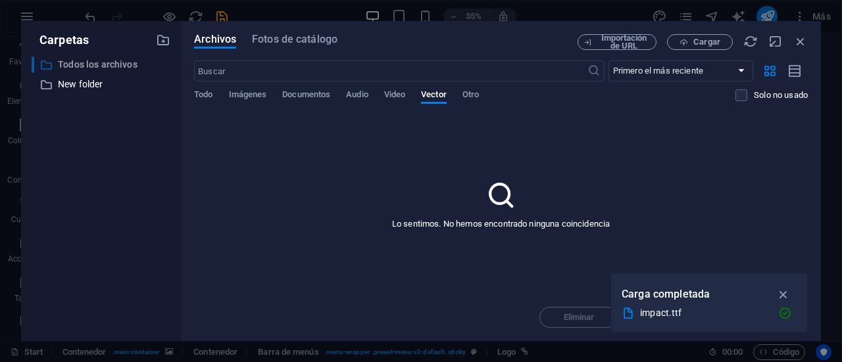
click at [132, 66] on p "Todos los archivos" at bounding box center [102, 64] width 88 height 15
click at [214, 109] on div "Todo Imágenes Documentos Audio Video Vector Otro" at bounding box center [464, 101] width 541 height 25
click at [205, 98] on span "Todo" at bounding box center [203, 96] width 18 height 18
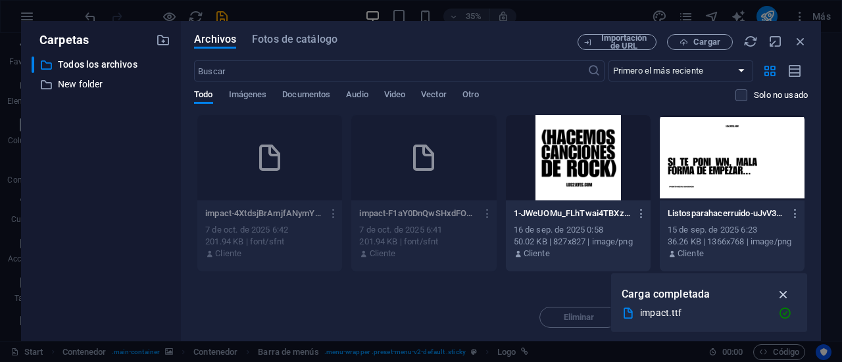
click at [777, 291] on icon "button" at bounding box center [783, 294] width 15 height 14
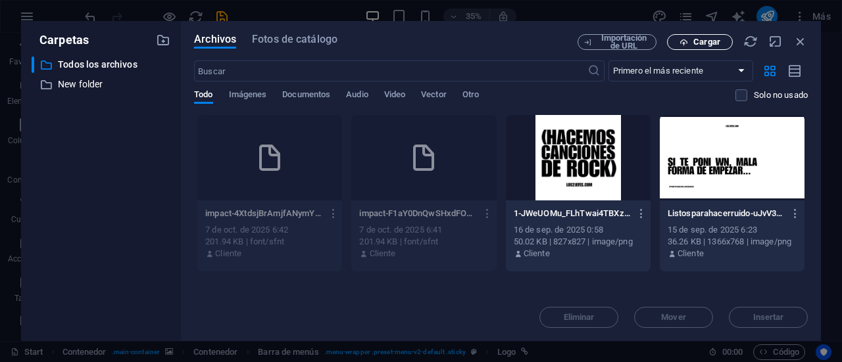
click at [698, 46] on span "Cargar" at bounding box center [706, 42] width 27 height 8
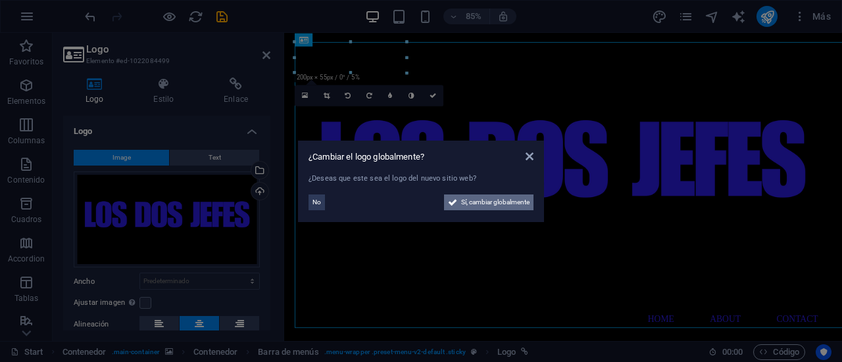
click at [462, 205] on span "Sí, cambiar globalmente" at bounding box center [495, 203] width 68 height 16
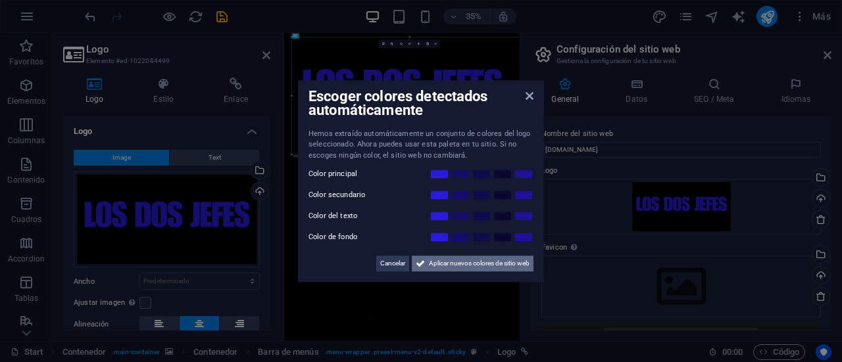
click at [445, 261] on span "Aplicar nuevos colores de sitio web" at bounding box center [479, 264] width 101 height 16
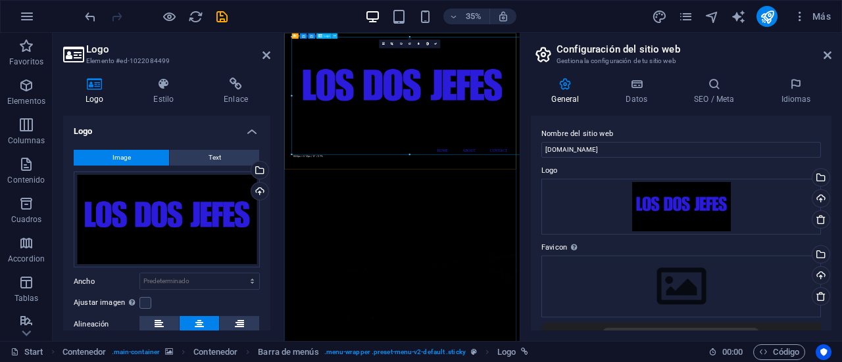
drag, startPoint x: 693, startPoint y: 186, endPoint x: 637, endPoint y: 275, distance: 104.9
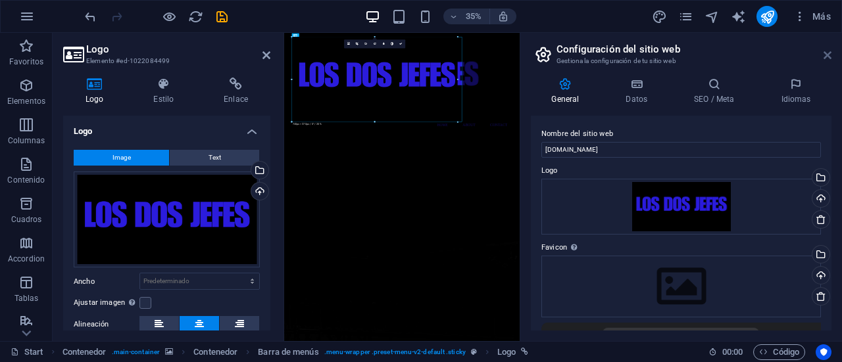
drag, startPoint x: 826, startPoint y: 53, endPoint x: 636, endPoint y: 24, distance: 192.3
click at [826, 53] on icon at bounding box center [827, 55] width 8 height 11
type input "720"
select select "px"
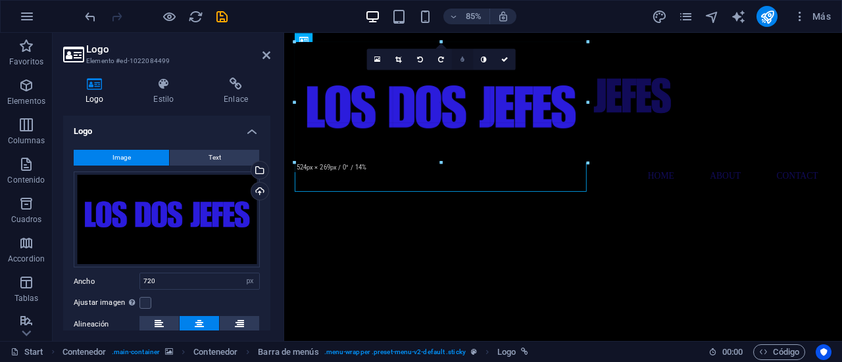
drag, startPoint x: 698, startPoint y: 245, endPoint x: 256, endPoint y: 31, distance: 491.8
type input "420"
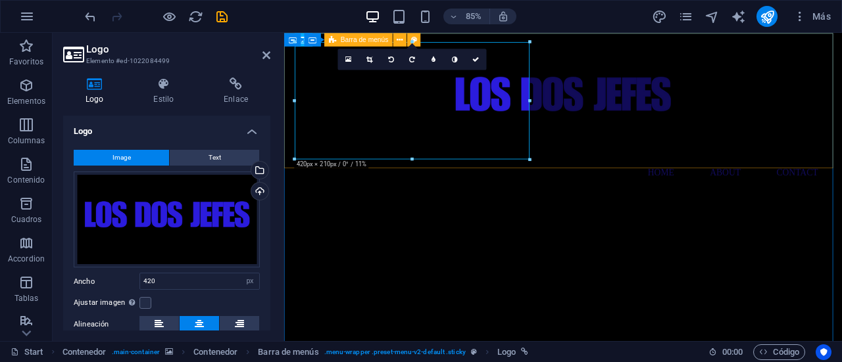
click at [574, 188] on div "Home About Contact Menu" at bounding box center [612, 128] width 656 height 191
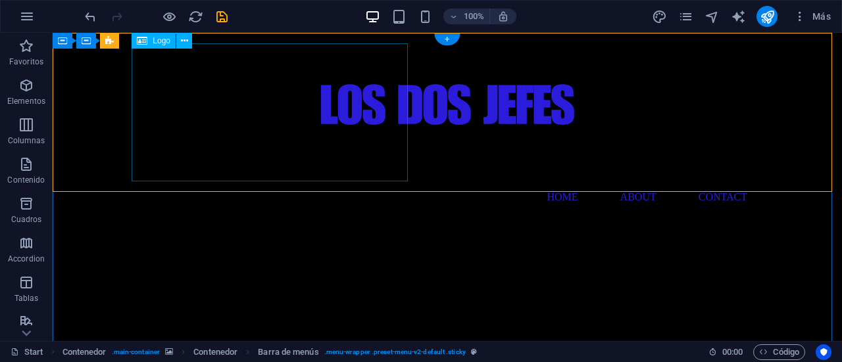
click at [368, 120] on div at bounding box center [447, 112] width 621 height 138
click at [395, 171] on div at bounding box center [447, 112] width 621 height 138
drag, startPoint x: 395, startPoint y: 171, endPoint x: 182, endPoint y: 195, distance: 213.8
click at [395, 170] on div at bounding box center [447, 112] width 621 height 138
select select "px"
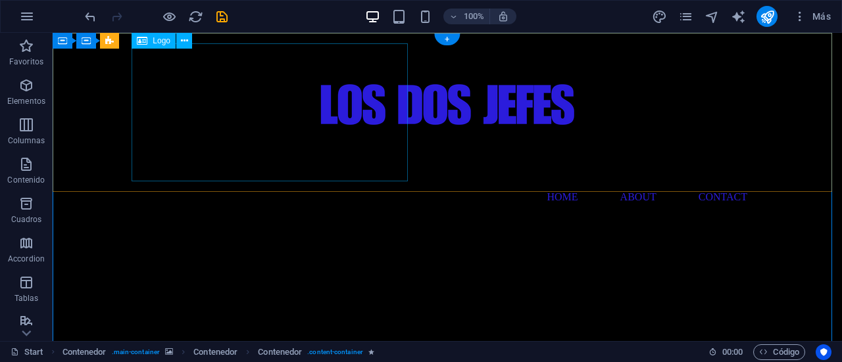
click at [359, 153] on div at bounding box center [447, 112] width 621 height 138
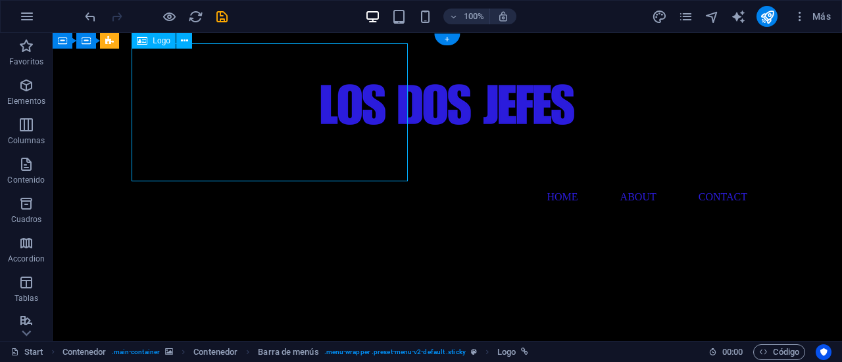
click at [359, 153] on div at bounding box center [447, 112] width 621 height 138
select select "px"
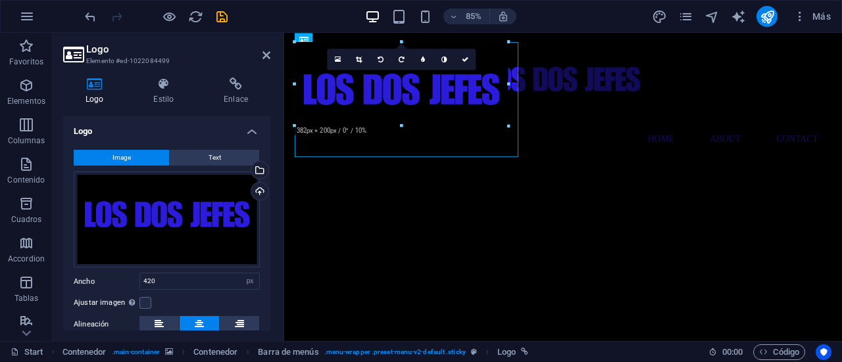
drag, startPoint x: 529, startPoint y: 160, endPoint x: 450, endPoint y: 86, distance: 108.9
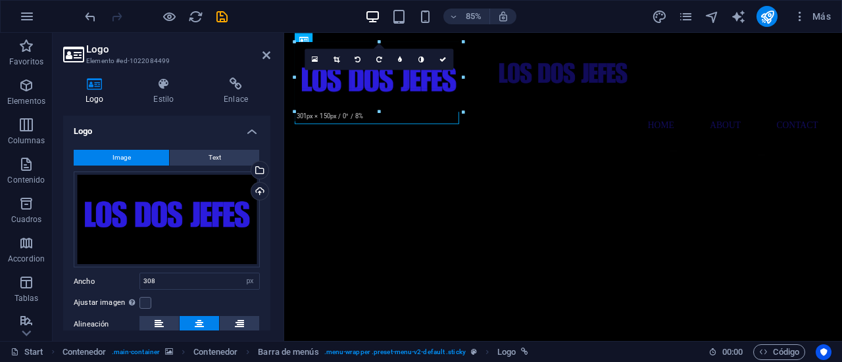
drag, startPoint x: 467, startPoint y: 128, endPoint x: 170, endPoint y: 74, distance: 301.6
type input "266"
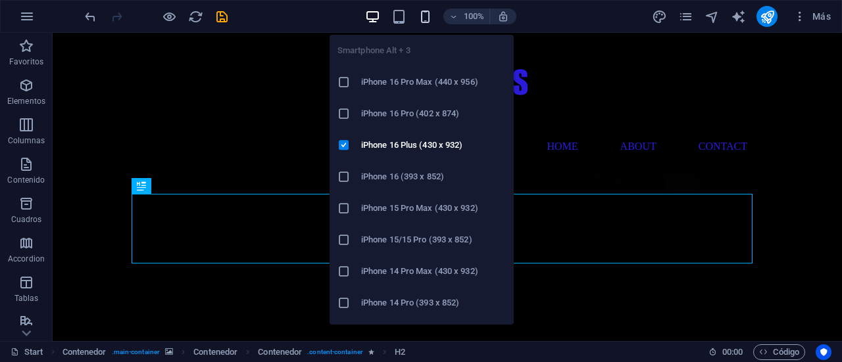
click at [422, 17] on icon "button" at bounding box center [425, 16] width 15 height 15
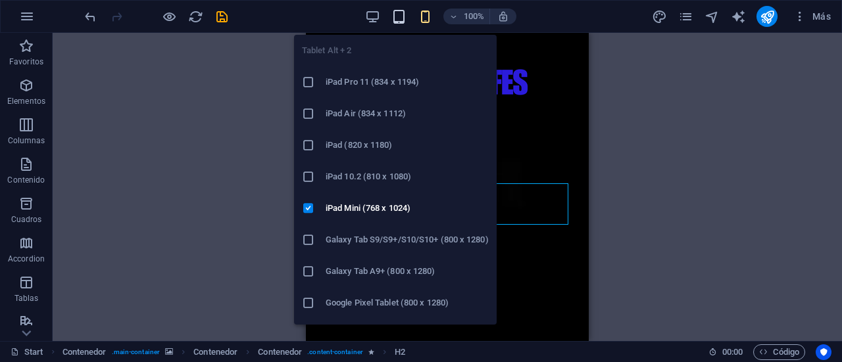
click at [400, 18] on icon "button" at bounding box center [398, 16] width 15 height 15
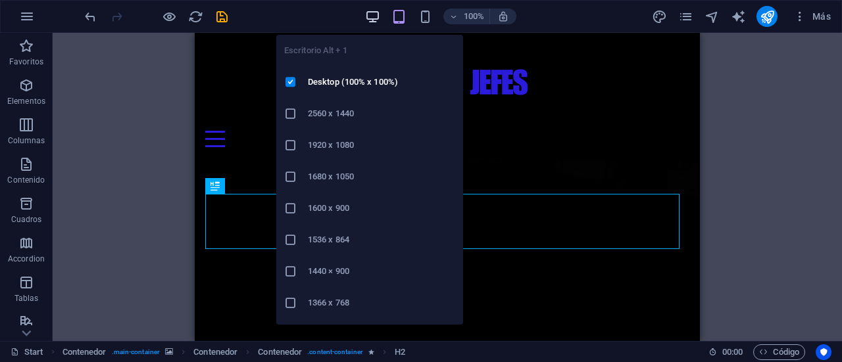
click at [376, 14] on icon "button" at bounding box center [372, 16] width 15 height 15
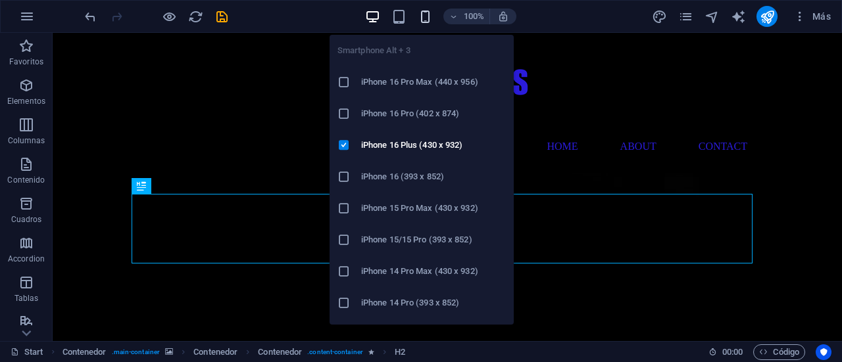
click at [425, 20] on icon "button" at bounding box center [425, 16] width 15 height 15
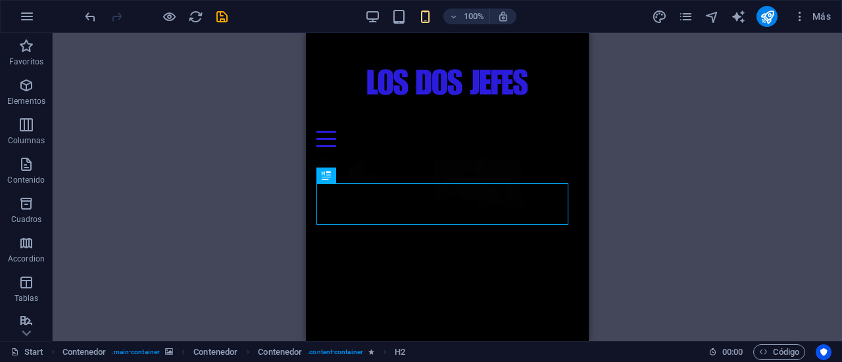
click at [638, 126] on div "H2 Contenedor Contenedor Contenedor Contenedor Contenedor Contenedor Formulario…" at bounding box center [447, 187] width 789 height 308
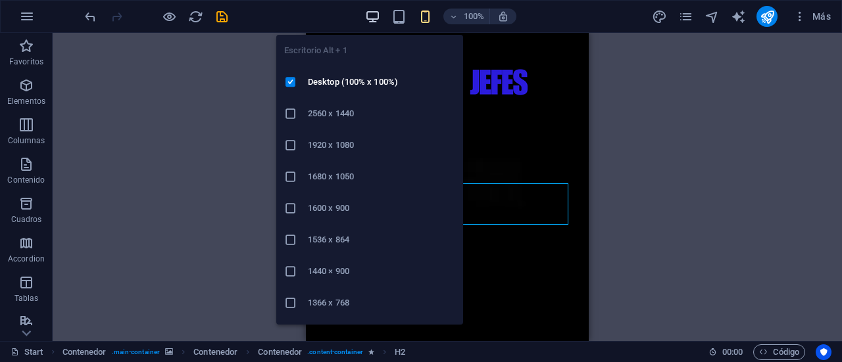
click at [368, 16] on icon "button" at bounding box center [372, 16] width 15 height 15
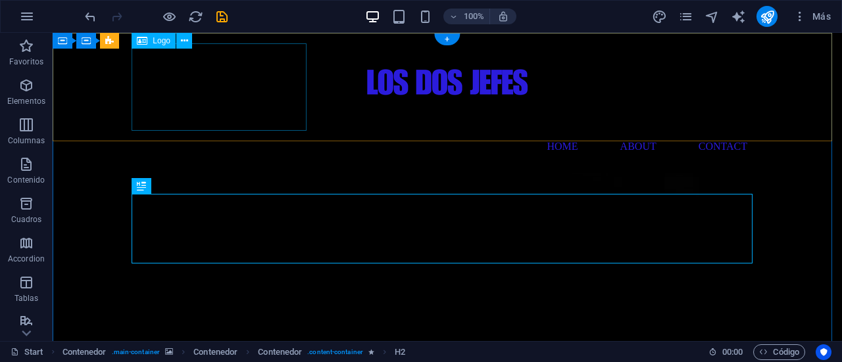
click at [192, 72] on div at bounding box center [447, 86] width 621 height 87
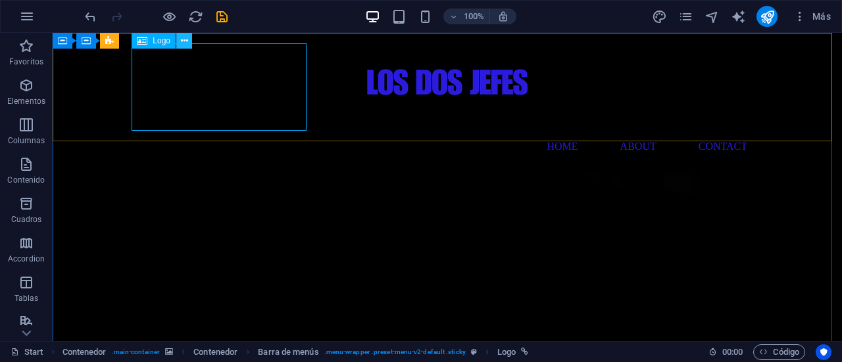
click at [181, 44] on icon at bounding box center [184, 41] width 7 height 14
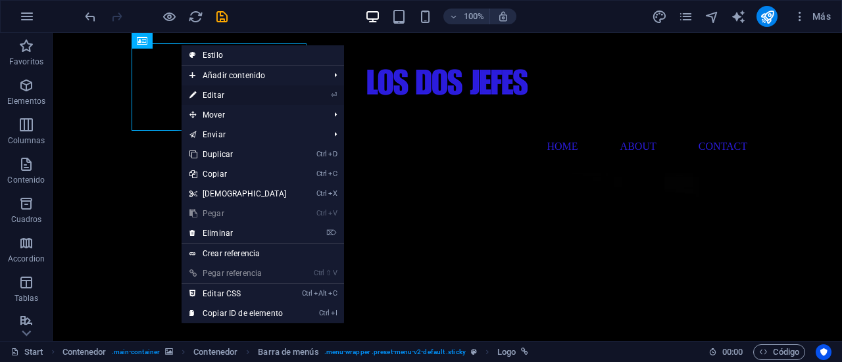
click at [235, 95] on link "⏎ Editar" at bounding box center [238, 96] width 113 height 20
select select "px"
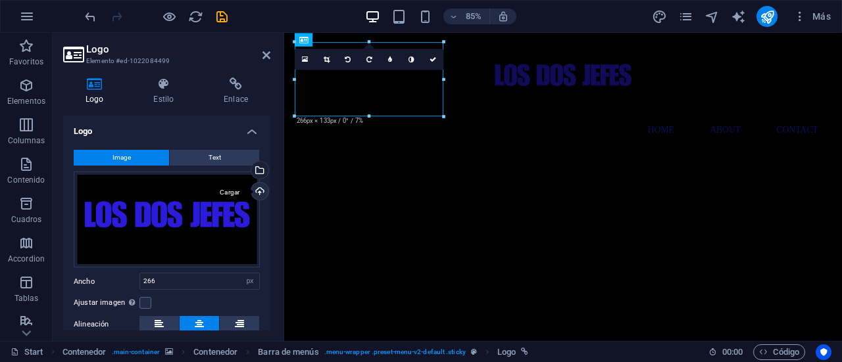
click at [257, 194] on div "Cargar" at bounding box center [259, 193] width 20 height 20
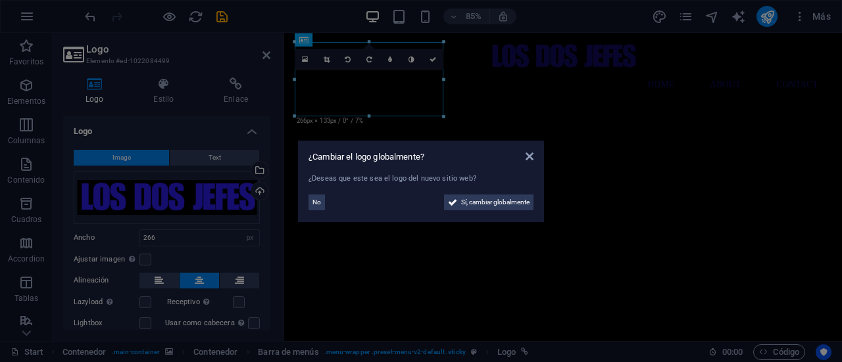
click at [463, 190] on div "No Sí, cambiar globalmente" at bounding box center [420, 199] width 225 height 21
drag, startPoint x: 468, startPoint y: 198, endPoint x: 525, endPoint y: 474, distance: 281.5
click at [468, 198] on span "Sí, cambiar globalmente" at bounding box center [495, 203] width 68 height 16
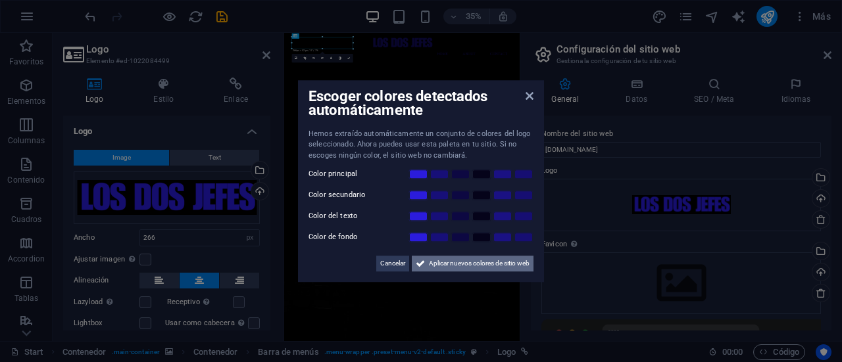
click at [473, 264] on span "Aplicar nuevos colores de sitio web" at bounding box center [479, 264] width 101 height 16
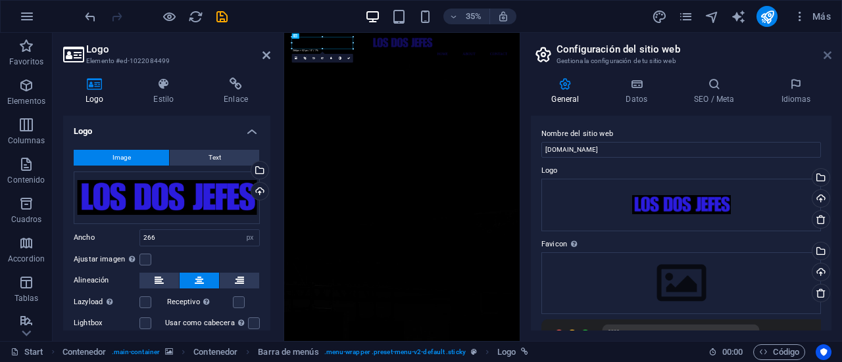
click at [826, 58] on icon at bounding box center [827, 55] width 8 height 11
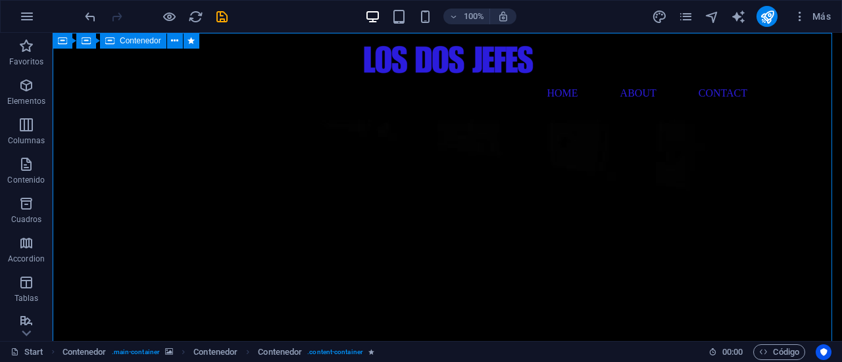
click at [255, 66] on div at bounding box center [447, 60] width 621 height 34
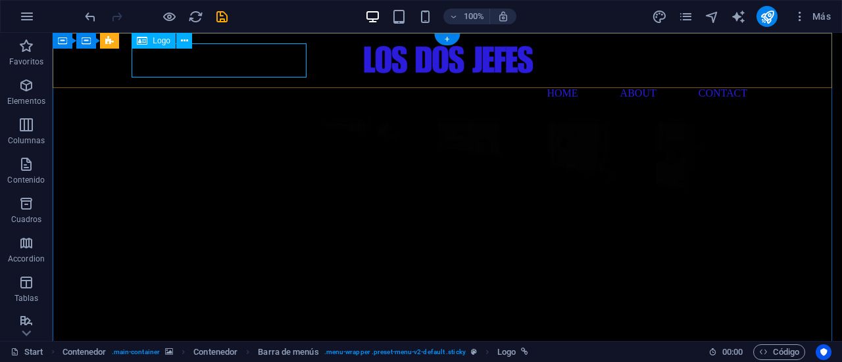
click at [299, 69] on div at bounding box center [447, 60] width 621 height 34
click at [304, 74] on div at bounding box center [447, 60] width 621 height 34
select select "px"
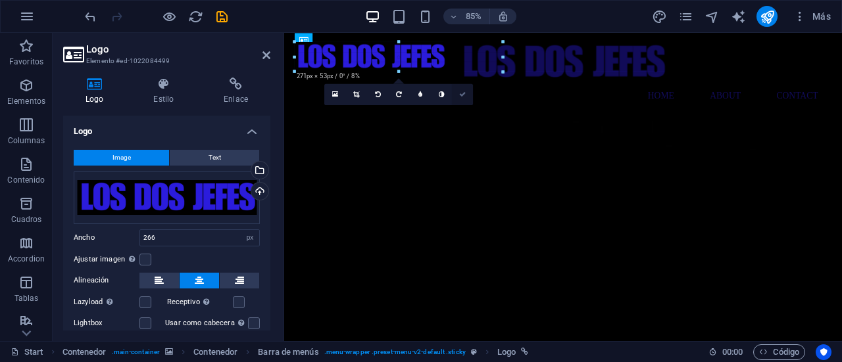
drag, startPoint x: 445, startPoint y: 70, endPoint x: 458, endPoint y: 84, distance: 18.1
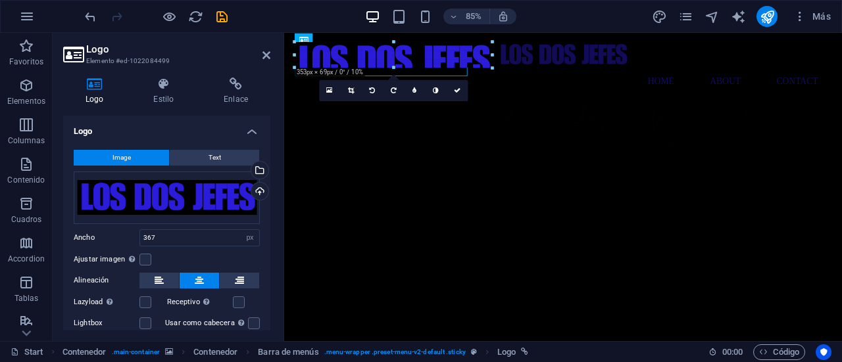
drag, startPoint x: 499, startPoint y: 80, endPoint x: 150, endPoint y: 16, distance: 355.1
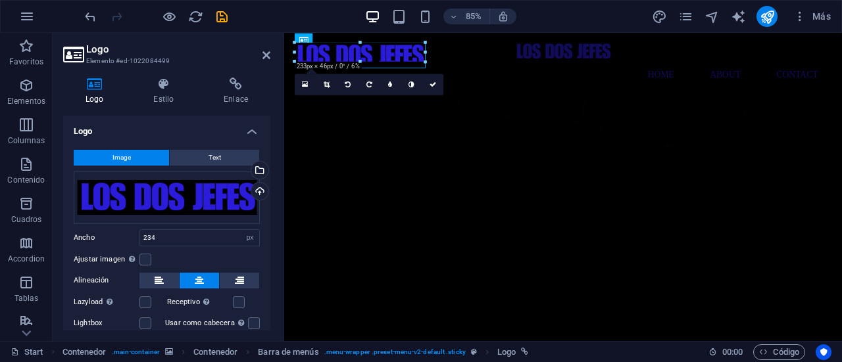
drag, startPoint x: 426, startPoint y: 68, endPoint x: 386, endPoint y: 55, distance: 41.6
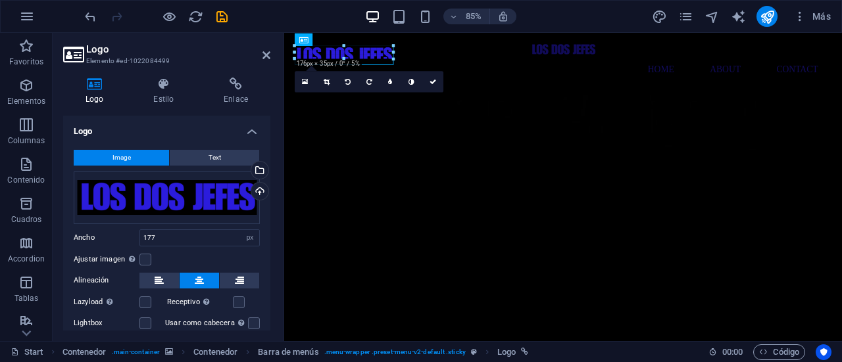
drag, startPoint x: 392, startPoint y: 65, endPoint x: 353, endPoint y: 56, distance: 40.5
type input "117"
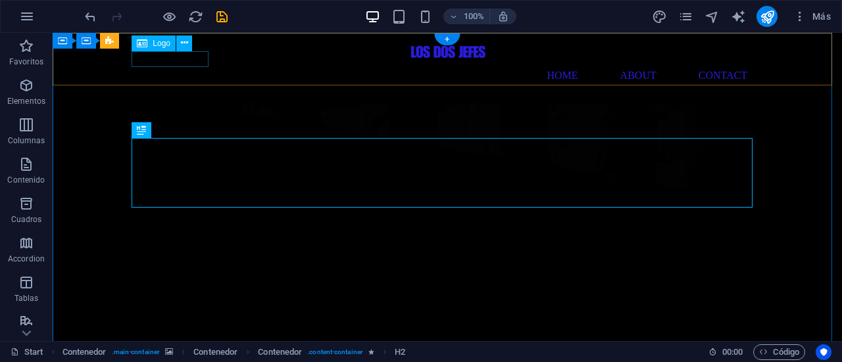
click at [197, 60] on div at bounding box center [447, 51] width 621 height 16
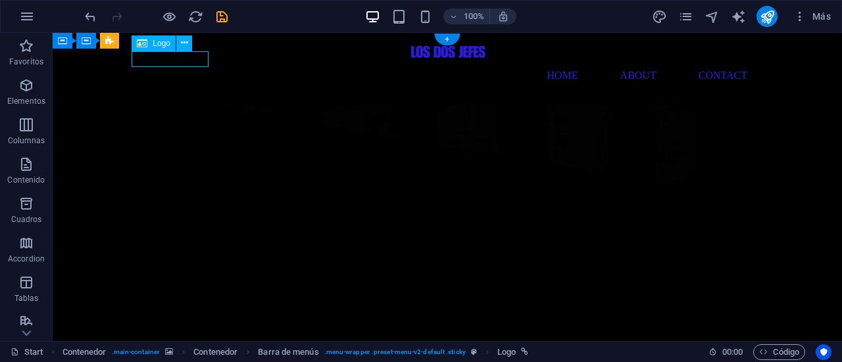
click at [196, 58] on div at bounding box center [447, 51] width 621 height 16
select select "px"
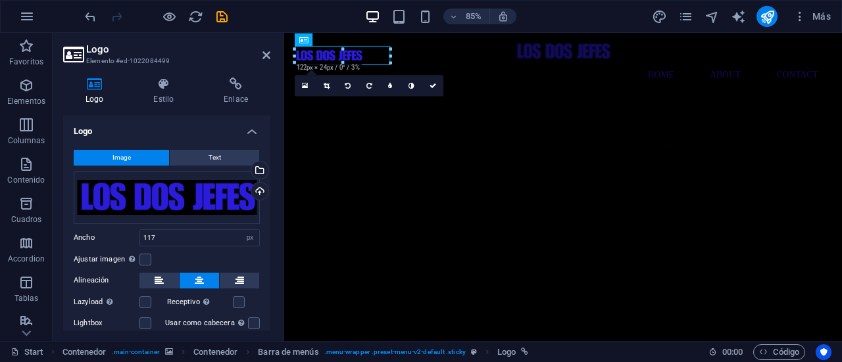
drag, startPoint x: 359, startPoint y: 62, endPoint x: 97, endPoint y: 42, distance: 263.2
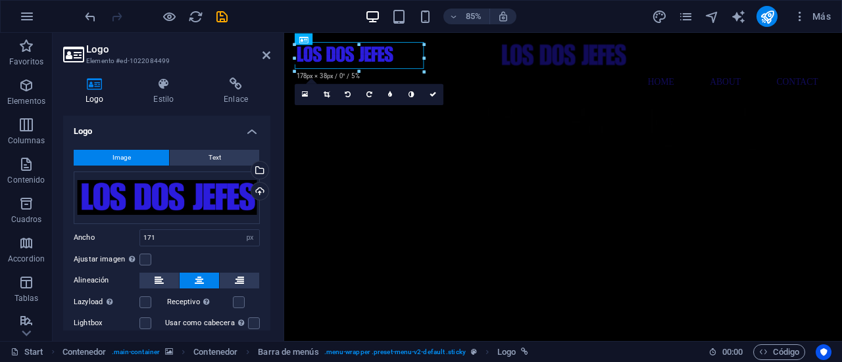
drag, startPoint x: 392, startPoint y: 64, endPoint x: 142, endPoint y: 51, distance: 250.2
type input "231"
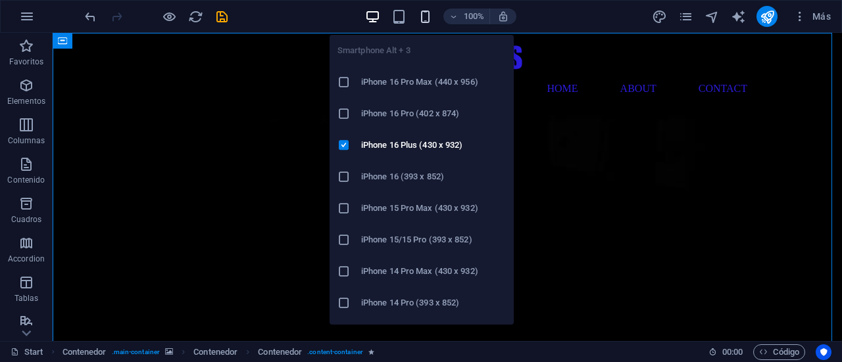
click at [426, 11] on icon "button" at bounding box center [425, 16] width 15 height 15
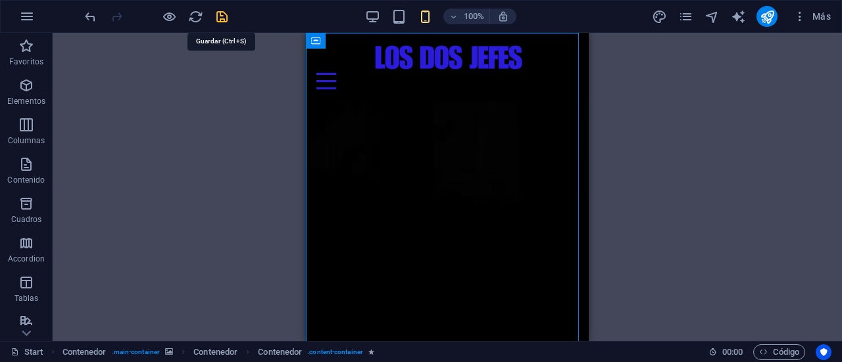
click at [220, 12] on icon "save" at bounding box center [221, 16] width 15 height 15
checkbox input "false"
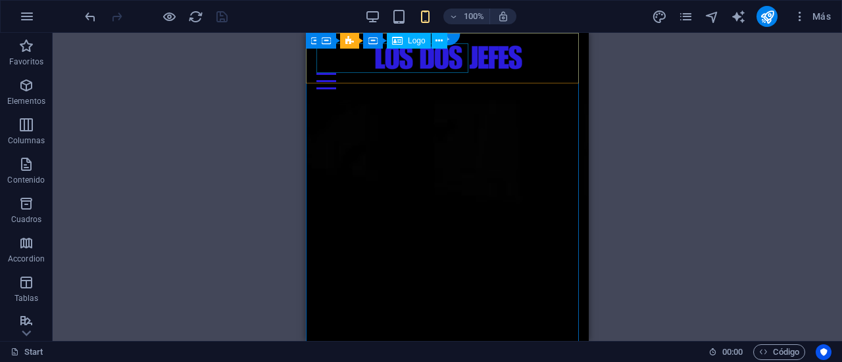
click at [455, 66] on div at bounding box center [447, 58] width 262 height 30
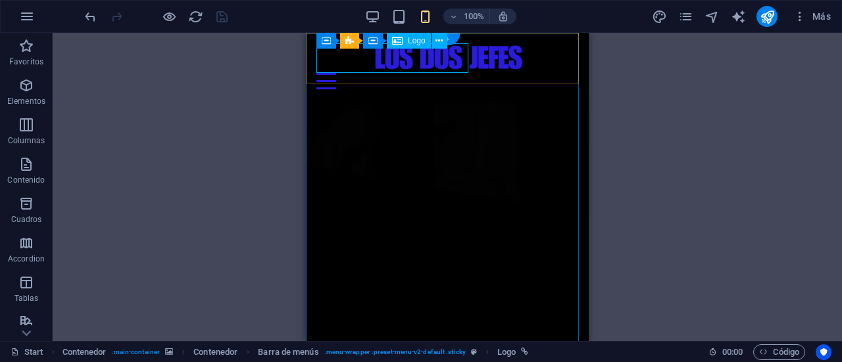
click at [459, 69] on div at bounding box center [447, 58] width 262 height 30
select select "px"
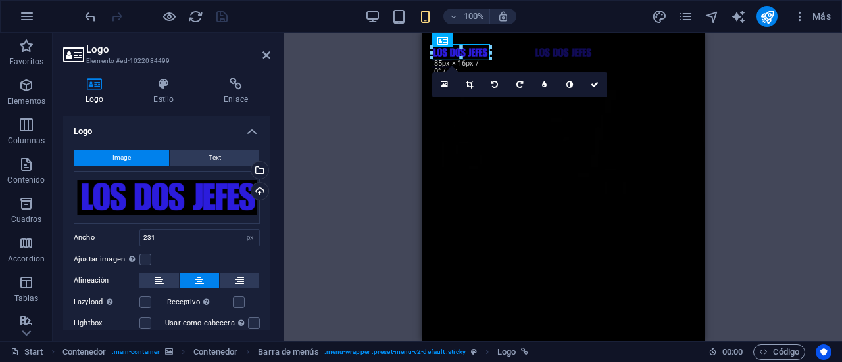
drag, startPoint x: 583, startPoint y: 74, endPoint x: 483, endPoint y: 57, distance: 102.1
type input "88"
click at [592, 85] on icon at bounding box center [595, 85] width 8 height 8
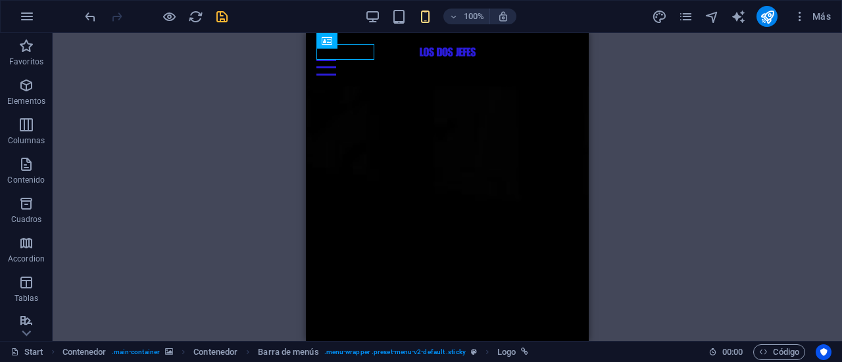
click at [627, 120] on div "H2 Contenedor Contenedor Contenedor Contenedor Contenedor Contenedor Formulario…" at bounding box center [447, 187] width 789 height 308
click at [643, 169] on div "H2 Contenedor Contenedor Contenedor Contenedor Contenedor Contenedor Formulario…" at bounding box center [447, 187] width 789 height 308
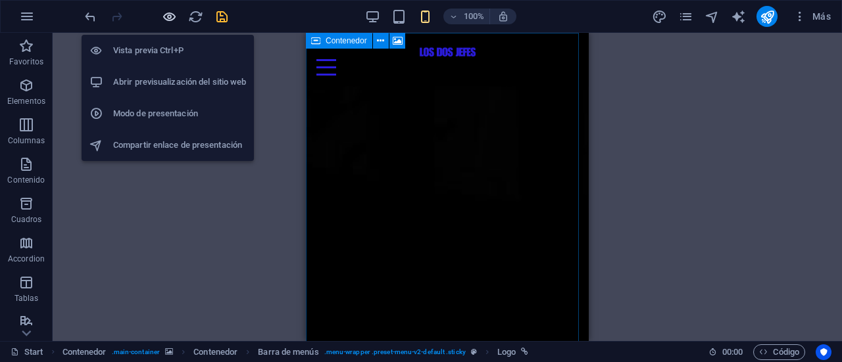
click at [171, 18] on icon "button" at bounding box center [169, 16] width 15 height 15
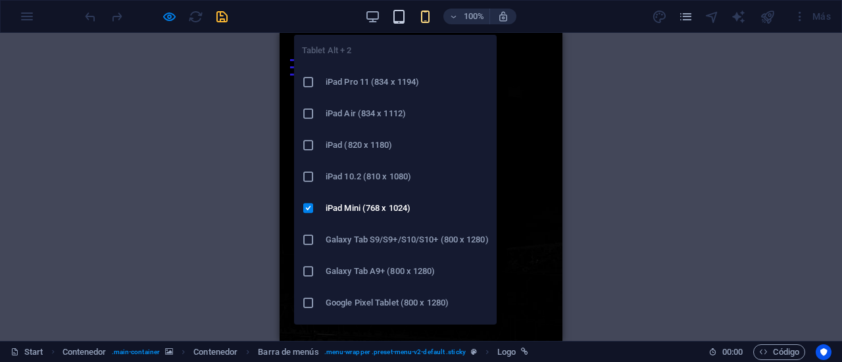
click at [392, 19] on icon "button" at bounding box center [398, 16] width 15 height 15
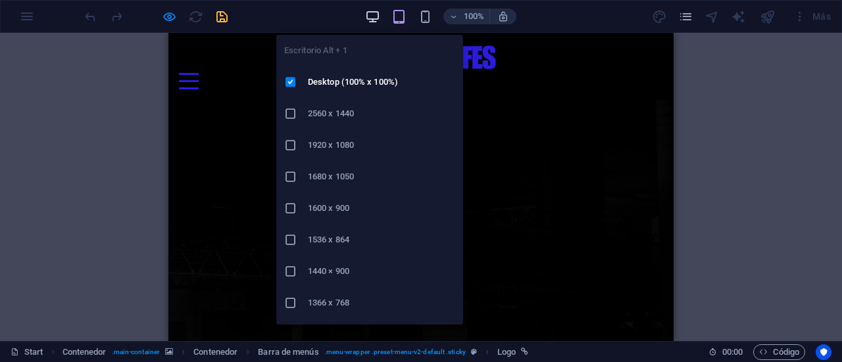
click at [372, 22] on icon "button" at bounding box center [372, 16] width 15 height 15
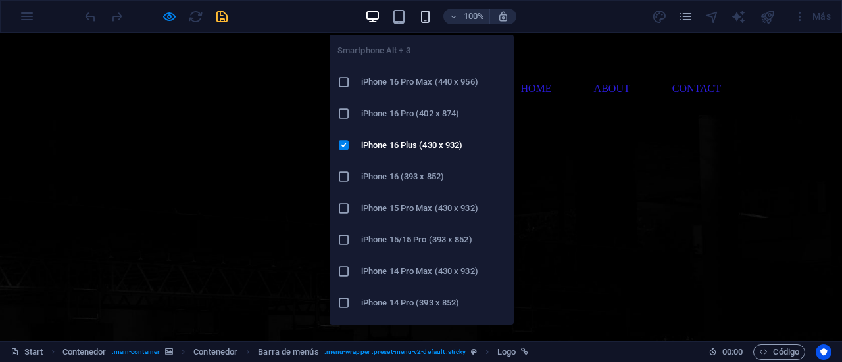
click at [420, 12] on icon "button" at bounding box center [425, 16] width 15 height 15
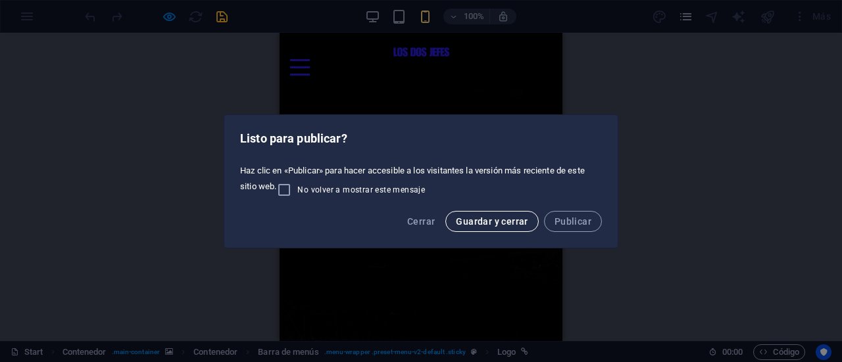
click at [509, 222] on span "Guardar y cerrar" at bounding box center [492, 221] width 72 height 11
